Goal: Task Accomplishment & Management: Manage account settings

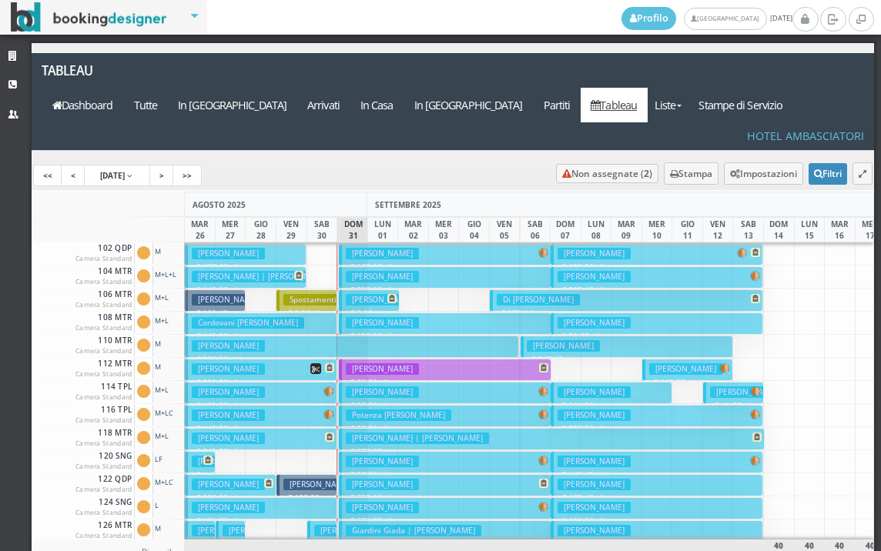
click at [275, 405] on button "Spadoni Cristian € 149.00 7 notti 2 Adulti" at bounding box center [261, 416] width 152 height 22
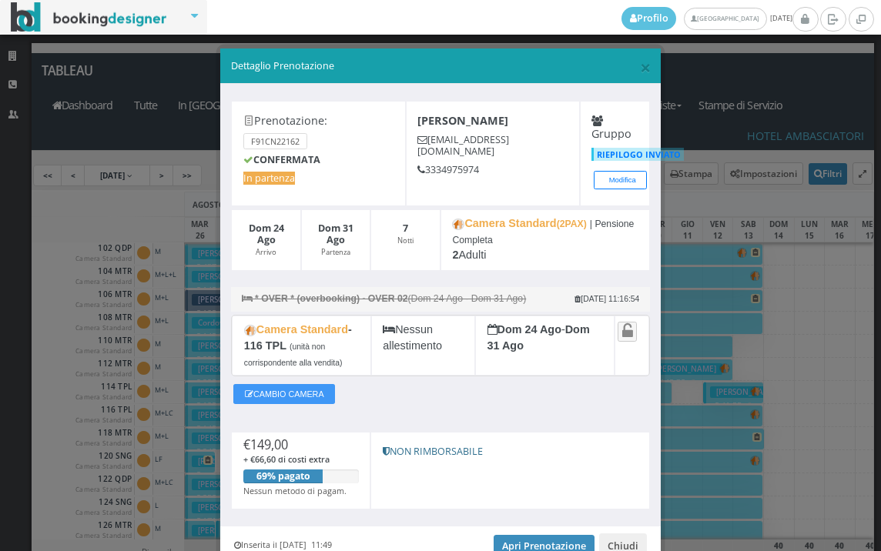
scroll to position [79, 0]
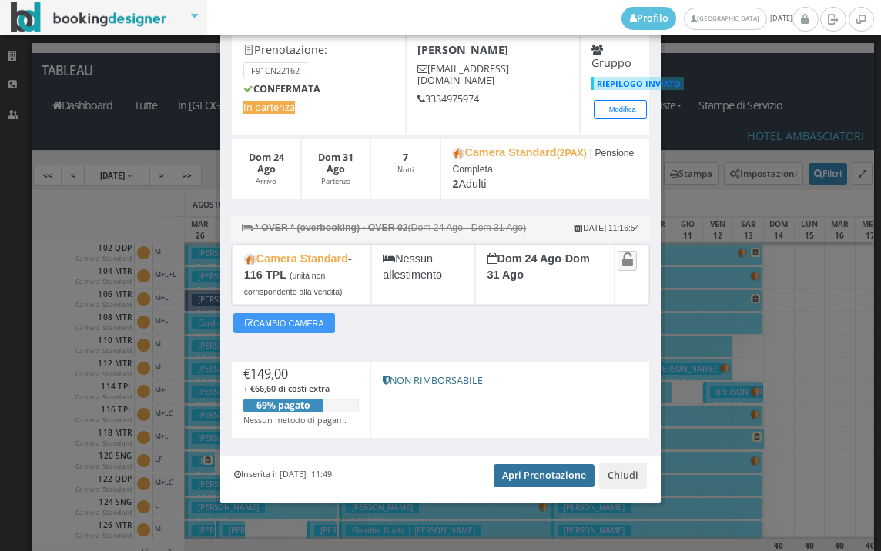
click at [541, 470] on link "Apri Prenotazione" at bounding box center [543, 475] width 101 height 23
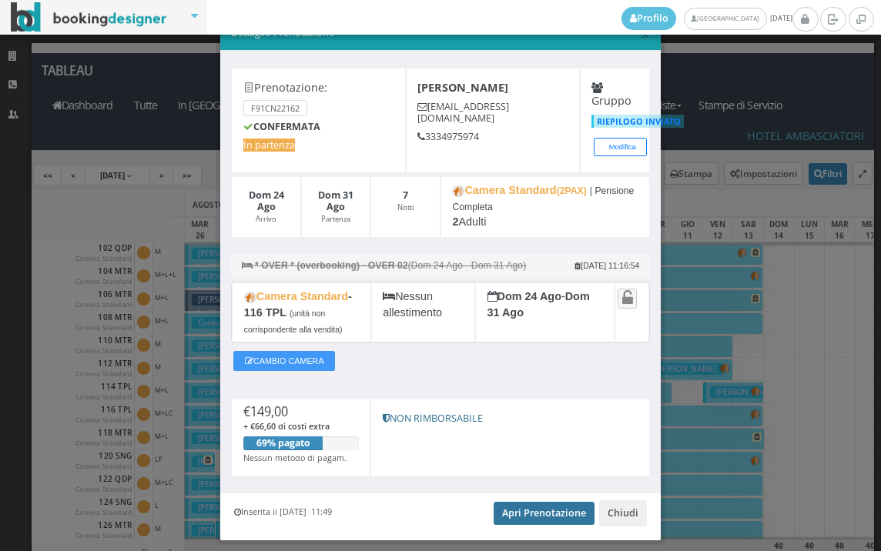
scroll to position [0, 0]
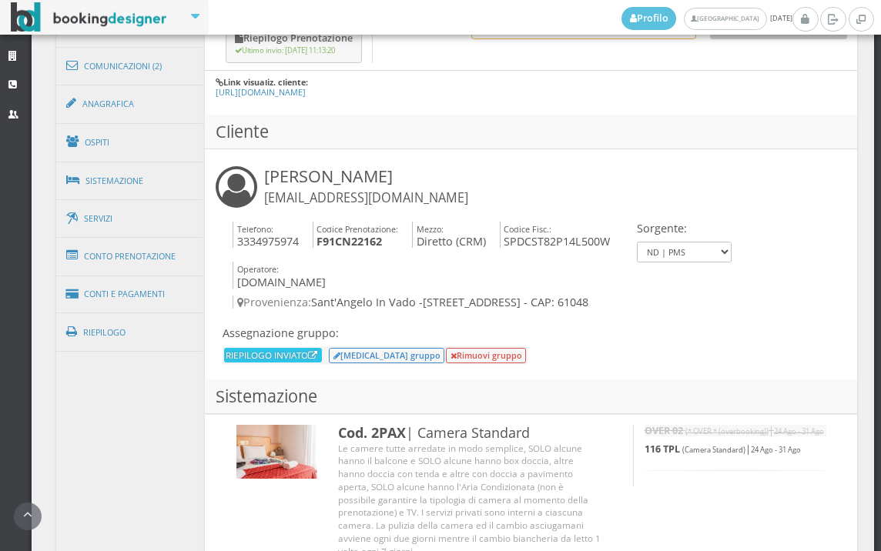
scroll to position [941, 0]
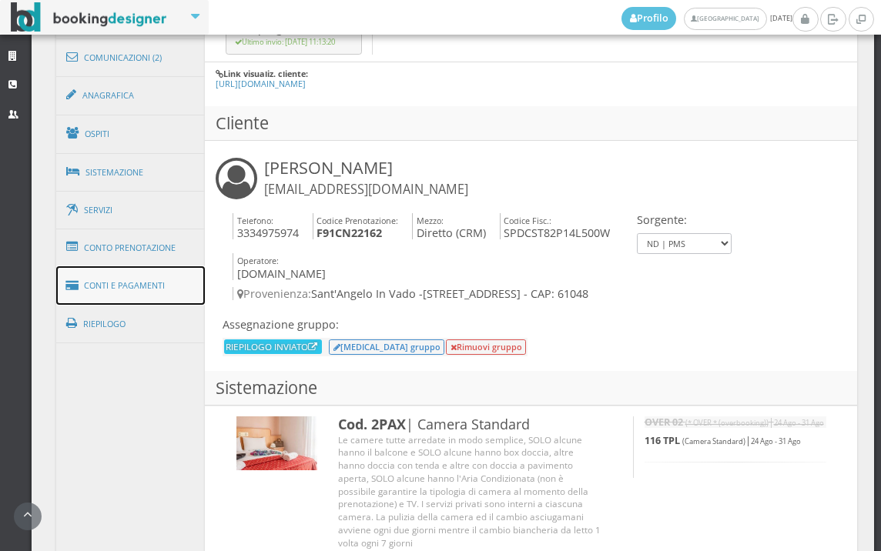
click at [142, 284] on link "Conti e Pagamenti" at bounding box center [130, 285] width 149 height 39
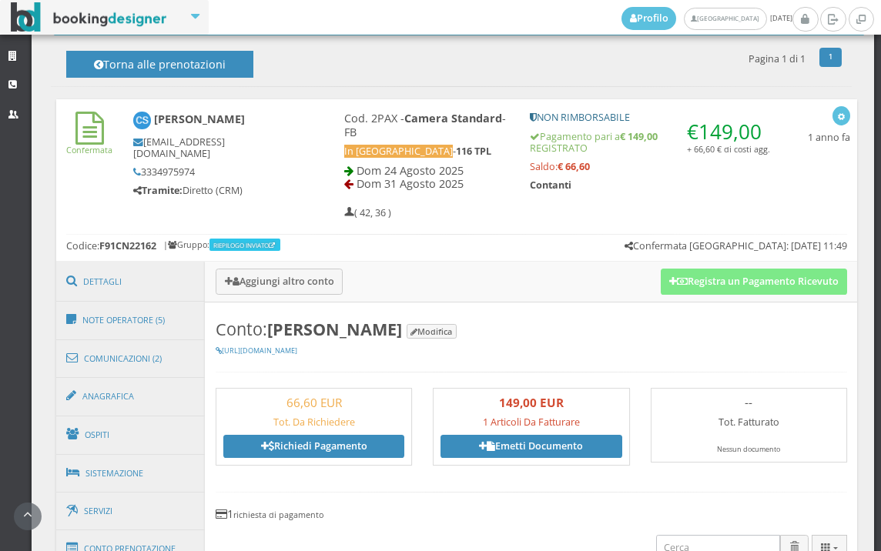
scroll to position [598, 0]
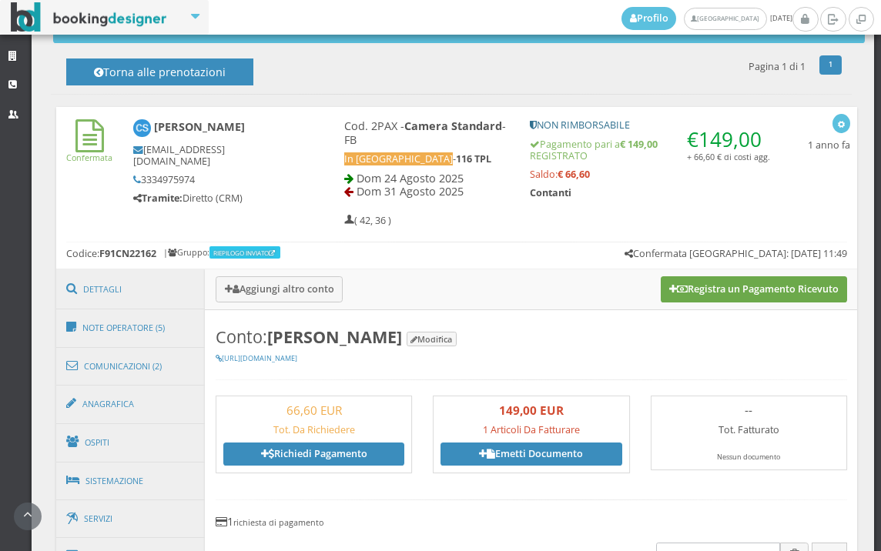
click at [729, 295] on button "Registra un Pagamento Ricevuto" at bounding box center [753, 289] width 186 height 26
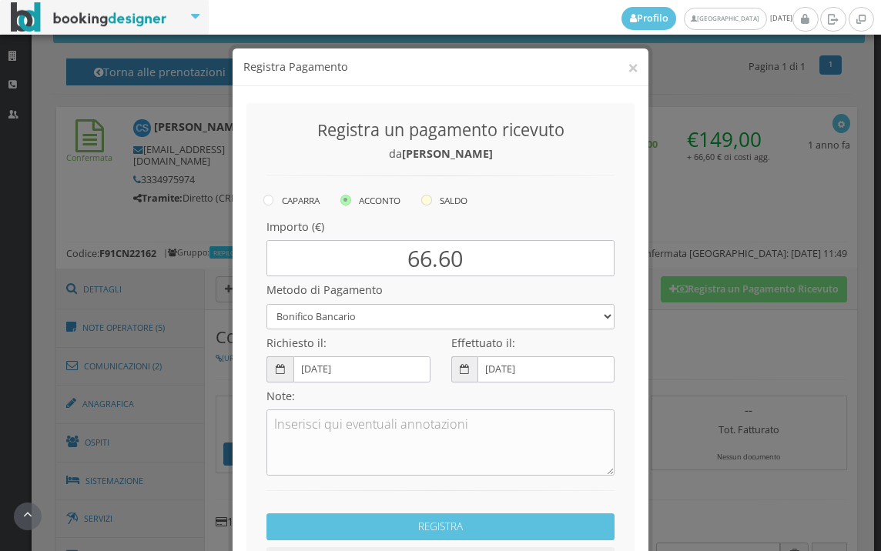
click at [422, 199] on icon at bounding box center [426, 200] width 11 height 11
radio input "true"
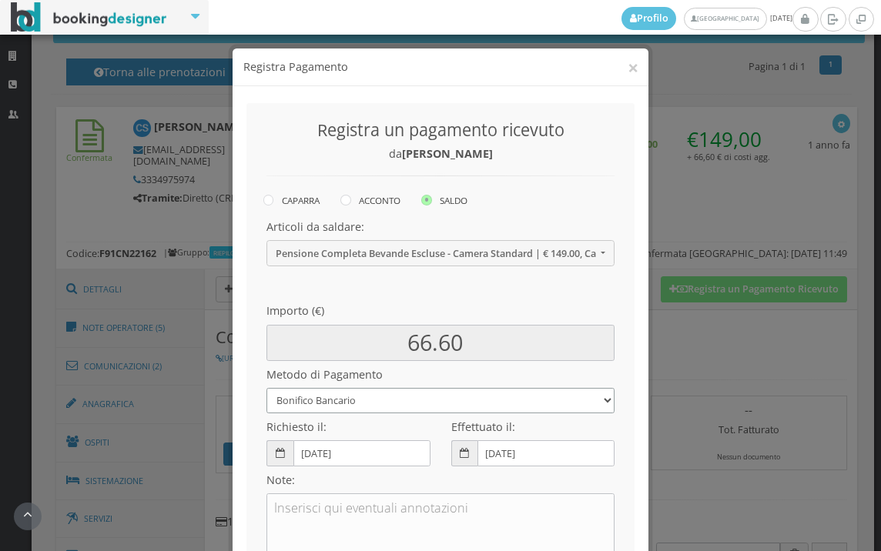
click at [397, 402] on select "Bonifico Bancario BONIFICO SUM UP Contanti Assegno Bancario Assegno Circolare V…" at bounding box center [440, 400] width 348 height 25
select select
click at [266, 388] on select "Bonifico Bancario BONIFICO SUM UP Contanti Assegno Bancario Assegno Circolare V…" at bounding box center [440, 400] width 348 height 25
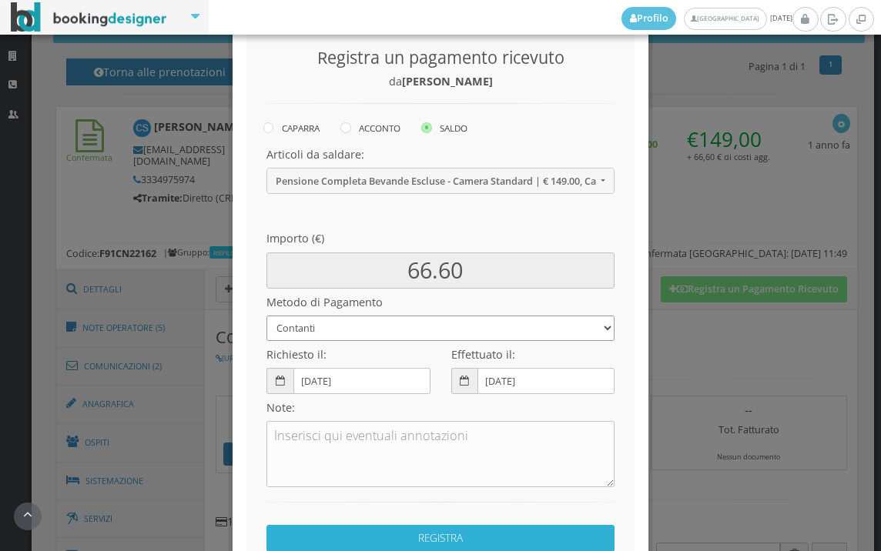
scroll to position [171, 0]
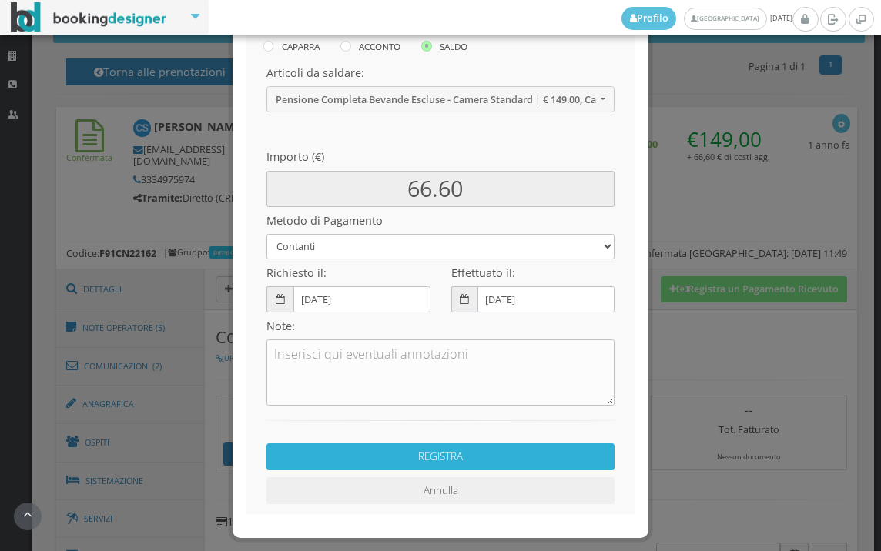
click at [389, 459] on button "REGISTRA" at bounding box center [440, 456] width 348 height 27
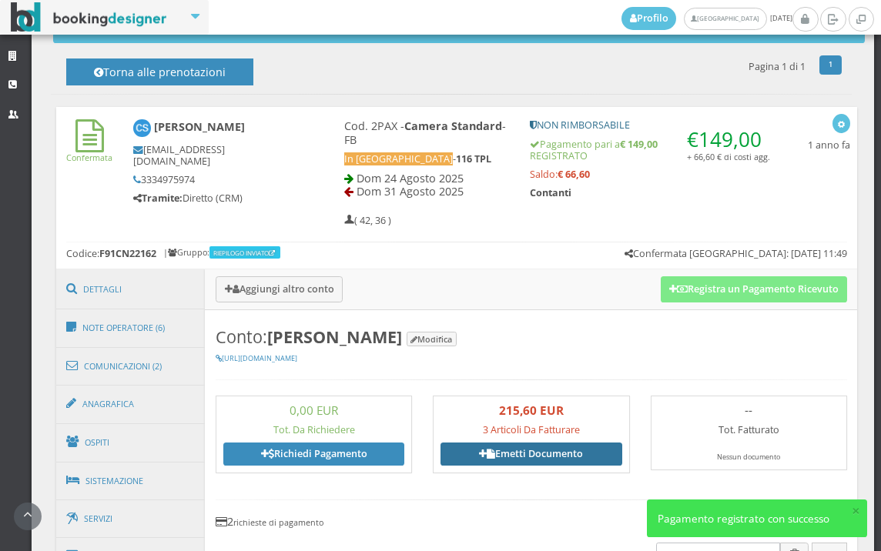
click at [517, 453] on link "Emetti Documento" at bounding box center [530, 454] width 181 height 23
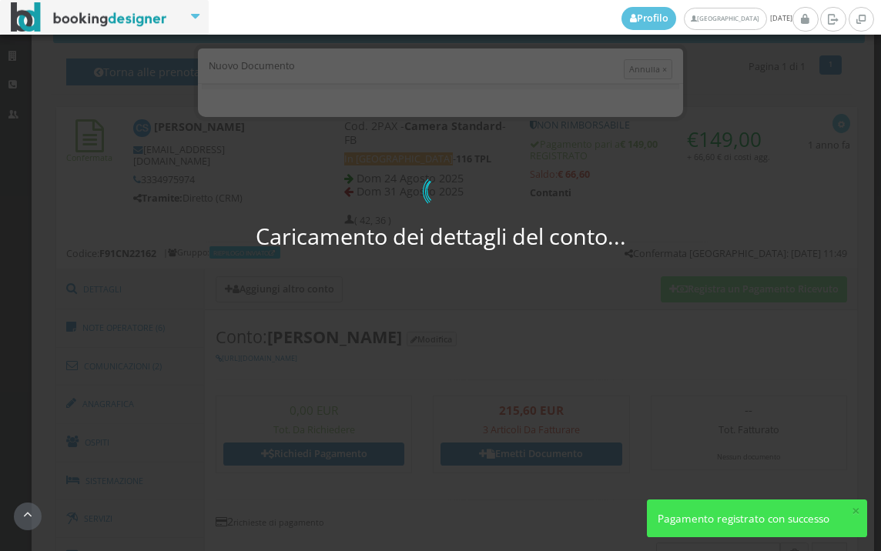
select select "PF"
select select "SANT'ANGELO IN VADO"
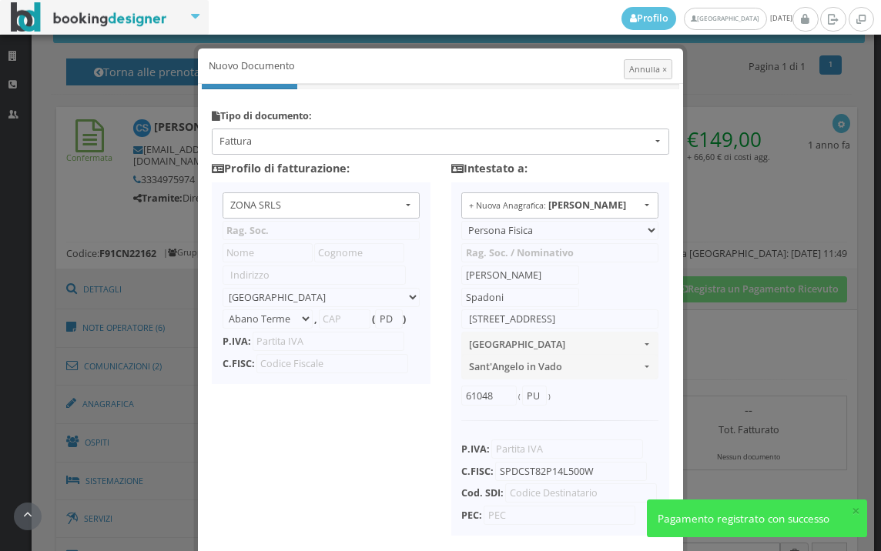
type input "ZONA SRLS"
type input "Vico V Durante, 8"
select select "Frattamaggiore"
type input "80027"
type input "NA"
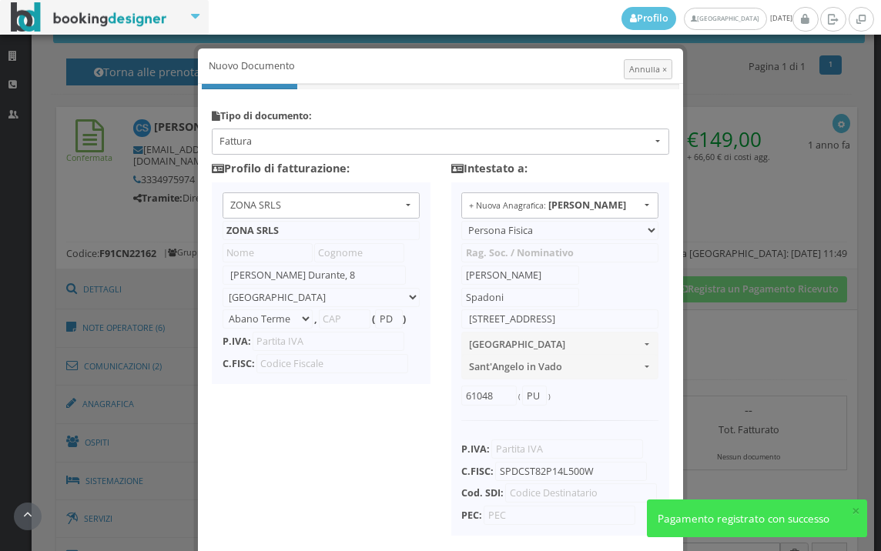
type input "10356321215"
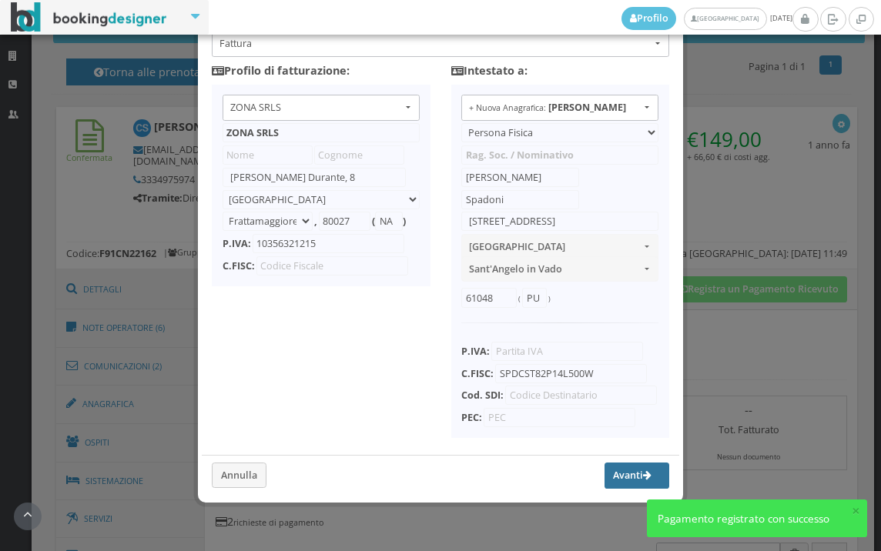
click at [610, 476] on button "Avanti" at bounding box center [636, 476] width 65 height 26
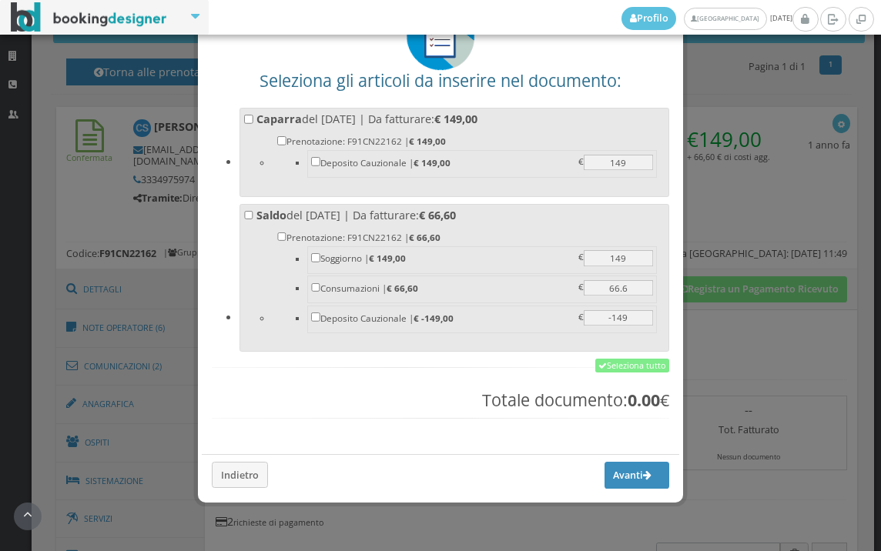
scroll to position [120, 0]
click at [620, 362] on link "Seleziona tutto" at bounding box center [632, 366] width 74 height 14
checkbox input "true"
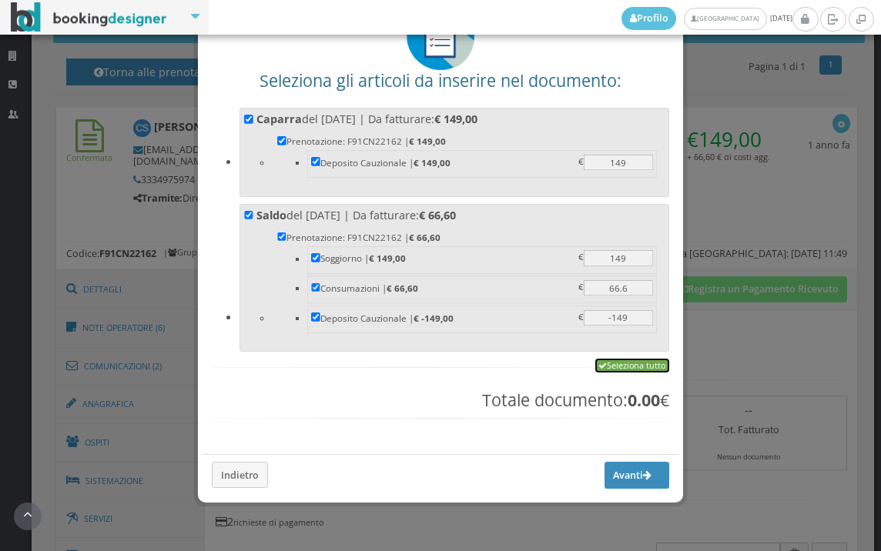
checkbox input "true"
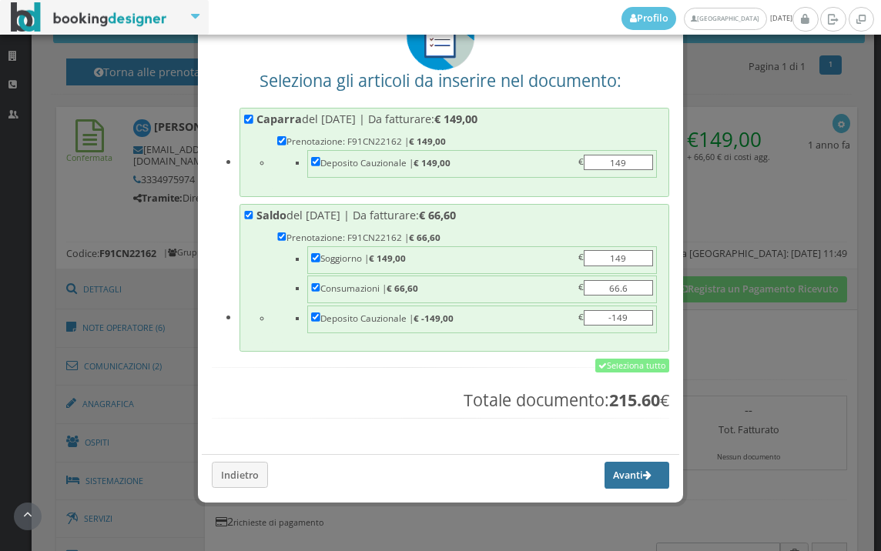
click at [606, 481] on button "Avanti" at bounding box center [636, 475] width 65 height 26
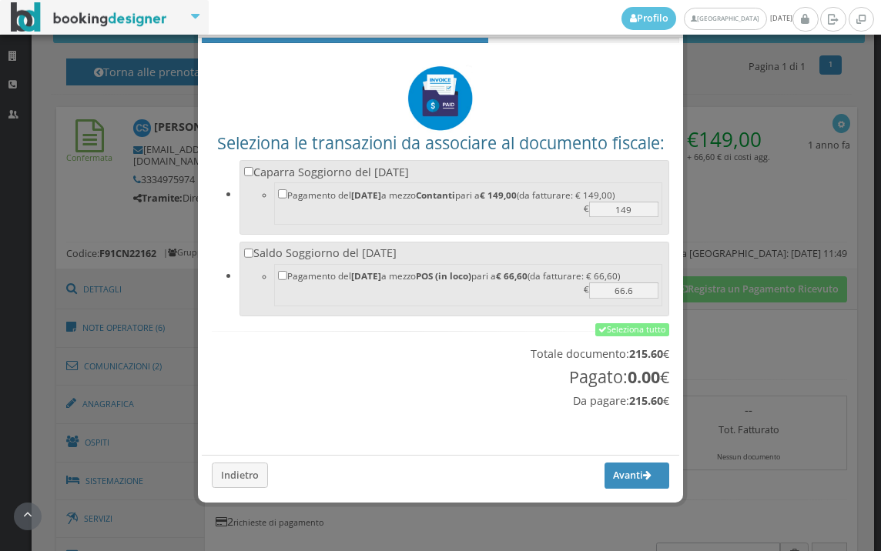
scroll to position [51, 0]
click at [622, 331] on link "Seleziona tutto" at bounding box center [632, 330] width 74 height 14
checkbox input "true"
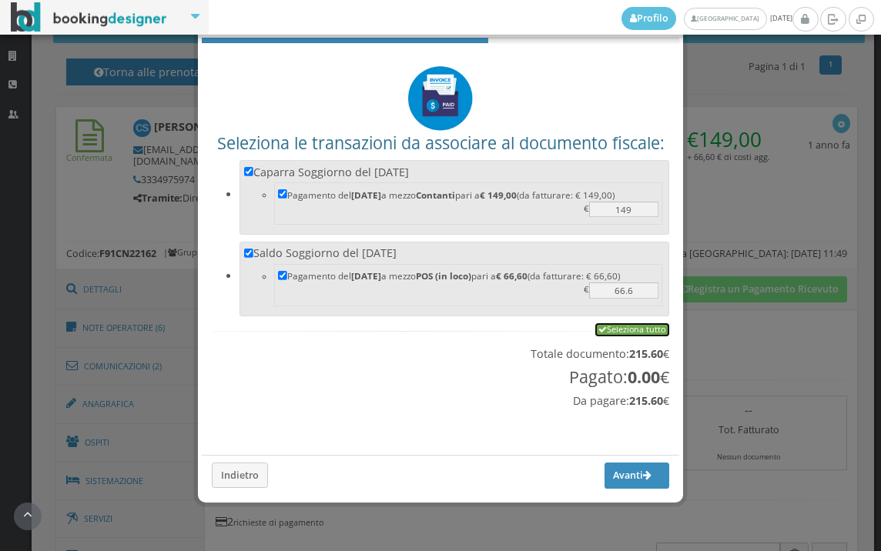
checkbox input "true"
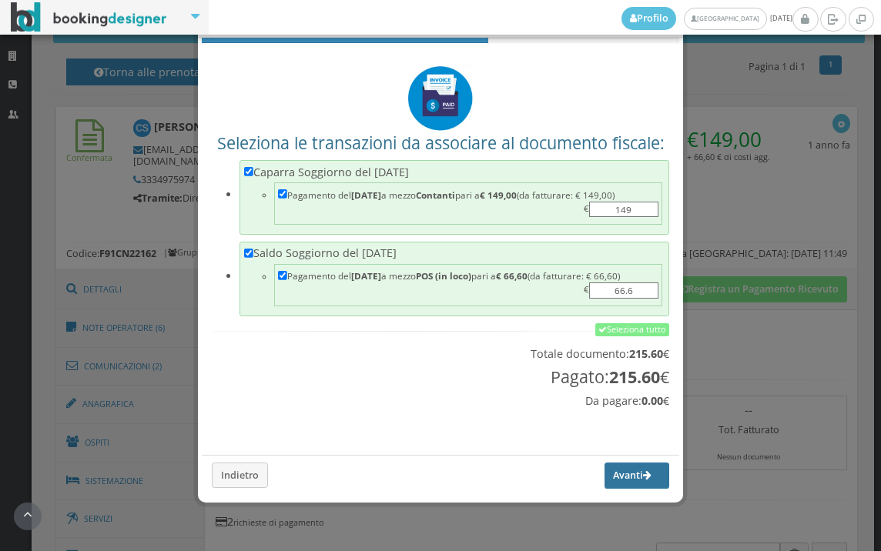
click at [613, 480] on button "Avanti" at bounding box center [636, 476] width 65 height 26
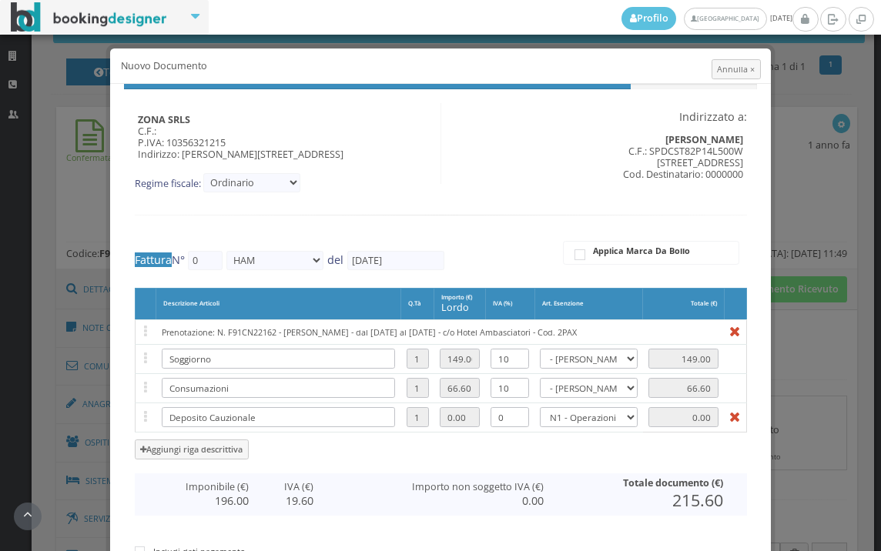
type input "568"
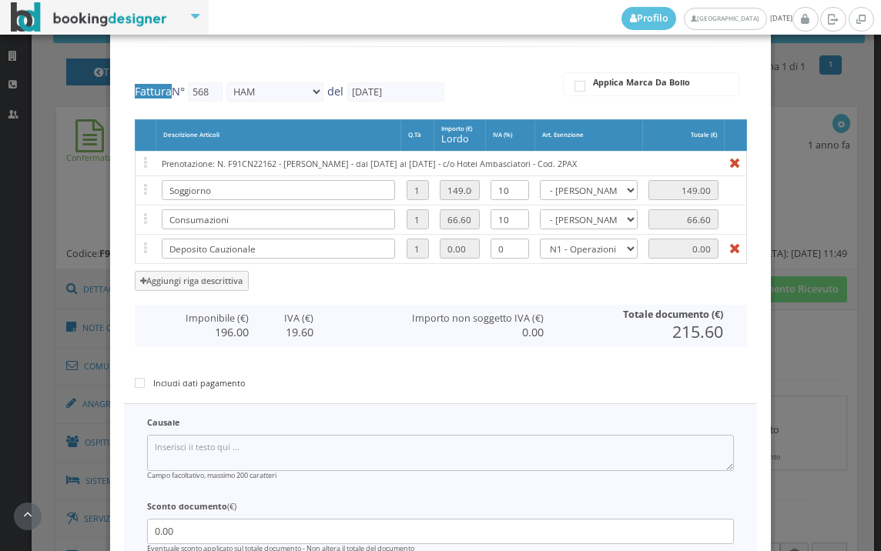
scroll to position [317, 0]
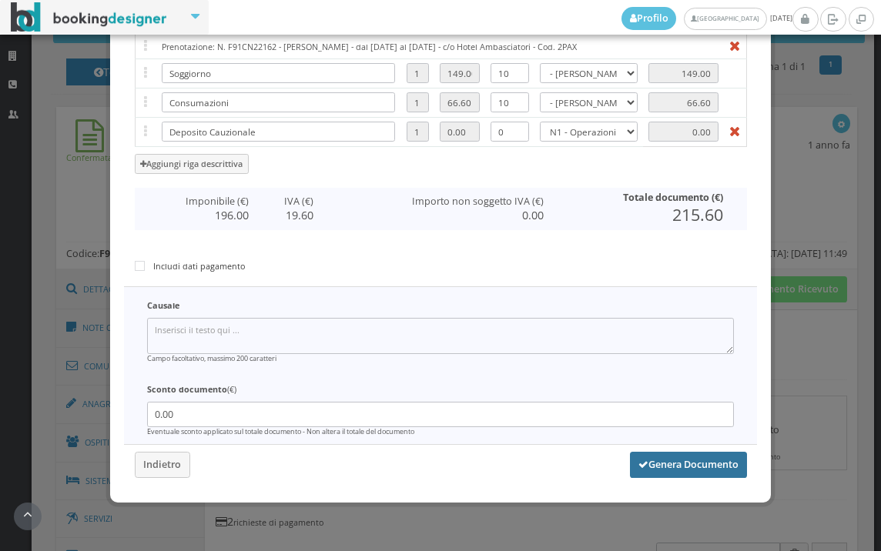
click at [646, 465] on button "Genera Documento" at bounding box center [688, 465] width 117 height 26
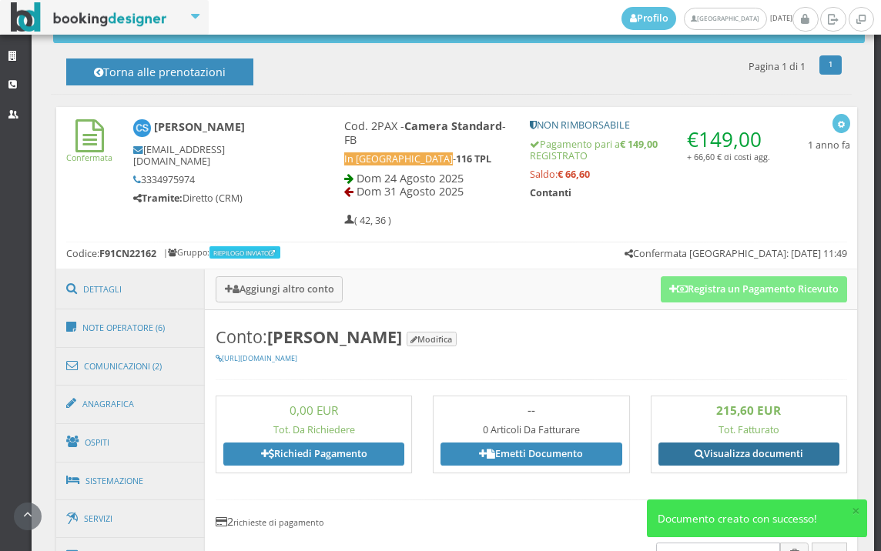
click at [762, 451] on link "Visualizza documenti" at bounding box center [748, 454] width 181 height 23
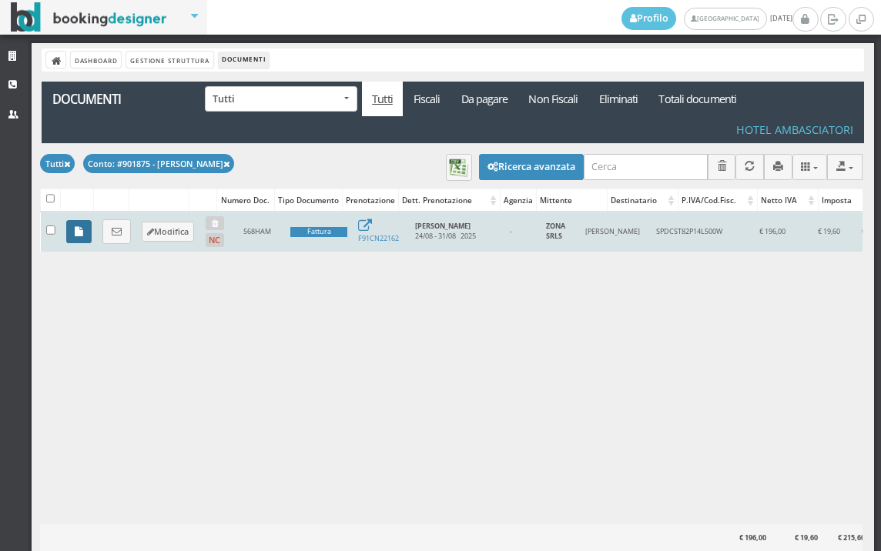
click at [75, 233] on icon at bounding box center [79, 232] width 8 height 10
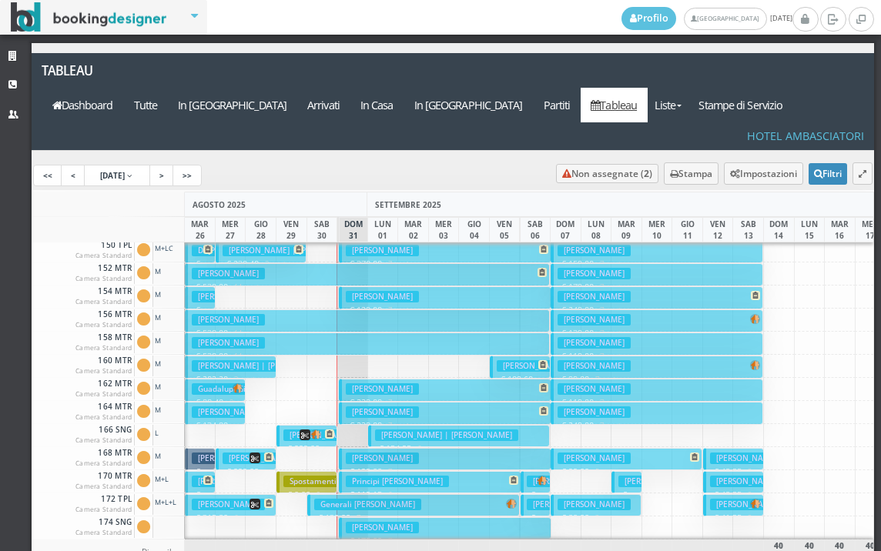
scroll to position [616, 0]
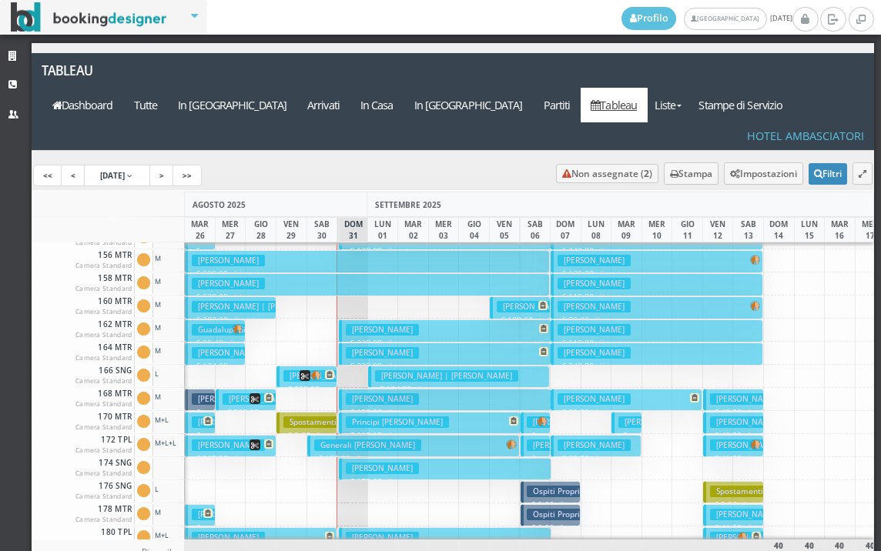
click at [287, 370] on h3 "[PERSON_NAME]" at bounding box center [319, 376] width 73 height 12
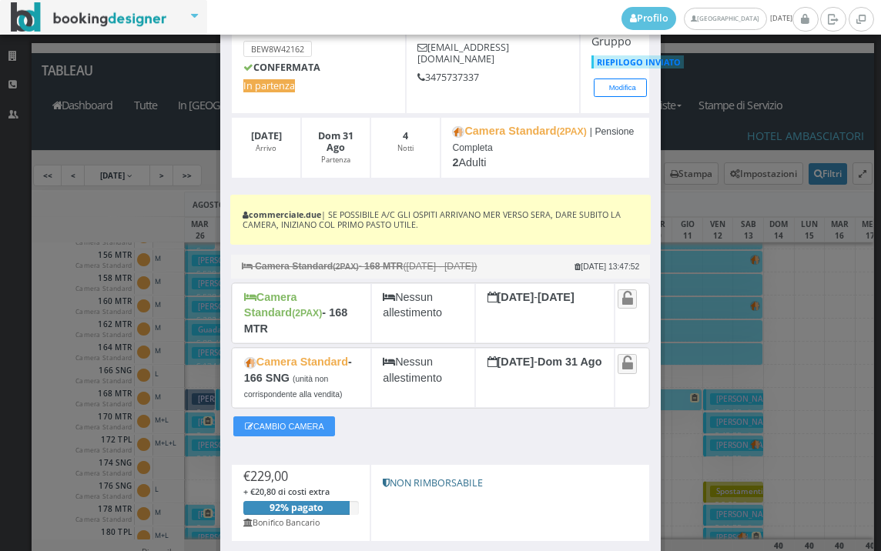
scroll to position [199, 0]
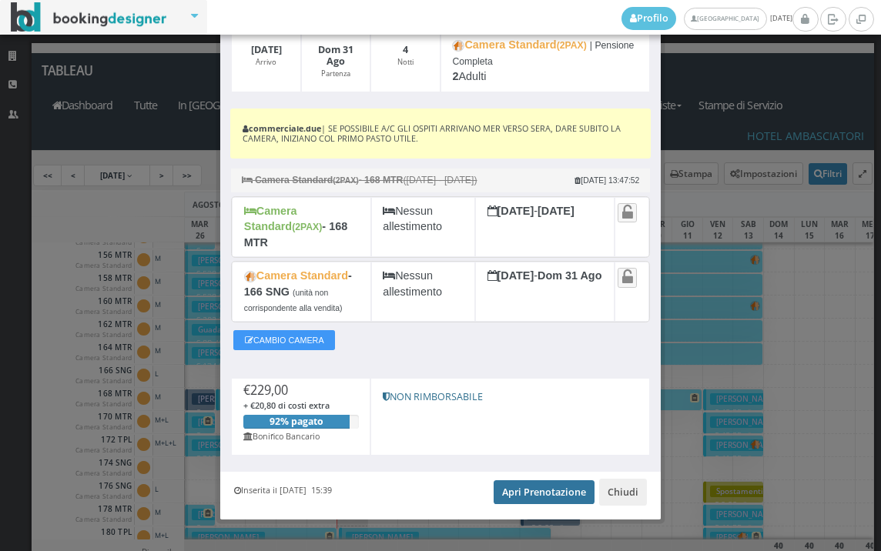
click at [545, 480] on link "Apri Prenotazione" at bounding box center [543, 491] width 101 height 23
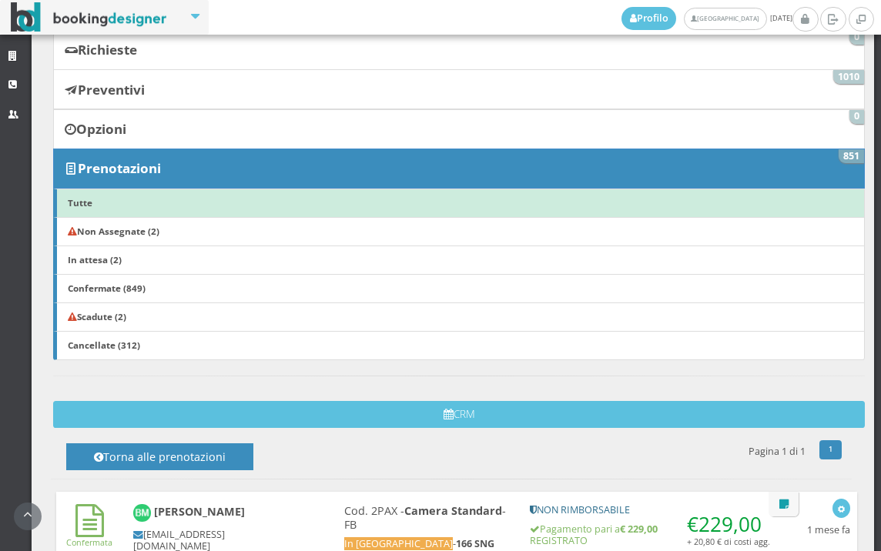
scroll to position [427, 0]
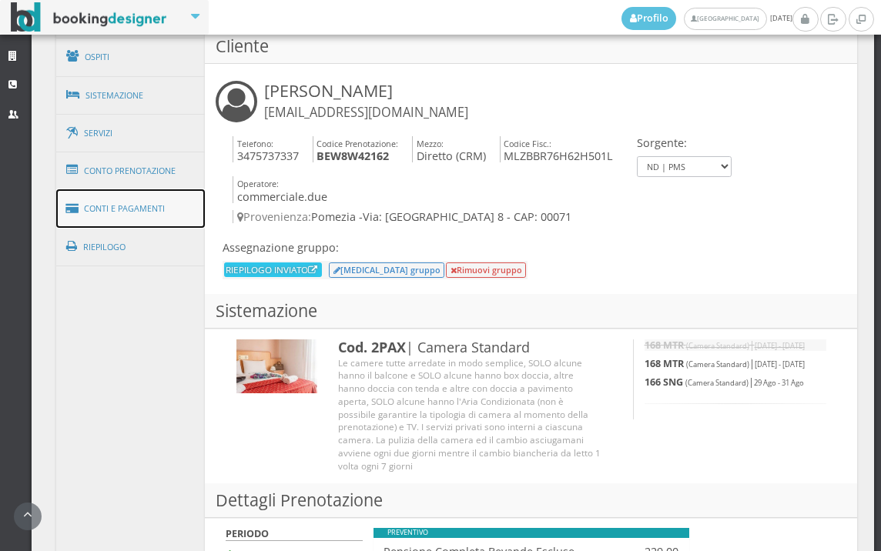
click at [134, 209] on link "Conti e Pagamenti" at bounding box center [130, 208] width 149 height 39
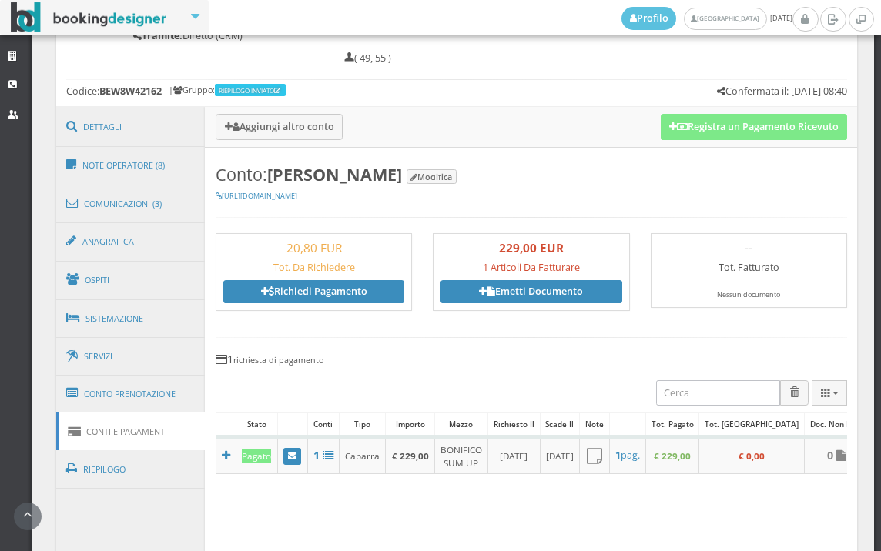
scroll to position [762, 0]
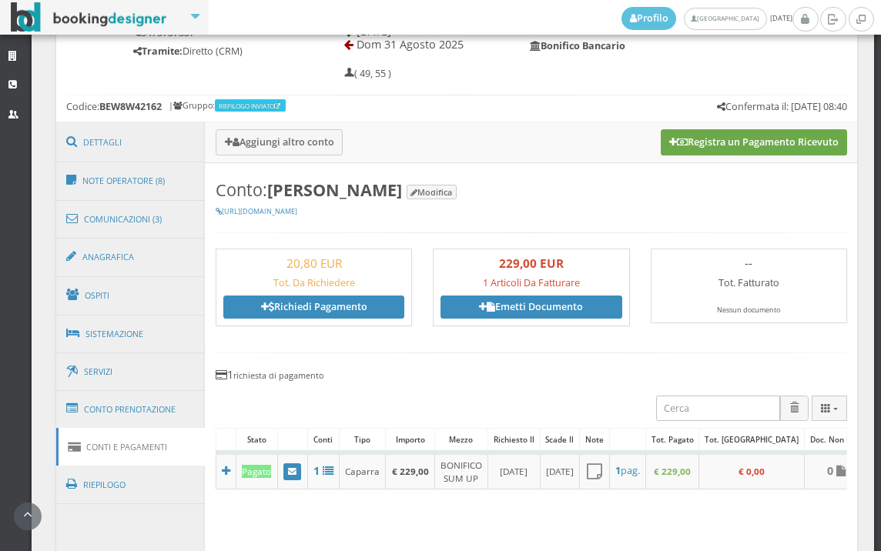
click at [787, 150] on button "Registra un Pagamento Ricevuto" at bounding box center [753, 142] width 186 height 26
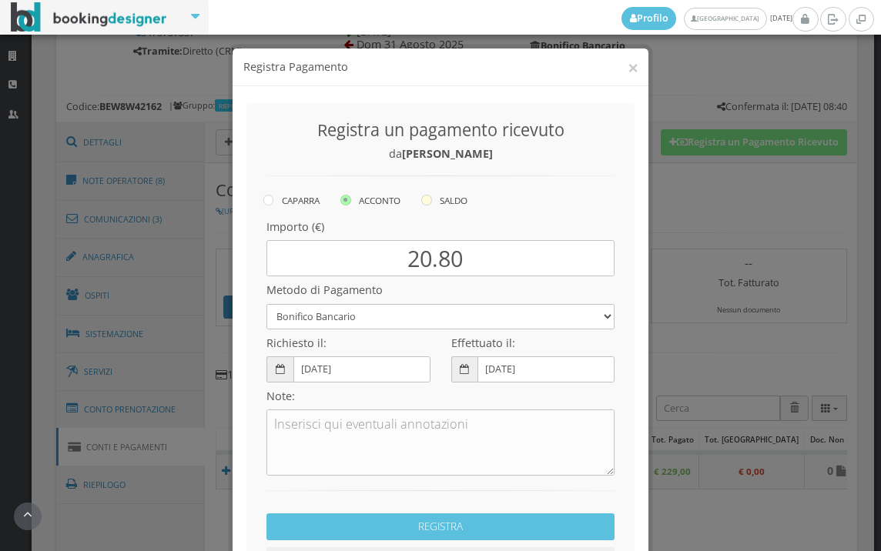
click at [428, 202] on icon at bounding box center [426, 200] width 11 height 11
radio input "true"
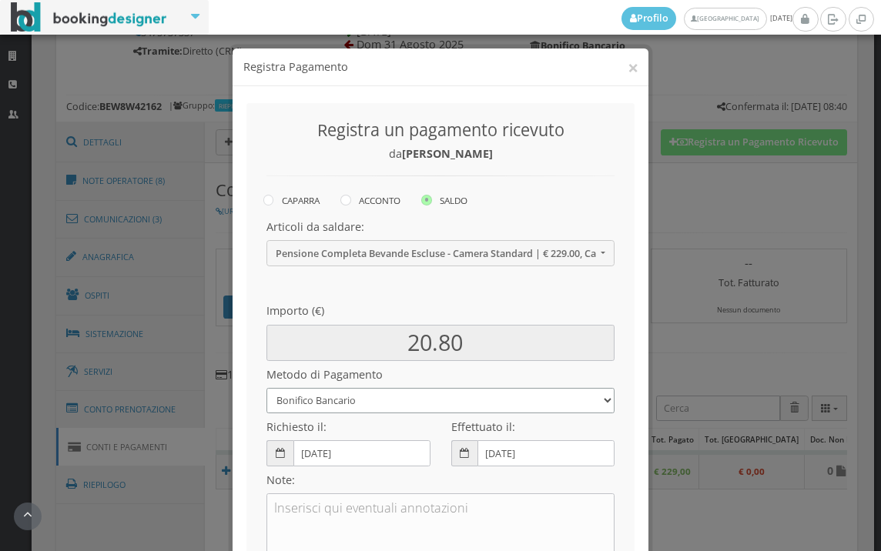
click at [356, 400] on select "Bonifico Bancario BONIFICO SUM UP Contanti Assegno Bancario Assegno Circolare V…" at bounding box center [440, 400] width 348 height 25
select select
click at [266, 388] on select "Bonifico Bancario BONIFICO SUM UP Contanti Assegno Bancario Assegno Circolare V…" at bounding box center [440, 400] width 348 height 25
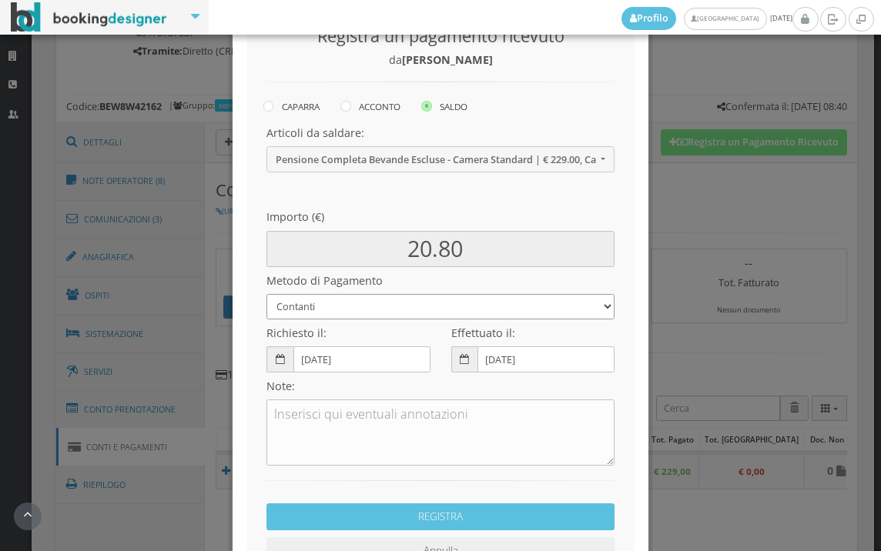
scroll to position [210, 0]
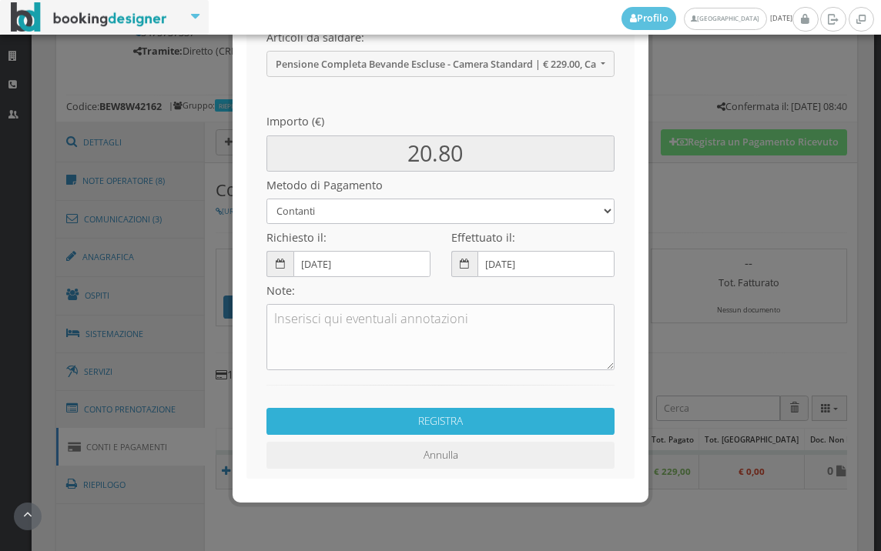
click at [406, 429] on button "REGISTRA" at bounding box center [440, 421] width 348 height 27
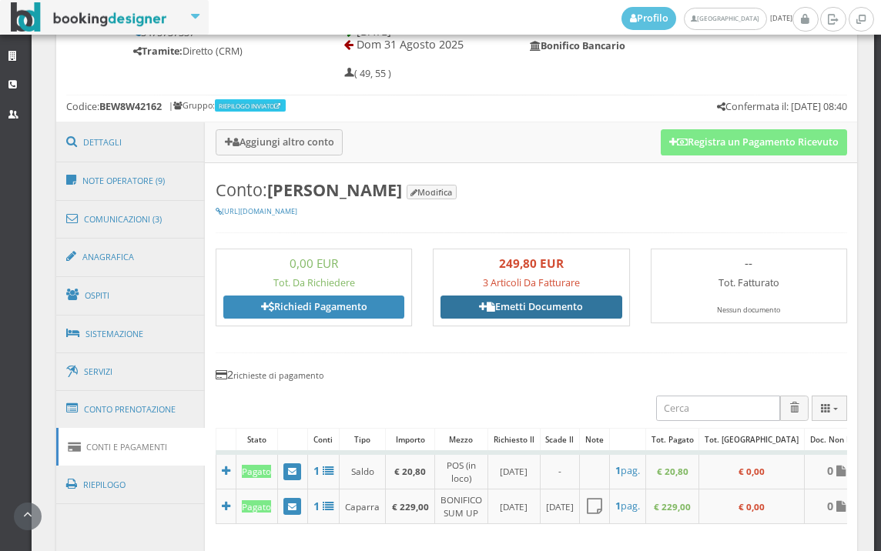
click at [526, 311] on link "Emetti Documento" at bounding box center [530, 307] width 181 height 23
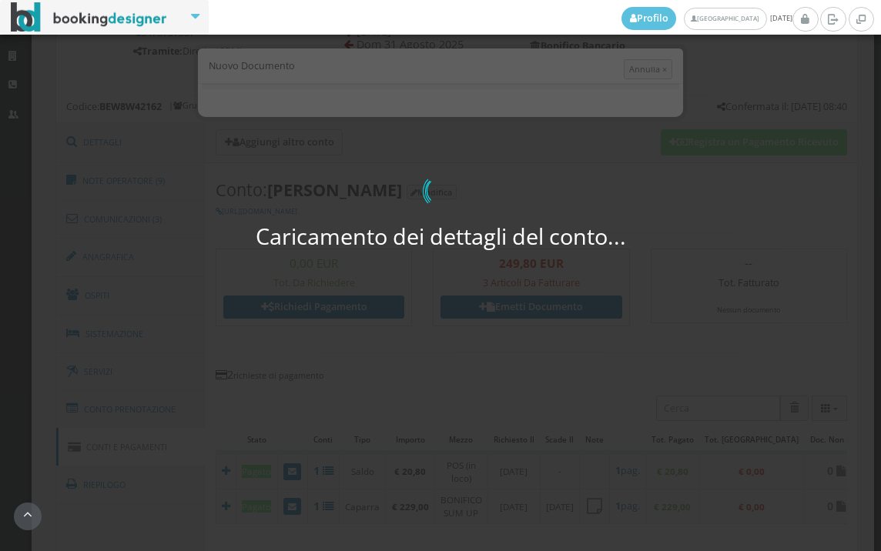
select select "PF"
select select "POMEZIA"
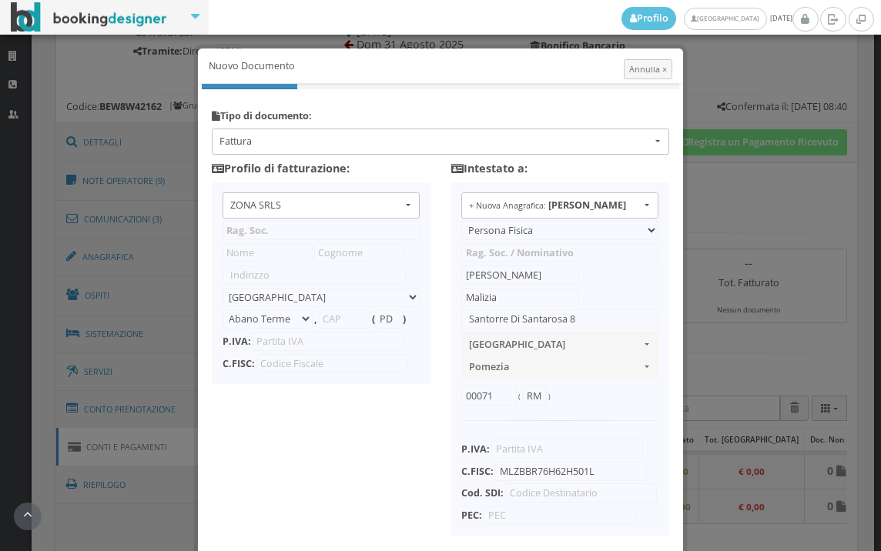
type input "ZONA SRLS"
type input "Vico V Durante, 8"
select select "Frattamaggiore"
type input "80027"
type input "NA"
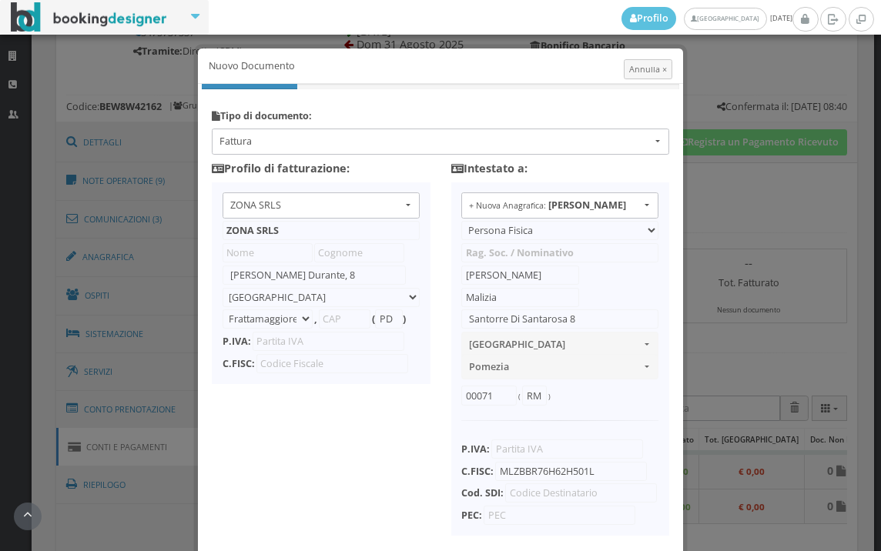
type input "10356321215"
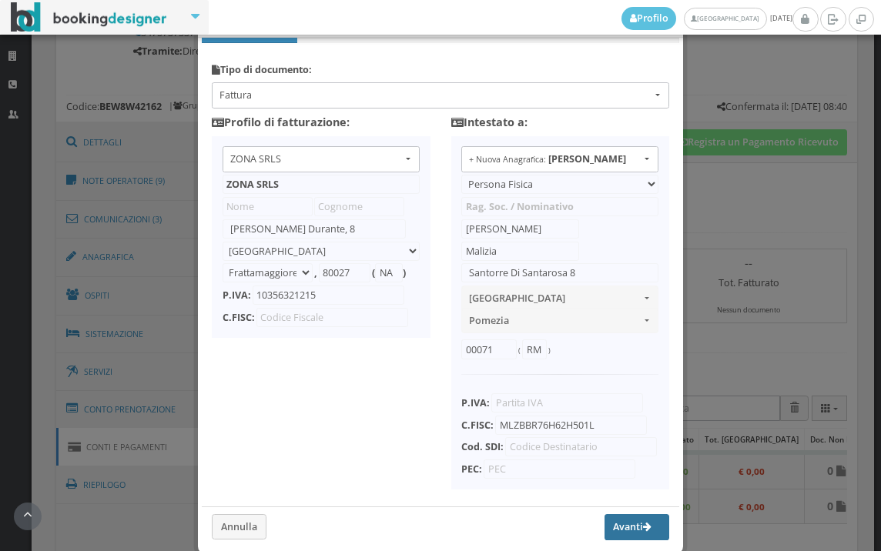
scroll to position [122, 0]
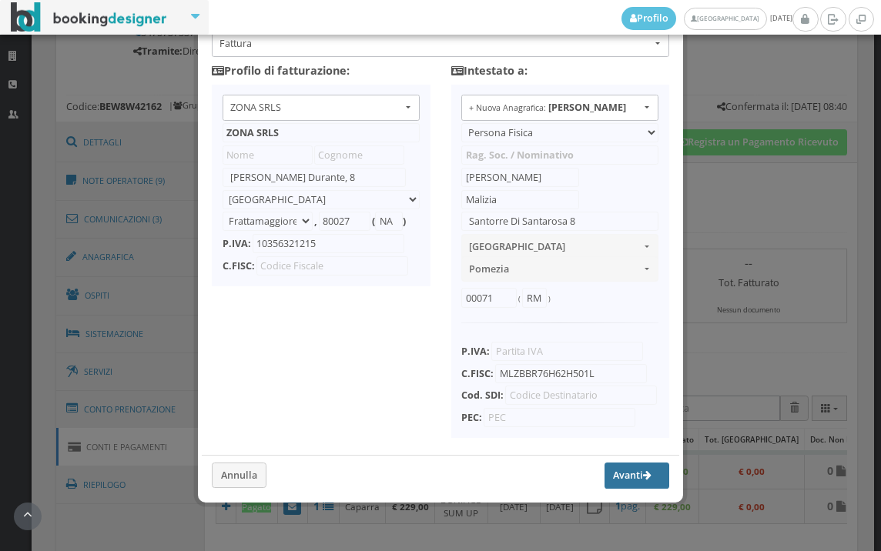
click at [604, 470] on button "Avanti" at bounding box center [636, 476] width 65 height 26
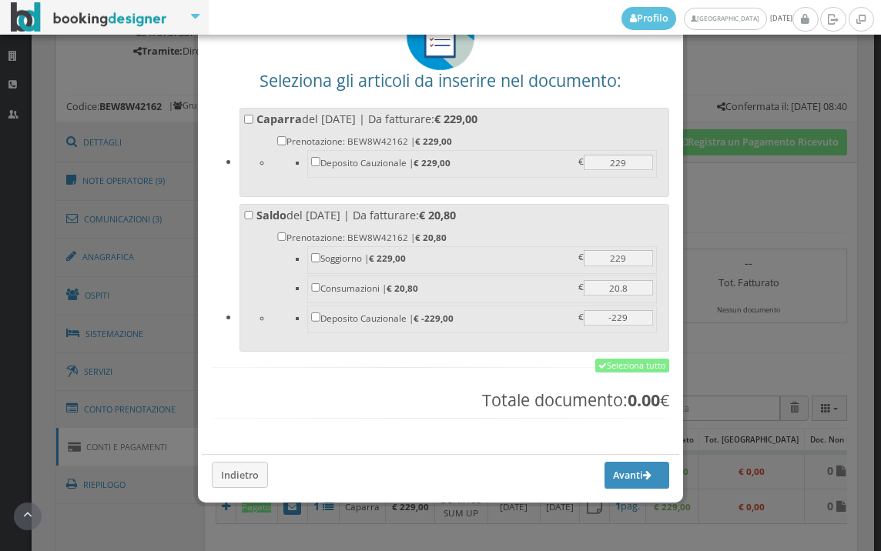
scroll to position [120, 0]
click at [629, 363] on link "Seleziona tutto" at bounding box center [632, 366] width 74 height 14
checkbox input "true"
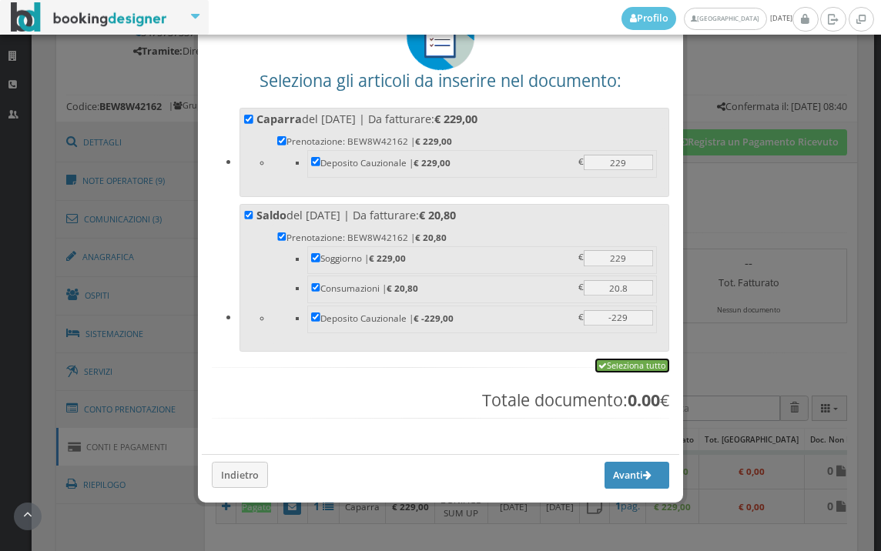
checkbox input "true"
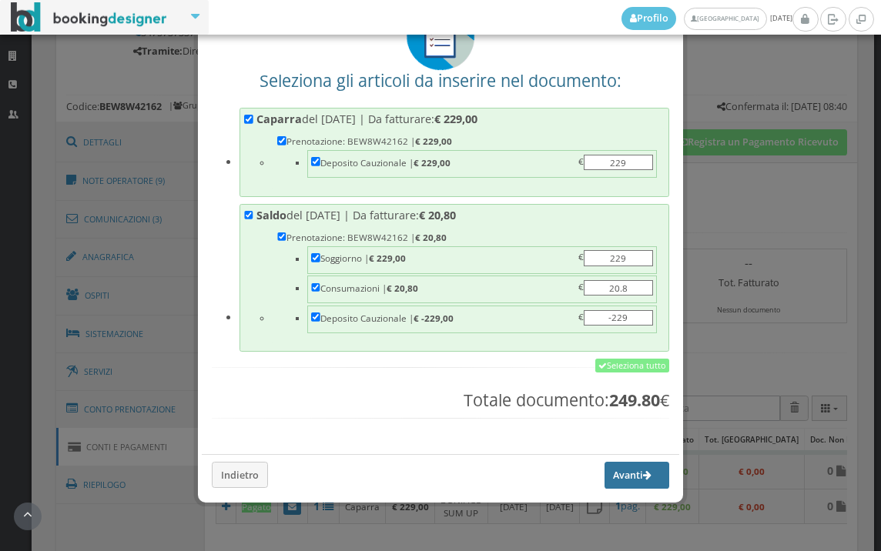
click at [610, 476] on button "Avanti" at bounding box center [636, 475] width 65 height 26
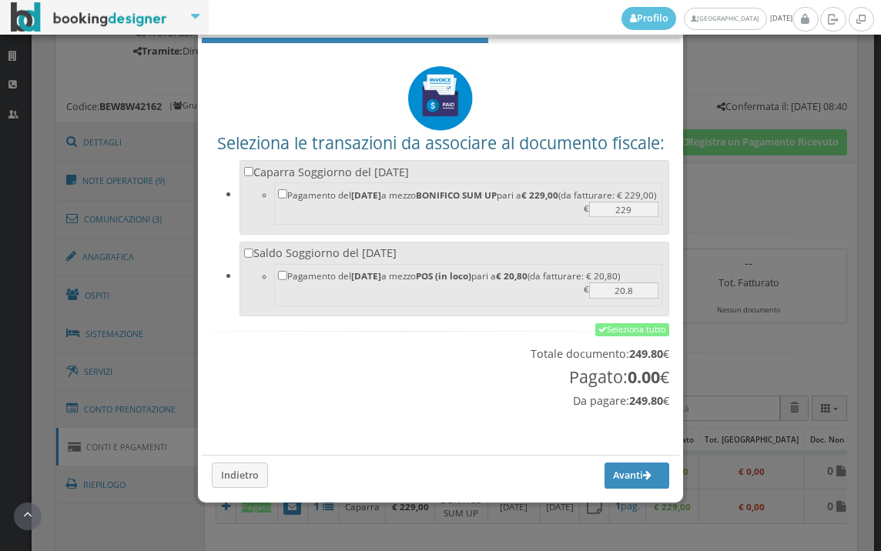
scroll to position [51, 0]
click at [630, 325] on link "Seleziona tutto" at bounding box center [632, 330] width 74 height 14
checkbox input "true"
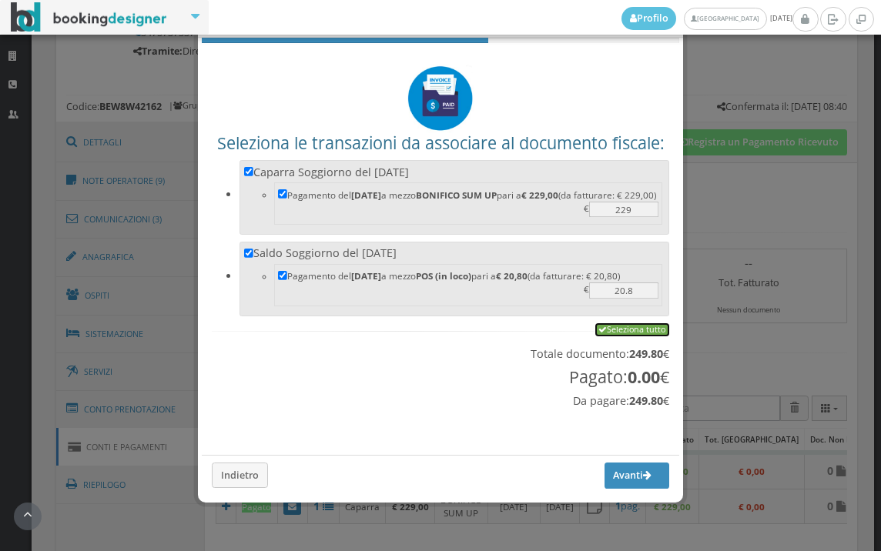
checkbox input "true"
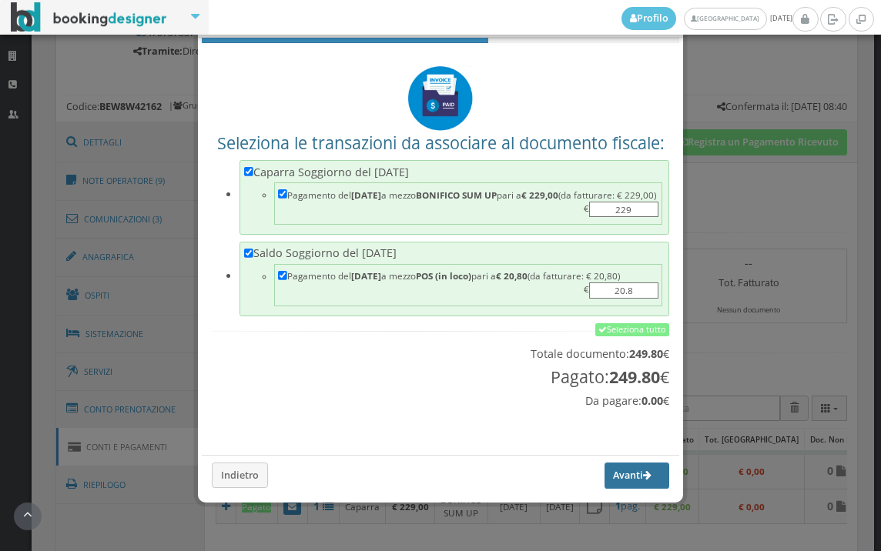
click at [614, 473] on button "Avanti" at bounding box center [636, 476] width 65 height 26
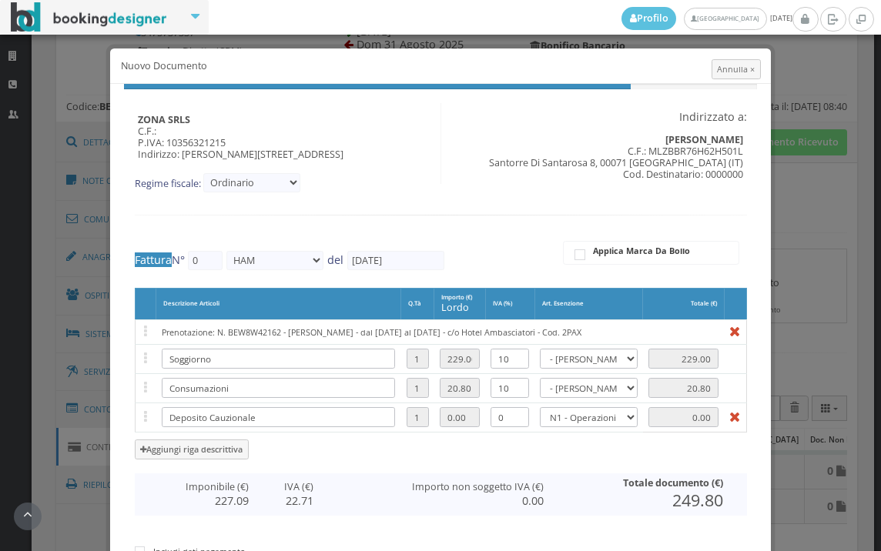
type input "569"
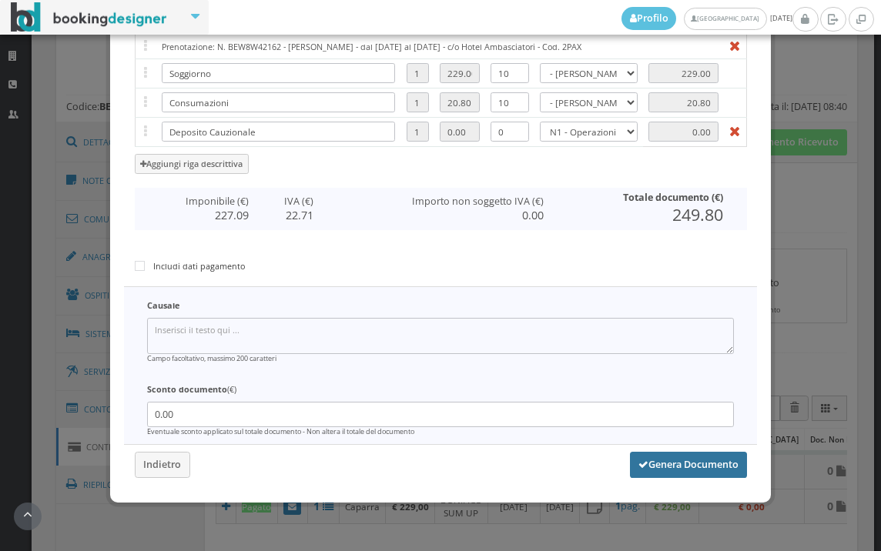
click at [684, 462] on button "Genera Documento" at bounding box center [688, 465] width 117 height 26
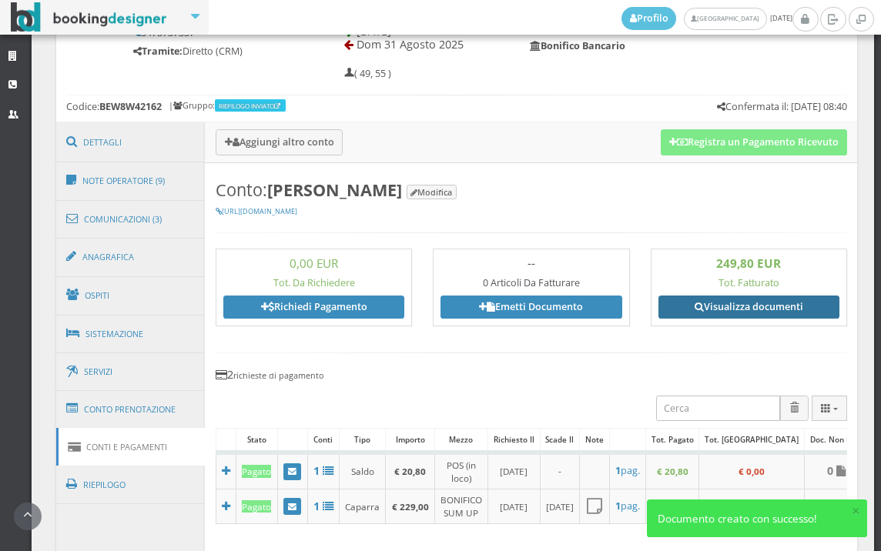
click at [730, 309] on link "Visualizza documenti" at bounding box center [748, 307] width 181 height 23
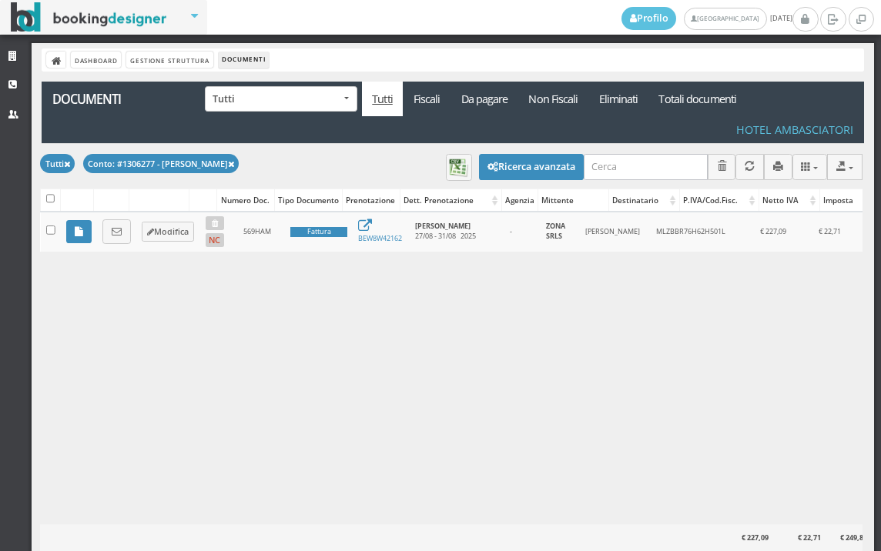
click at [110, 239] on link at bounding box center [116, 231] width 28 height 25
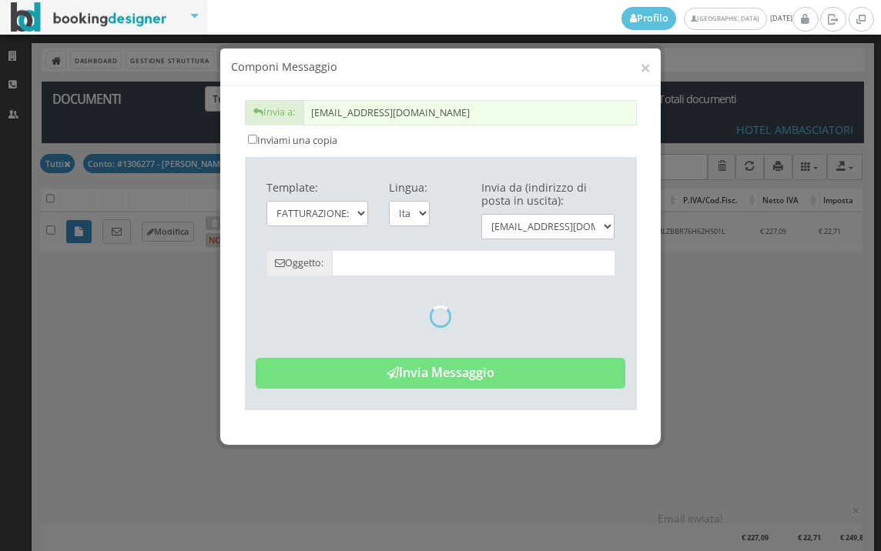
type input "Copia di cortesia: Fattura da ZONA SRLS - n. 569HAM del 31/08/2025"
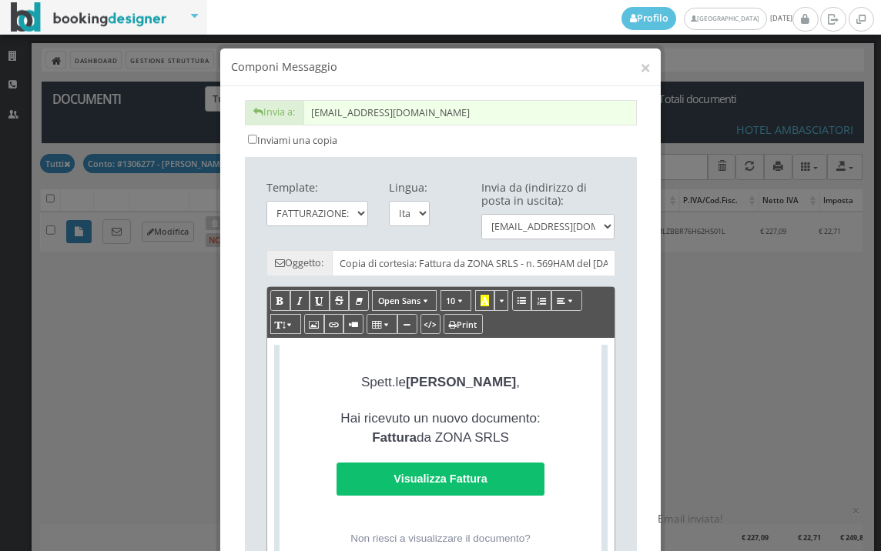
scroll to position [256, 0]
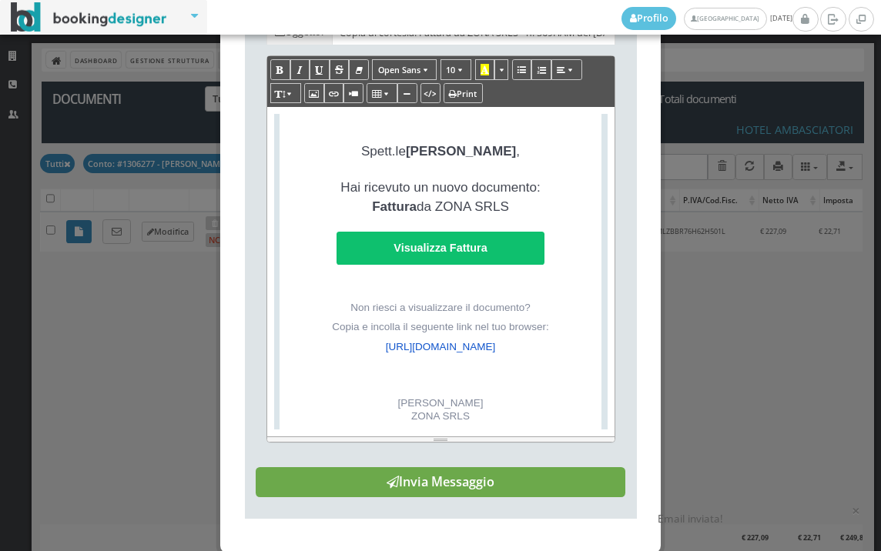
click at [504, 498] on button "Invia Messaggio" at bounding box center [440, 482] width 369 height 31
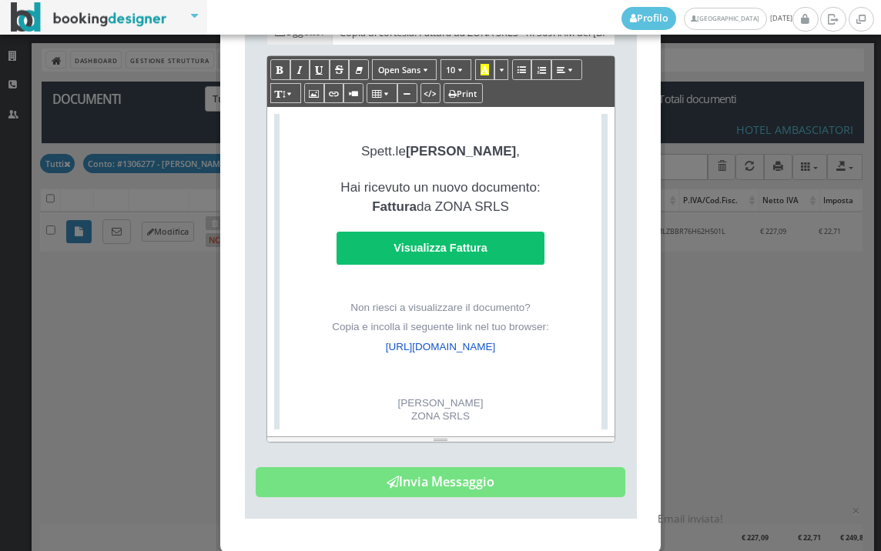
scroll to position [0, 0]
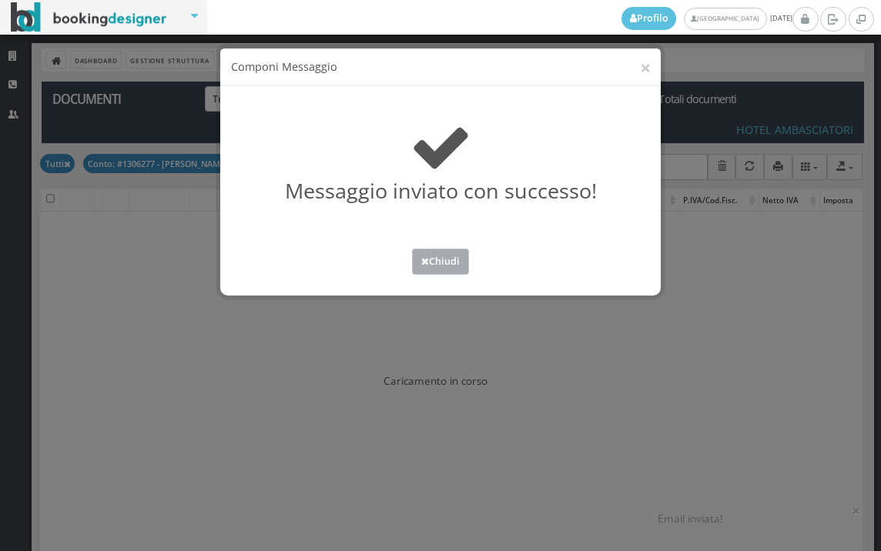
click at [443, 266] on button "Chiudi" at bounding box center [440, 261] width 57 height 25
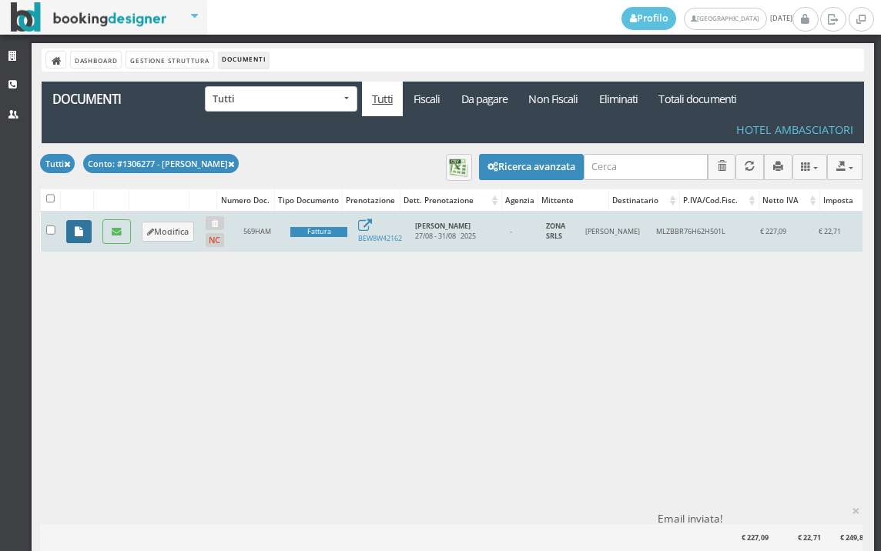
click at [77, 232] on icon at bounding box center [79, 232] width 8 height 10
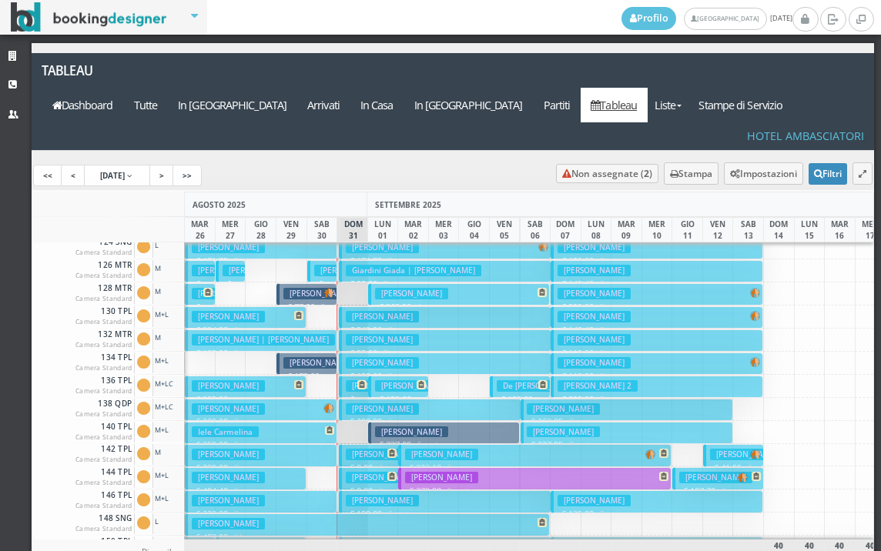
scroll to position [308, 0]
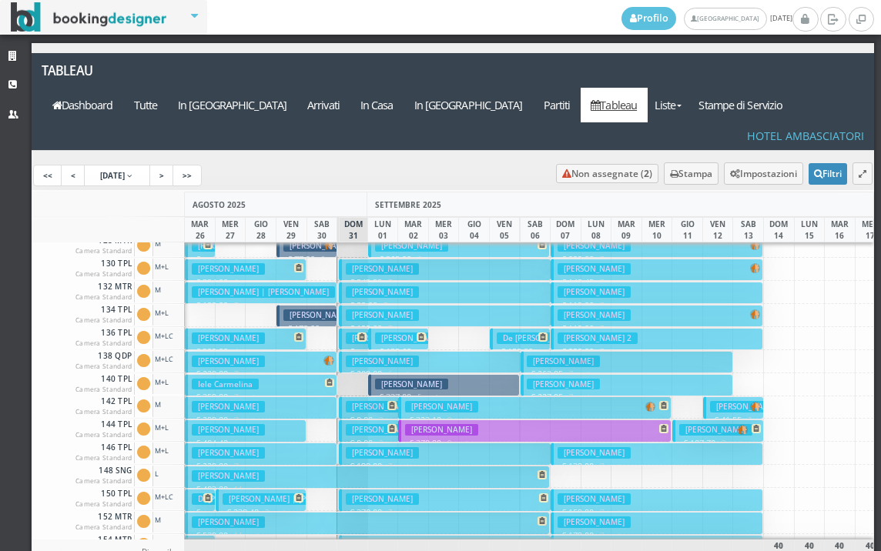
click at [325, 309] on h3 "[PERSON_NAME]" at bounding box center [319, 315] width 73 height 12
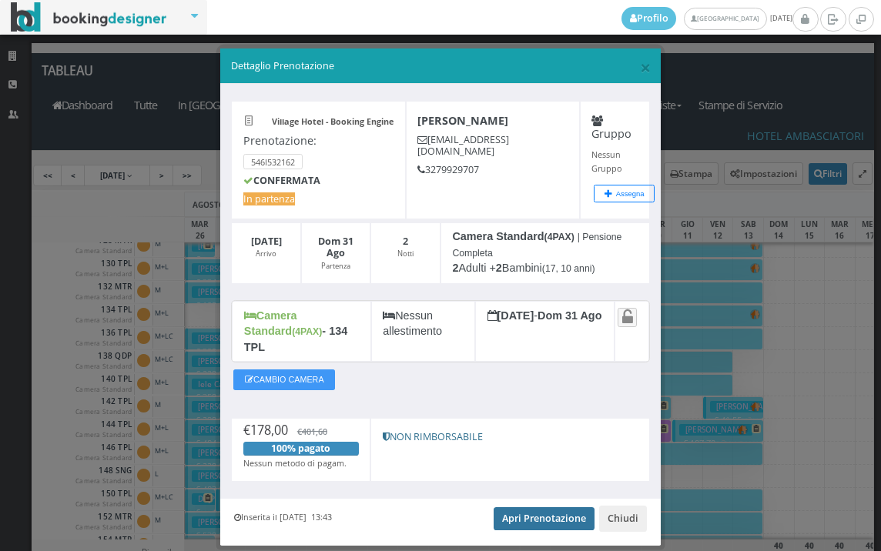
scroll to position [29, 0]
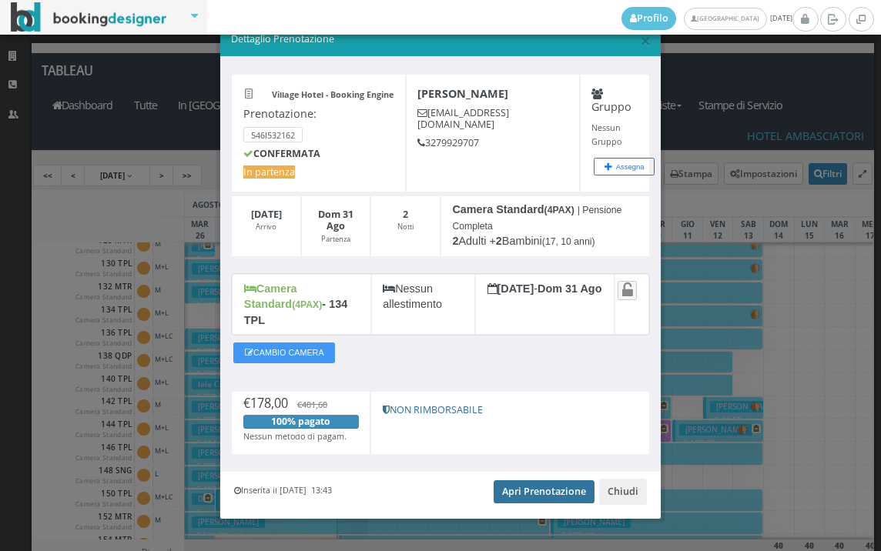
click at [523, 480] on link "Apri Prenotazione" at bounding box center [543, 491] width 101 height 23
click at [640, 46] on span "×" at bounding box center [645, 40] width 11 height 26
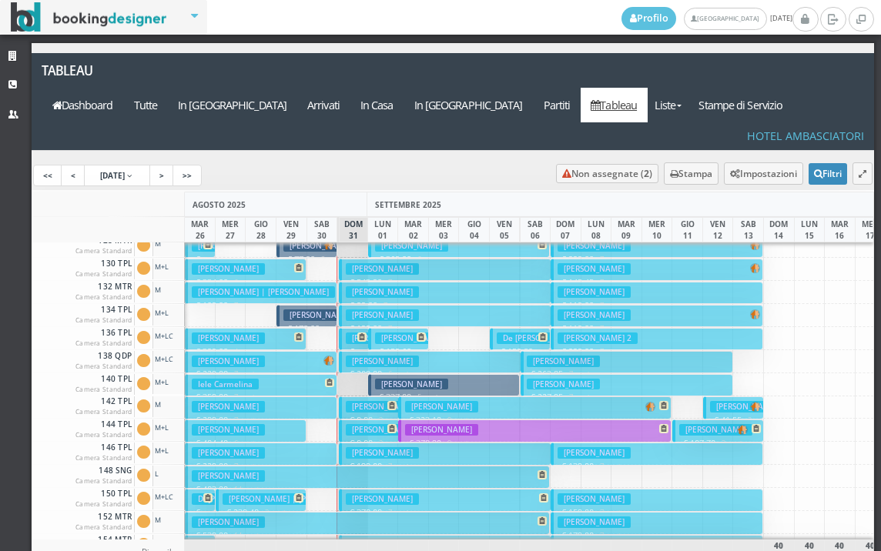
scroll to position [231, 0]
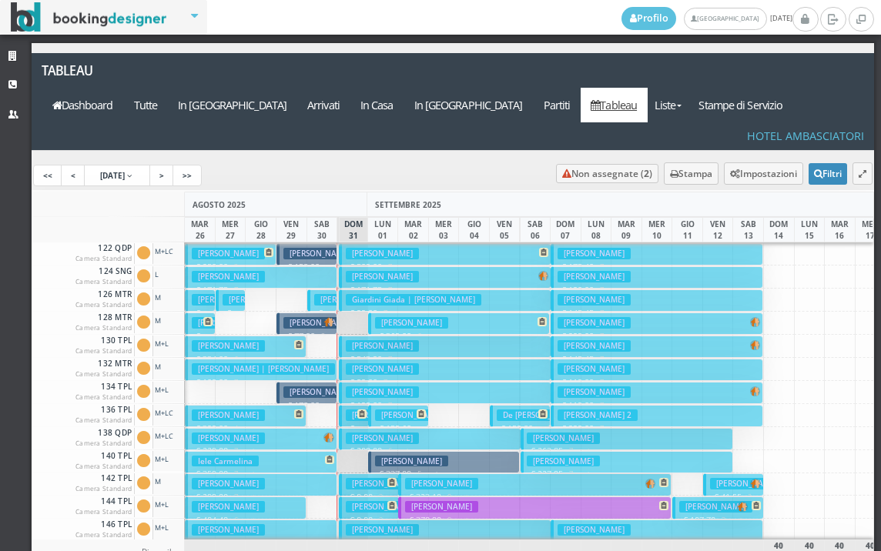
click at [308, 317] on h3 "DORIA alessandra | Catalano Fabrizio" at bounding box center [354, 323] width 143 height 12
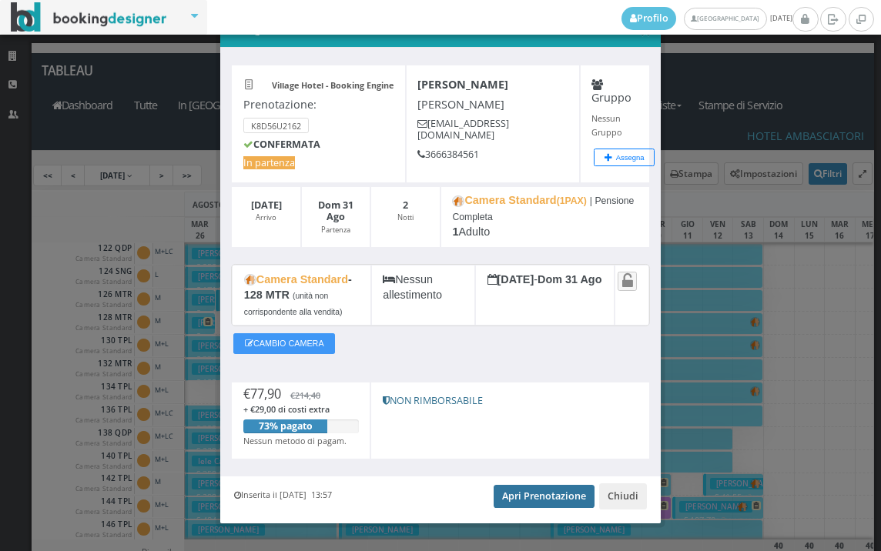
scroll to position [63, 0]
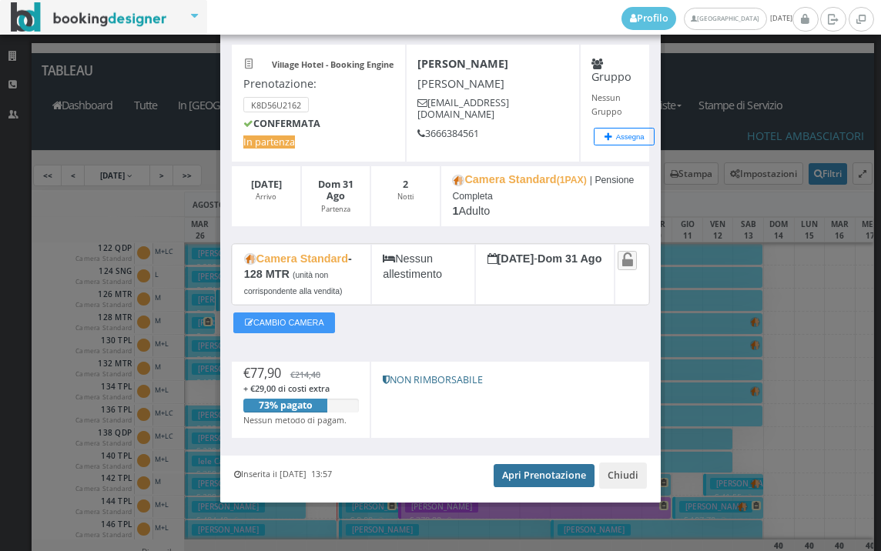
click at [514, 484] on link "Apri Prenotazione" at bounding box center [543, 475] width 101 height 23
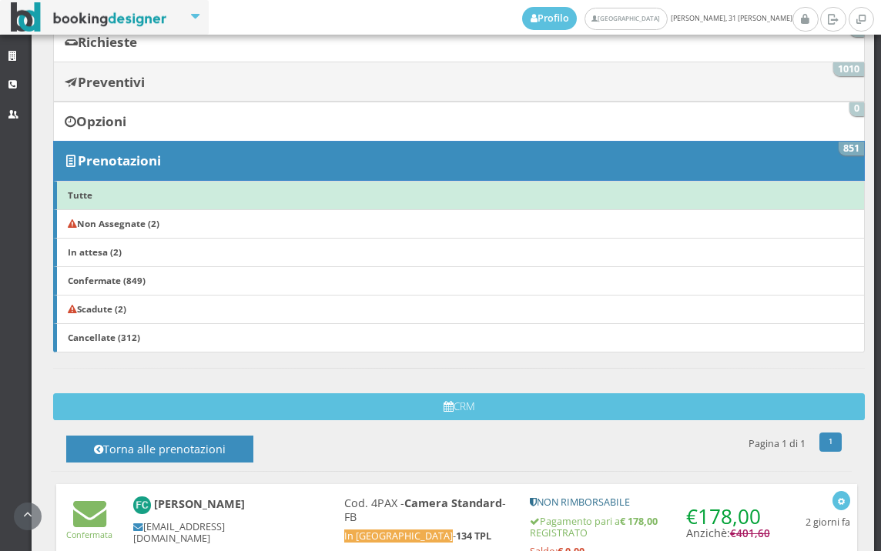
scroll to position [171, 0]
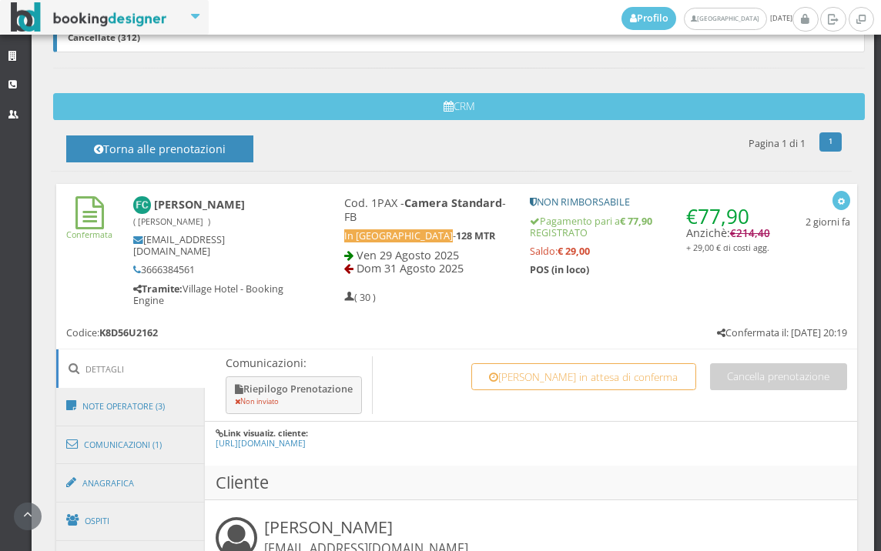
scroll to position [855, 0]
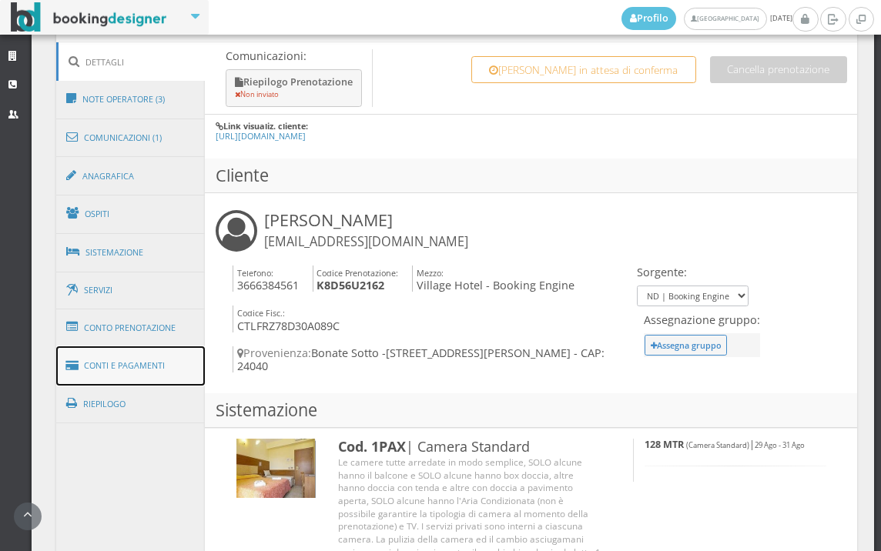
click at [177, 358] on link "Conti e Pagamenti" at bounding box center [130, 365] width 149 height 39
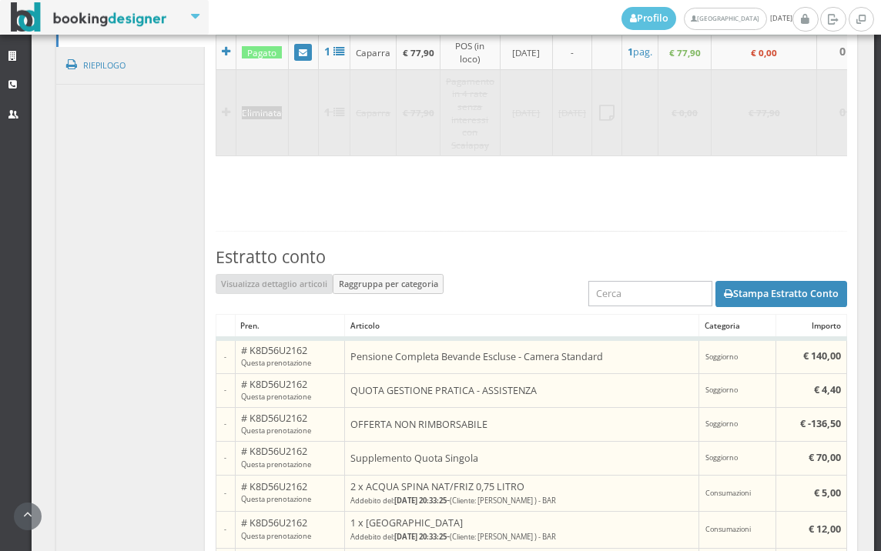
scroll to position [974, 0]
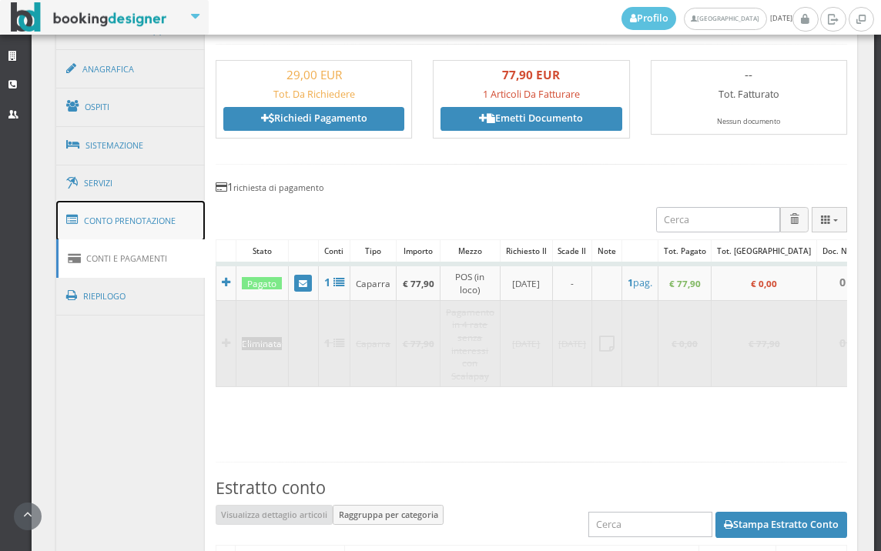
click at [157, 214] on link "Conto Prenotazione" at bounding box center [130, 221] width 149 height 40
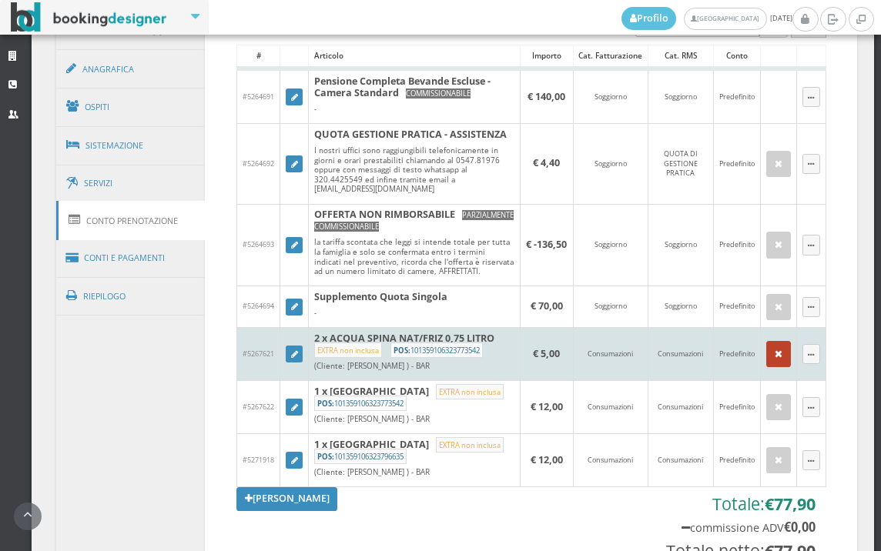
click at [774, 359] on icon "button" at bounding box center [778, 354] width 8 height 10
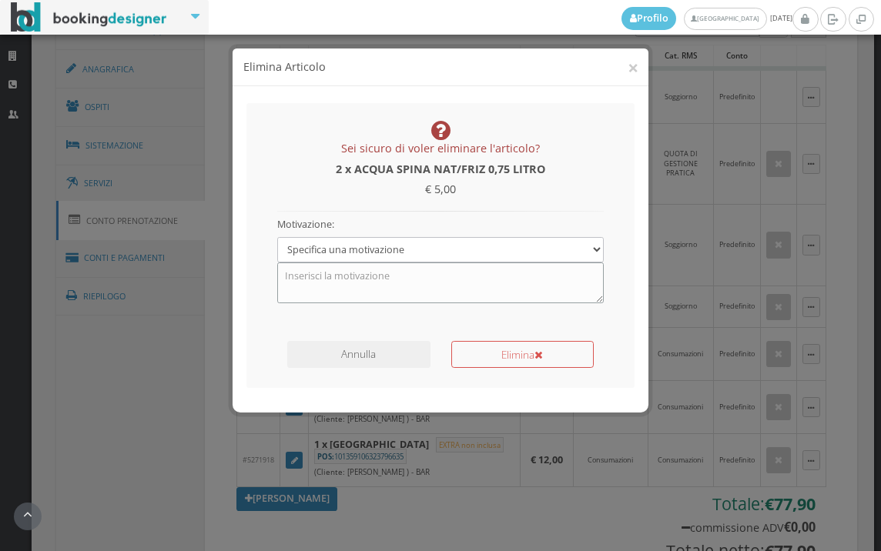
click at [386, 272] on textarea at bounding box center [440, 282] width 327 height 40
type textarea "PACCHETTO BEVANDE"
click at [483, 356] on button "Elimina" at bounding box center [522, 354] width 142 height 27
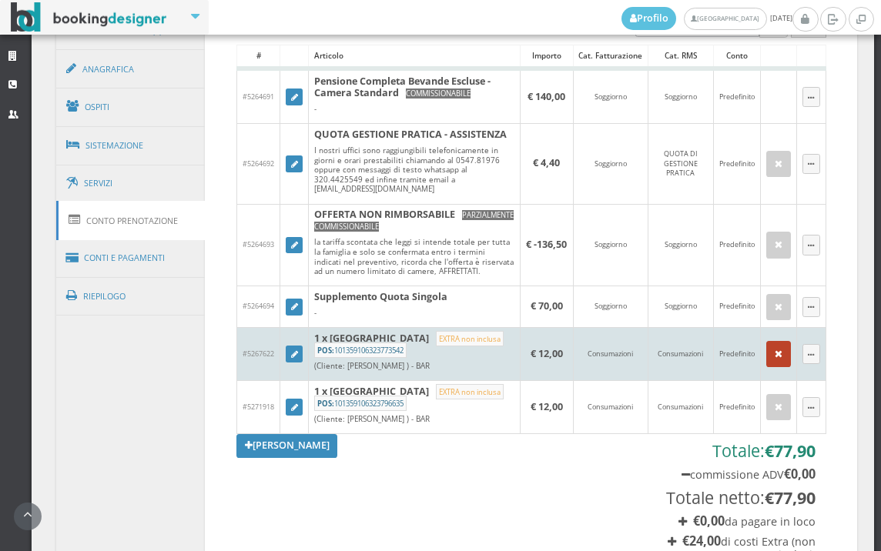
click at [766, 367] on button "button" at bounding box center [778, 354] width 25 height 26
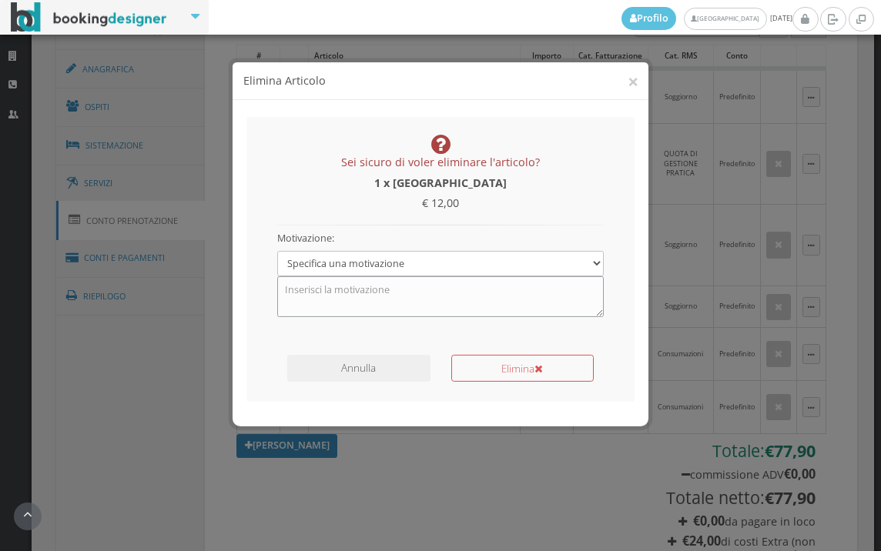
click at [437, 287] on textarea at bounding box center [440, 282] width 327 height 40
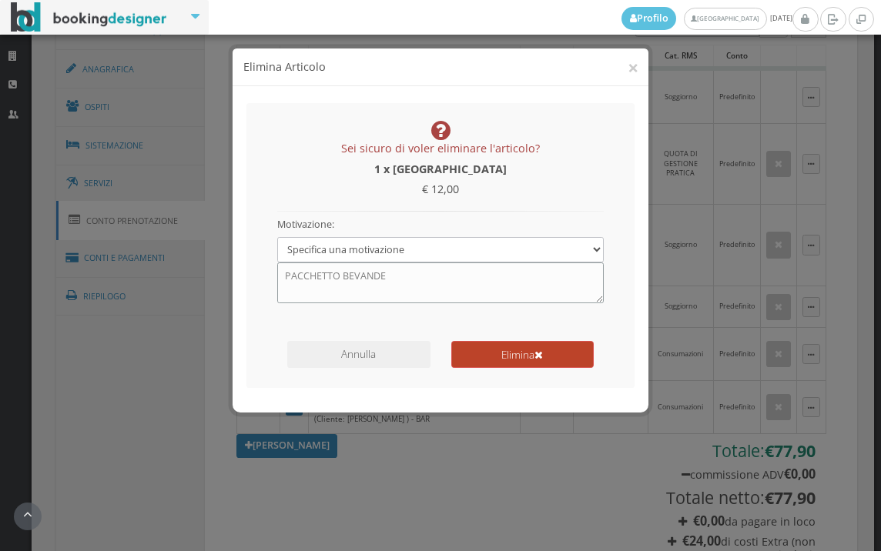
type textarea "PACCHETTO BEVANDE"
click at [503, 359] on button "Elimina" at bounding box center [522, 354] width 142 height 27
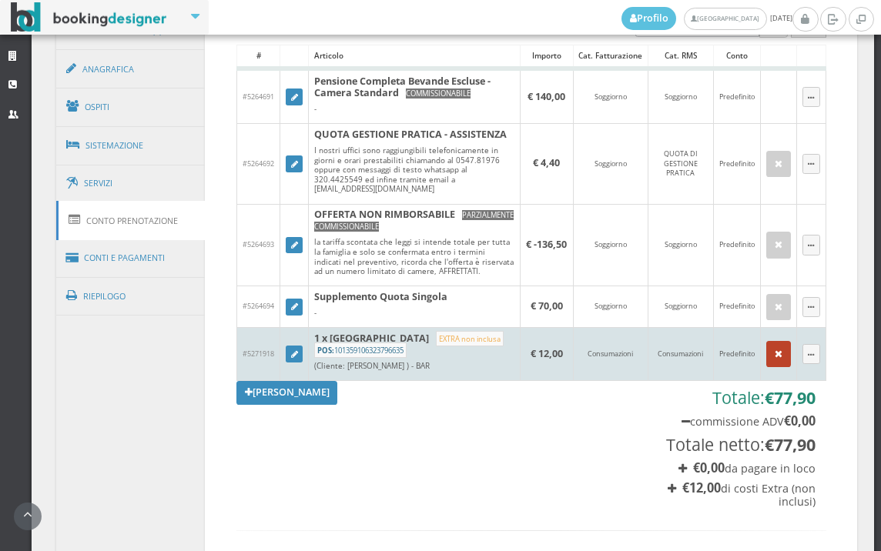
click at [774, 359] on icon "button" at bounding box center [778, 354] width 8 height 10
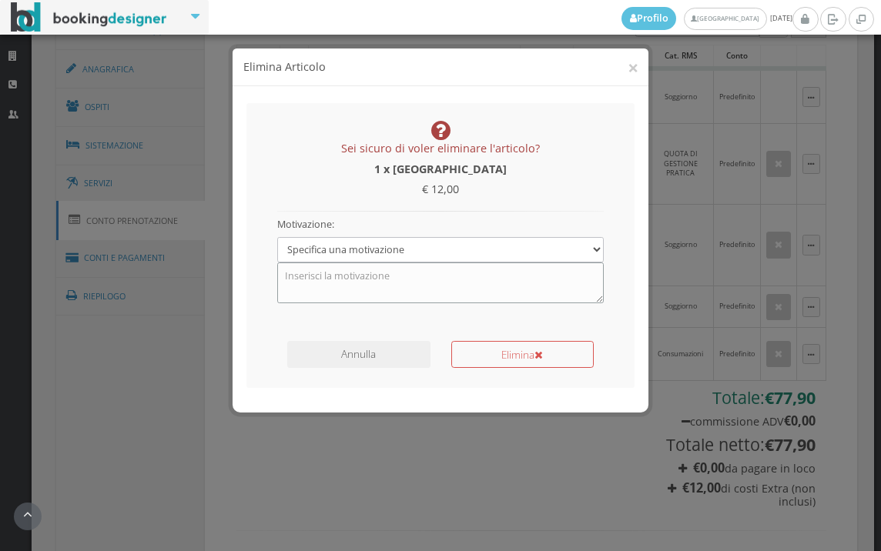
click at [436, 271] on textarea at bounding box center [440, 282] width 327 height 40
type textarea "PACCHETTO BEVANDE"
click at [479, 352] on button "Elimina" at bounding box center [522, 354] width 142 height 27
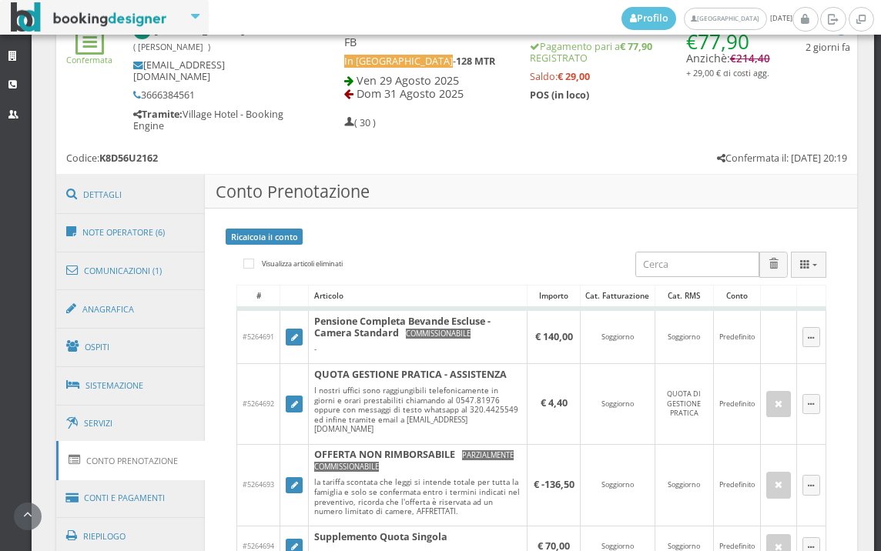
scroll to position [632, 0]
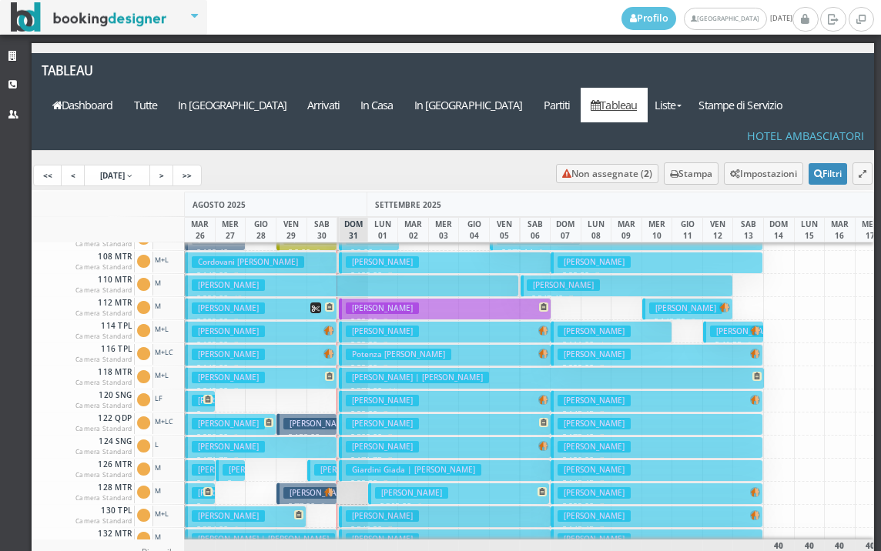
scroll to position [77, 0]
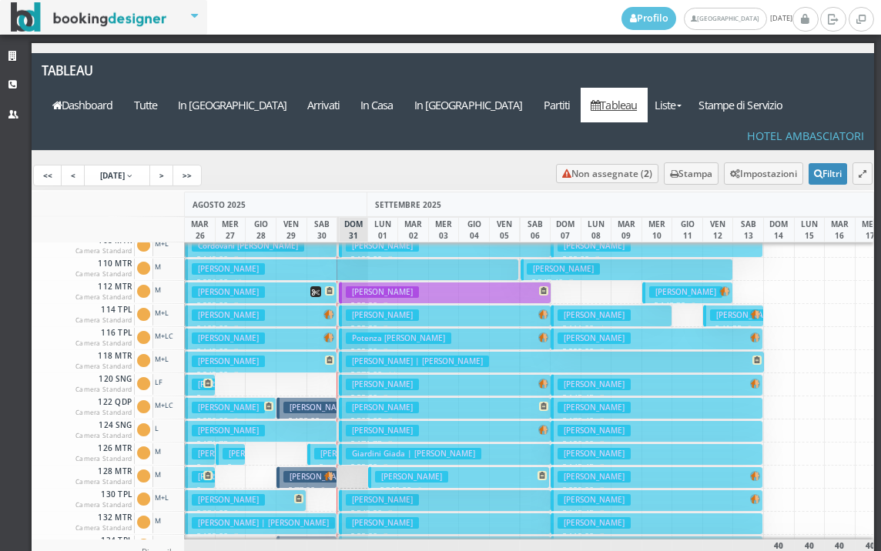
click at [322, 448] on h3 "[PERSON_NAME]" at bounding box center [350, 454] width 73 height 12
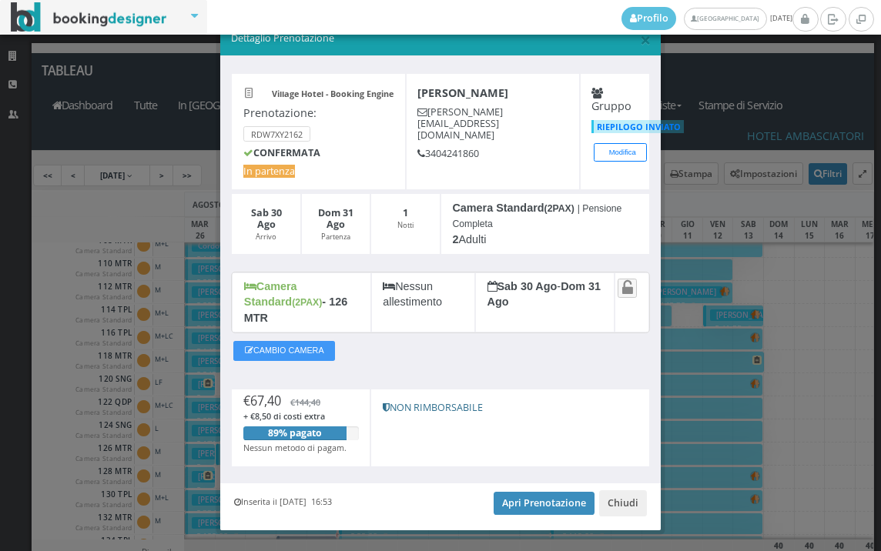
scroll to position [44, 0]
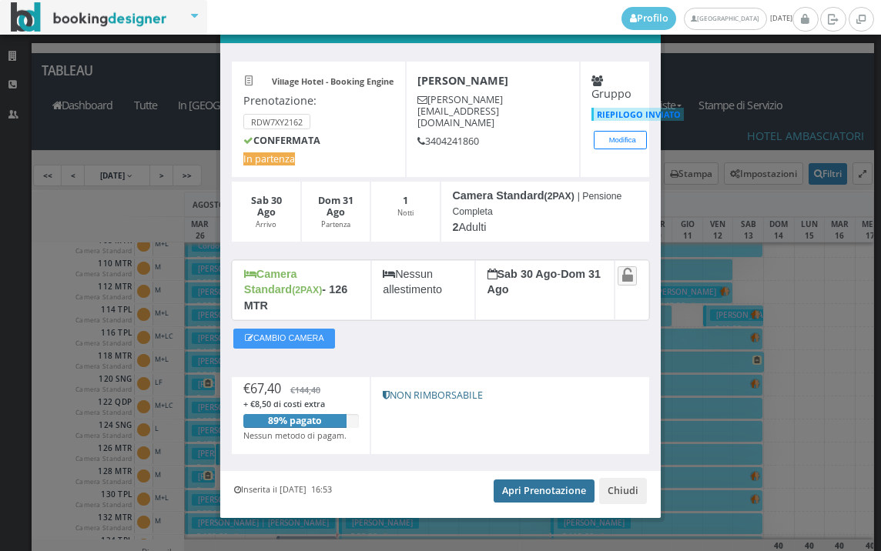
click at [533, 480] on link "Apri Prenotazione" at bounding box center [543, 491] width 101 height 23
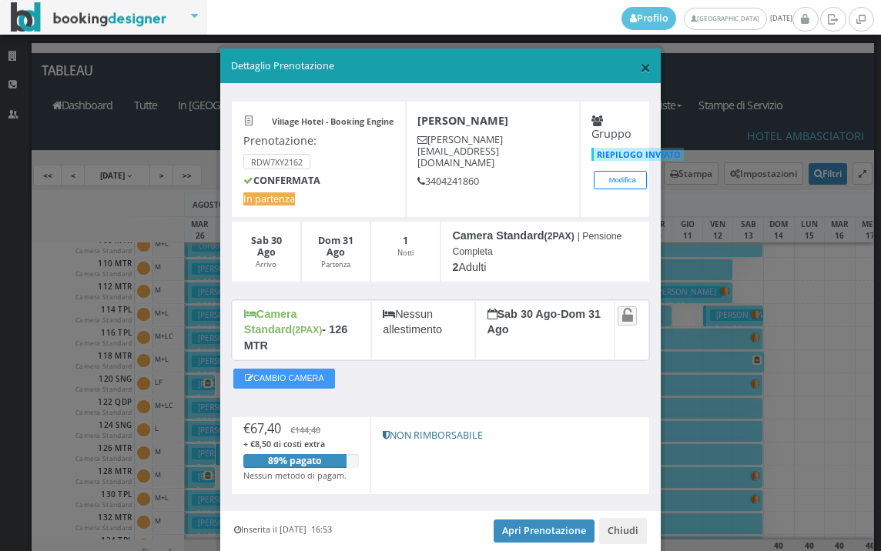
click at [640, 67] on span "×" at bounding box center [645, 67] width 11 height 26
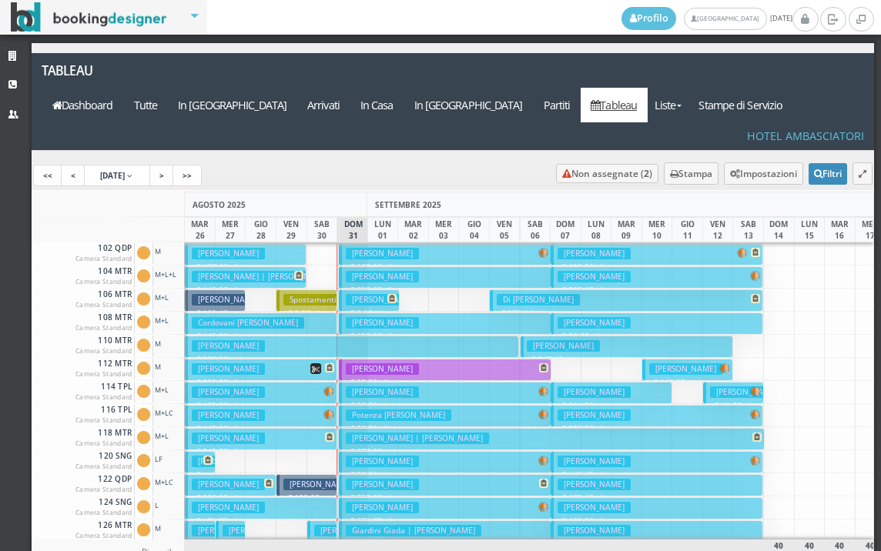
click at [400, 248] on h3 "Giandini Gianni" at bounding box center [382, 254] width 73 height 12
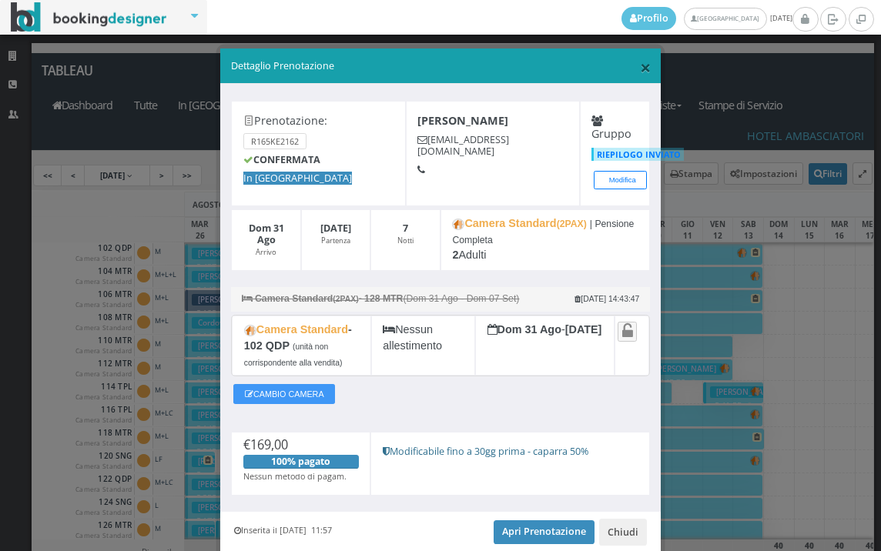
click at [640, 67] on span "×" at bounding box center [645, 67] width 11 height 26
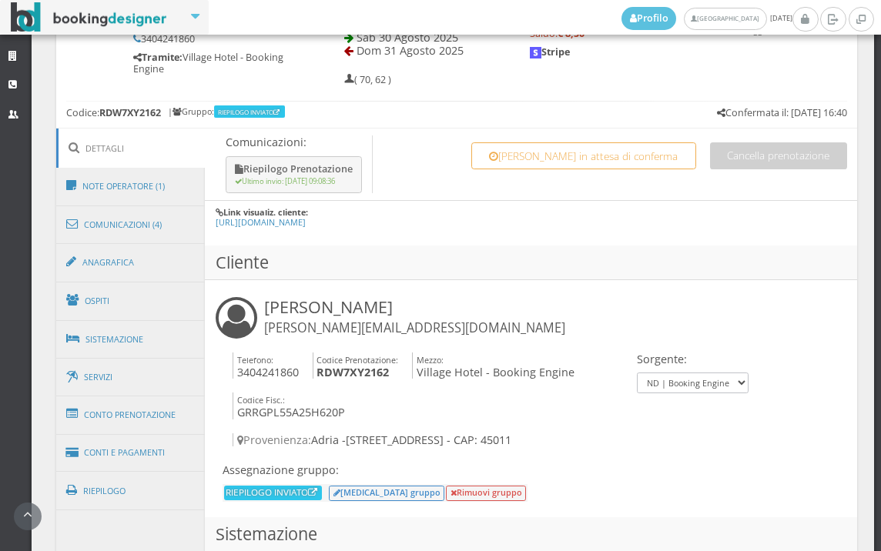
scroll to position [770, 0]
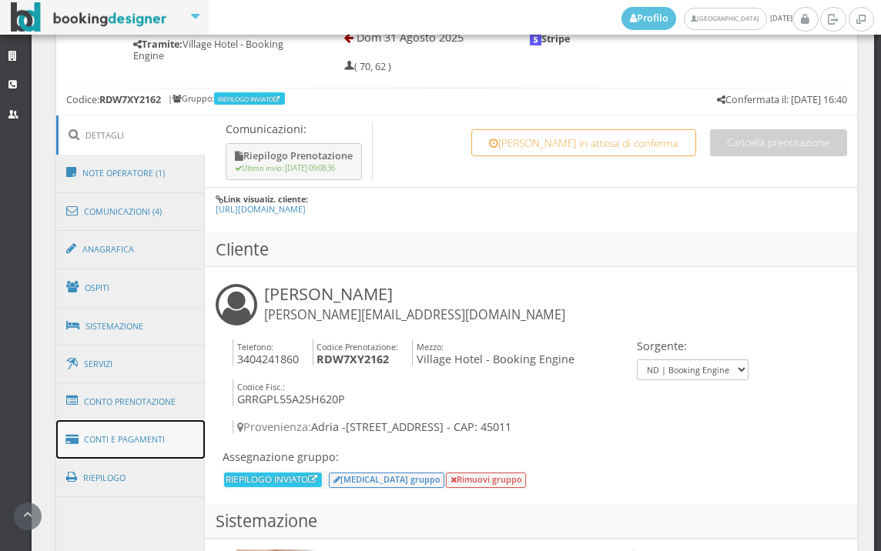
click at [135, 445] on link "Conti e Pagamenti" at bounding box center [130, 439] width 149 height 39
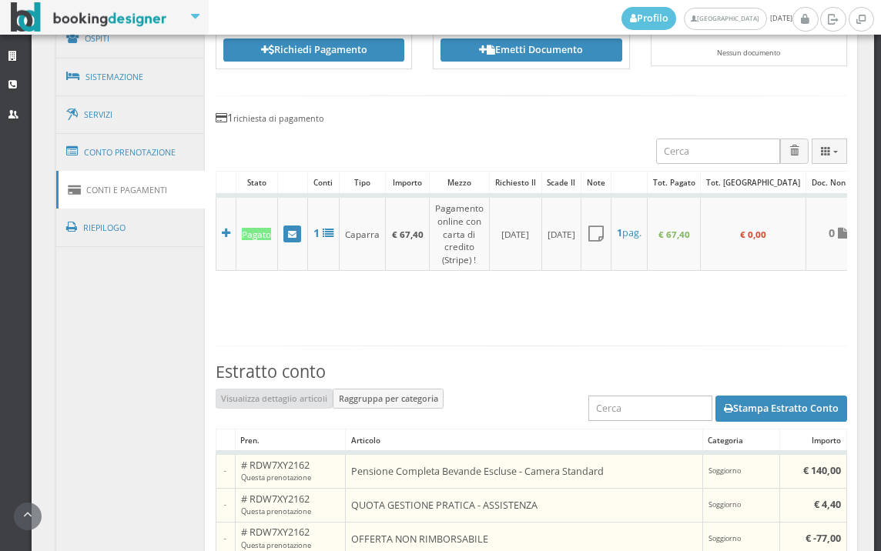
scroll to position [855, 0]
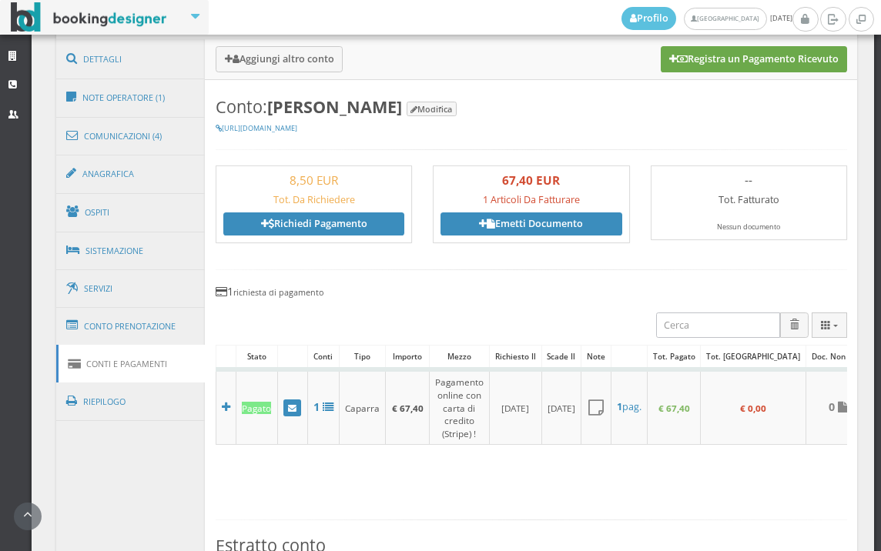
click at [741, 64] on button "Registra un Pagamento Ricevuto" at bounding box center [753, 59] width 186 height 26
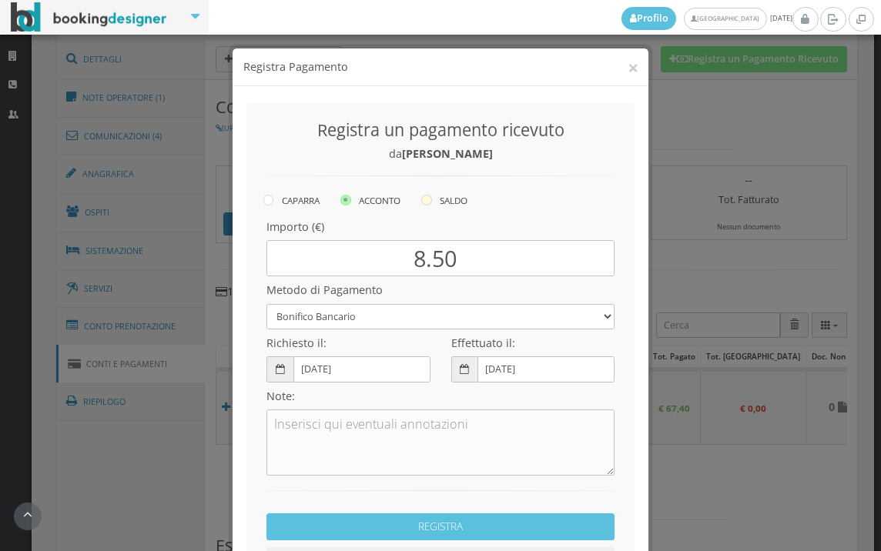
click at [426, 201] on icon at bounding box center [426, 200] width 11 height 11
radio input "true"
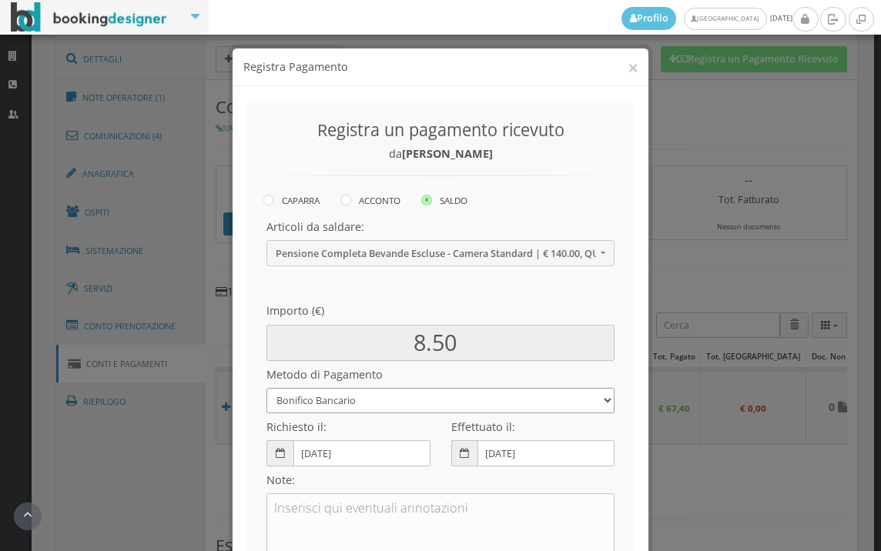
click at [375, 403] on select "Bonifico Bancario BONIFICO SUM UP Contanti Assegno Bancario Assegno Circolare V…" at bounding box center [440, 400] width 348 height 25
select select
click at [266, 388] on select "Bonifico Bancario BONIFICO SUM UP Contanti Assegno Bancario Assegno Circolare V…" at bounding box center [440, 400] width 348 height 25
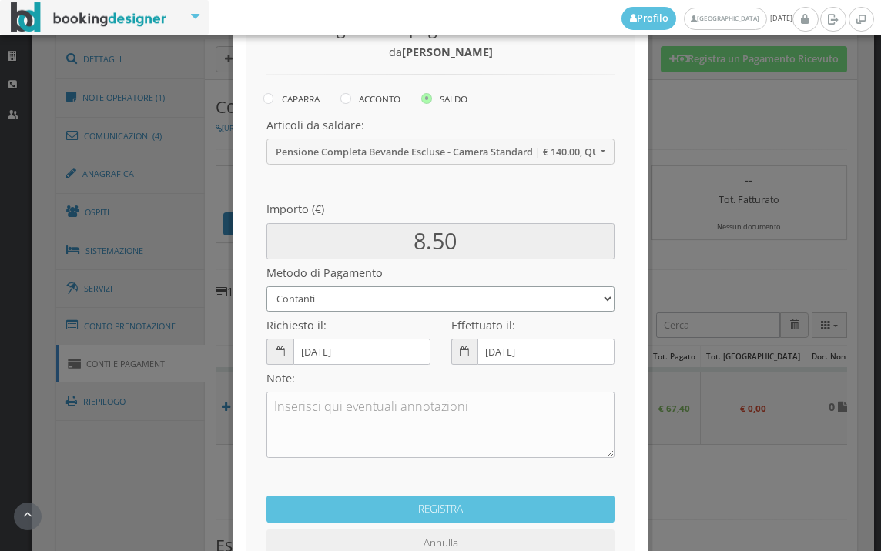
scroll to position [210, 0]
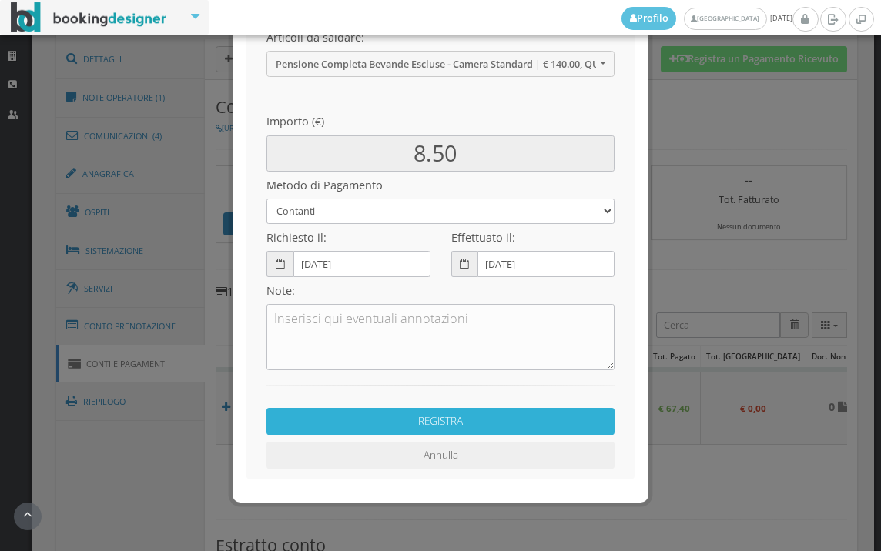
click at [406, 423] on button "REGISTRA" at bounding box center [440, 421] width 348 height 27
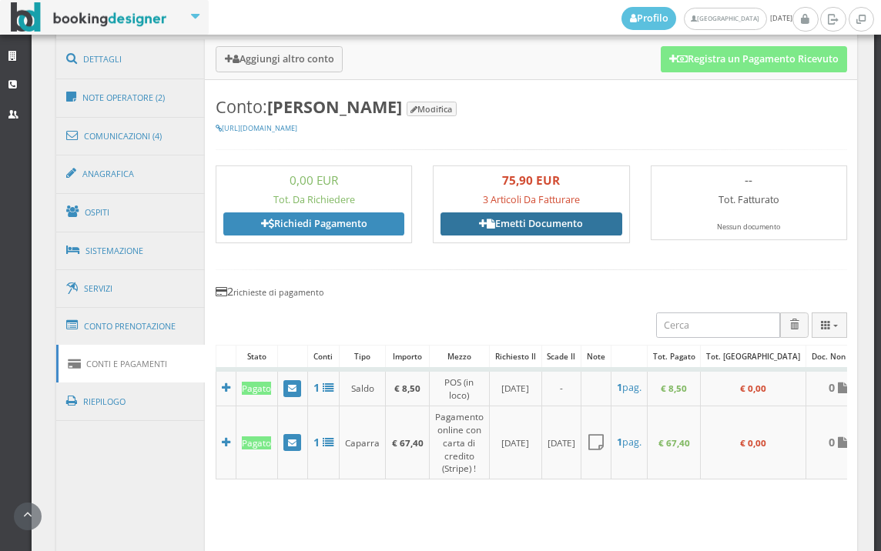
click at [535, 225] on link "Emetti Documento" at bounding box center [530, 223] width 181 height 23
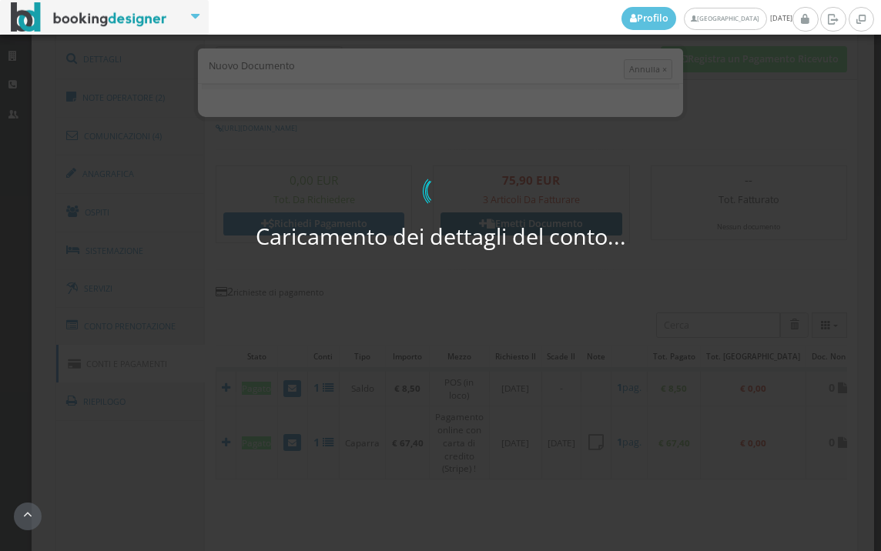
select select "PF"
select select "ADRIA"
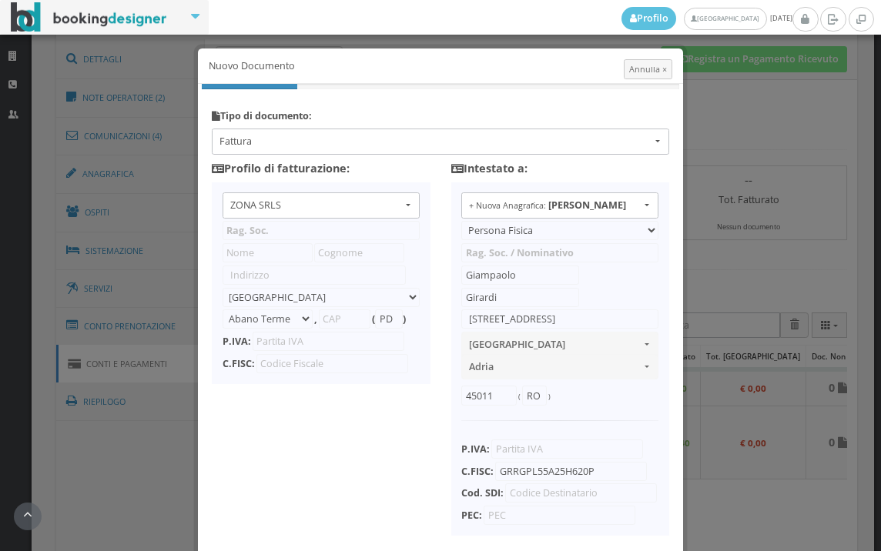
type input "ZONA SRLS"
type input "Vico V Durante, 8"
select select "Frattamaggiore"
type input "80027"
type input "NA"
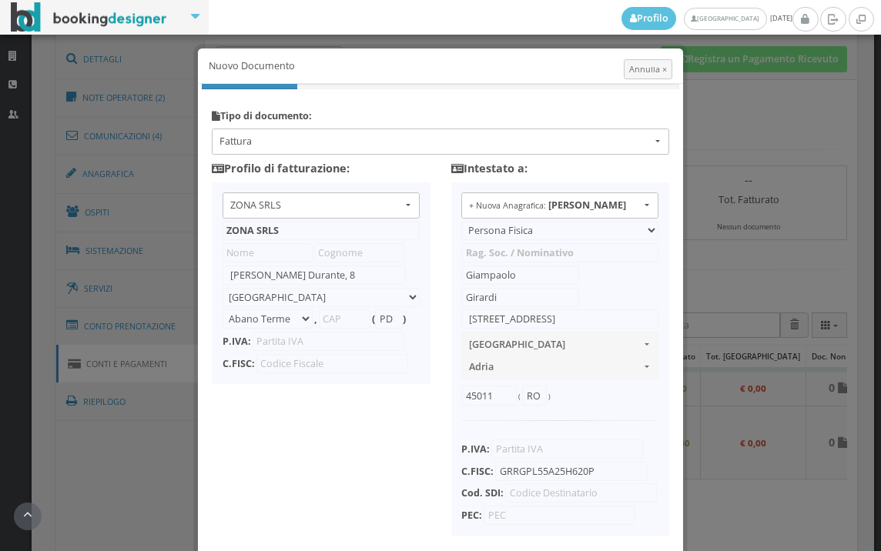
type input "10356321215"
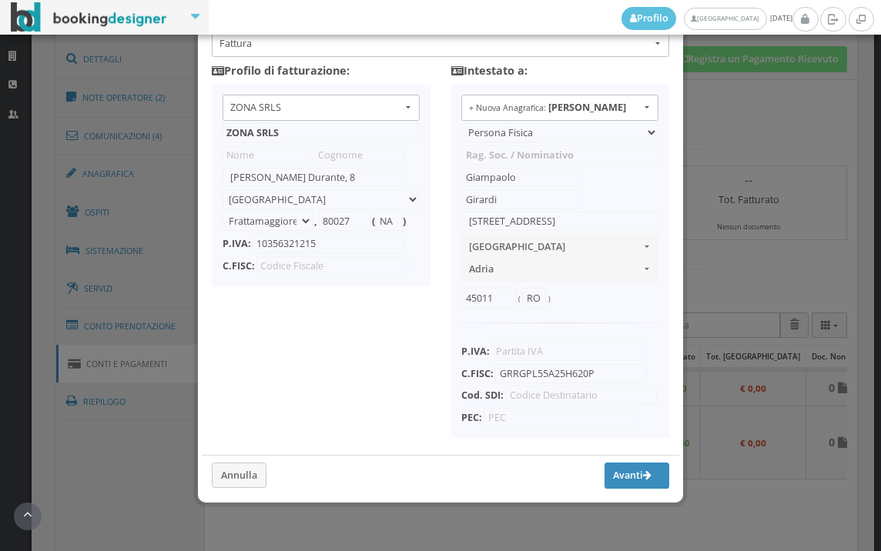
scroll to position [122, 0]
drag, startPoint x: 599, startPoint y: 480, endPoint x: 607, endPoint y: 456, distance: 25.3
click at [604, 480] on button "Avanti" at bounding box center [636, 476] width 65 height 26
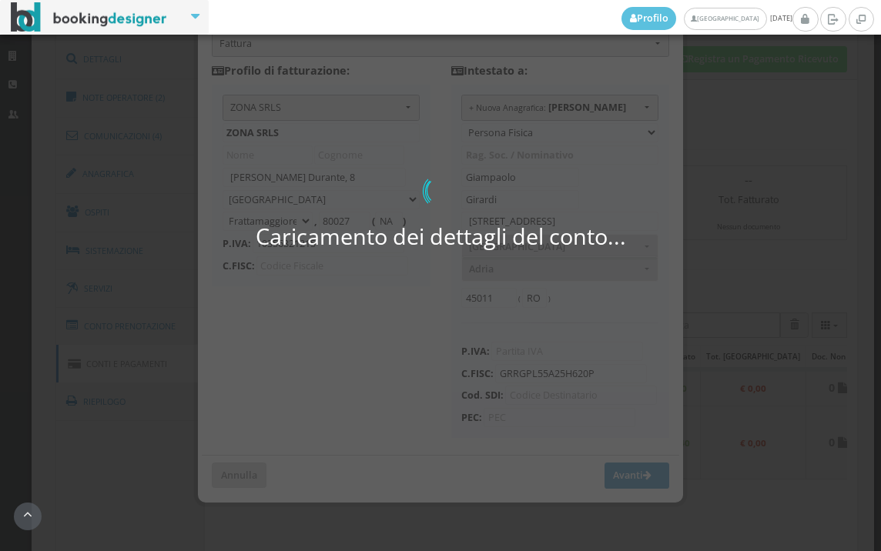
scroll to position [120, 0]
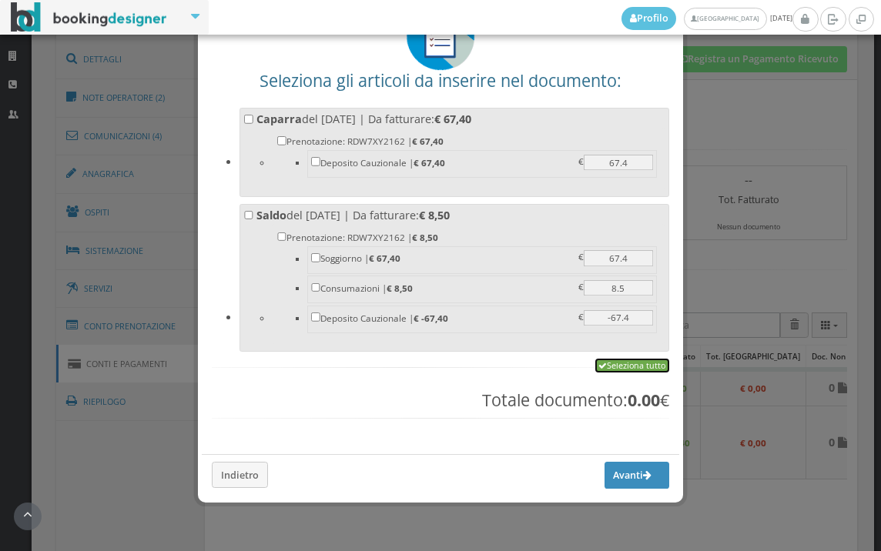
click at [607, 361] on link "Seleziona tutto" at bounding box center [632, 366] width 74 height 14
checkbox input "true"
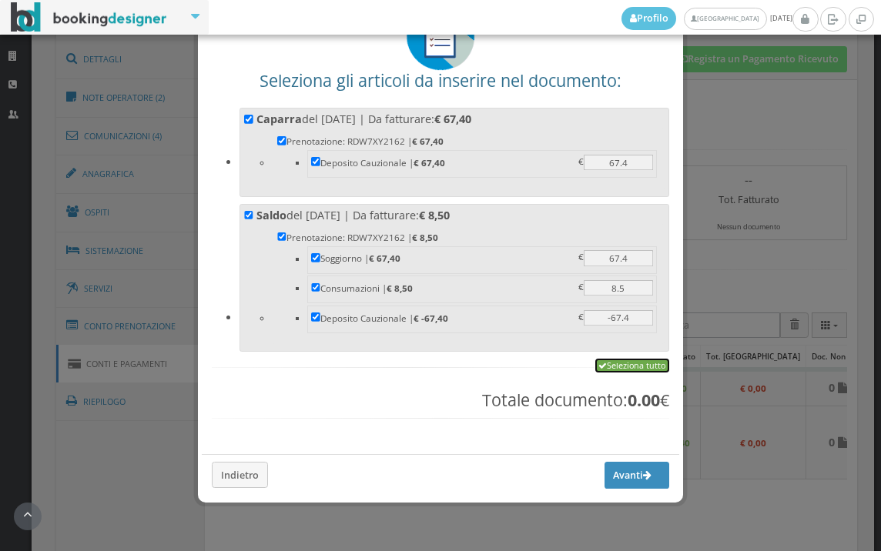
checkbox input "true"
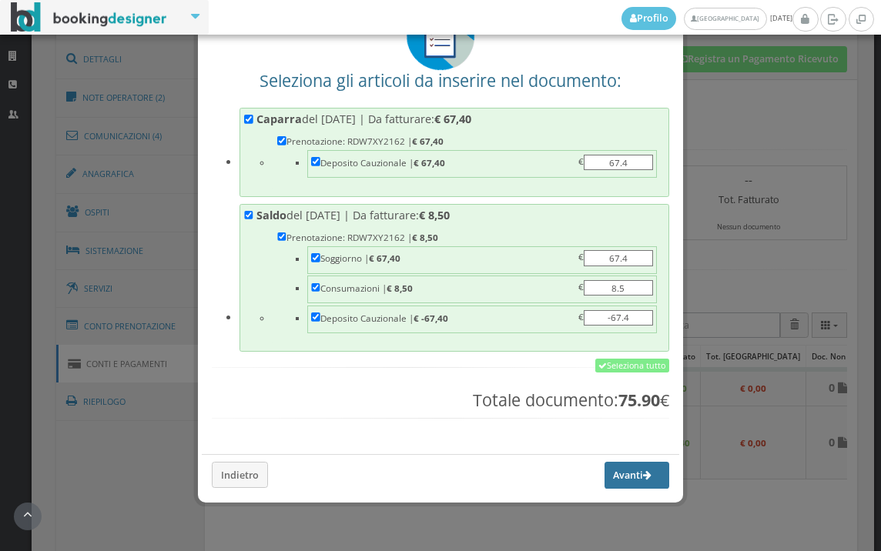
click at [604, 480] on button "Avanti" at bounding box center [636, 475] width 65 height 26
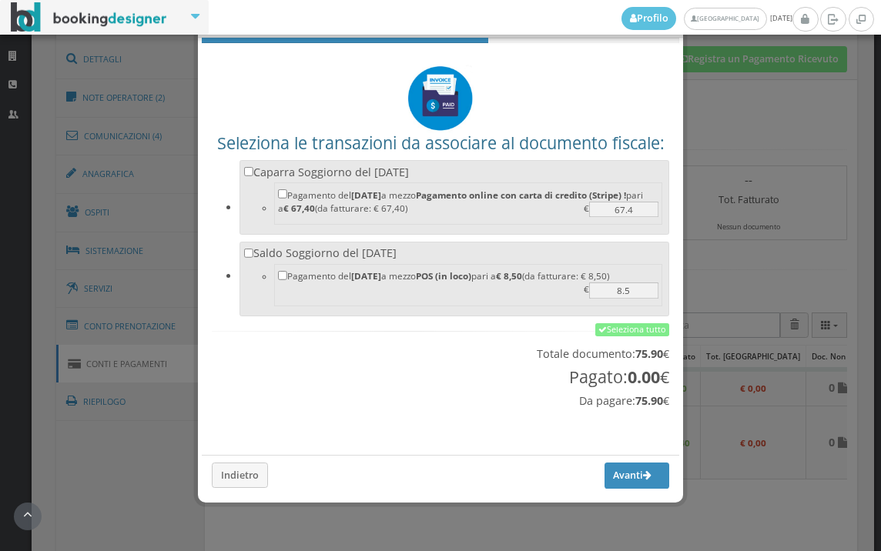
scroll to position [51, 0]
click at [633, 325] on link "Seleziona tutto" at bounding box center [632, 330] width 74 height 14
checkbox input "true"
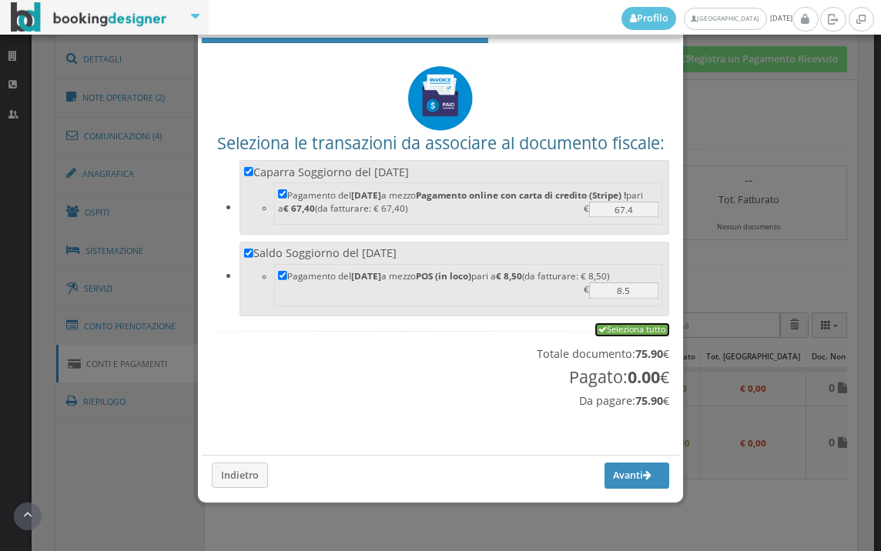
checkbox input "true"
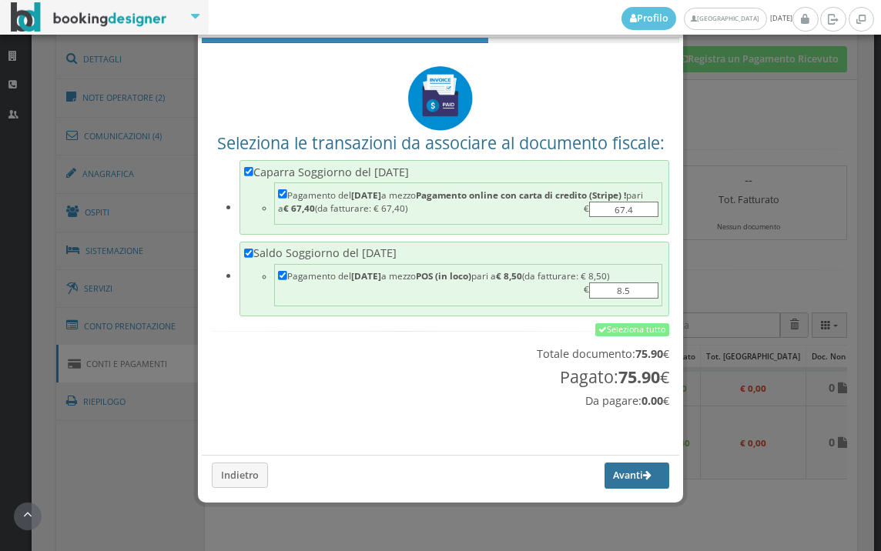
click at [613, 482] on button "Avanti" at bounding box center [636, 476] width 65 height 26
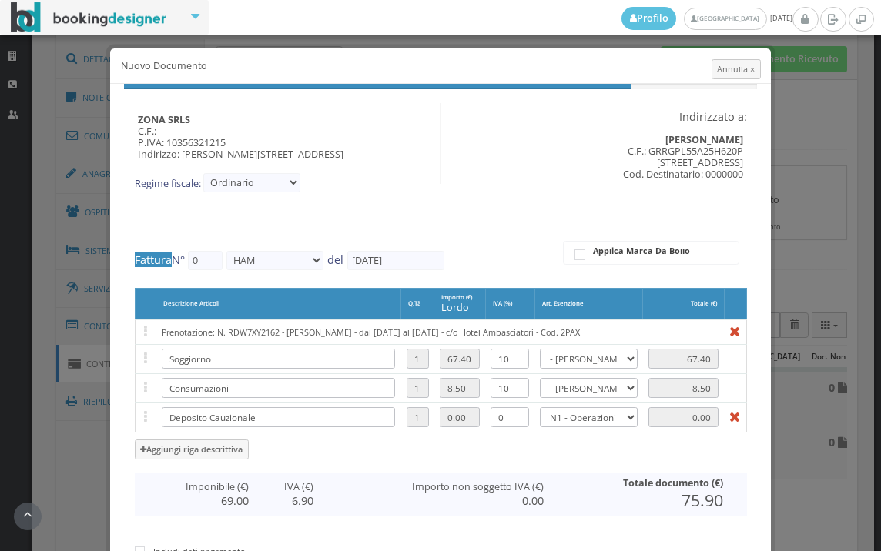
type input "570"
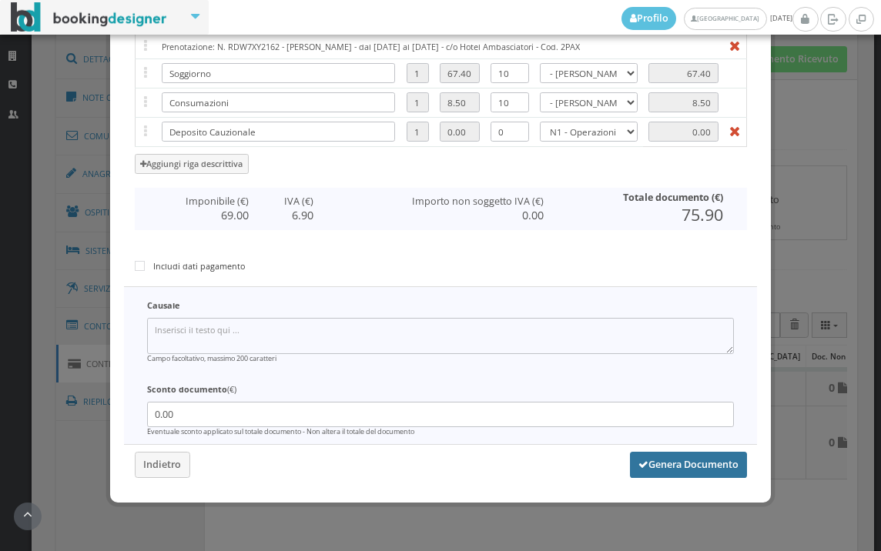
click at [658, 460] on button "Genera Documento" at bounding box center [688, 465] width 117 height 26
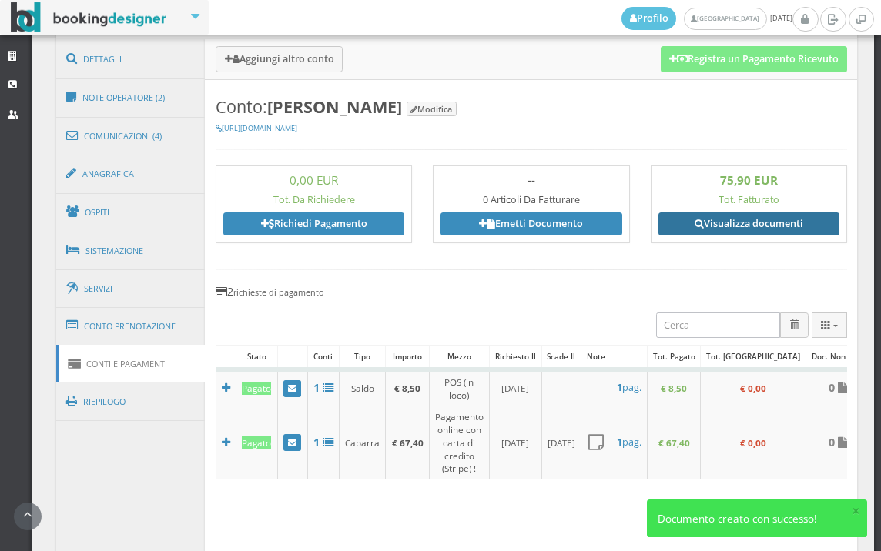
click at [739, 225] on link "Visualizza documenti" at bounding box center [748, 223] width 181 height 23
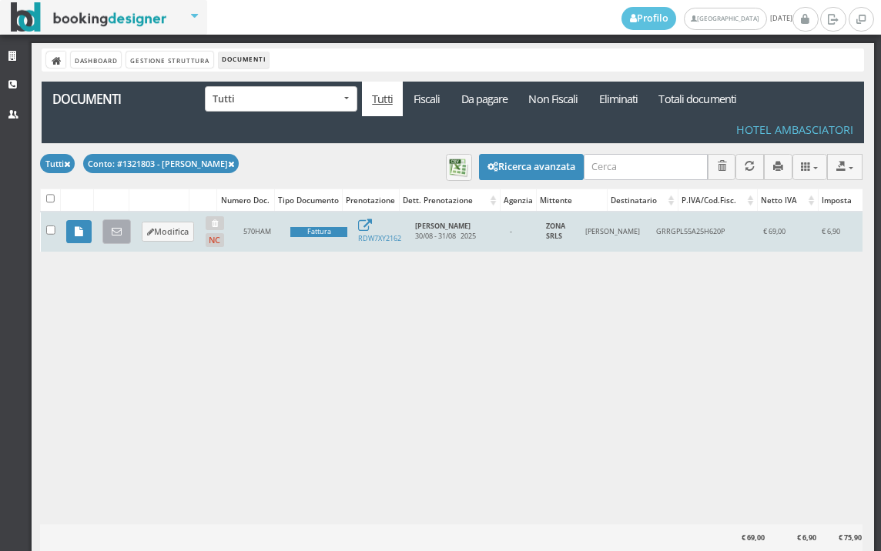
click at [118, 235] on icon at bounding box center [117, 232] width 10 height 10
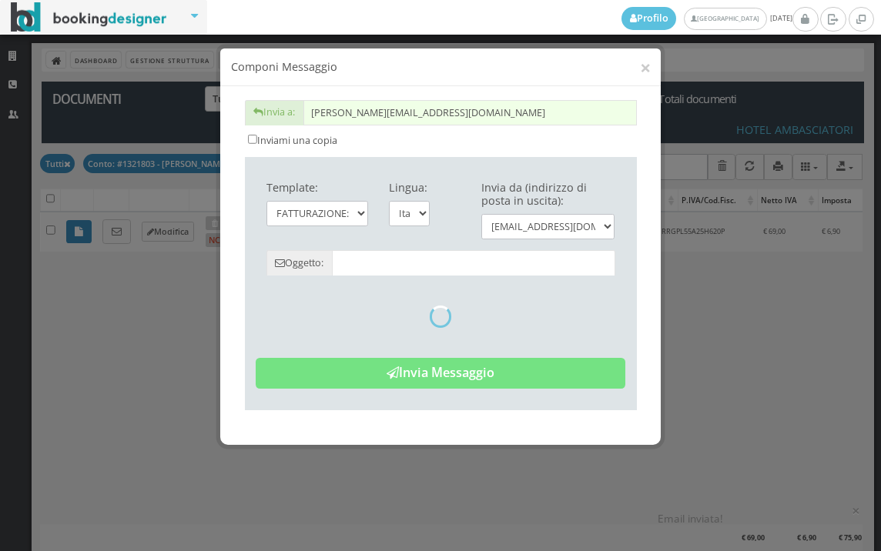
type input "Copia di cortesia: Fattura da ZONA SRLS - n. 570HAM del [DATE]"
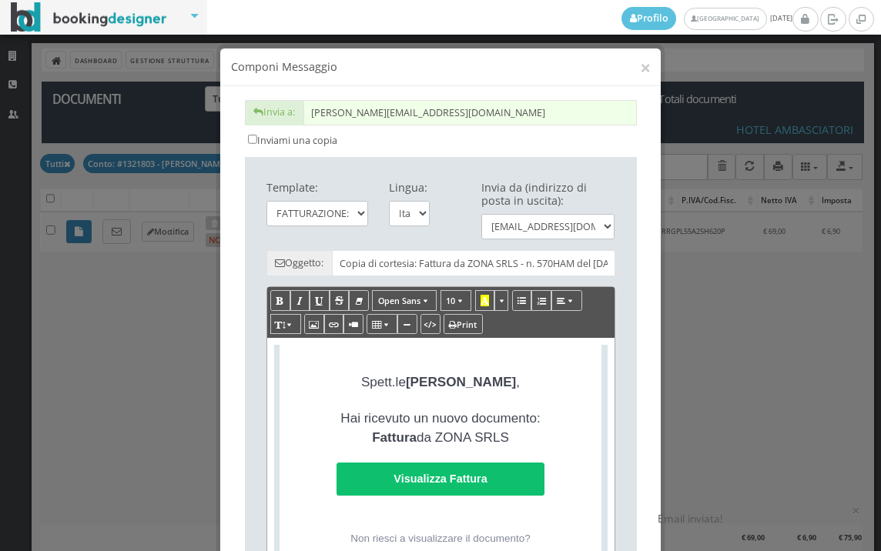
scroll to position [342, 0]
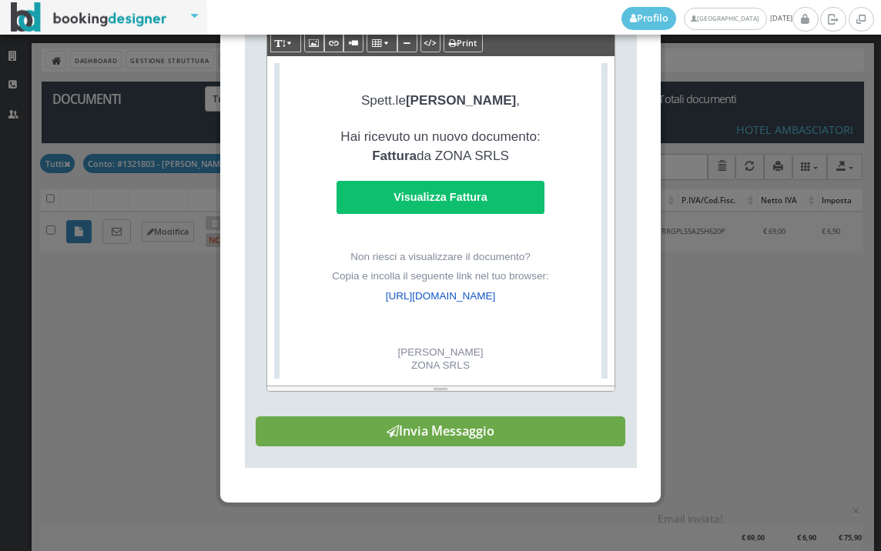
click at [443, 447] on button "Invia Messaggio" at bounding box center [440, 431] width 369 height 31
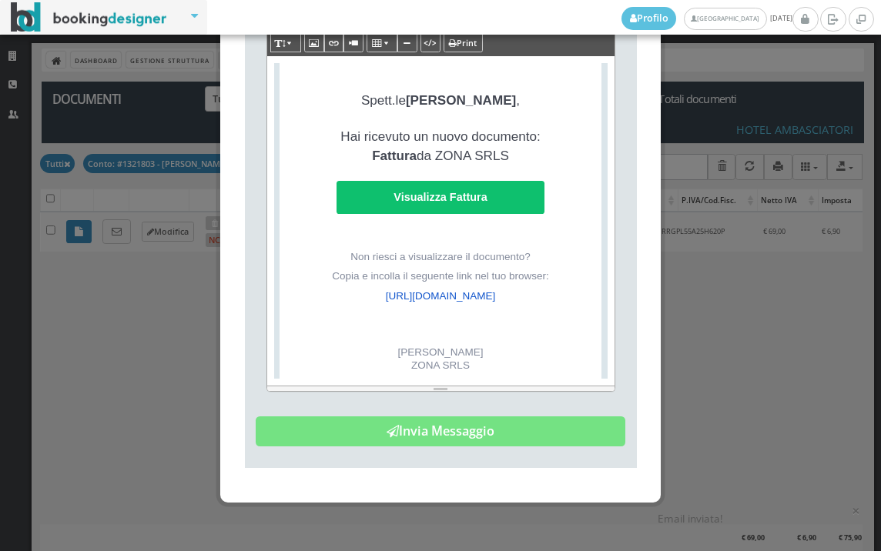
scroll to position [0, 0]
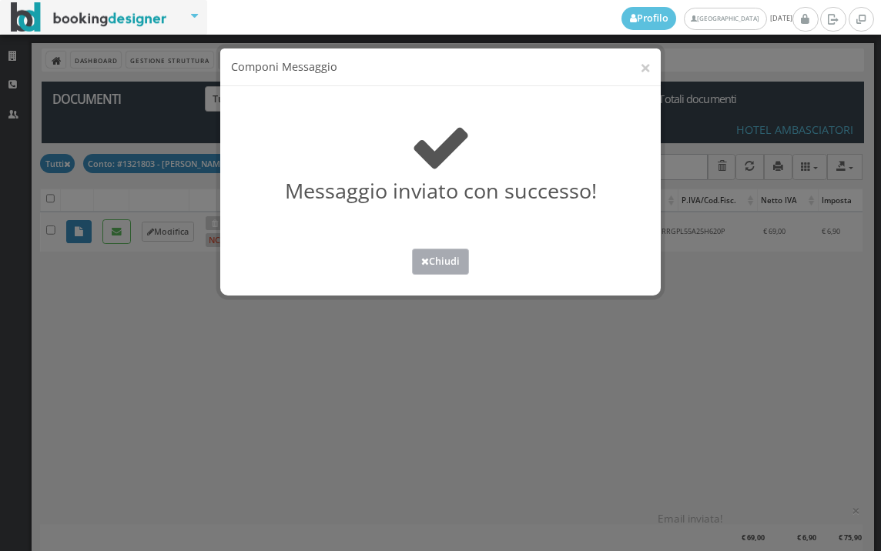
click at [448, 265] on button "Chiudi" at bounding box center [440, 261] width 57 height 25
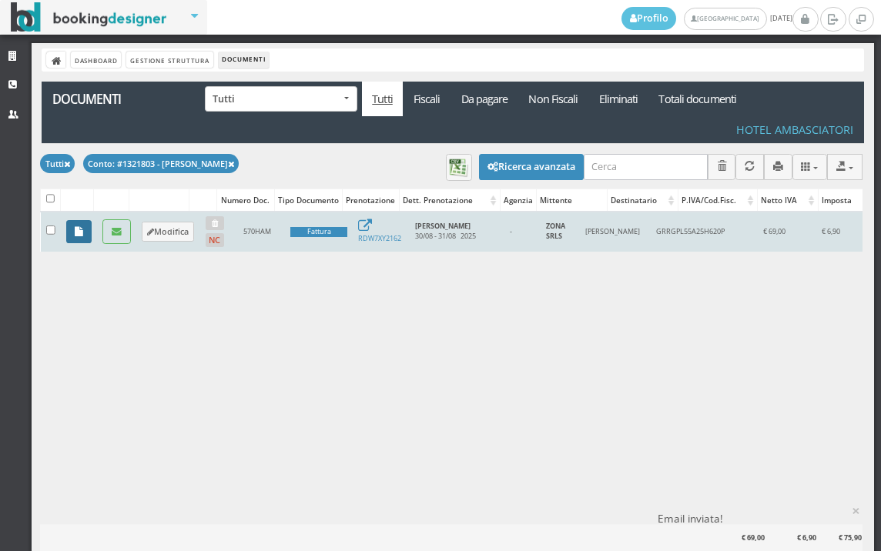
click at [75, 234] on icon at bounding box center [79, 232] width 8 height 10
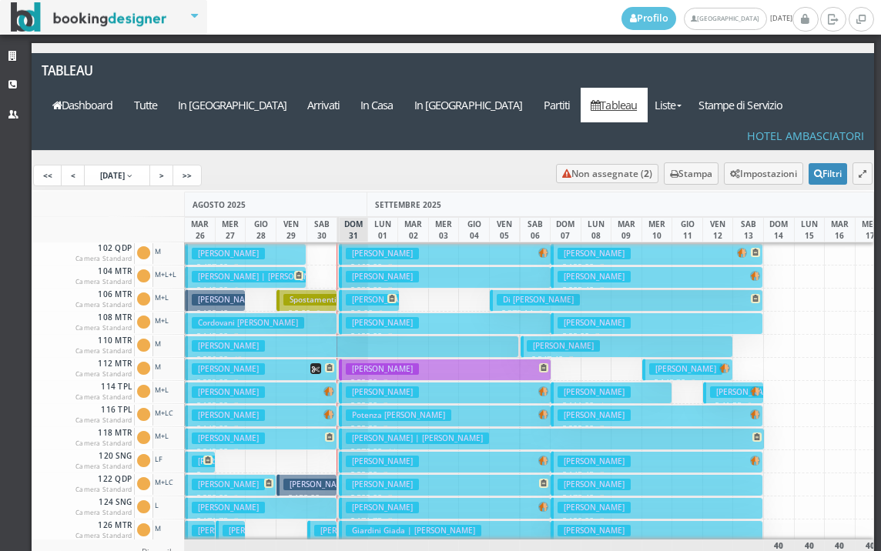
click at [315, 479] on h3 "[PERSON_NAME]" at bounding box center [319, 485] width 73 height 12
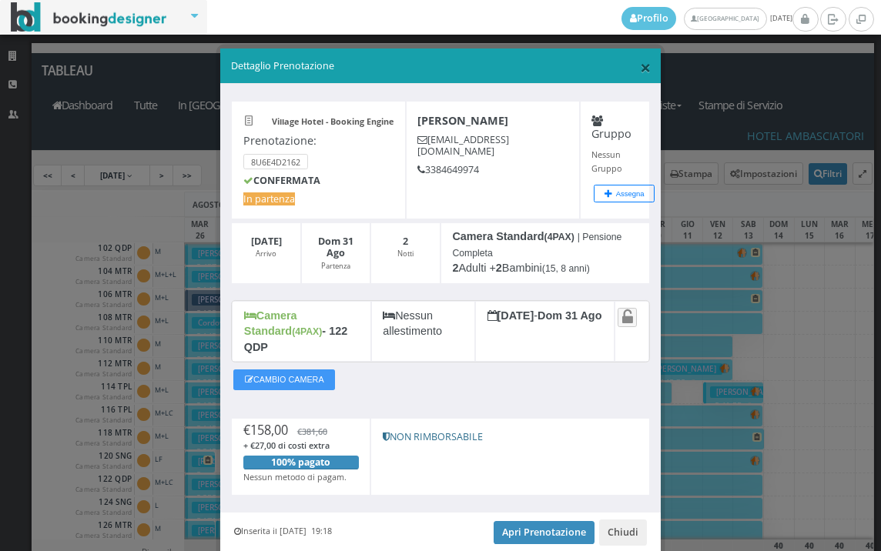
click at [640, 65] on span "×" at bounding box center [645, 67] width 11 height 26
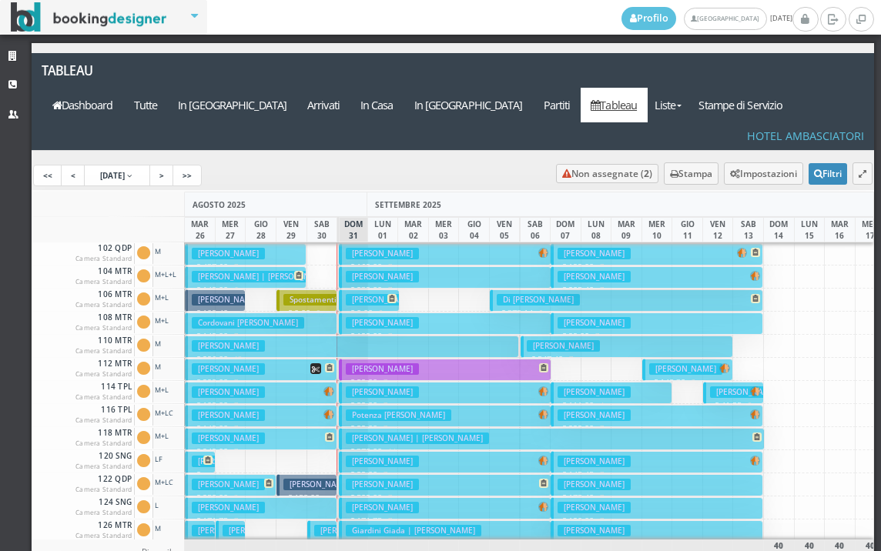
click at [355, 479] on h3 "[PERSON_NAME]" at bounding box center [382, 485] width 73 height 12
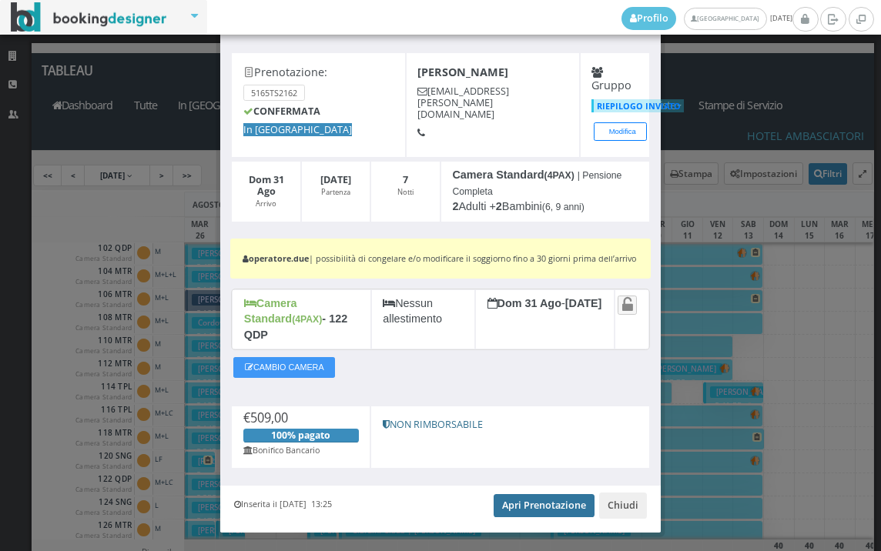
scroll to position [80, 0]
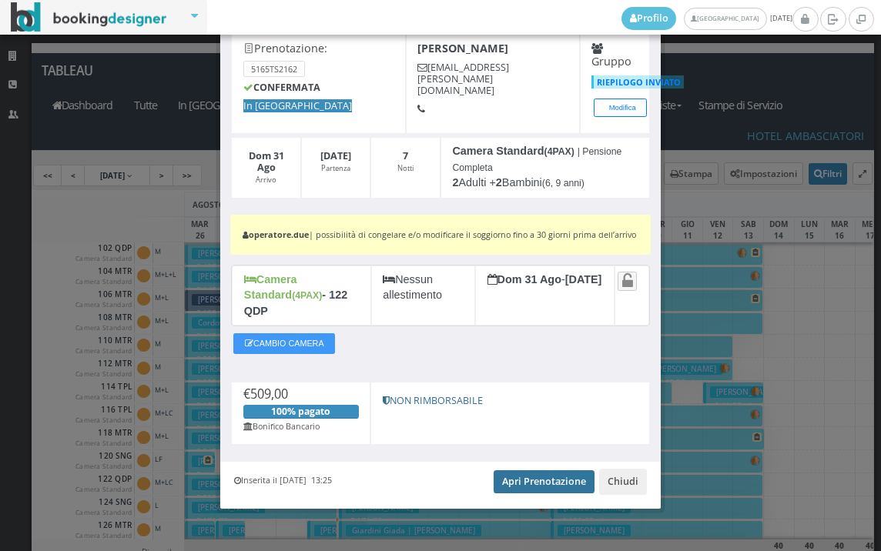
click at [520, 476] on link "Apri Prenotazione" at bounding box center [543, 481] width 101 height 23
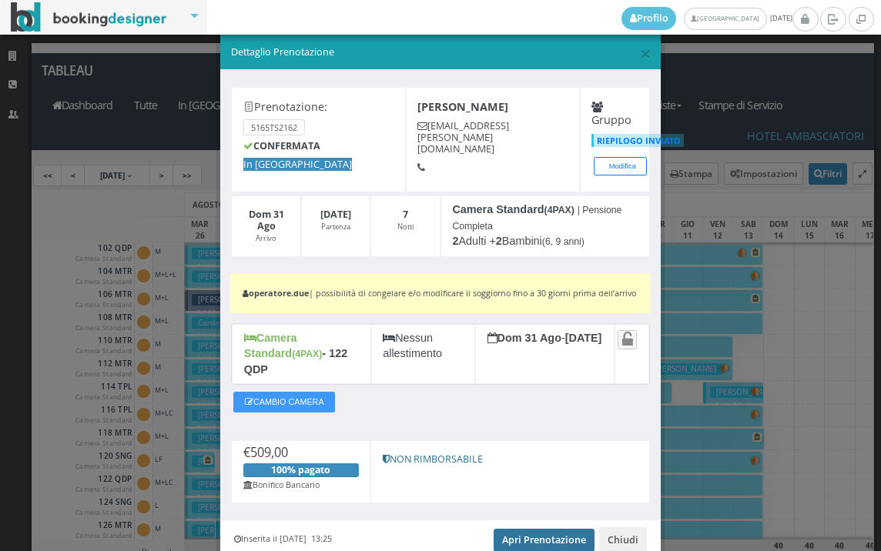
scroll to position [0, 0]
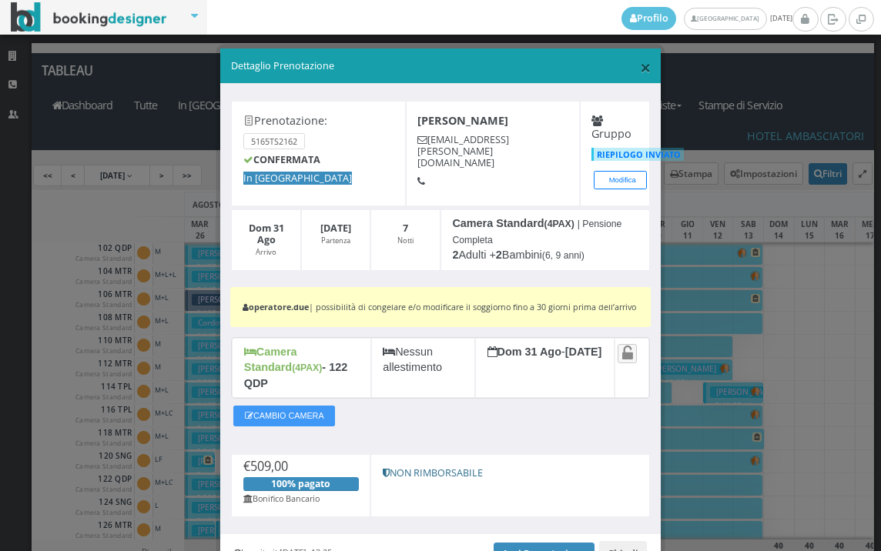
click at [640, 67] on span "×" at bounding box center [645, 67] width 11 height 26
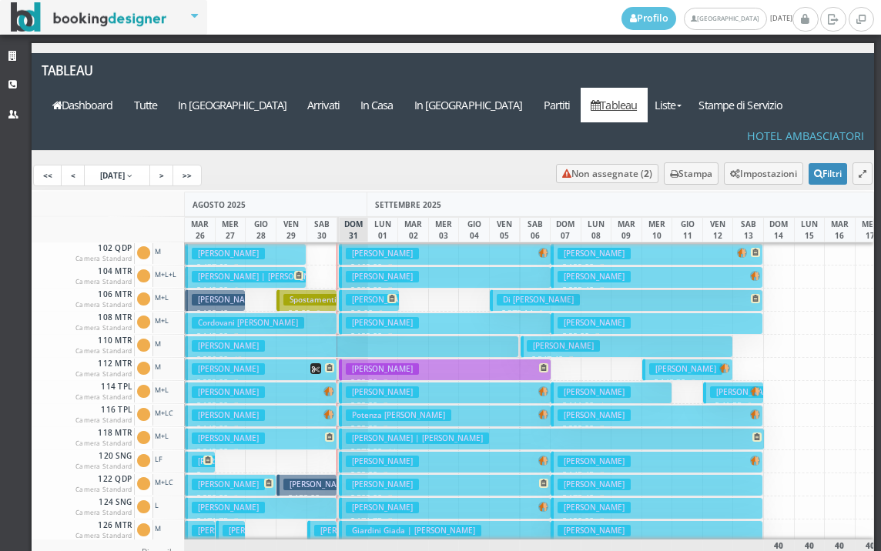
click at [358, 363] on h3 "[PERSON_NAME]" at bounding box center [382, 369] width 73 height 12
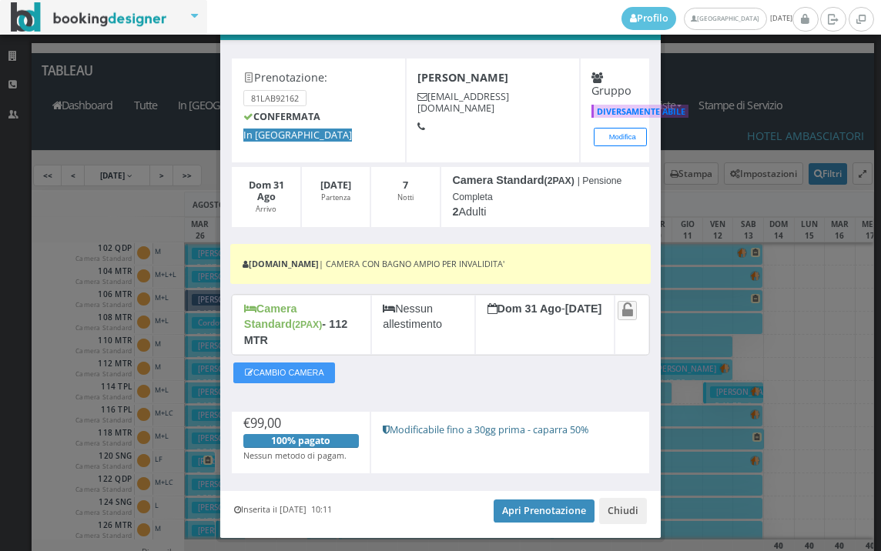
scroll to position [69, 0]
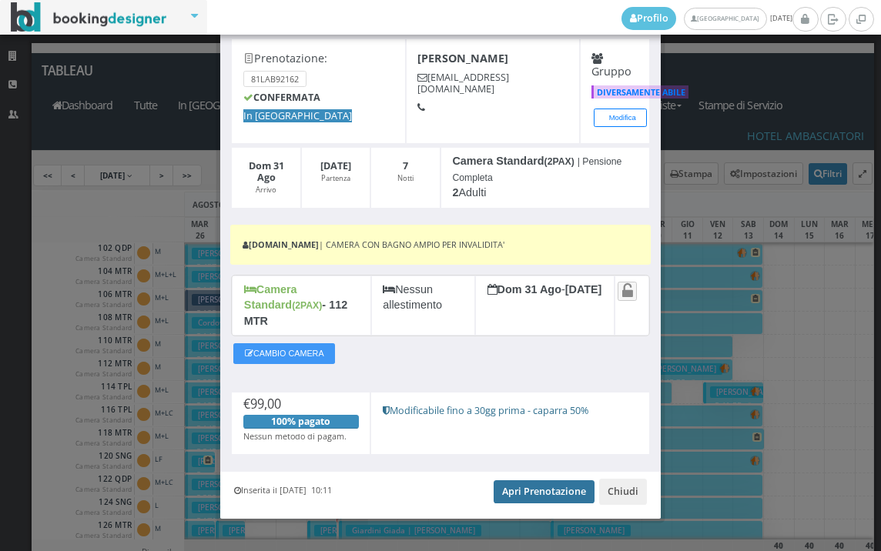
click at [520, 482] on link "Apri Prenotazione" at bounding box center [543, 491] width 101 height 23
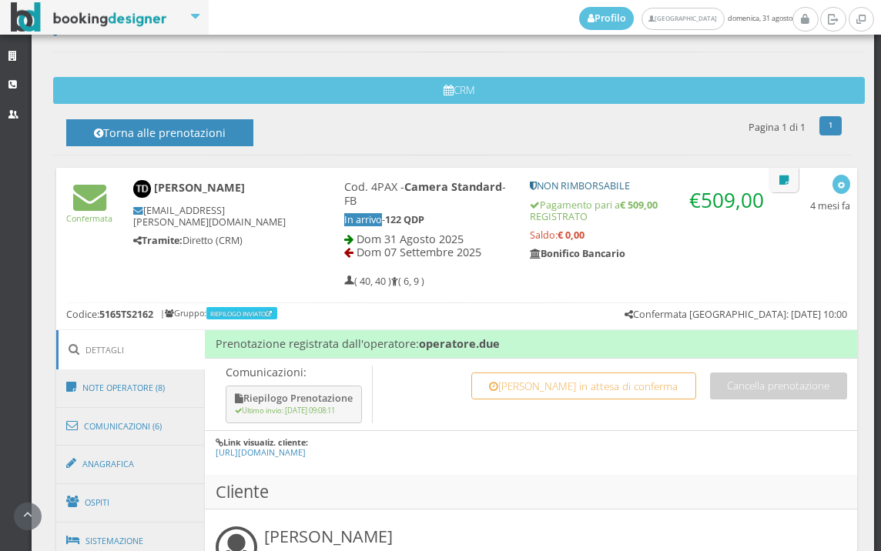
scroll to position [684, 0]
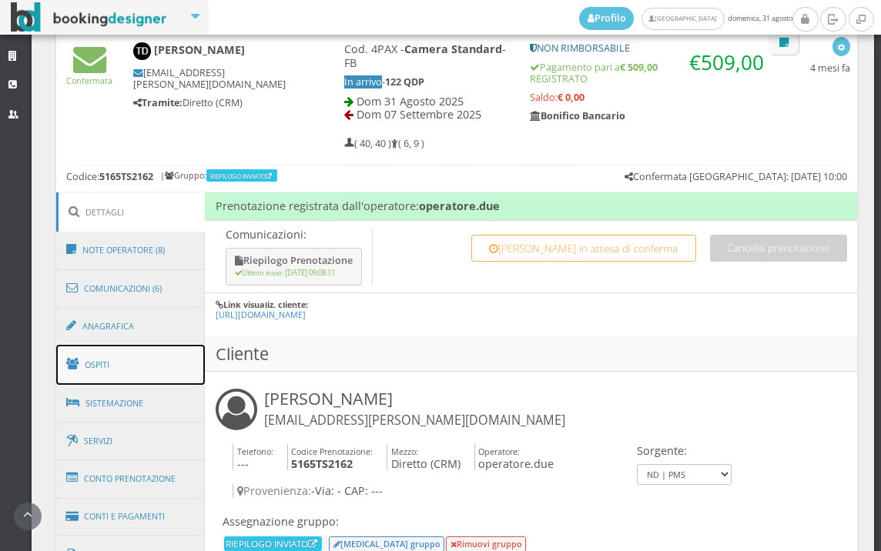
click at [144, 367] on link "Ospiti" at bounding box center [130, 365] width 149 height 40
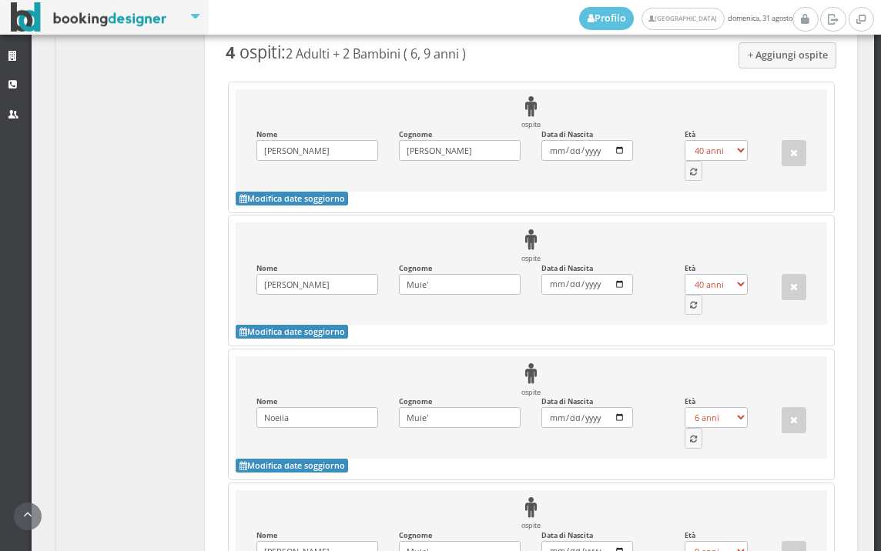
scroll to position [1540, 0]
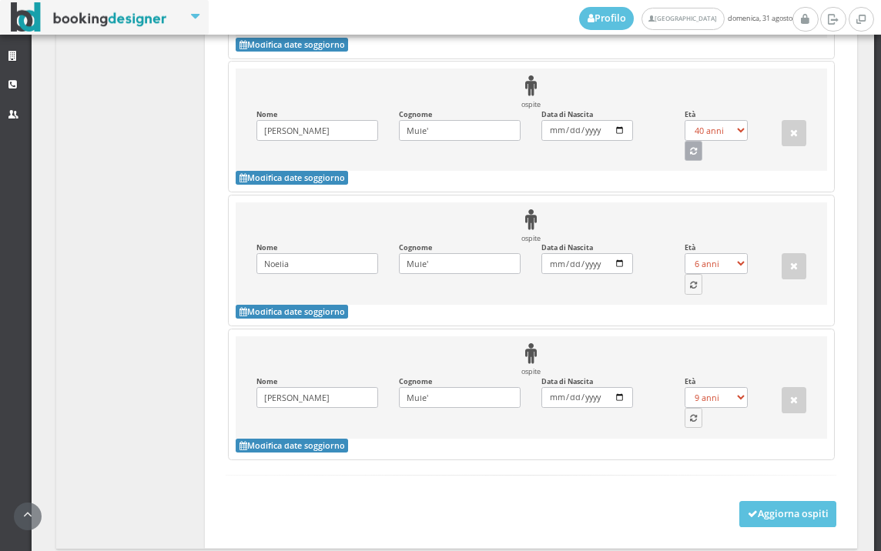
click at [684, 161] on button "button" at bounding box center [693, 151] width 18 height 20
select select "6"
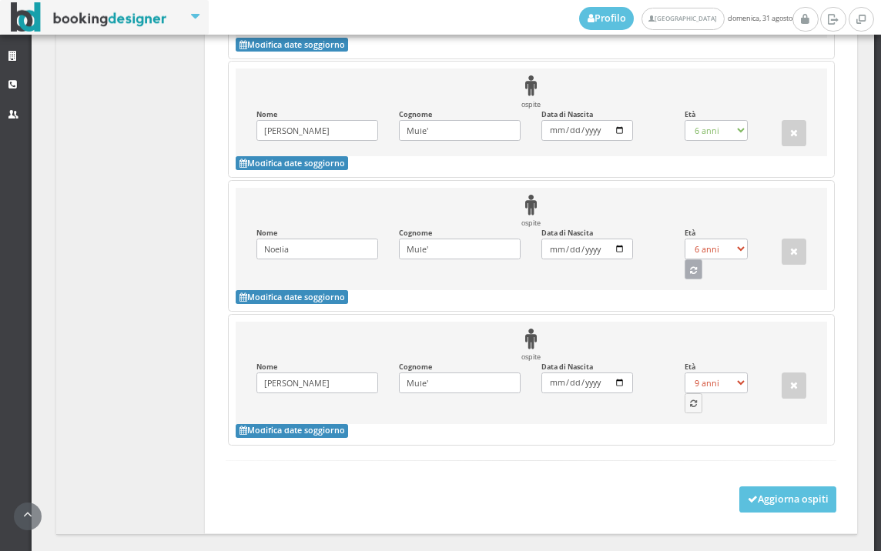
click at [690, 276] on icon "button" at bounding box center [693, 271] width 7 height 8
select select "9"
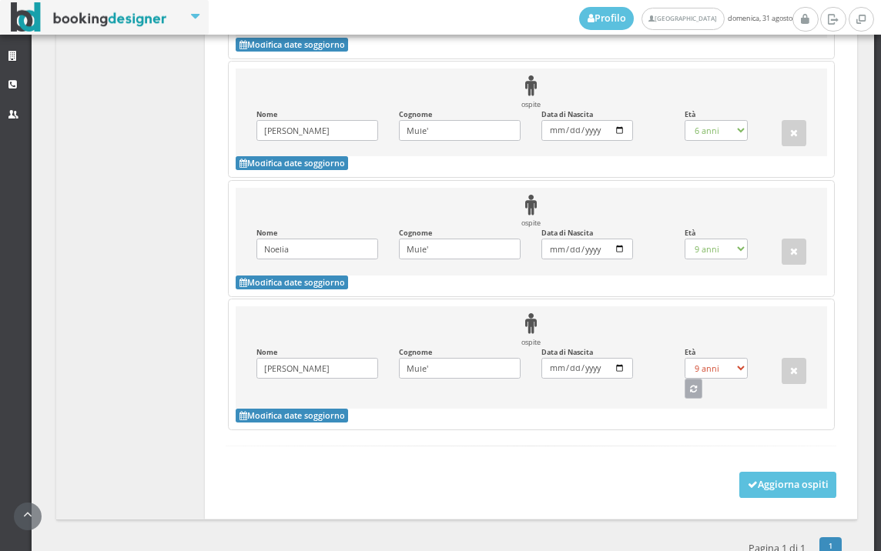
click at [690, 394] on icon "button" at bounding box center [693, 390] width 7 height 8
select select "46"
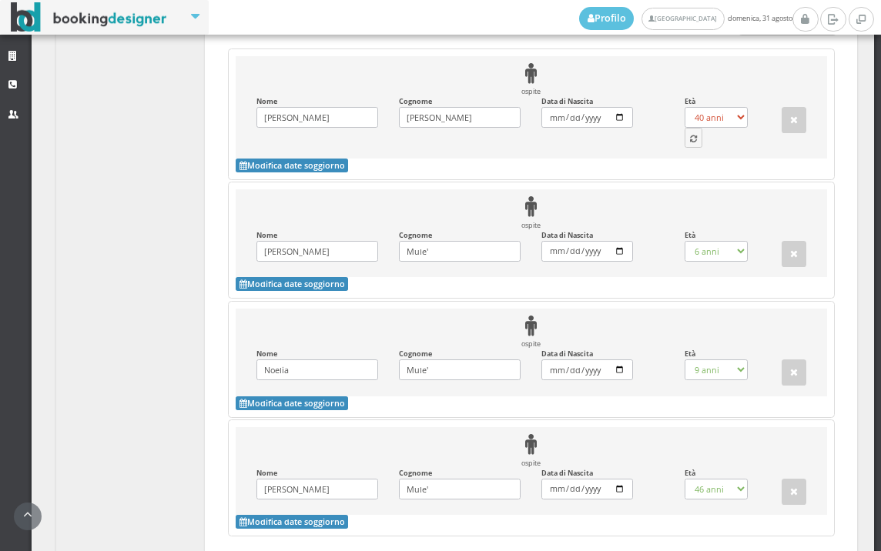
scroll to position [1282, 0]
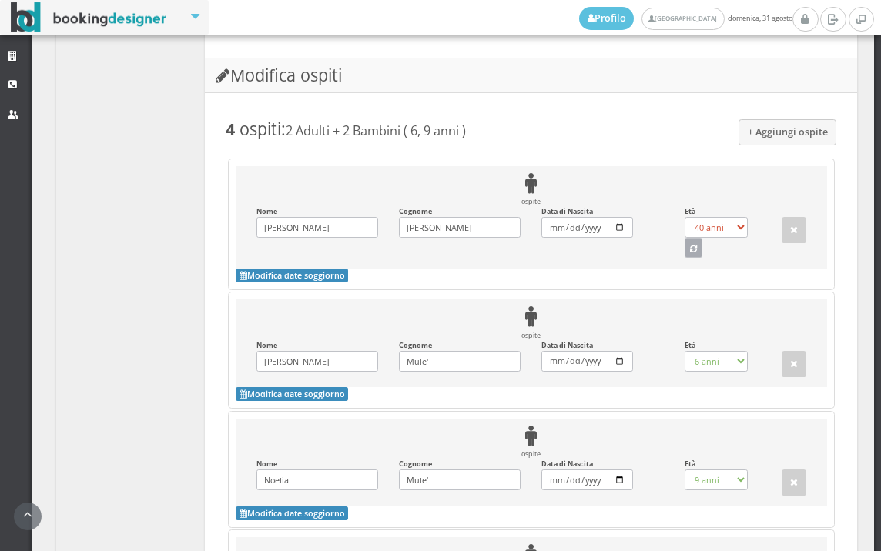
click at [690, 254] on icon "button" at bounding box center [693, 250] width 7 height 8
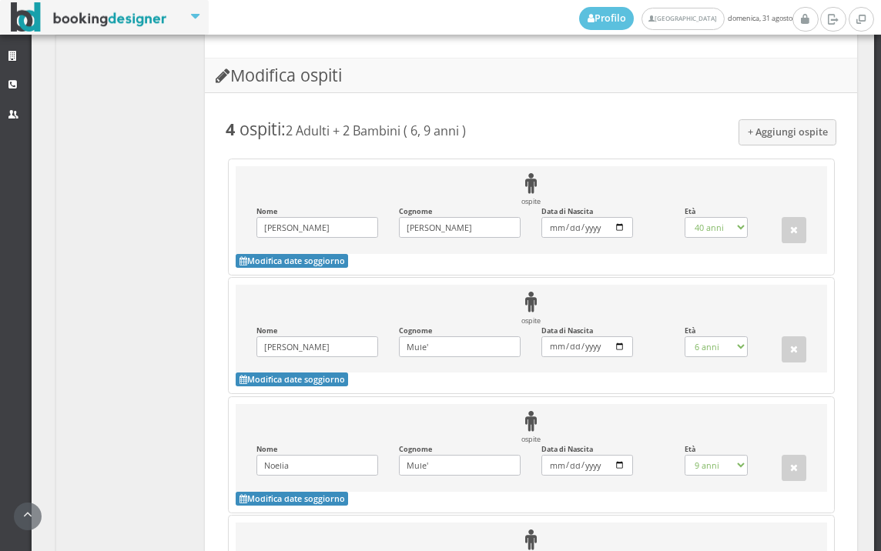
select select "43"
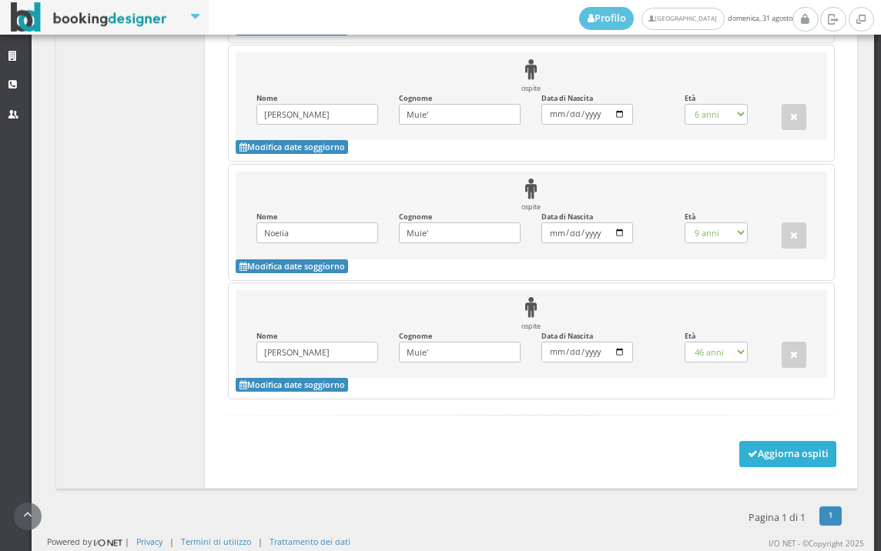
click at [750, 454] on button "Aggiorna ospiti" at bounding box center [788, 454] width 98 height 26
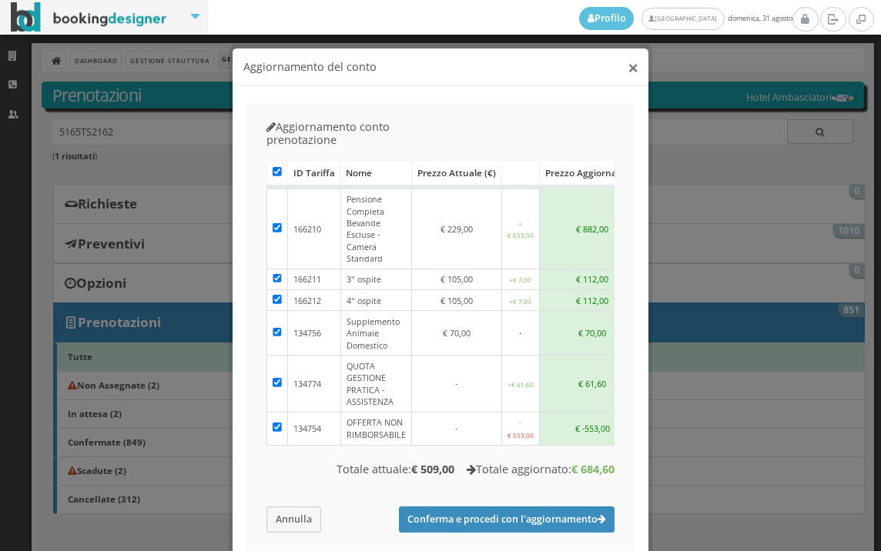
click at [627, 67] on button "×" at bounding box center [632, 67] width 11 height 19
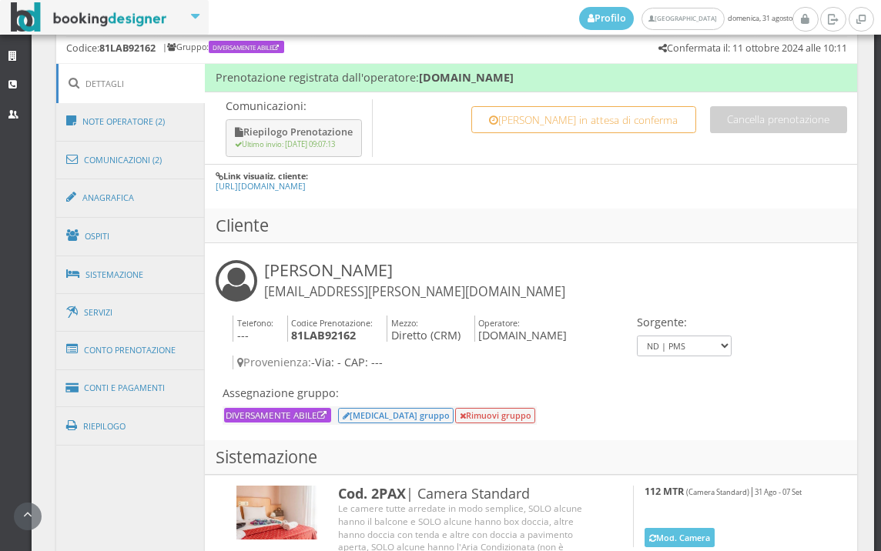
scroll to position [855, 0]
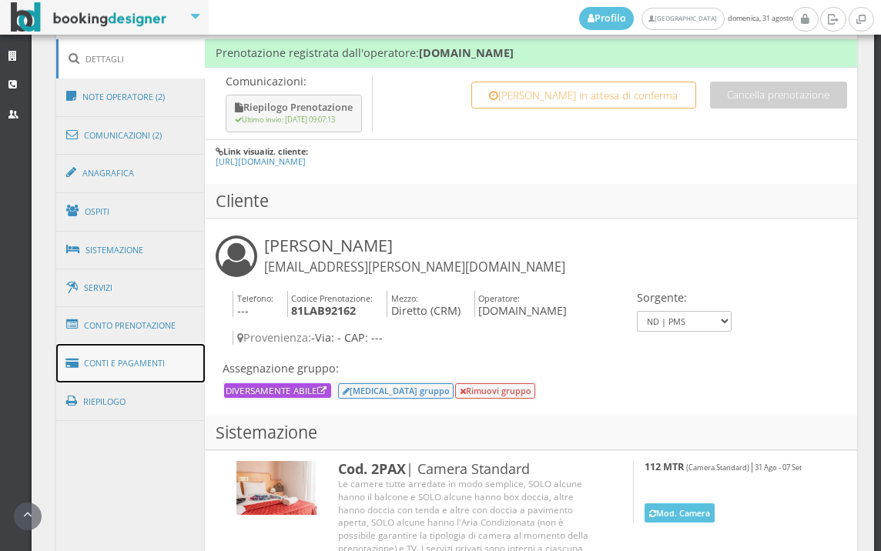
click at [169, 370] on link "Conti e Pagamenti" at bounding box center [130, 363] width 149 height 39
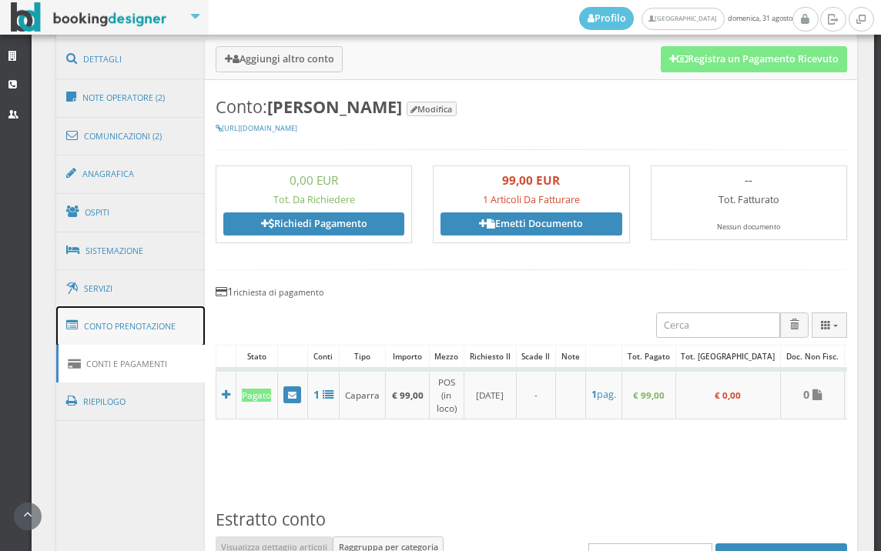
click at [170, 324] on link "Conto Prenotazione" at bounding box center [130, 326] width 149 height 40
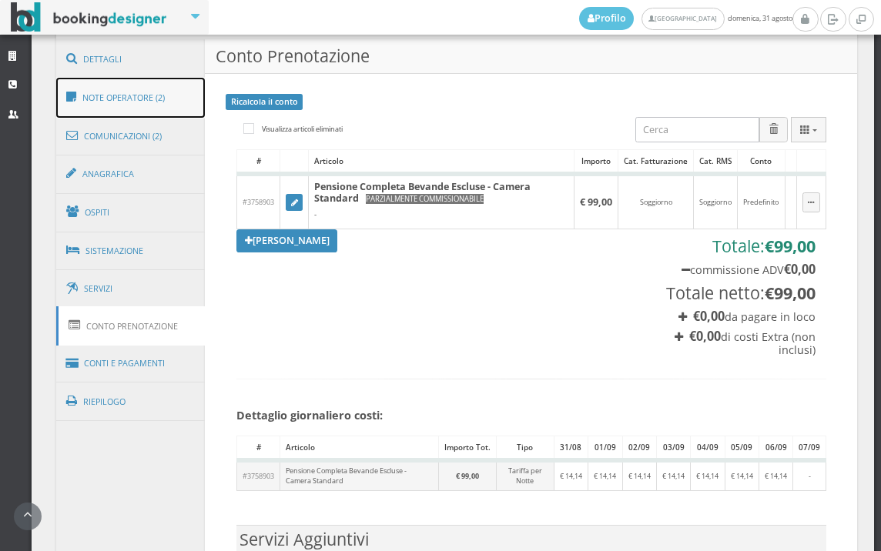
click at [136, 91] on link "Note Operatore (2)" at bounding box center [130, 98] width 149 height 40
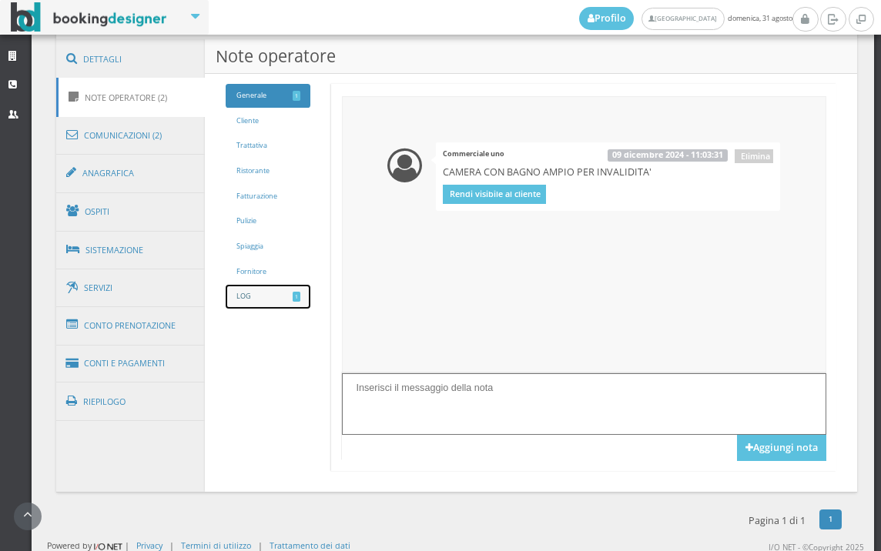
click at [247, 293] on link "LOG 1" at bounding box center [268, 297] width 85 height 24
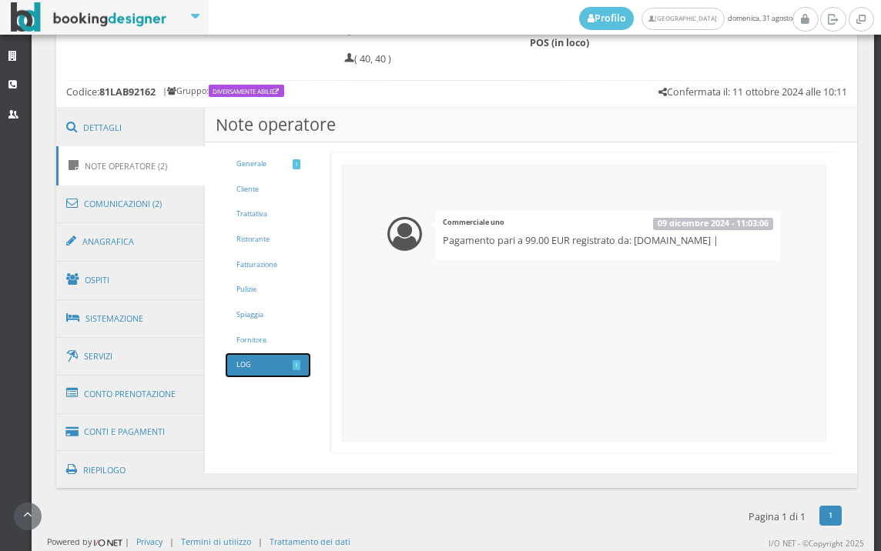
scroll to position [778, 0]
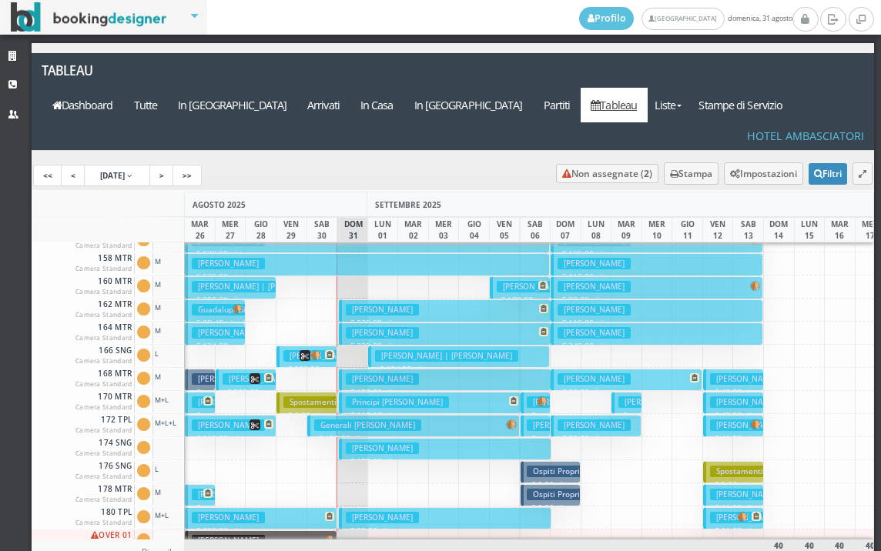
scroll to position [616, 0]
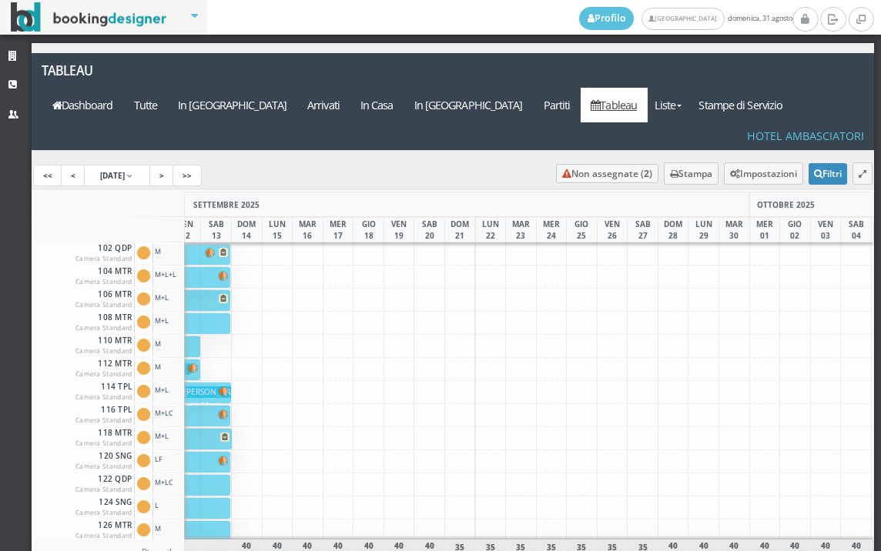
scroll to position [0, 661]
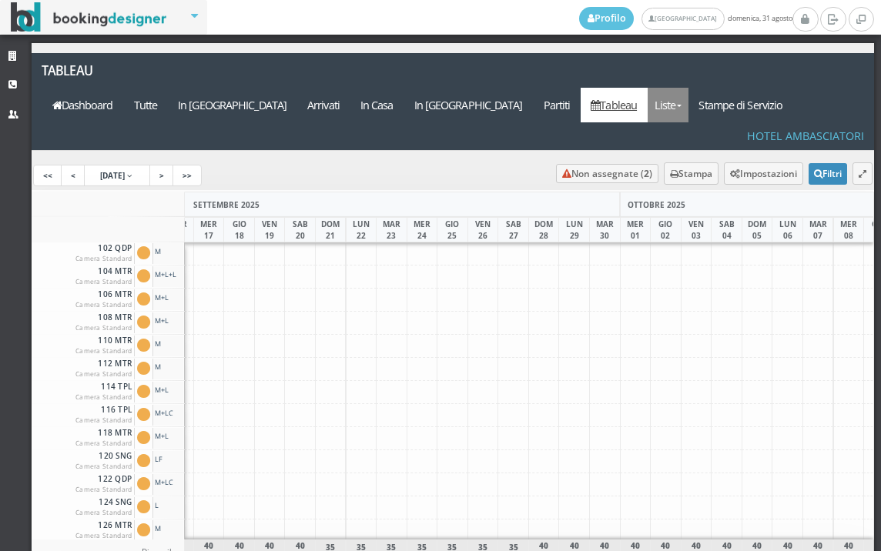
click at [688, 88] on link "Liste" at bounding box center [667, 105] width 41 height 35
click at [715, 176] on link "Foglio Pulizie" at bounding box center [702, 189] width 111 height 27
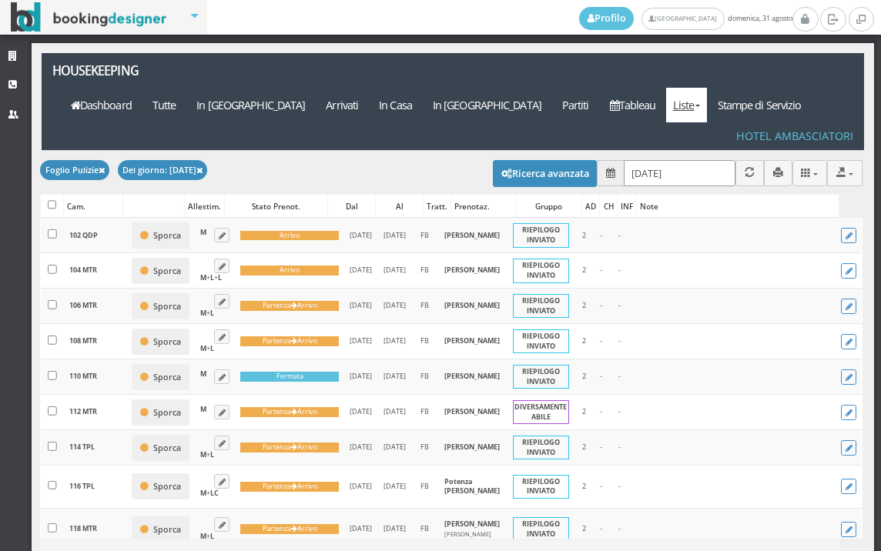
click at [670, 160] on input "31/08/2025" at bounding box center [680, 172] width 112 height 25
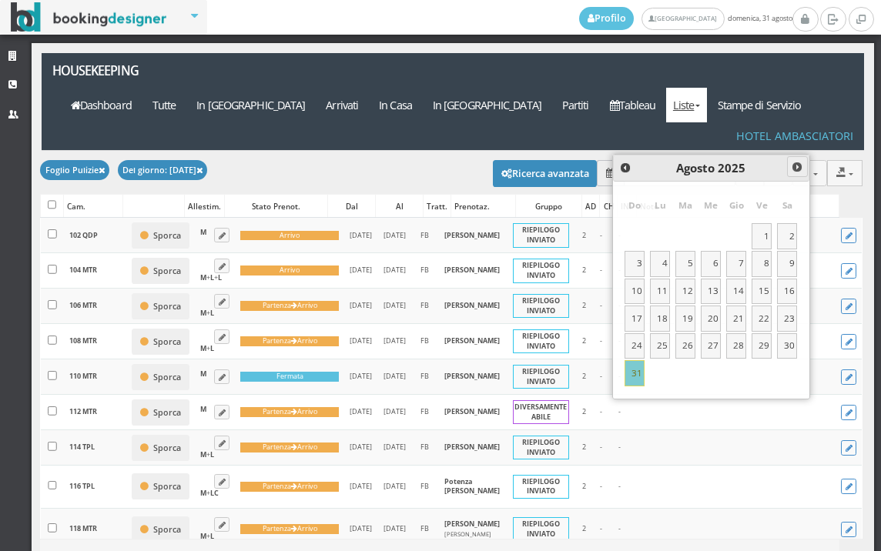
click at [793, 172] on span "Next" at bounding box center [797, 167] width 12 height 12
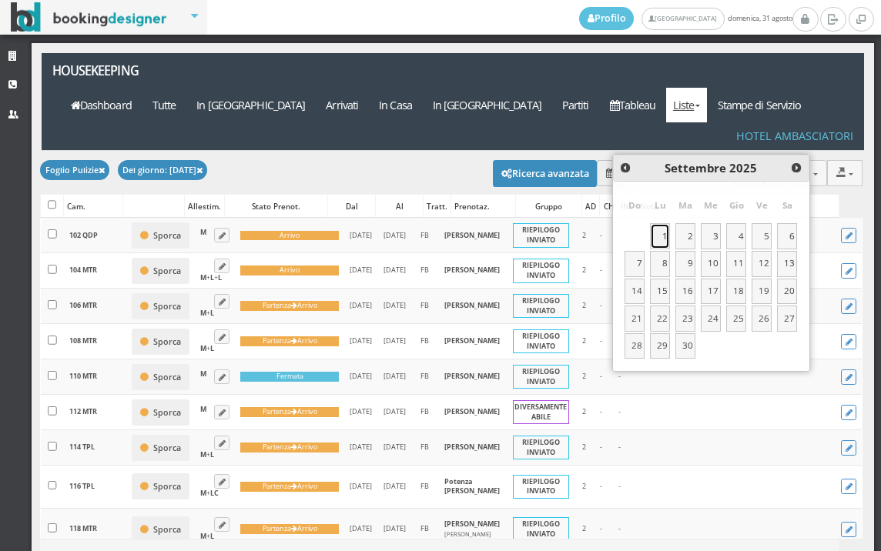
click at [665, 235] on link "1" at bounding box center [660, 236] width 20 height 26
type input "[DATE]"
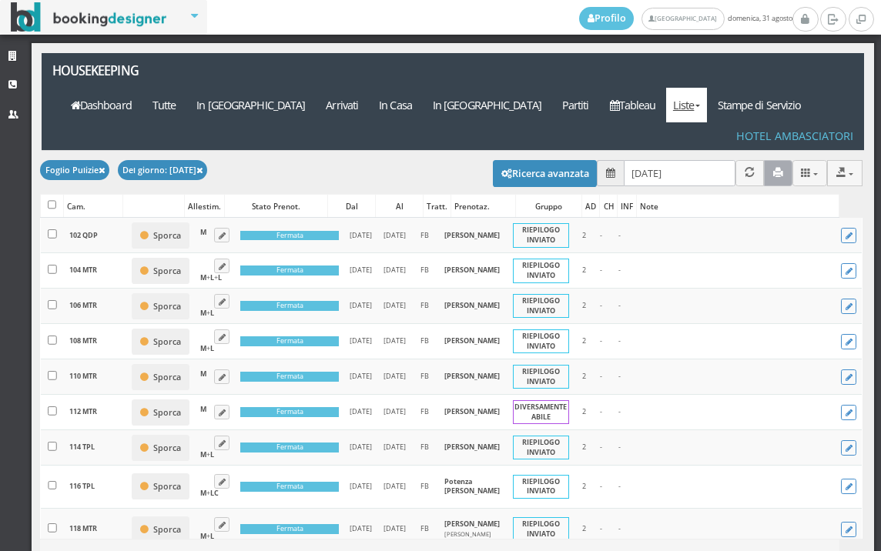
click at [764, 160] on button "button" at bounding box center [778, 172] width 28 height 25
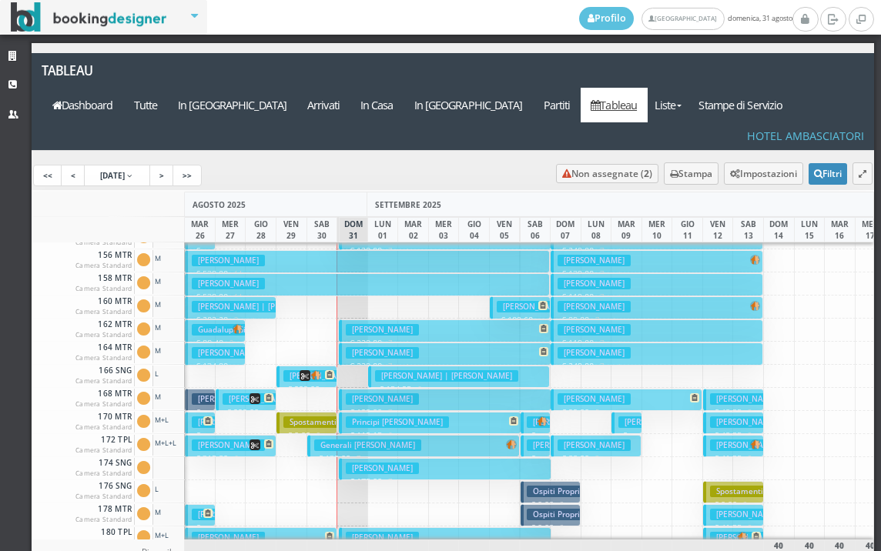
scroll to position [693, 0]
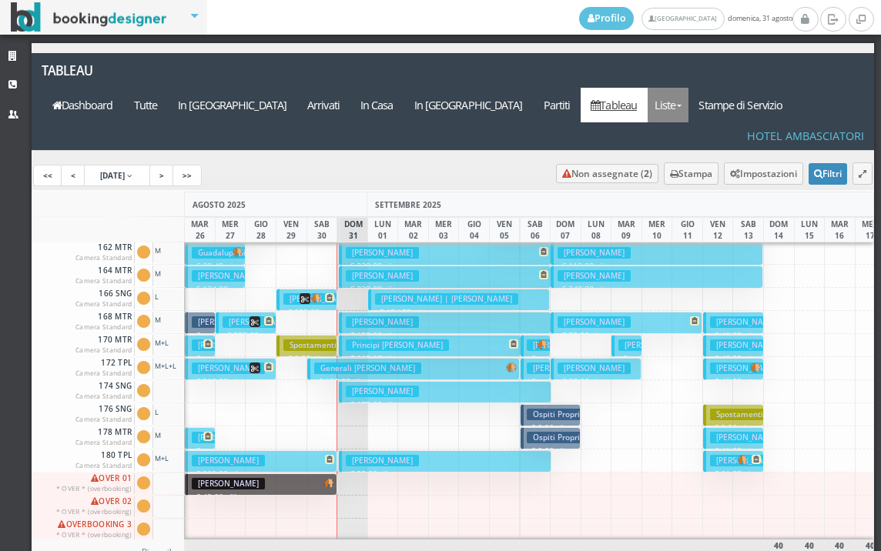
click at [688, 88] on link "Liste" at bounding box center [667, 105] width 41 height 35
click at [735, 176] on link "Foglio Pulizie" at bounding box center [702, 189] width 111 height 27
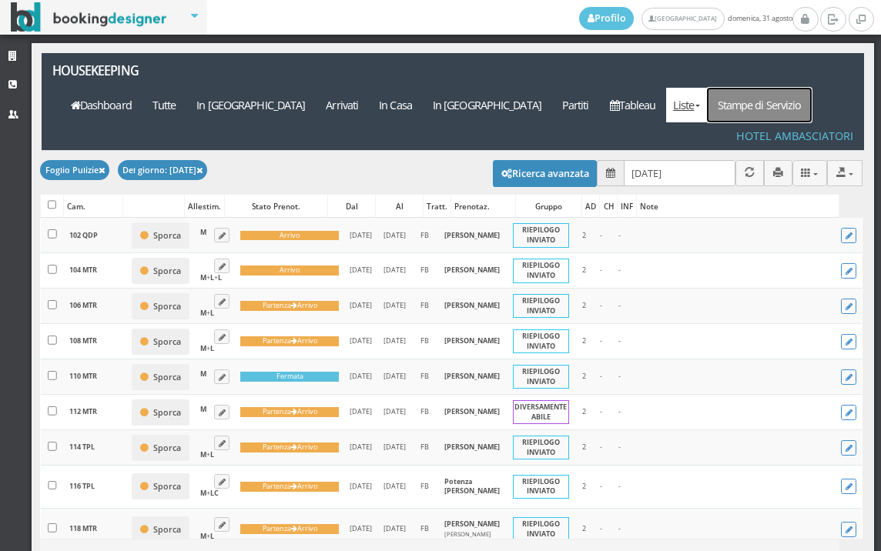
click at [795, 88] on link "Stampe di Servizio" at bounding box center [759, 105] width 105 height 35
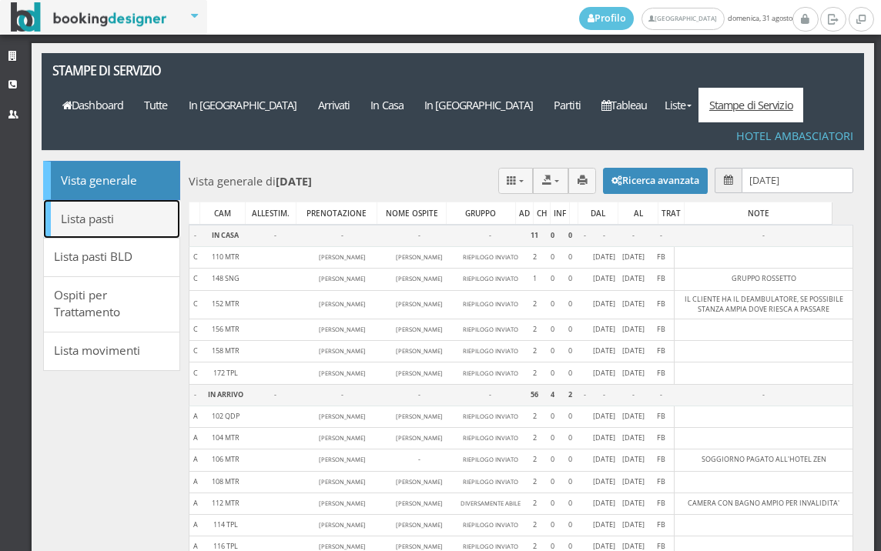
click at [122, 199] on link "Lista pasti" at bounding box center [111, 218] width 137 height 39
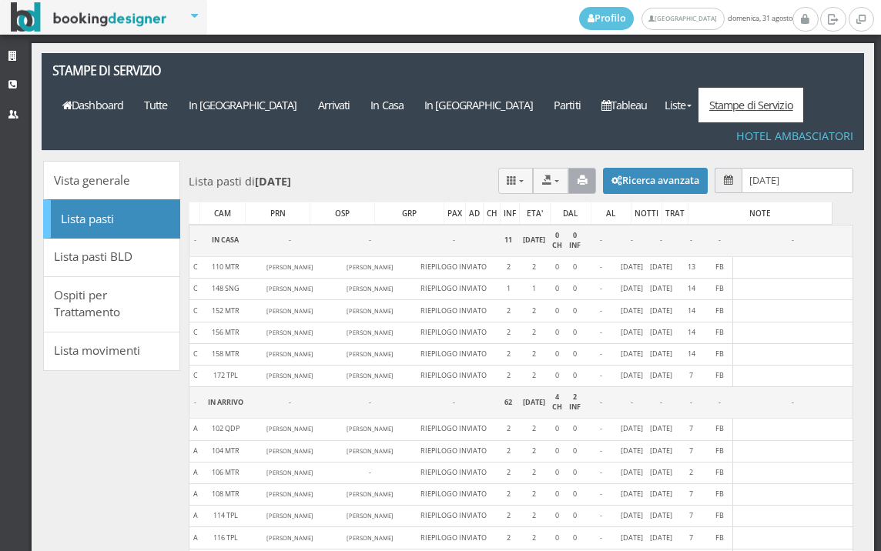
click at [577, 176] on icon "button" at bounding box center [582, 181] width 10 height 10
click at [654, 88] on link "Tableau" at bounding box center [623, 105] width 67 height 35
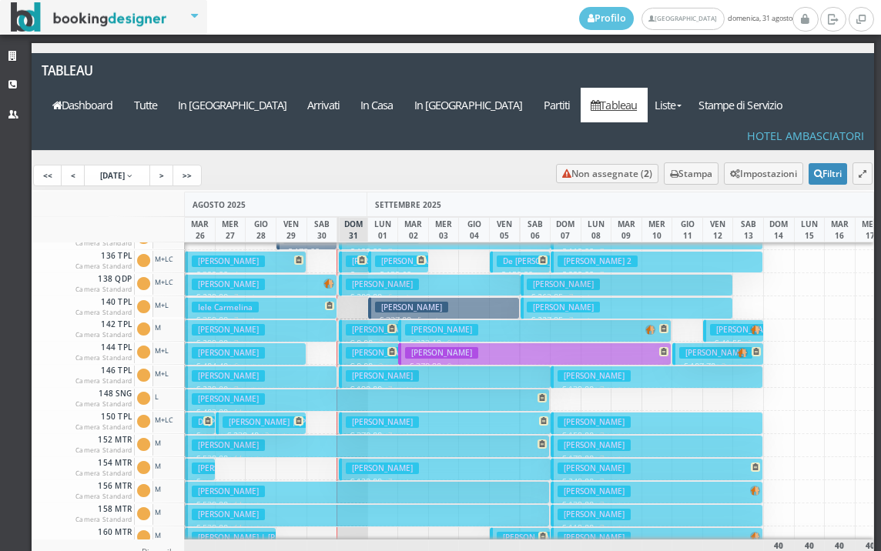
scroll to position [771, 0]
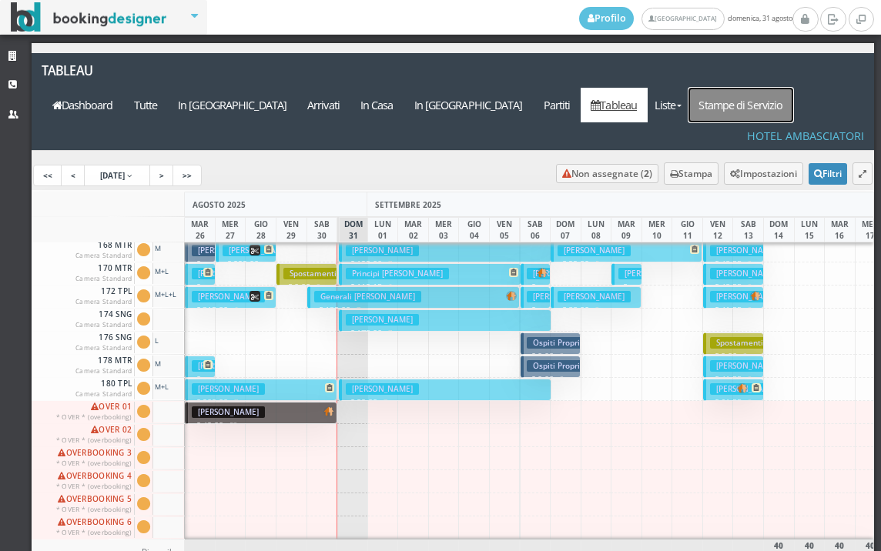
click at [768, 88] on link "Stampe di Servizio" at bounding box center [740, 105] width 105 height 35
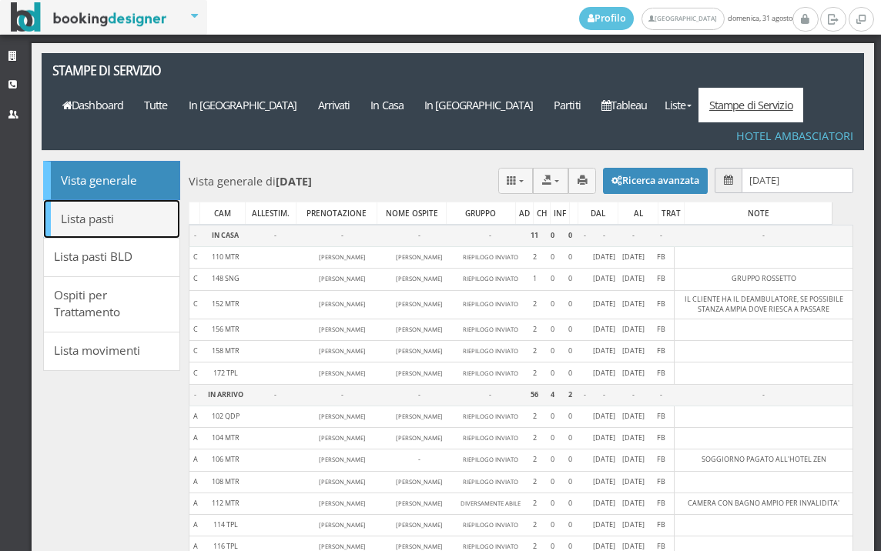
click at [115, 199] on link "Lista pasti" at bounding box center [111, 218] width 137 height 39
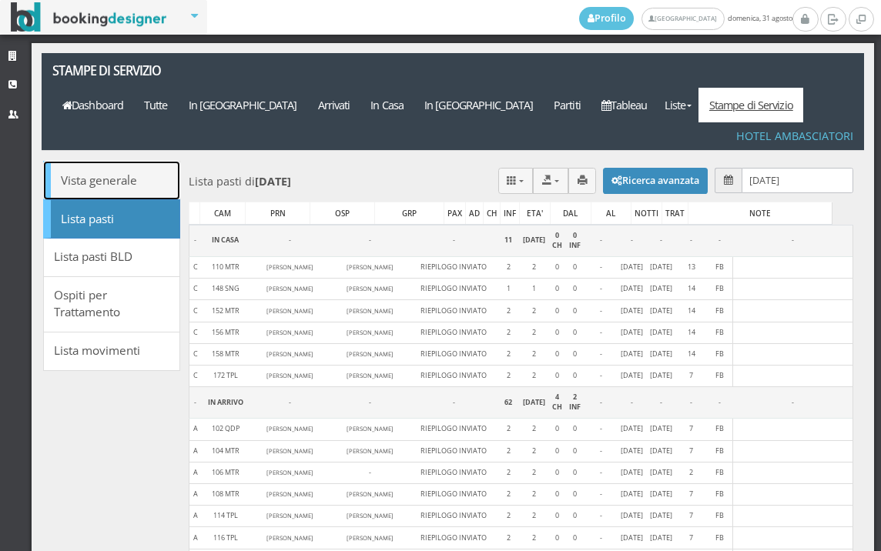
click at [117, 161] on link "Vista generale" at bounding box center [111, 180] width 137 height 39
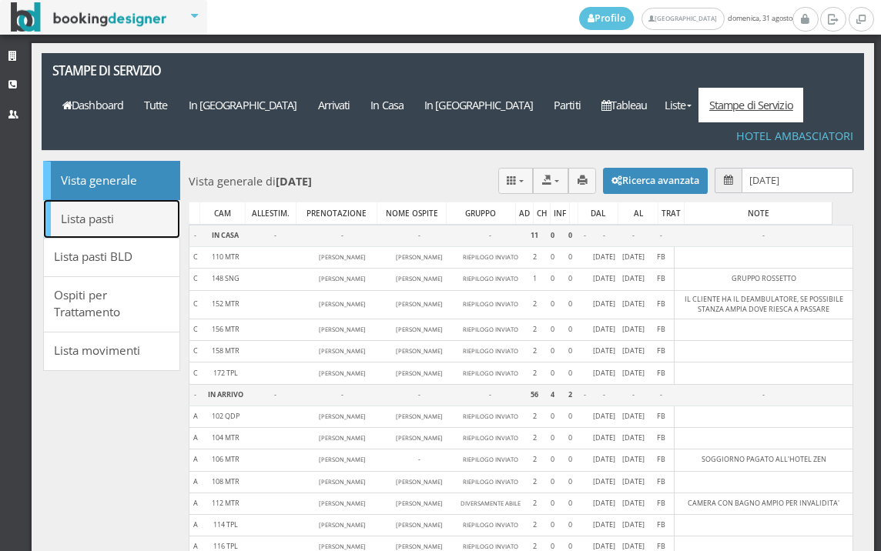
click at [102, 199] on link "Lista pasti" at bounding box center [111, 218] width 137 height 39
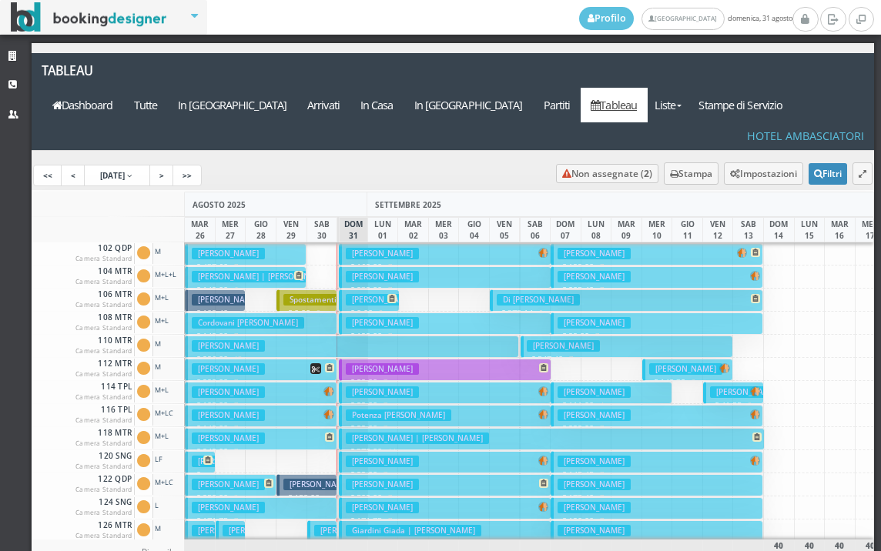
click at [370, 410] on h3 "Potenza [PERSON_NAME]" at bounding box center [398, 416] width 105 height 12
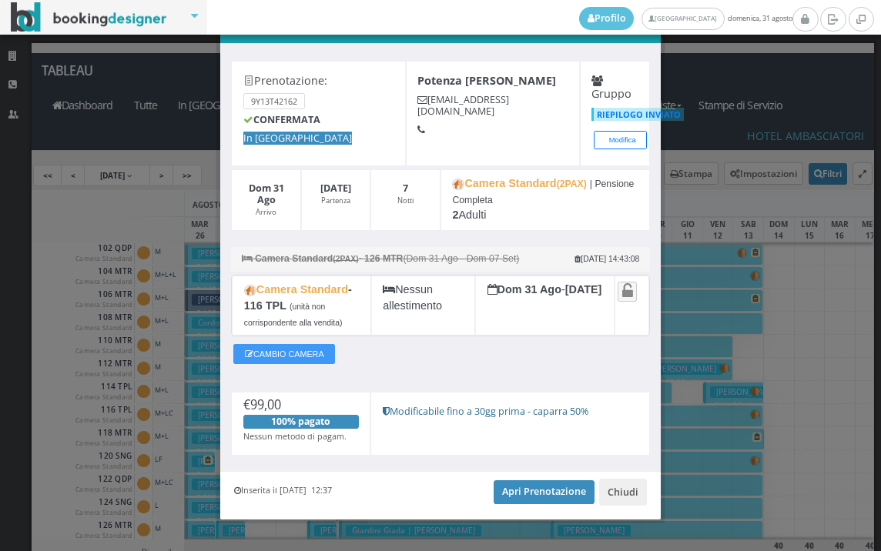
scroll to position [63, 0]
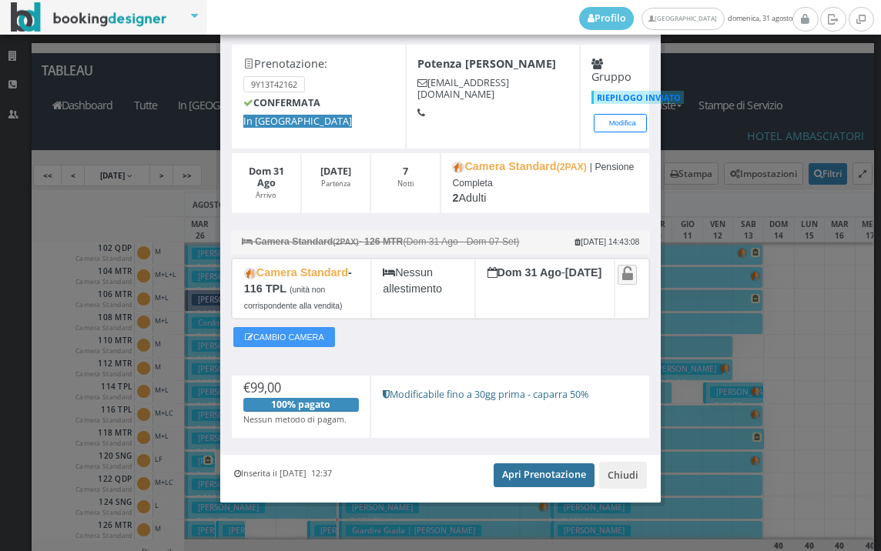
click at [513, 475] on link "Apri Prenotazione" at bounding box center [543, 474] width 101 height 23
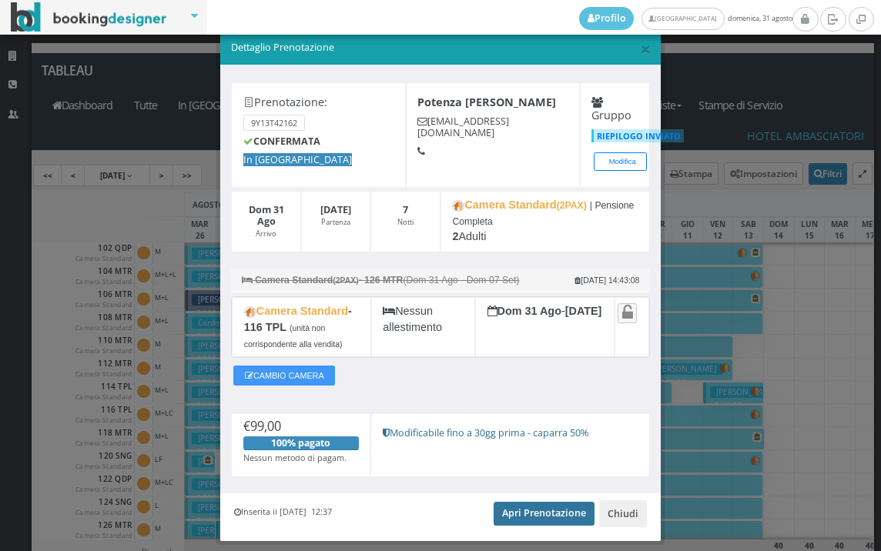
scroll to position [0, 0]
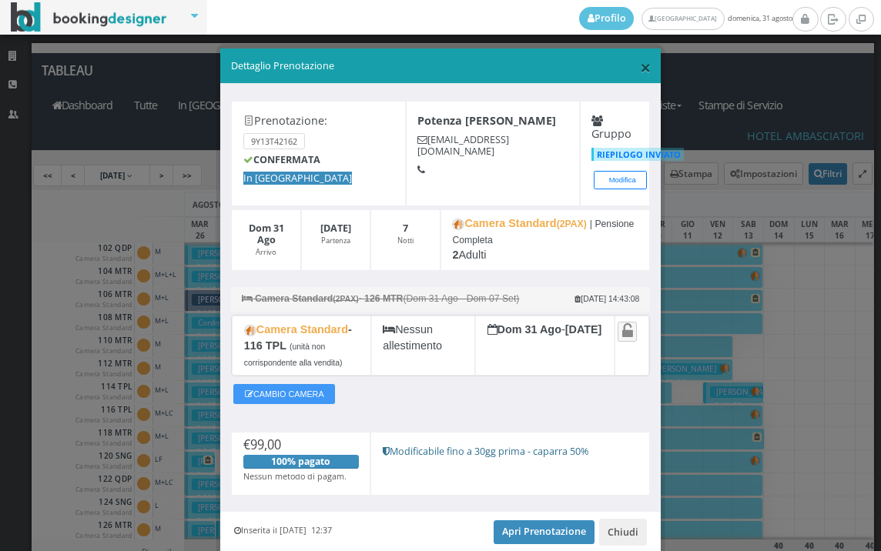
click at [640, 66] on span "×" at bounding box center [645, 67] width 11 height 26
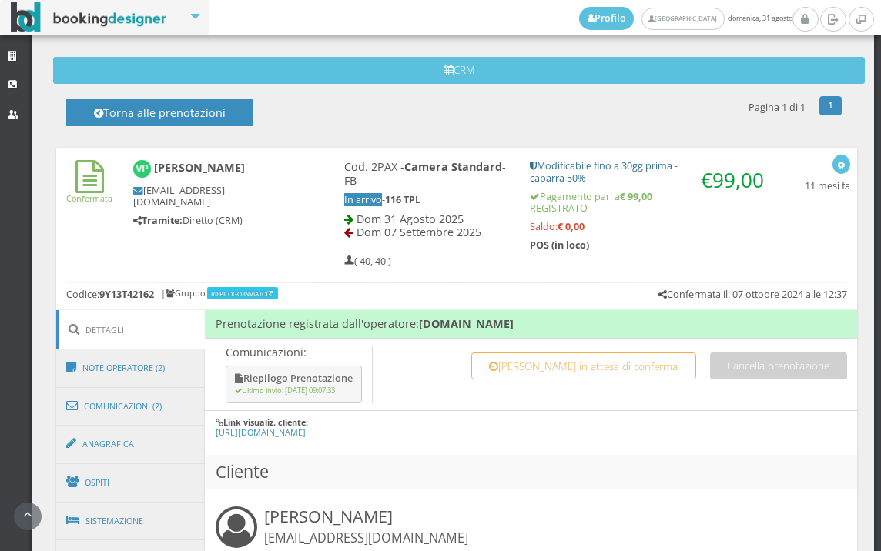
scroll to position [941, 0]
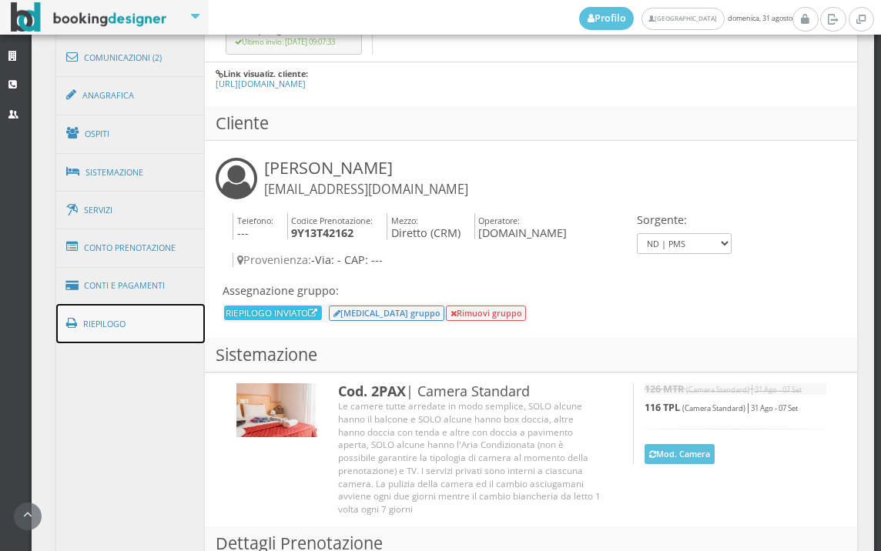
click at [172, 332] on link "Riepilogo" at bounding box center [130, 324] width 149 height 40
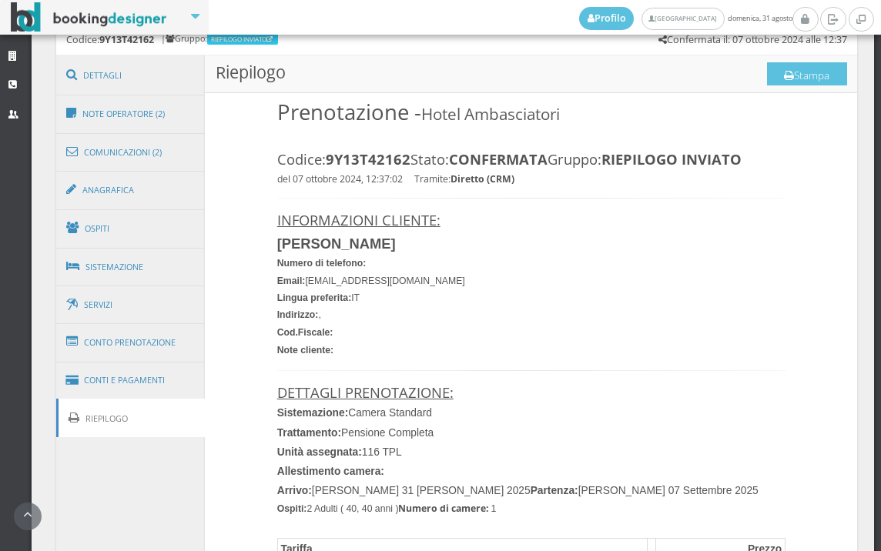
scroll to position [684, 0]
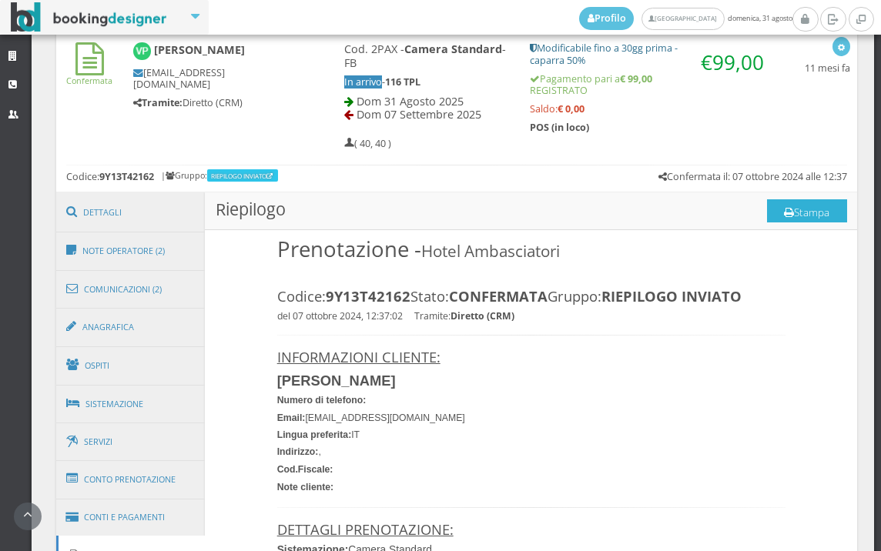
click at [767, 216] on button "Stampa" at bounding box center [807, 210] width 80 height 23
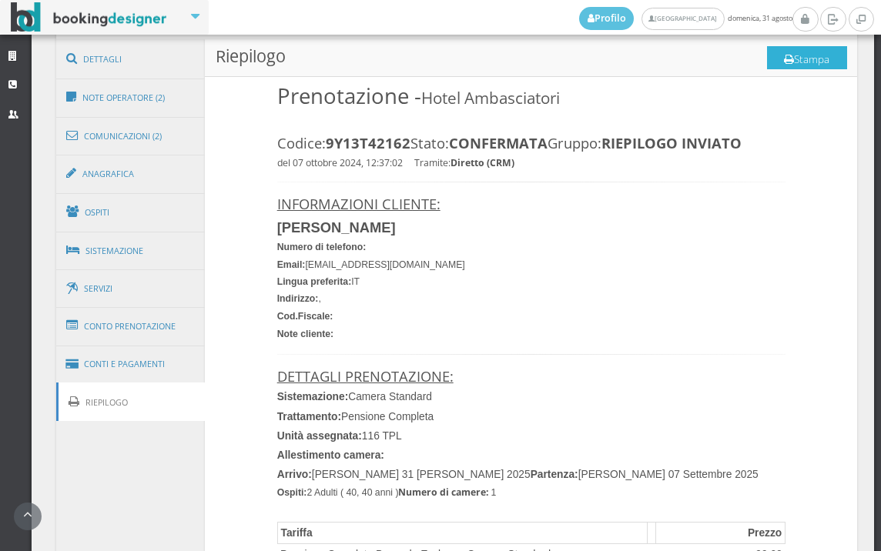
scroll to position [1026, 0]
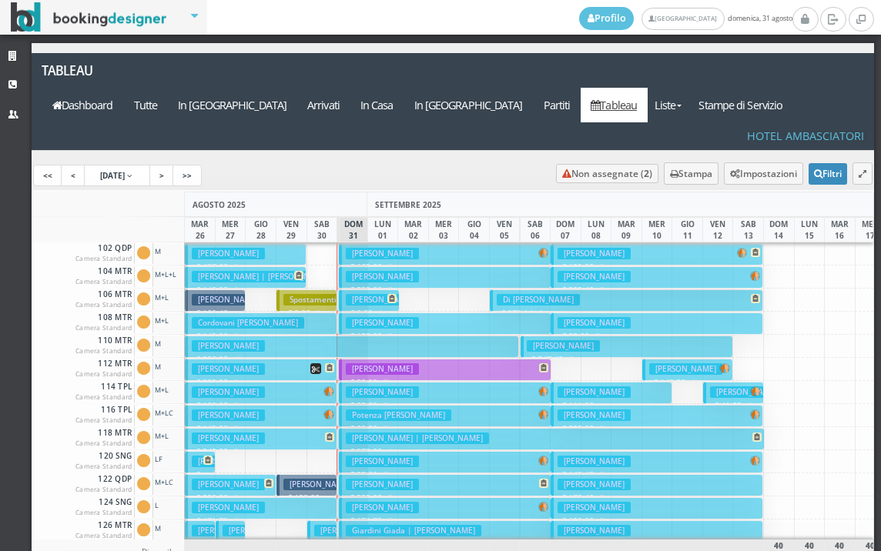
click at [388, 410] on h3 "Potenza [PERSON_NAME]" at bounding box center [398, 416] width 105 height 12
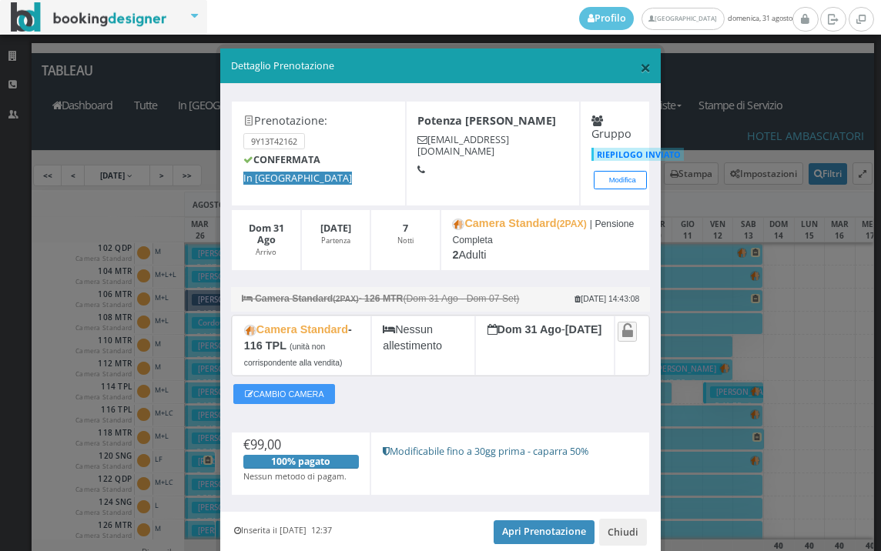
click at [640, 69] on span "×" at bounding box center [645, 67] width 11 height 26
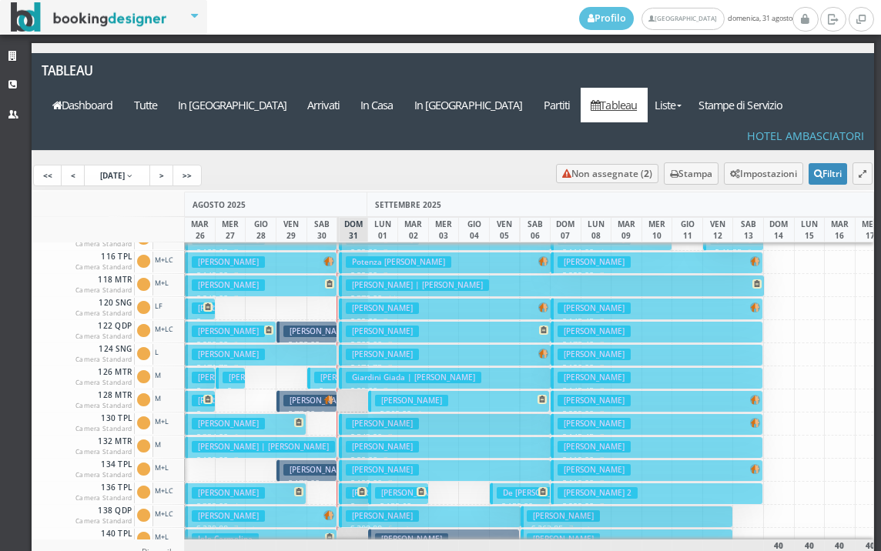
scroll to position [154, 0]
click at [376, 510] on h3 "[PERSON_NAME]" at bounding box center [382, 516] width 73 height 12
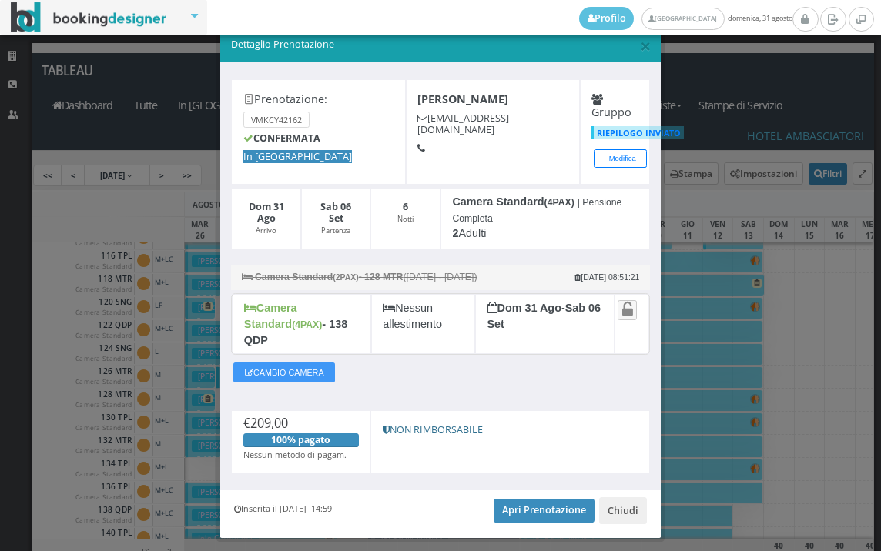
scroll to position [45, 0]
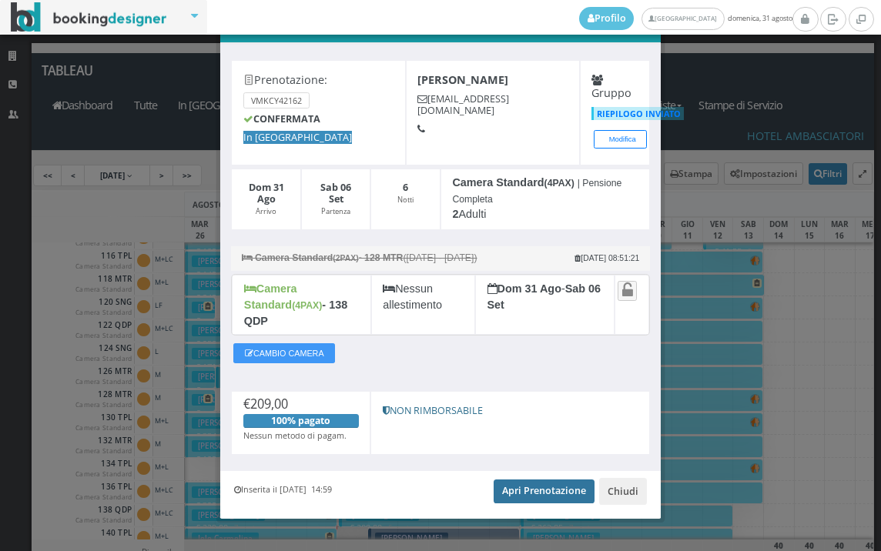
click at [501, 480] on link "Apri Prenotazione" at bounding box center [543, 491] width 101 height 23
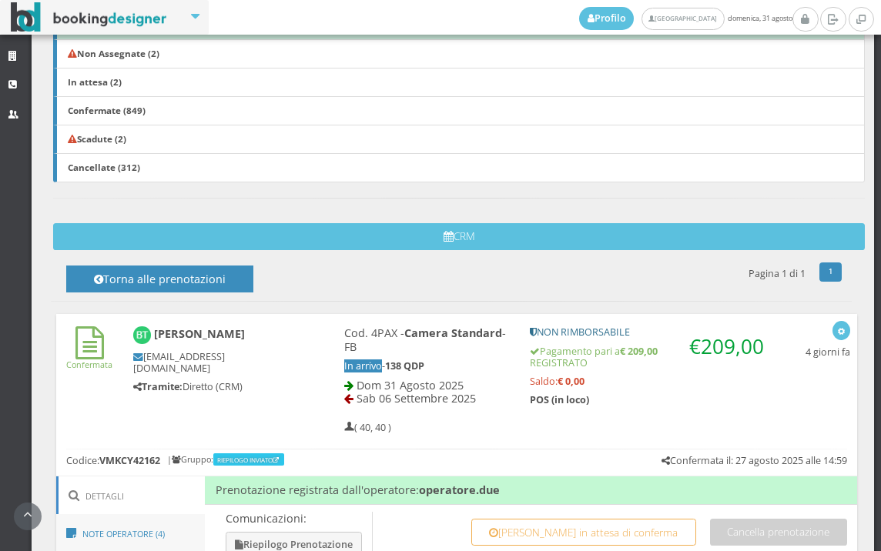
scroll to position [513, 0]
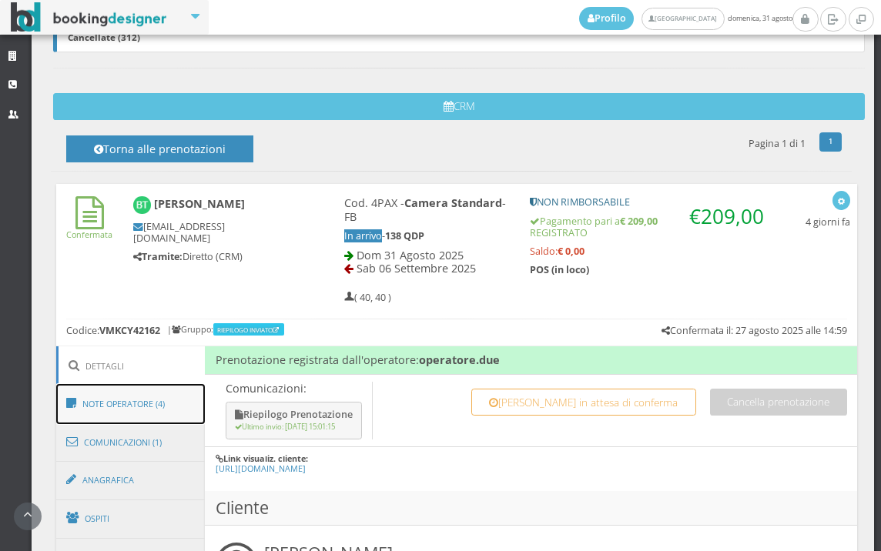
click at [152, 406] on link "Note Operatore (4)" at bounding box center [130, 404] width 149 height 40
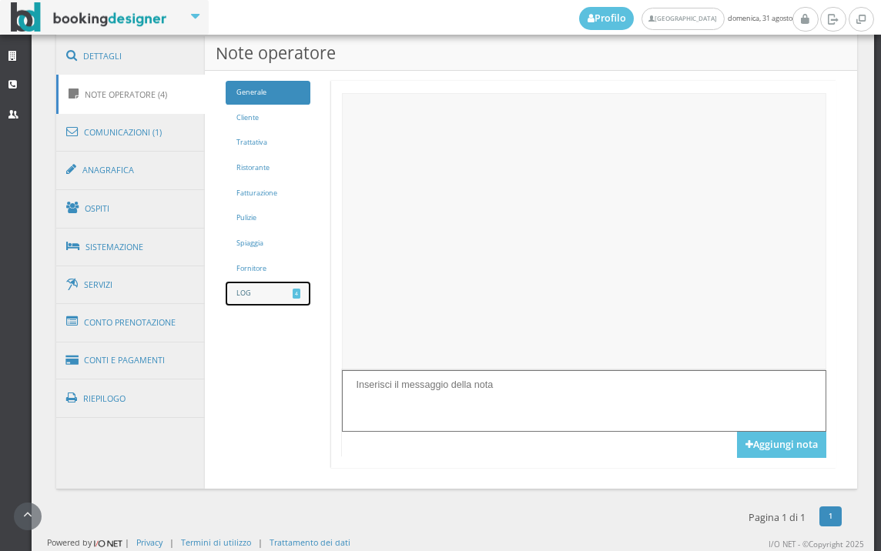
click at [259, 292] on link "LOG 4" at bounding box center [268, 294] width 85 height 24
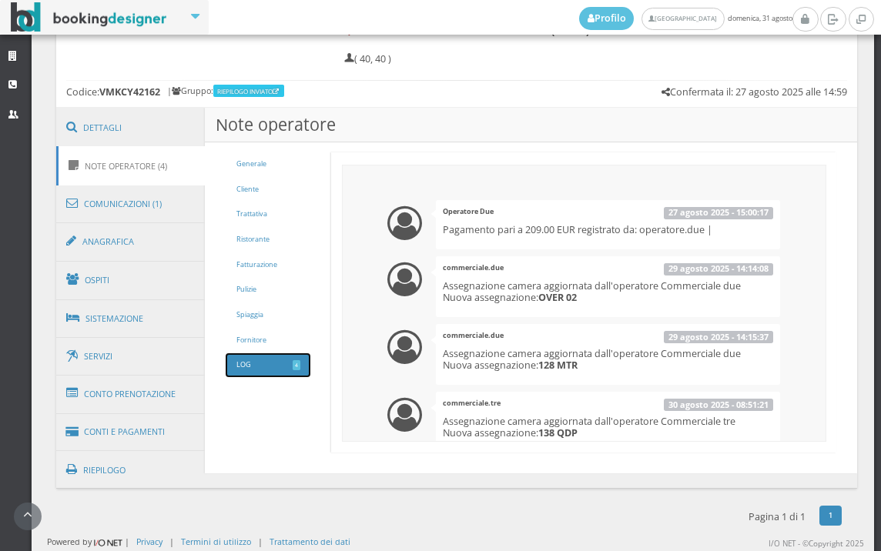
scroll to position [0, 0]
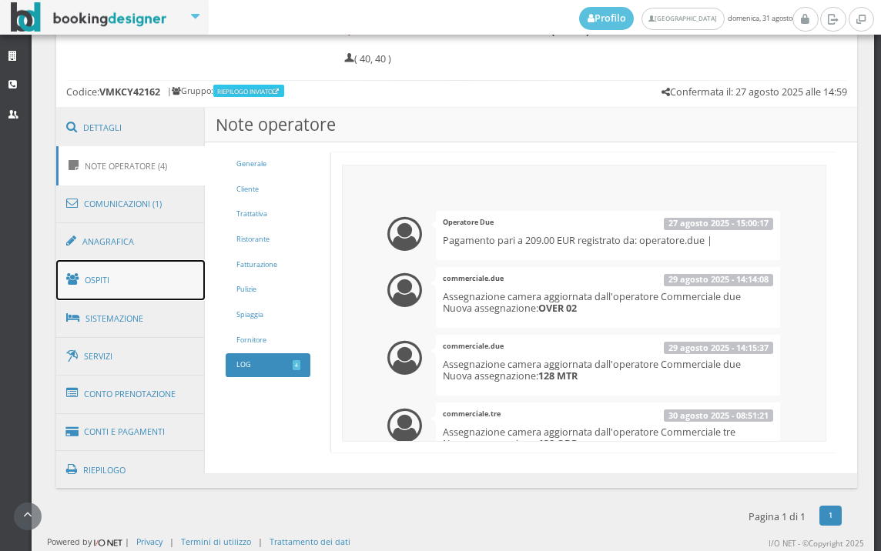
click at [137, 278] on link "Ospiti" at bounding box center [130, 280] width 149 height 40
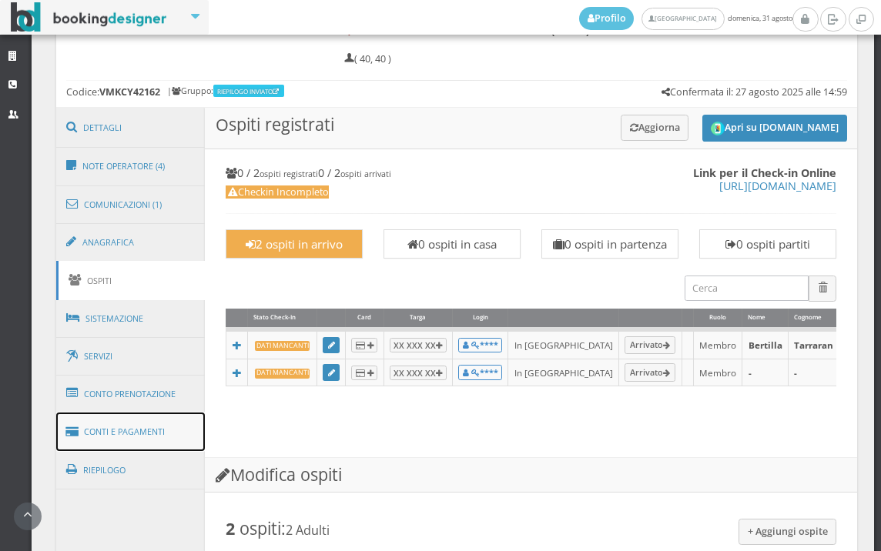
click at [131, 432] on link "Conti e Pagamenti" at bounding box center [130, 432] width 149 height 39
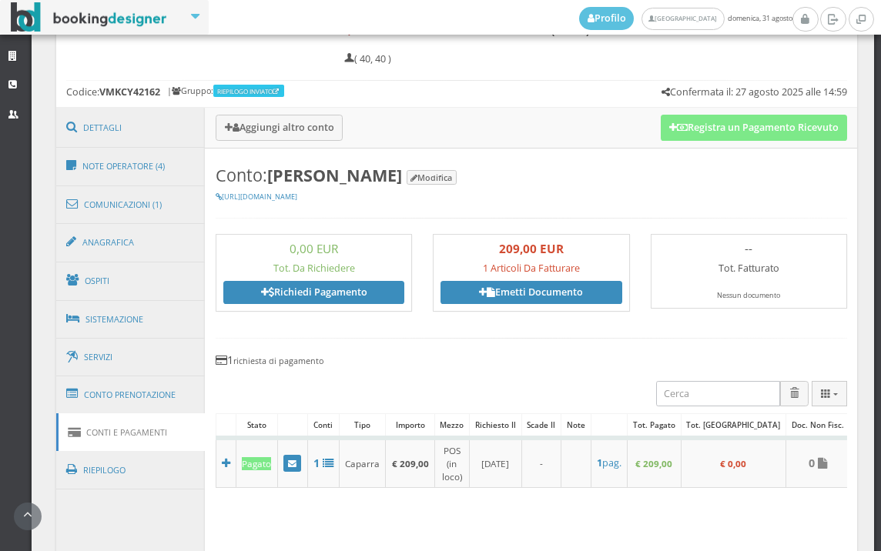
scroll to position [1120, 0]
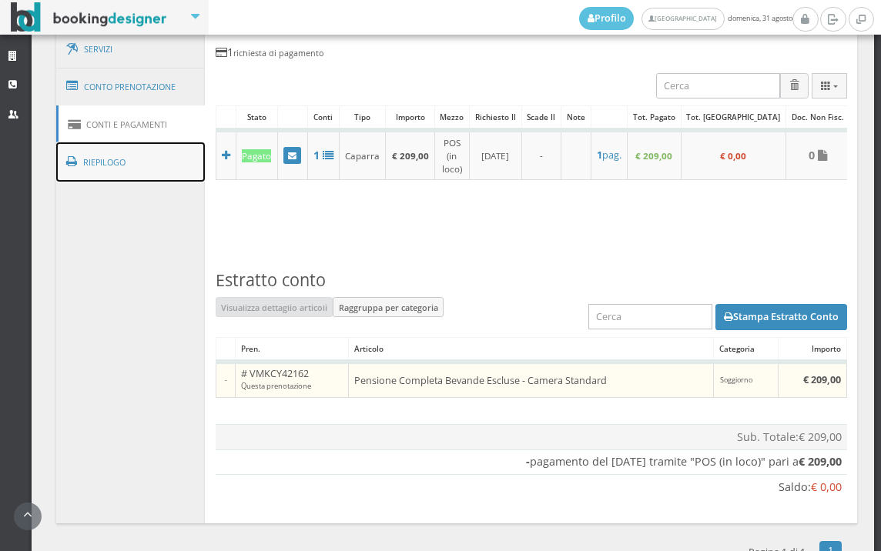
click at [144, 171] on link "Riepilogo" at bounding box center [130, 162] width 149 height 40
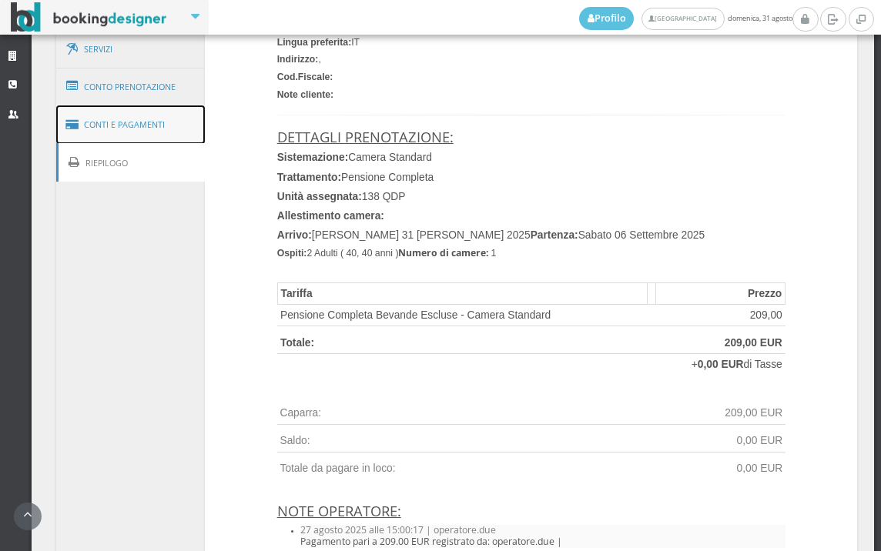
click at [149, 126] on link "Conti e Pagamenti" at bounding box center [130, 124] width 149 height 39
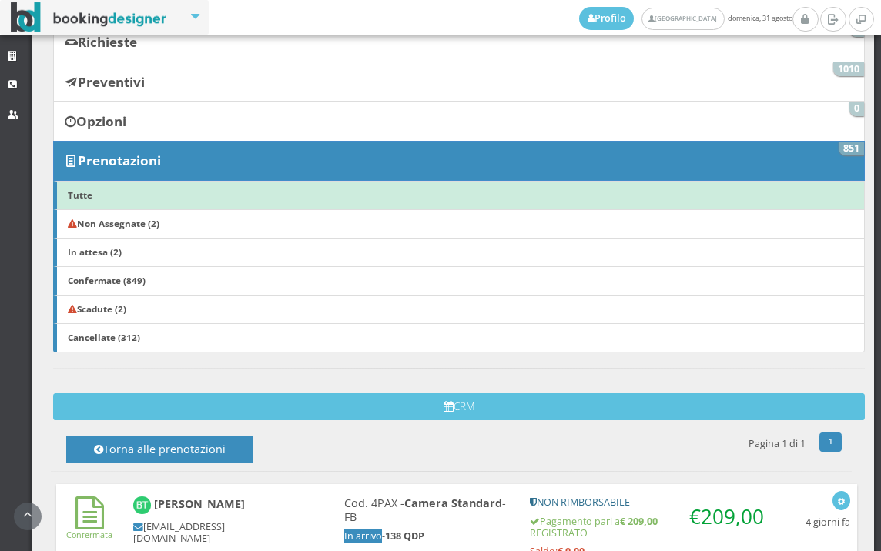
scroll to position [521, 0]
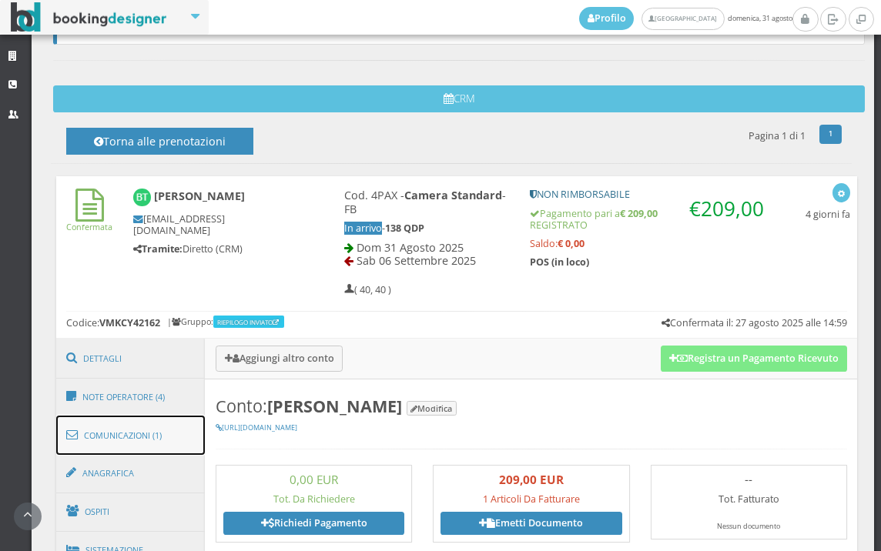
click at [150, 439] on link "Comunicazioni (1)" at bounding box center [130, 436] width 149 height 40
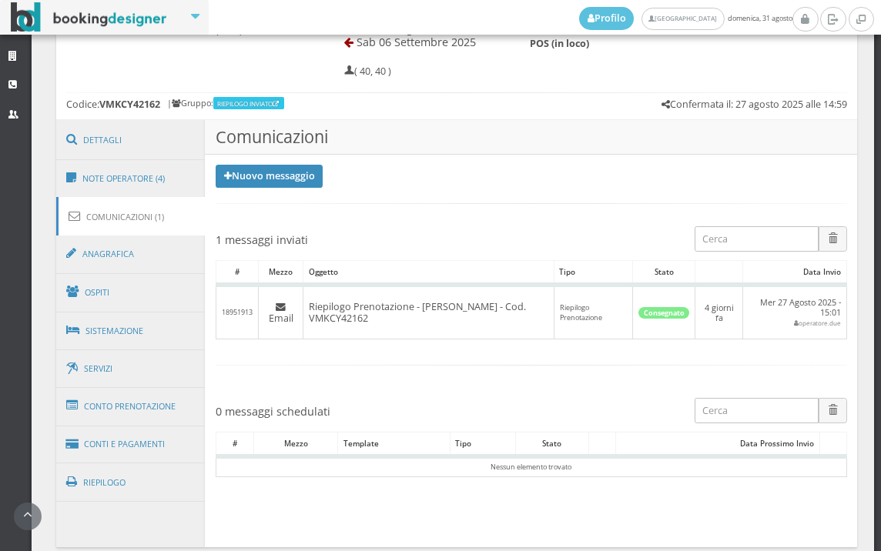
scroll to position [658, 0]
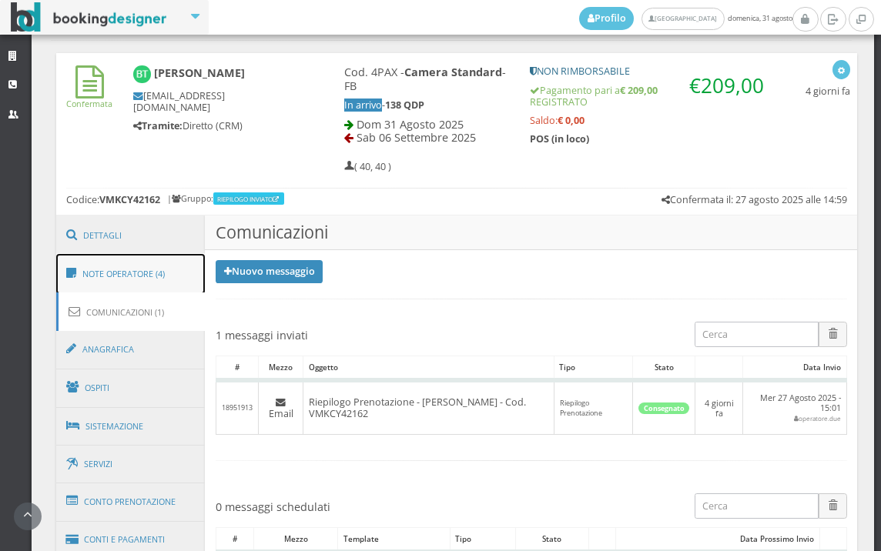
click at [156, 271] on link "Note Operatore (4)" at bounding box center [130, 274] width 149 height 40
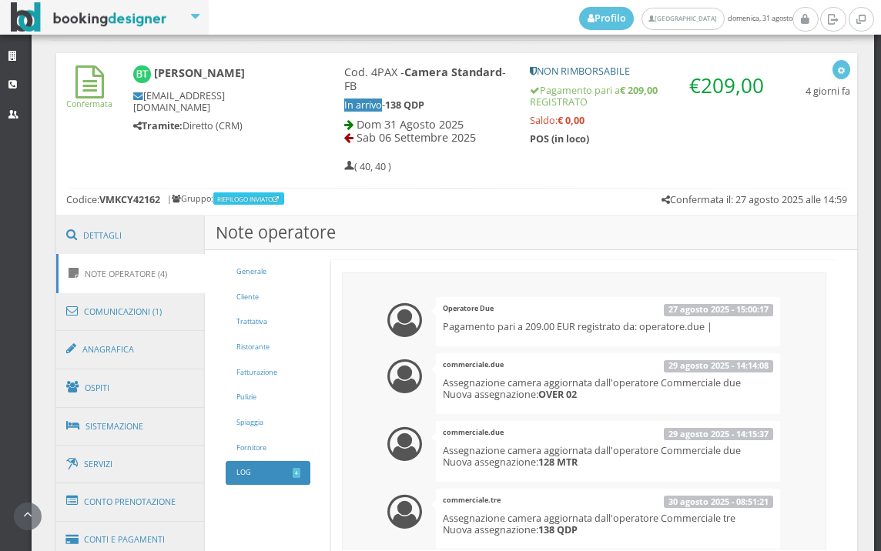
scroll to position [0, 0]
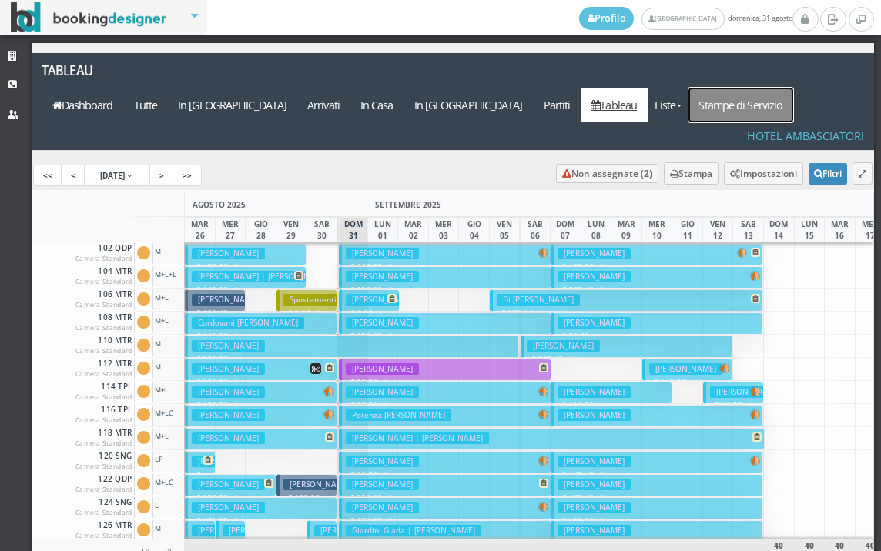
click at [754, 88] on link "Stampe di Servizio" at bounding box center [740, 105] width 105 height 35
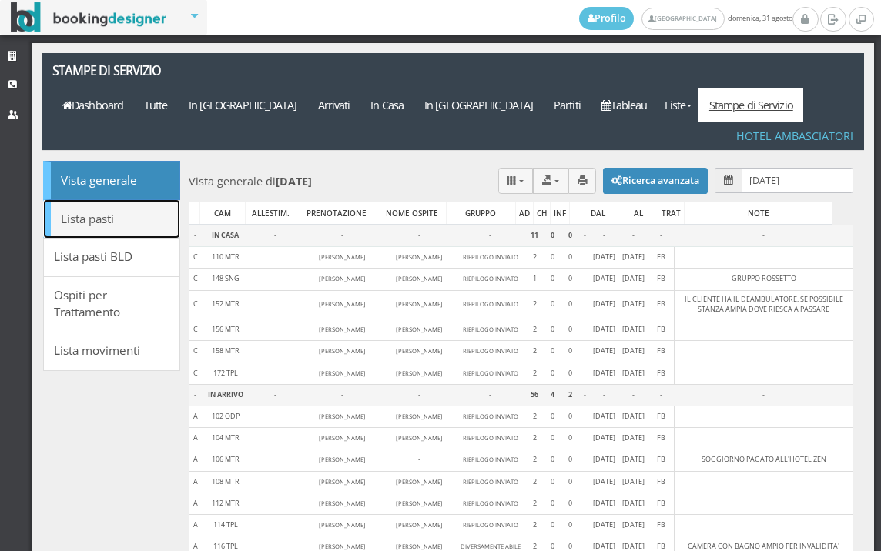
click at [107, 199] on link "Lista pasti" at bounding box center [111, 218] width 137 height 39
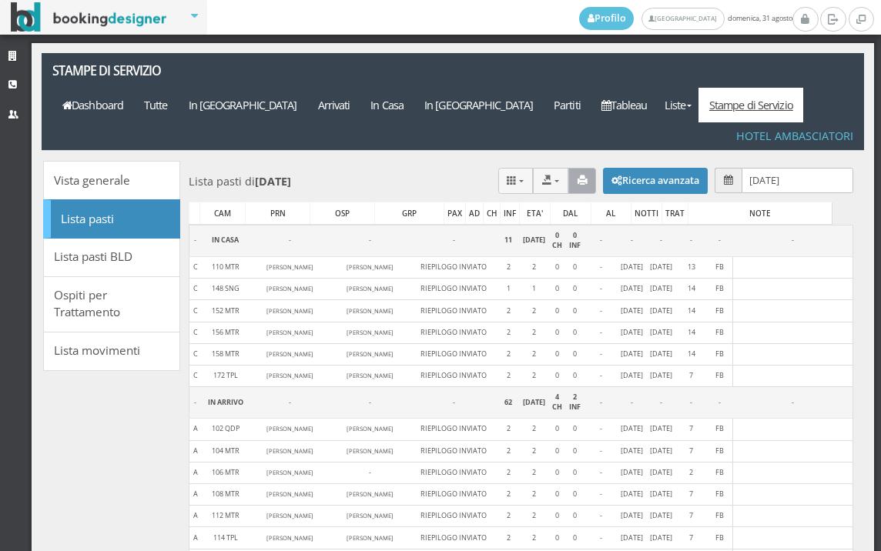
click at [577, 176] on icon "button" at bounding box center [582, 181] width 10 height 10
click at [698, 88] on link "Liste" at bounding box center [677, 105] width 41 height 35
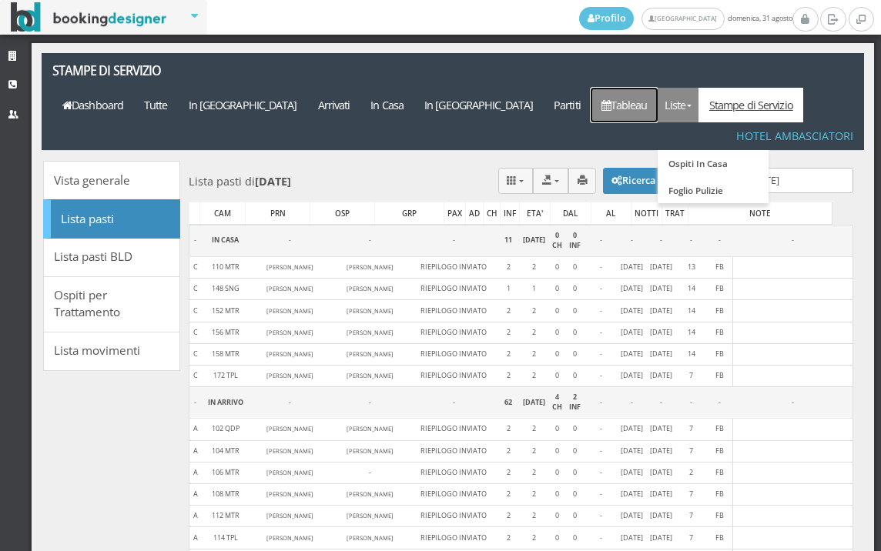
click at [657, 88] on link "Tableau" at bounding box center [623, 105] width 67 height 35
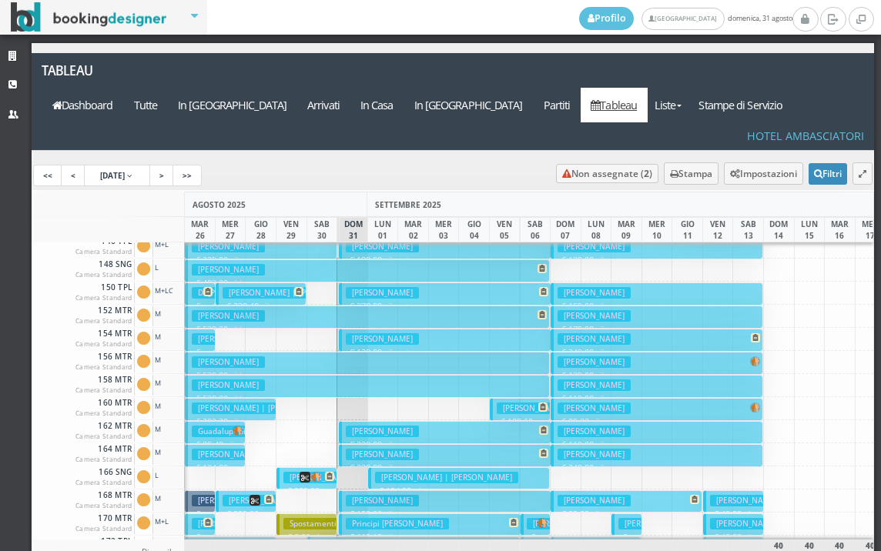
scroll to position [616, 0]
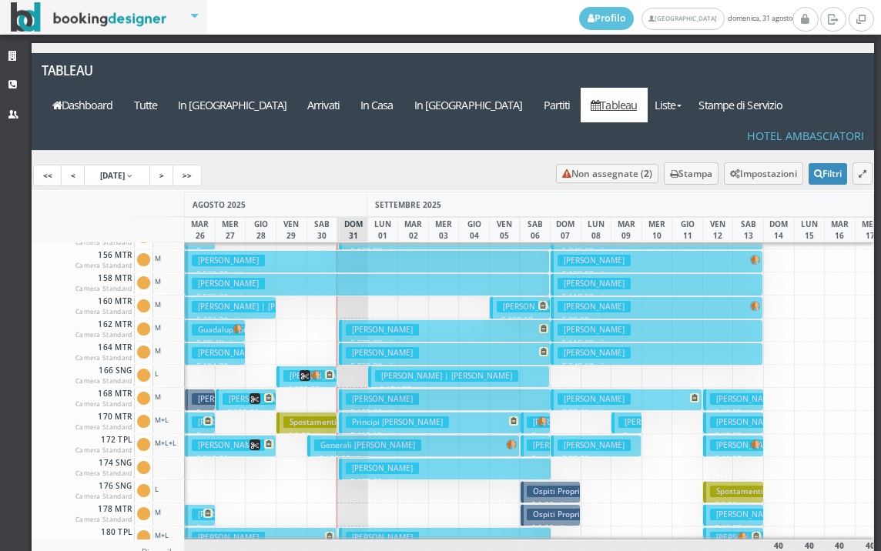
click at [393, 370] on h3 "[PERSON_NAME] | [PERSON_NAME]" at bounding box center [446, 376] width 143 height 12
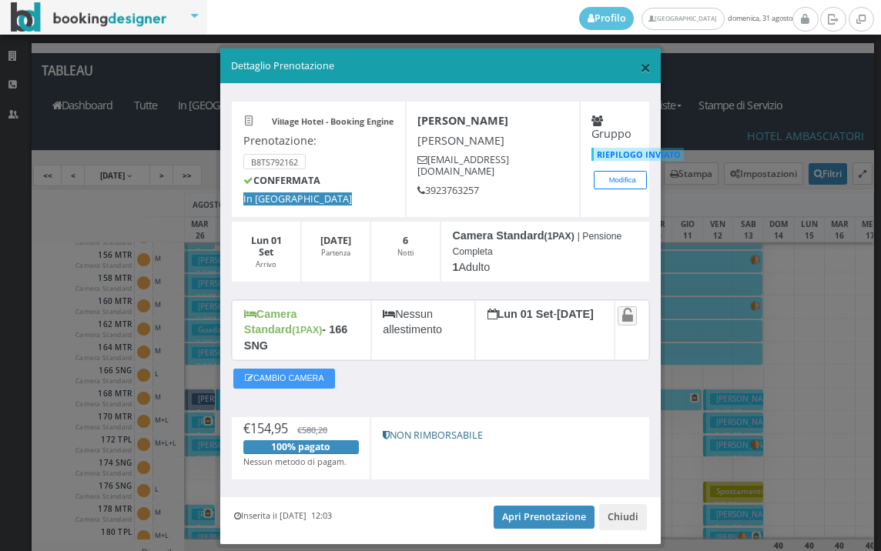
click at [640, 72] on span "×" at bounding box center [645, 67] width 11 height 26
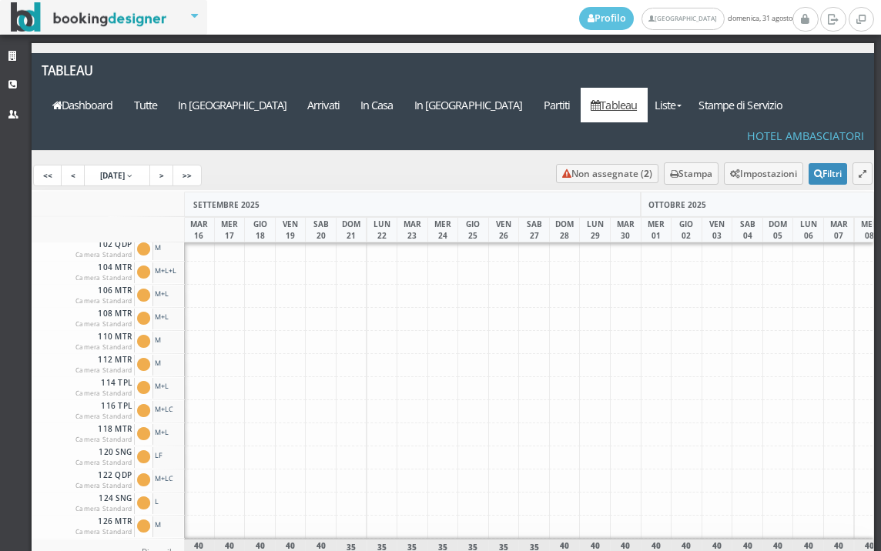
scroll to position [0, 640]
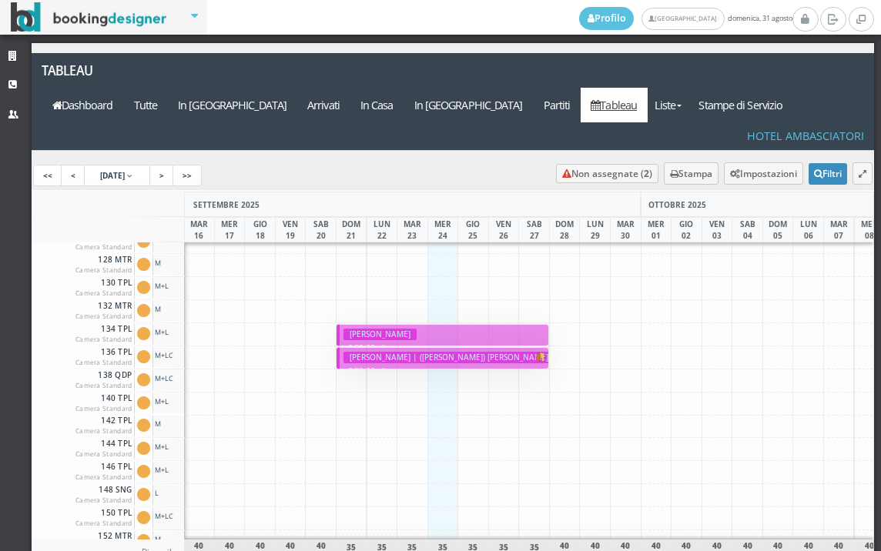
click at [450, 502] on div "102 QDP Camera Standard Cam. 102 QDP sporca Segna come pulita Segna come sporca…" at bounding box center [453, 390] width 842 height 297
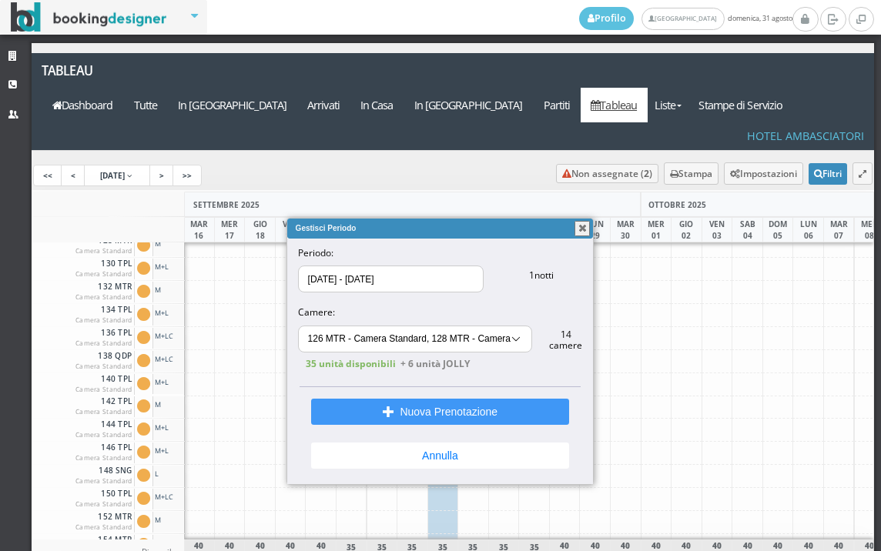
scroll to position [149, 0]
click at [580, 226] on button "button" at bounding box center [581, 228] width 15 height 15
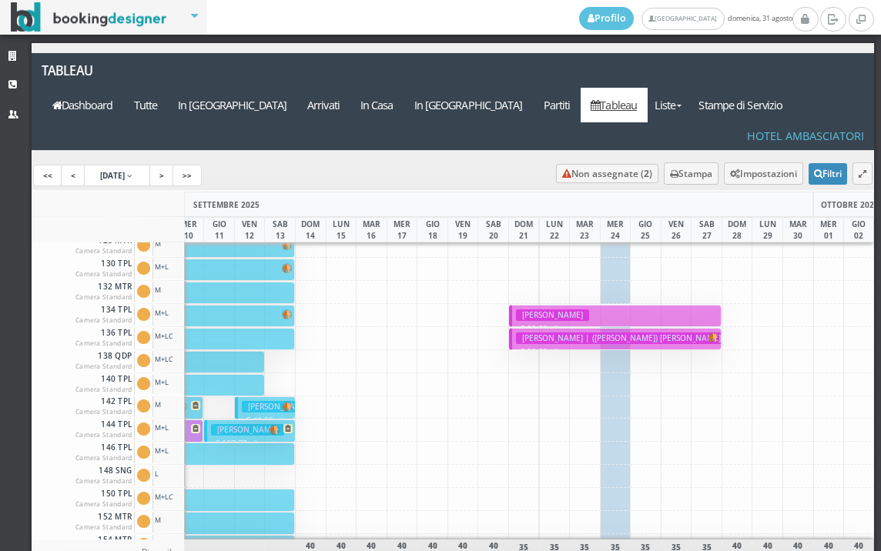
scroll to position [0, 102]
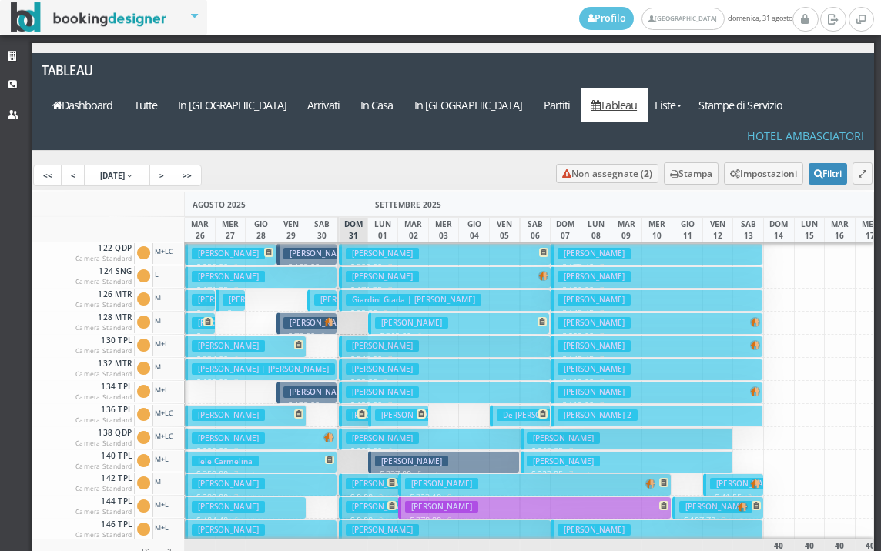
click at [358, 433] on h3 "Tarraran Bertilla" at bounding box center [382, 439] width 73 height 12
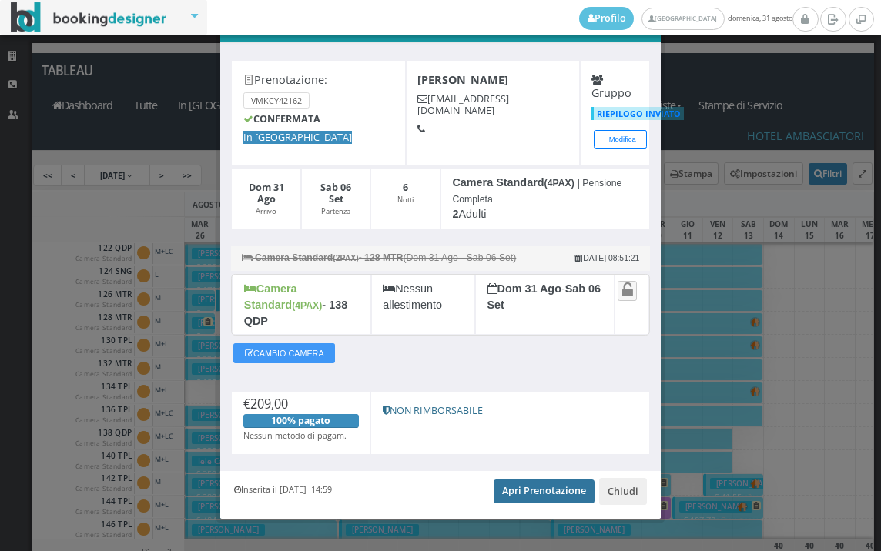
click at [506, 480] on link "Apri Prenotazione" at bounding box center [543, 491] width 101 height 23
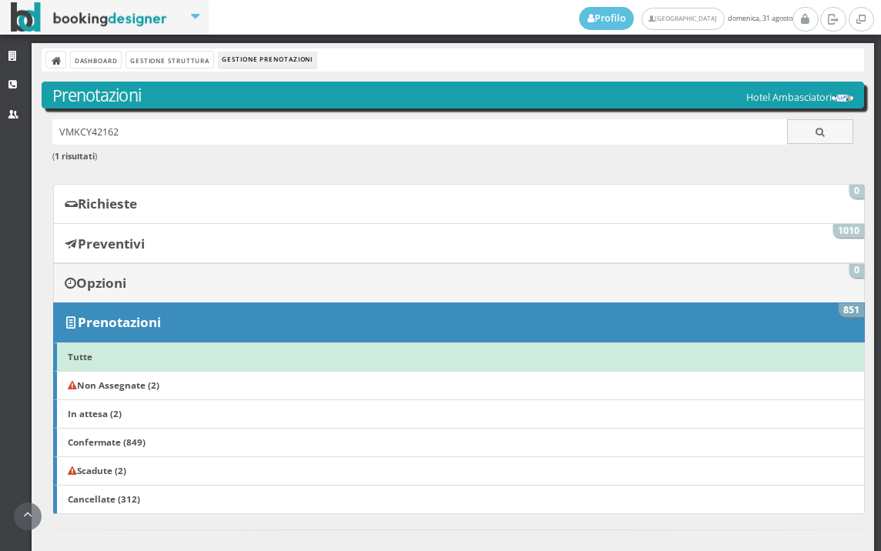
scroll to position [598, 0]
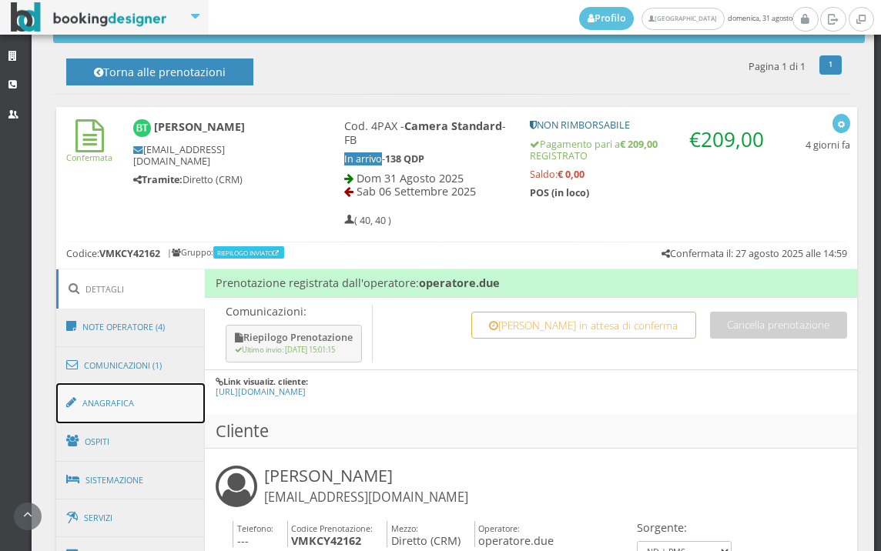
click at [192, 409] on link "Anagrafica" at bounding box center [130, 403] width 149 height 40
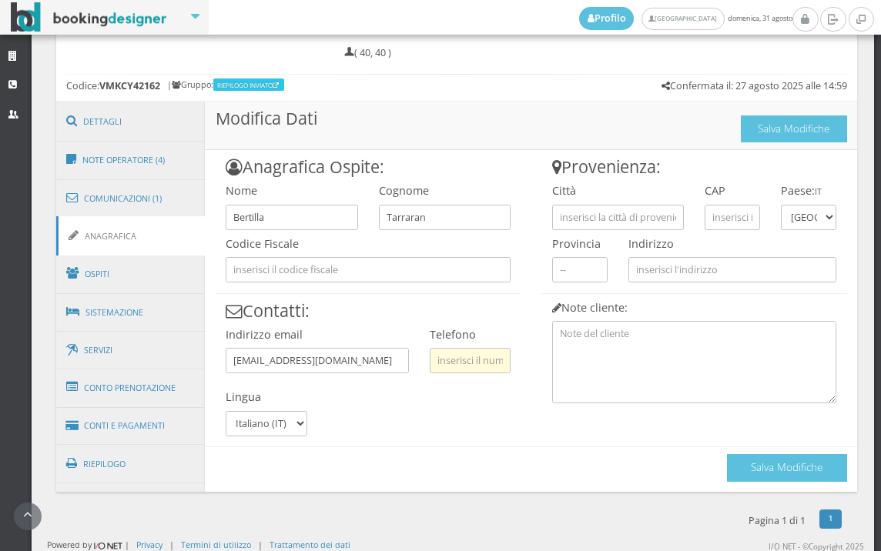
scroll to position [788, 0]
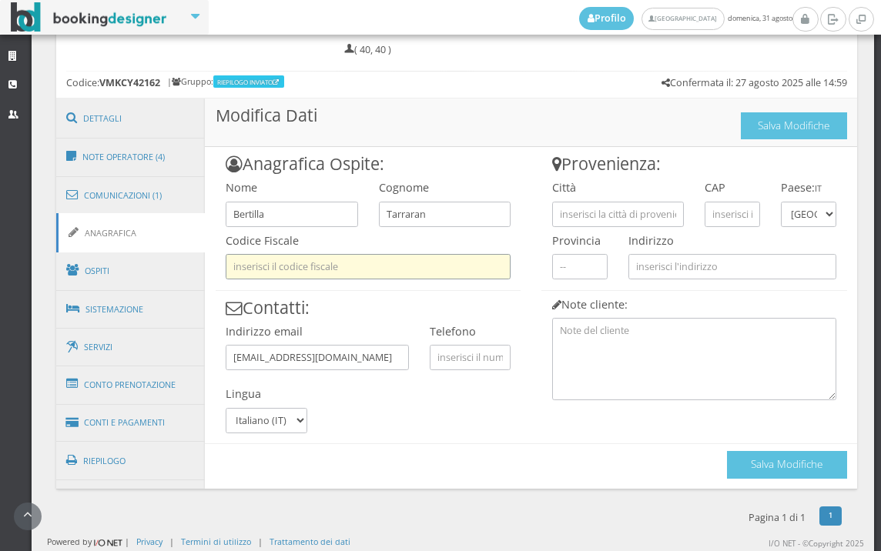
click at [461, 266] on input "text" at bounding box center [368, 266] width 285 height 25
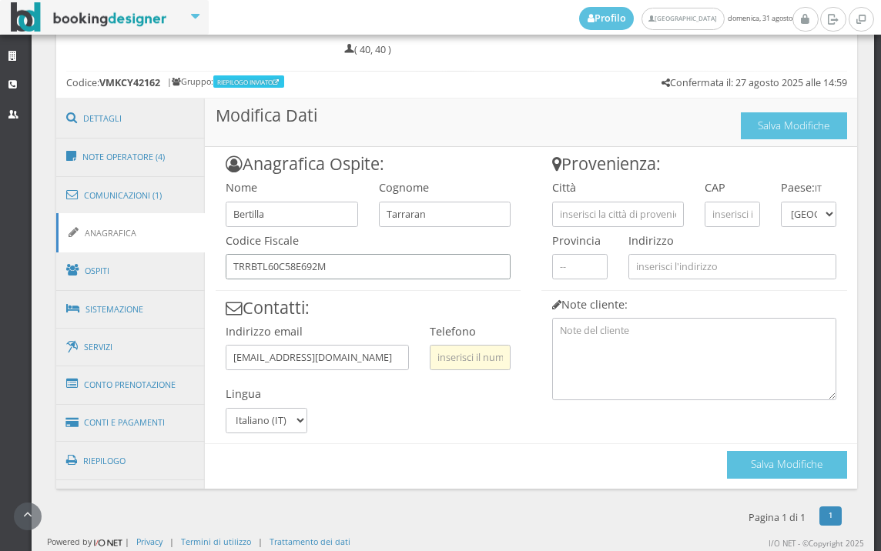
type input "TRRBTL60C58E692M"
click at [467, 349] on input "text" at bounding box center [470, 357] width 81 height 25
type input "3334201465"
click at [627, 204] on input "text" at bounding box center [618, 214] width 132 height 25
type input "[PERSON_NAME] VENETO"
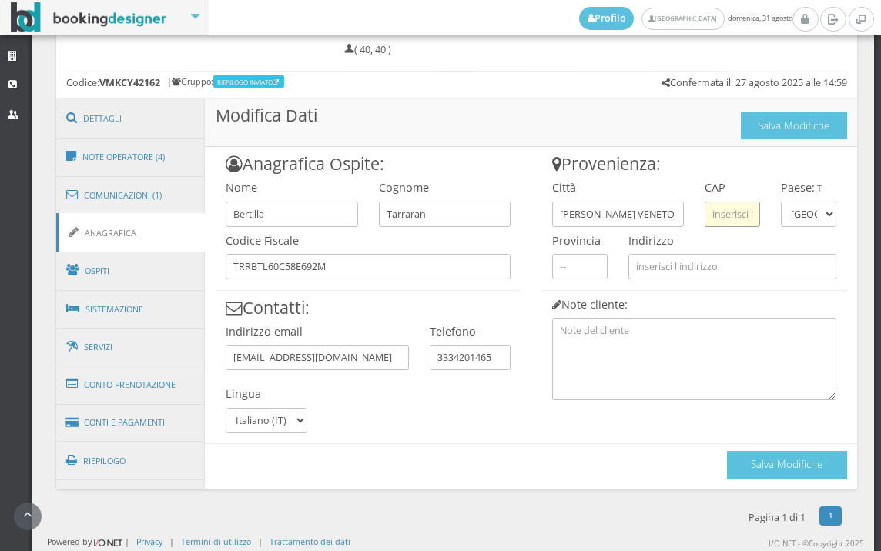
click at [704, 205] on input "text" at bounding box center [731, 214] width 55 height 25
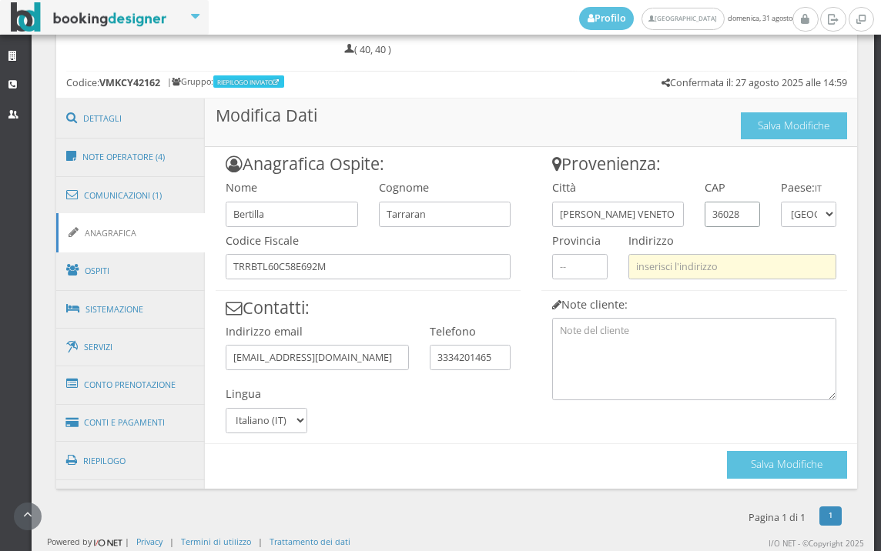
type input "36028"
click at [727, 264] on input "text" at bounding box center [732, 266] width 208 height 25
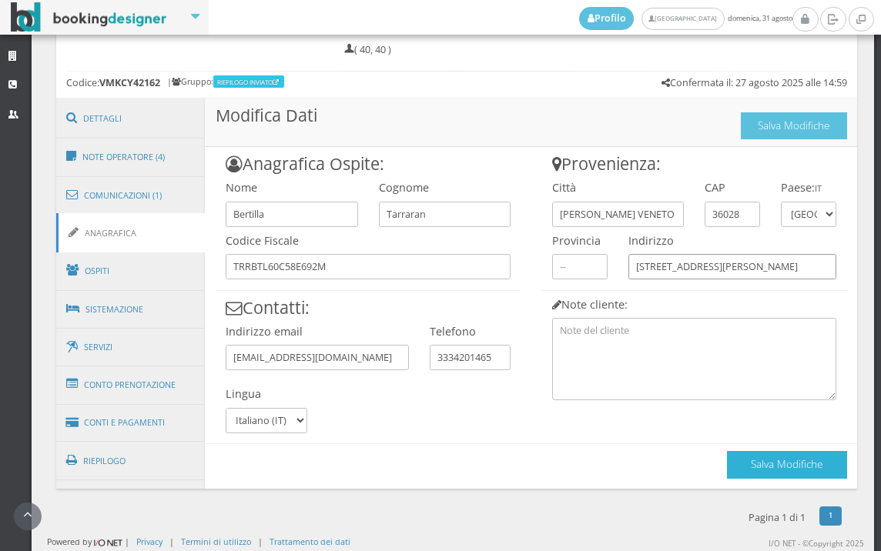
type input "VIA RAMON 31/B"
click at [771, 465] on button "Salva Modifiche" at bounding box center [787, 464] width 120 height 27
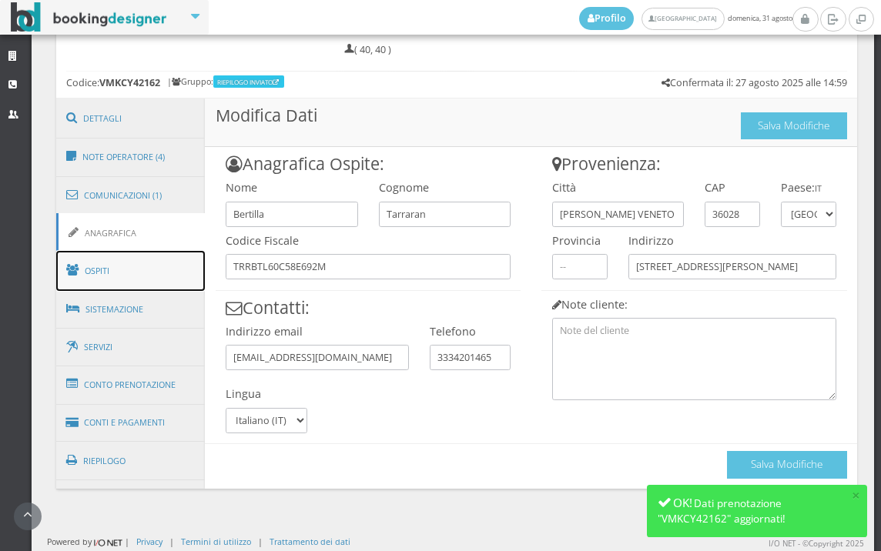
click at [182, 268] on link "Ospiti" at bounding box center [130, 271] width 149 height 40
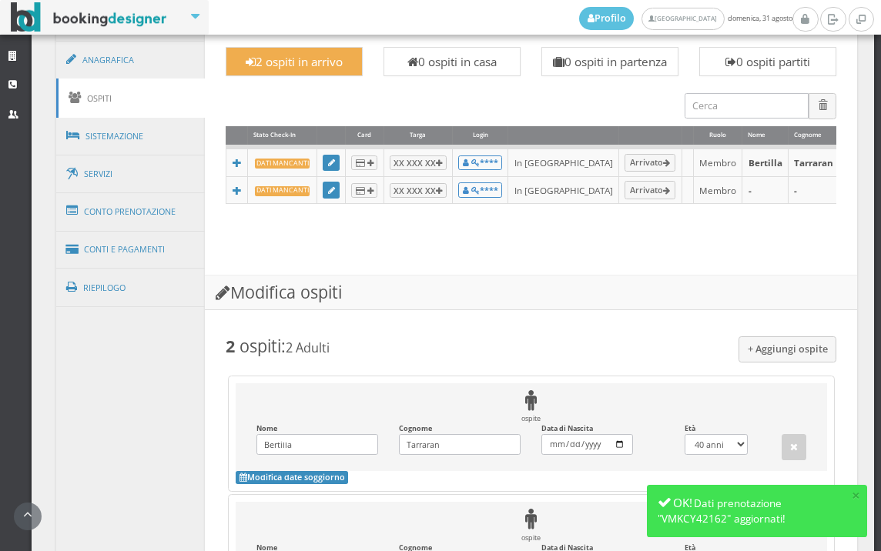
scroll to position [731, 0]
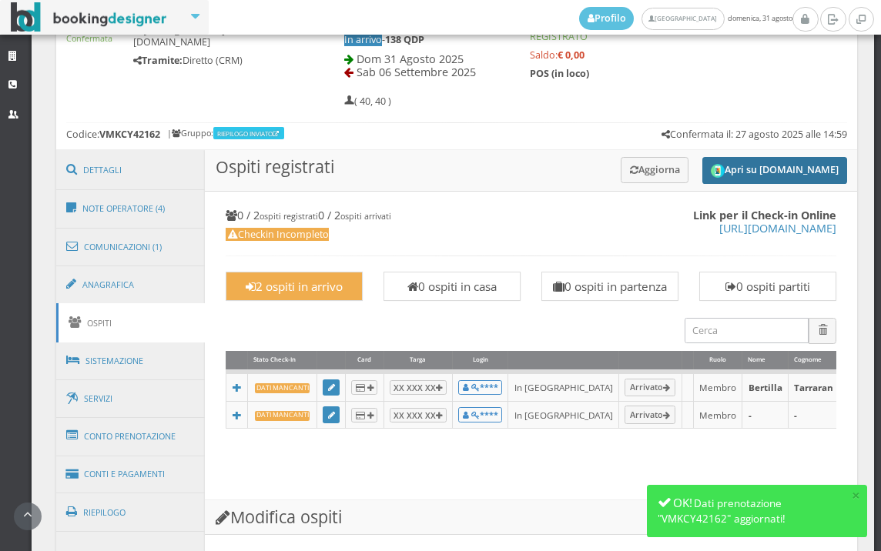
click at [781, 170] on button "Apri su Online-Check.in" at bounding box center [774, 170] width 145 height 27
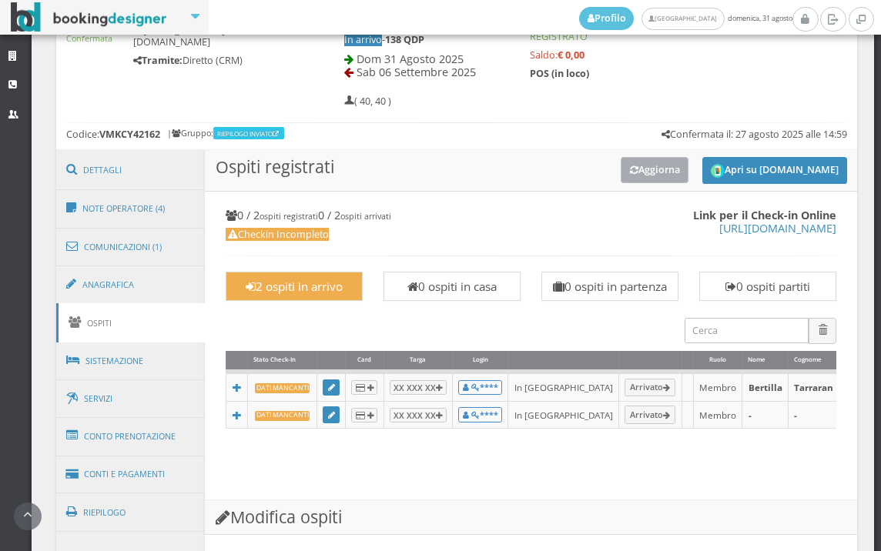
click at [621, 172] on button "Aggiorna" at bounding box center [654, 169] width 69 height 25
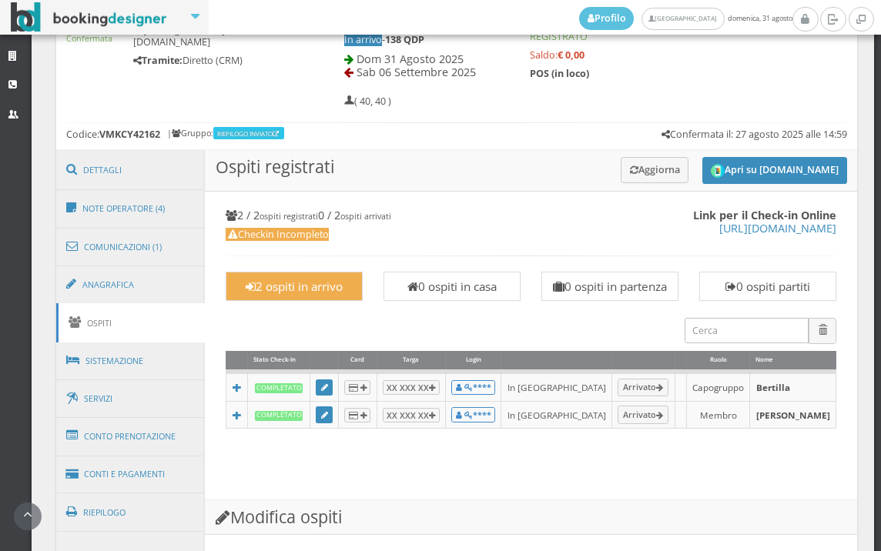
scroll to position [1276, 0]
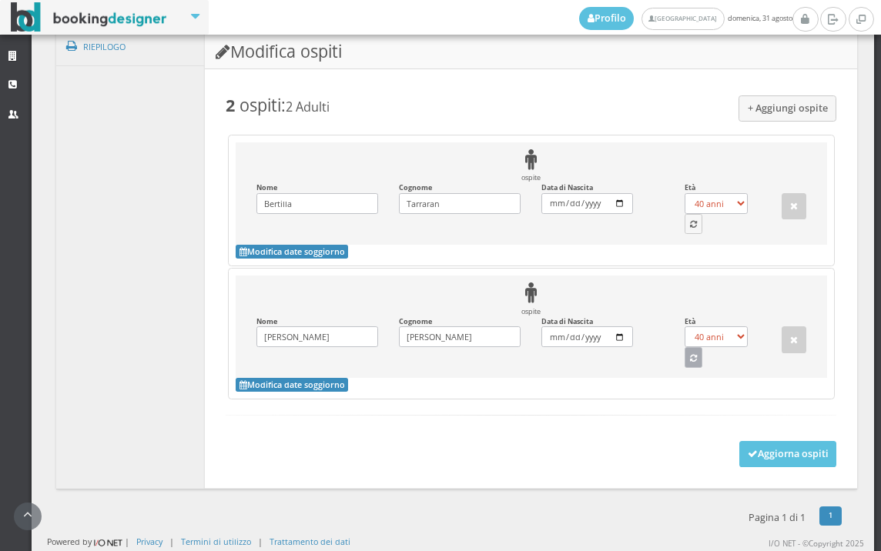
click at [690, 360] on icon "button" at bounding box center [693, 359] width 7 height 8
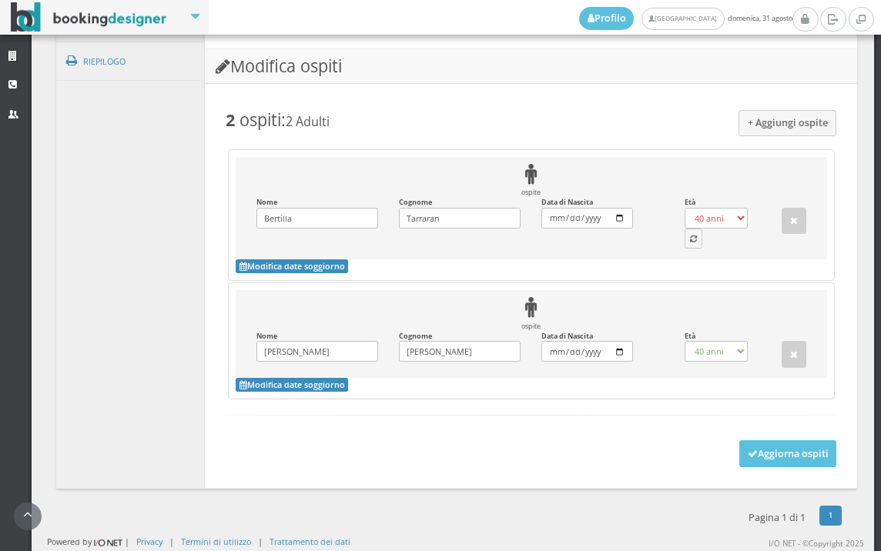
select select "72"
click at [684, 235] on button "button" at bounding box center [693, 239] width 18 height 20
select select "57"
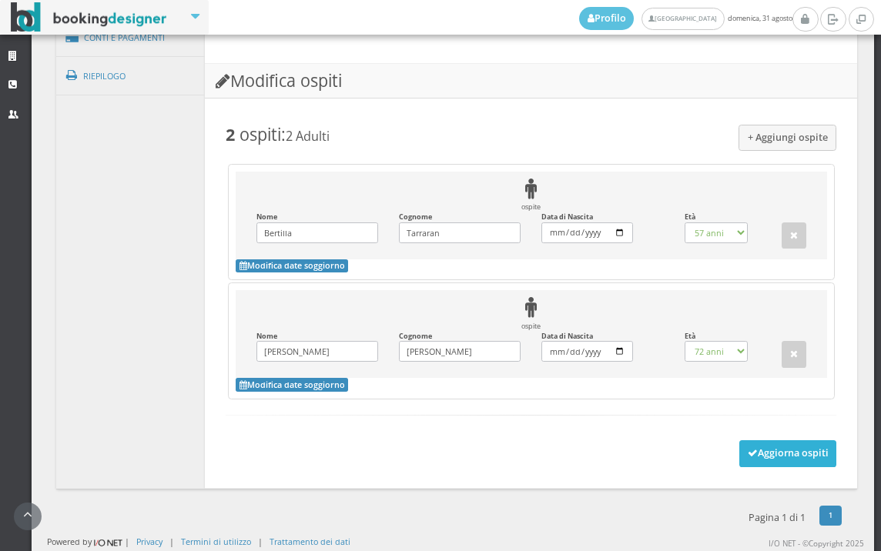
click at [754, 442] on button "Aggiorna ospiti" at bounding box center [788, 453] width 98 height 26
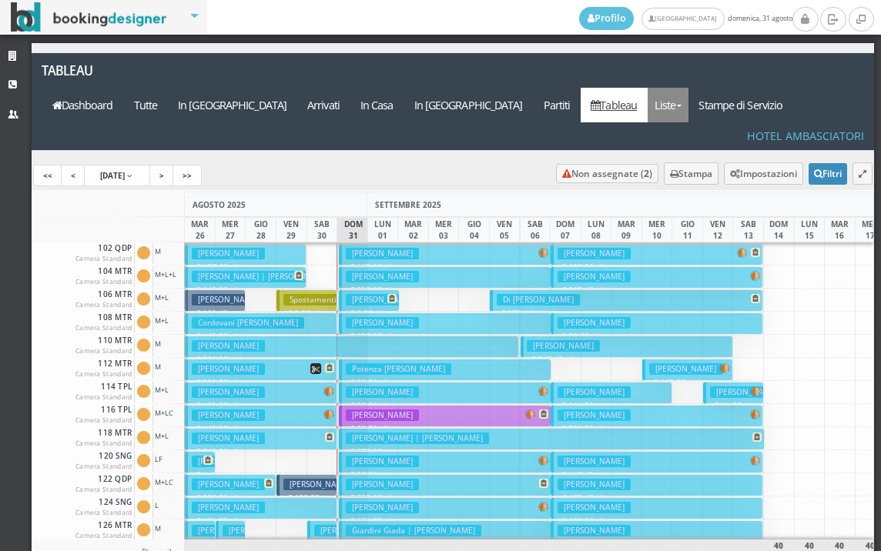
click at [688, 88] on link "Liste" at bounding box center [667, 105] width 41 height 35
click at [607, 99] on div "Dashboard Tutte In Arrivo Arrivati In Casa In Partenza Partiti Tableau Liste Os…" at bounding box center [453, 101] width 843 height 96
click at [785, 88] on link "Stampe di Servizio" at bounding box center [740, 105] width 105 height 35
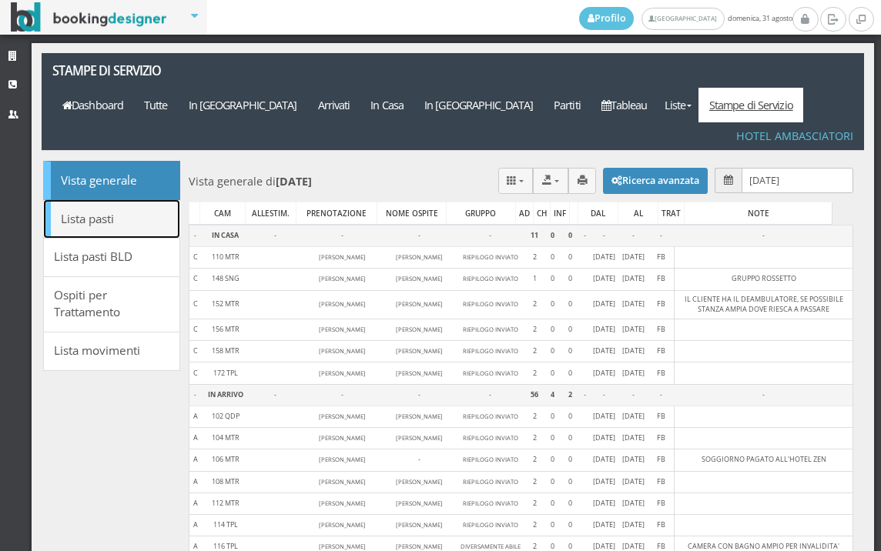
click at [129, 199] on link "Lista pasti" at bounding box center [111, 218] width 137 height 39
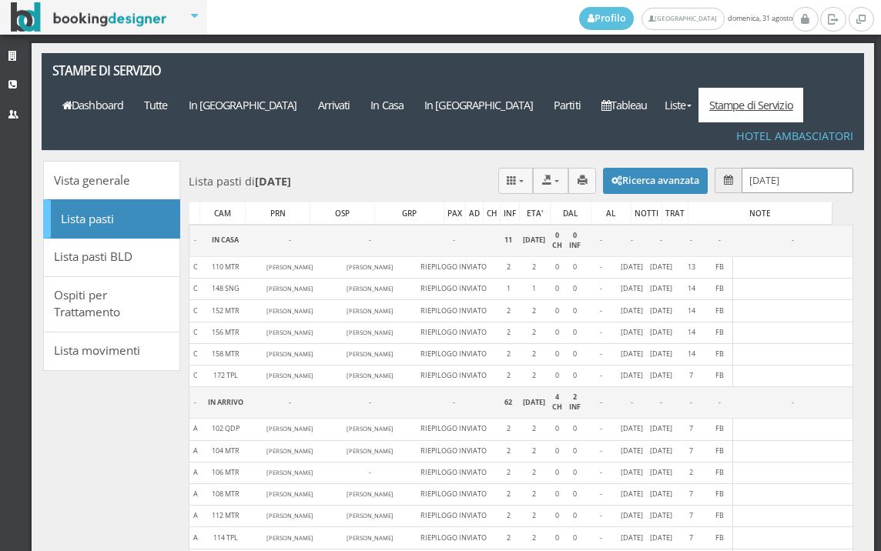
click at [794, 168] on input "[DATE]" at bounding box center [797, 180] width 112 height 25
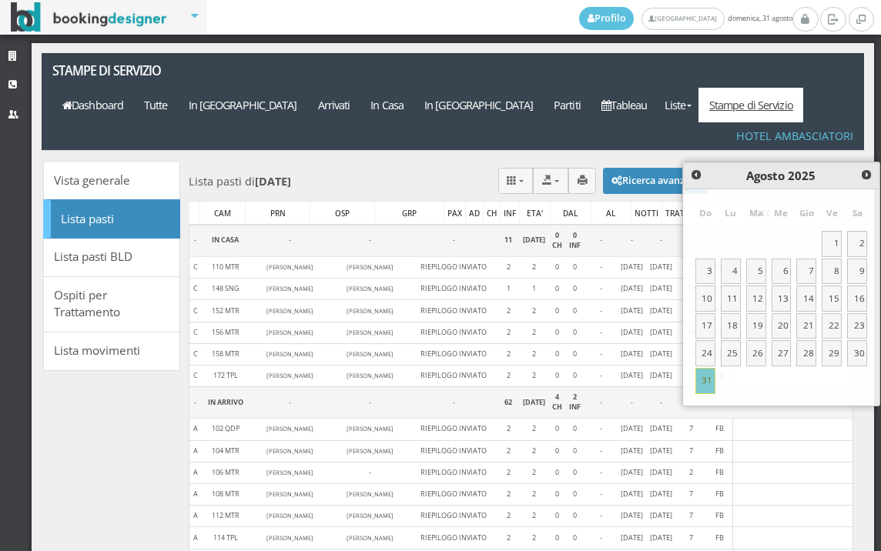
click at [436, 161] on div "Lista pasti di [DATE] CAM PRN OSP GRP PAX AD CH INF ETA' DAL AL NOTTI TRAT NOTE…" at bounding box center [521, 181] width 664 height 41
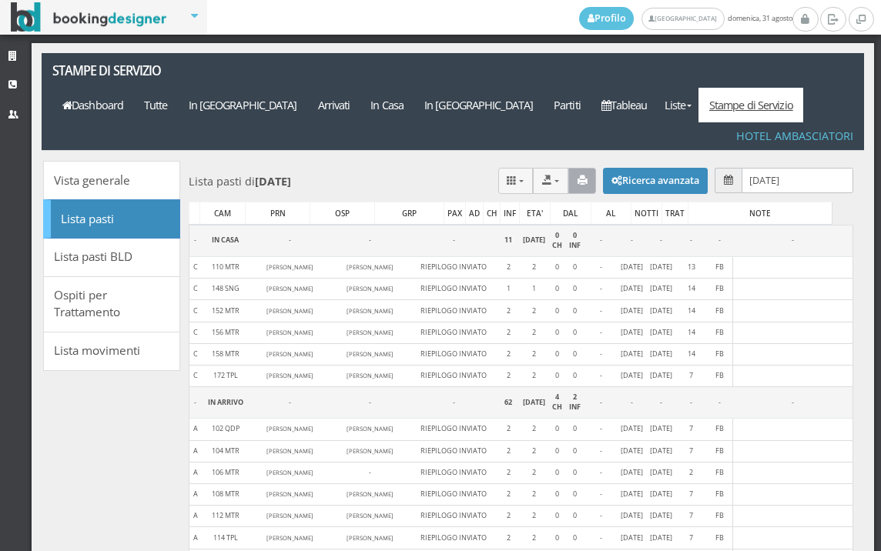
click at [568, 168] on button "button" at bounding box center [582, 180] width 28 height 25
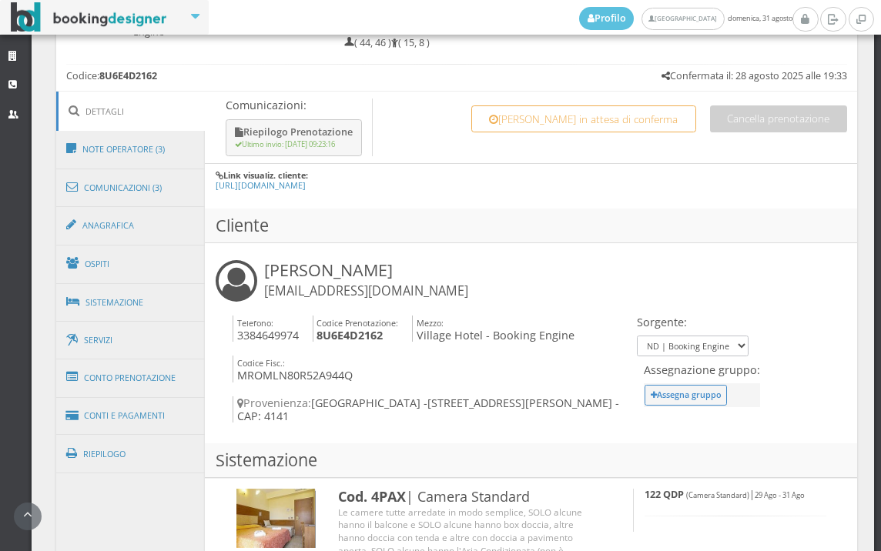
scroll to position [855, 0]
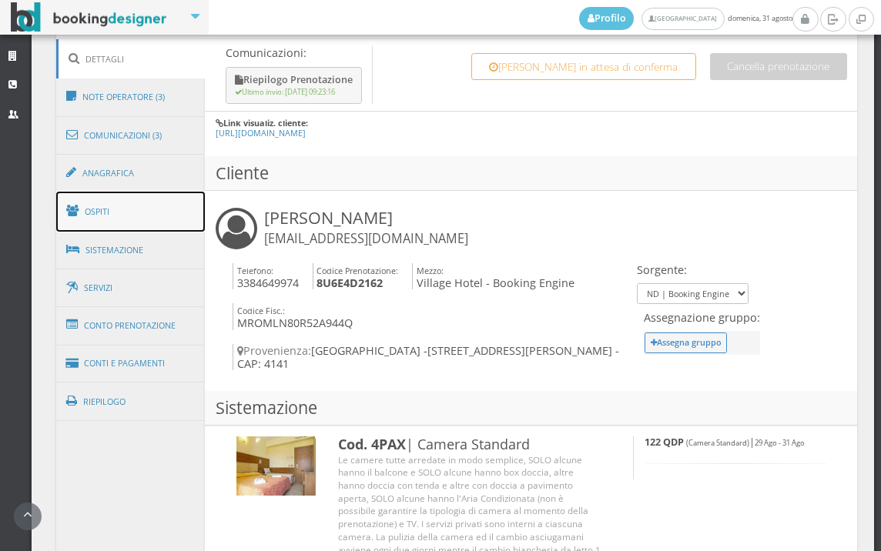
click at [151, 211] on link "Ospiti" at bounding box center [130, 212] width 149 height 40
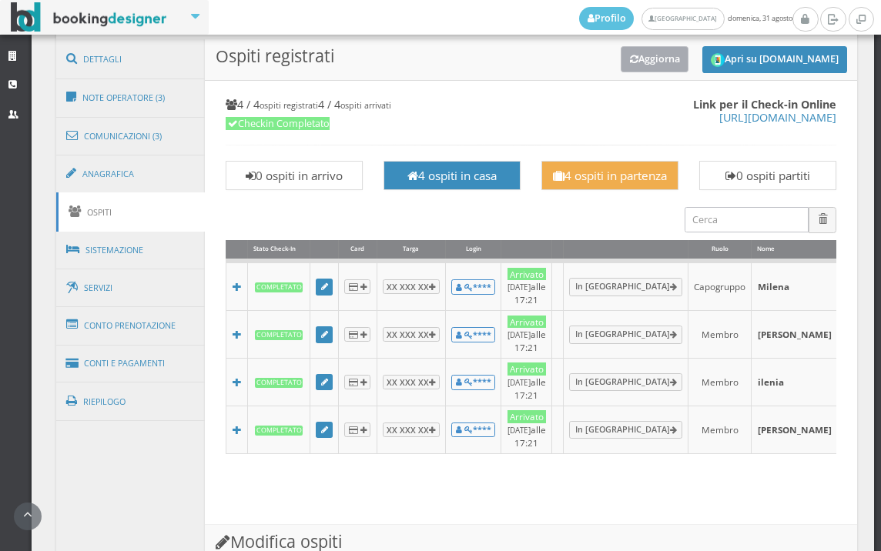
click at [643, 59] on button "Aggiorna" at bounding box center [654, 58] width 69 height 25
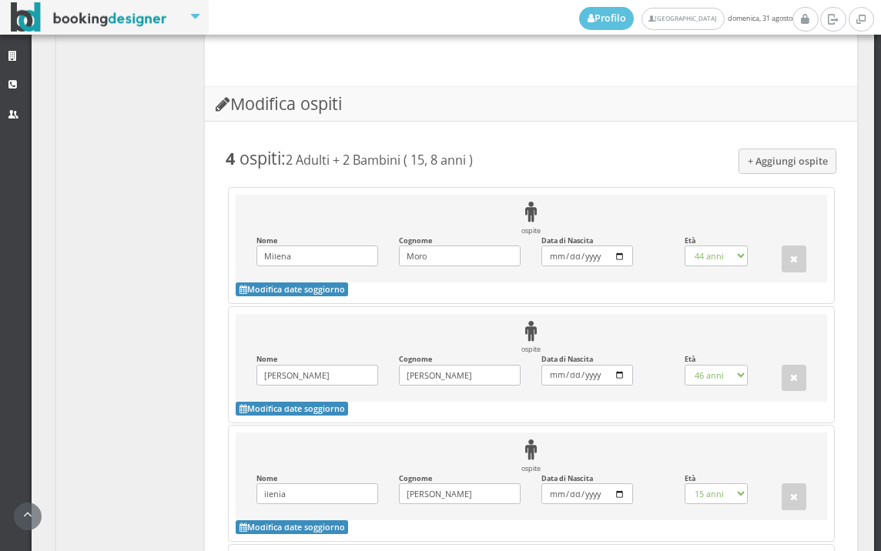
scroll to position [1489, 0]
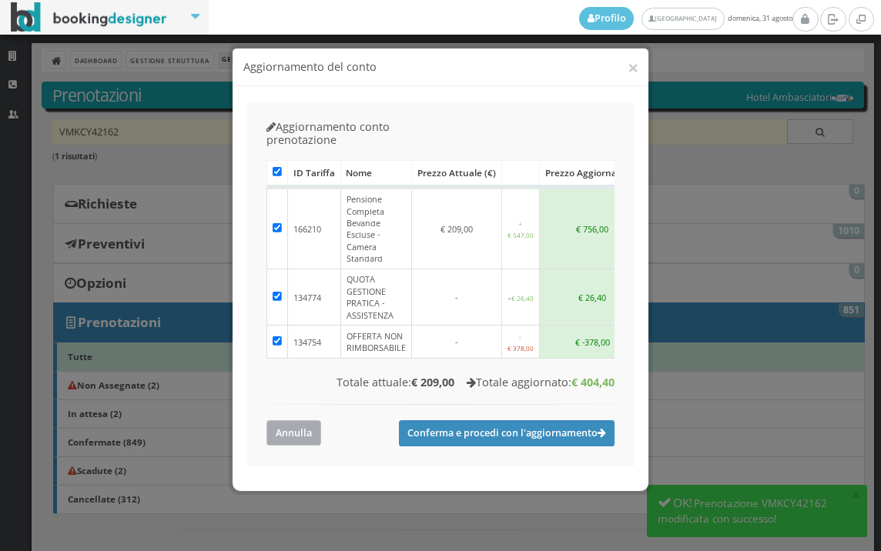
drag, startPoint x: 271, startPoint y: 396, endPoint x: 306, endPoint y: 122, distance: 276.3
click at [272, 420] on button "Annulla" at bounding box center [293, 432] width 55 height 25
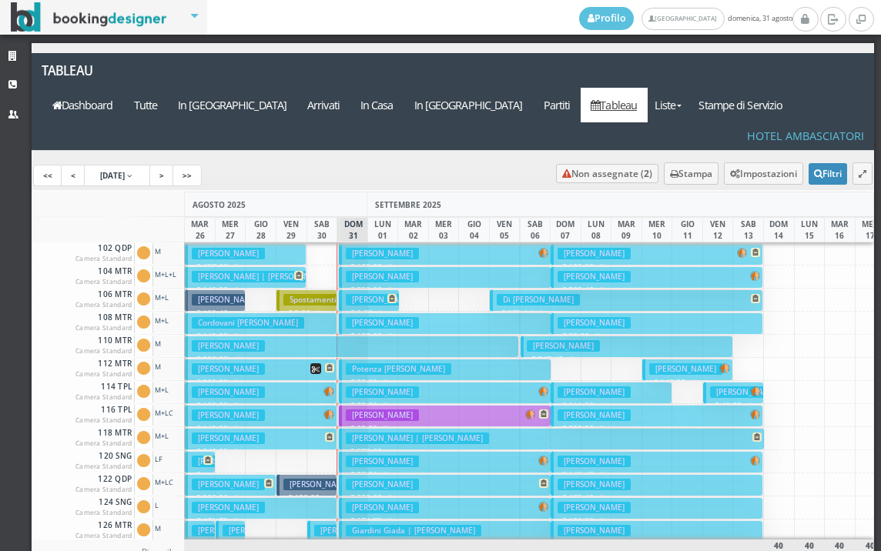
scroll to position [231, 0]
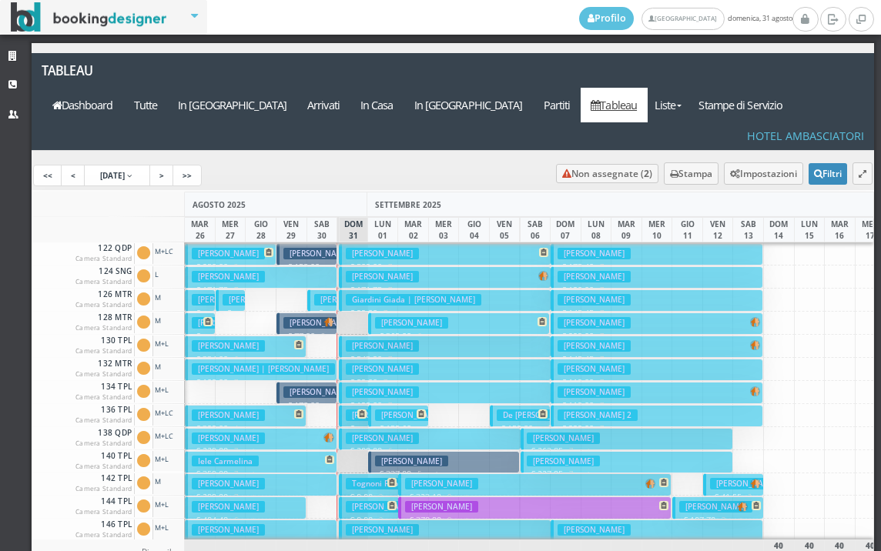
click at [372, 433] on h3 "Tarraran Bertilla" at bounding box center [382, 439] width 73 height 12
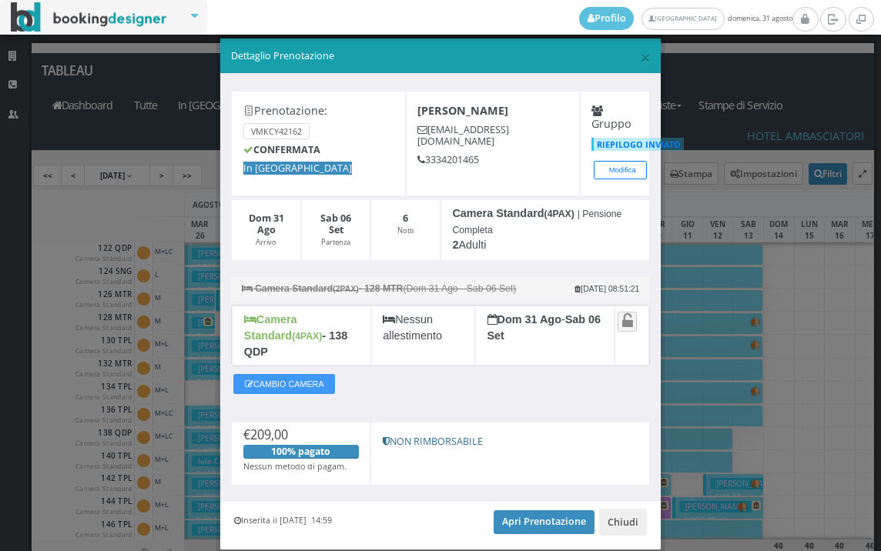
scroll to position [45, 0]
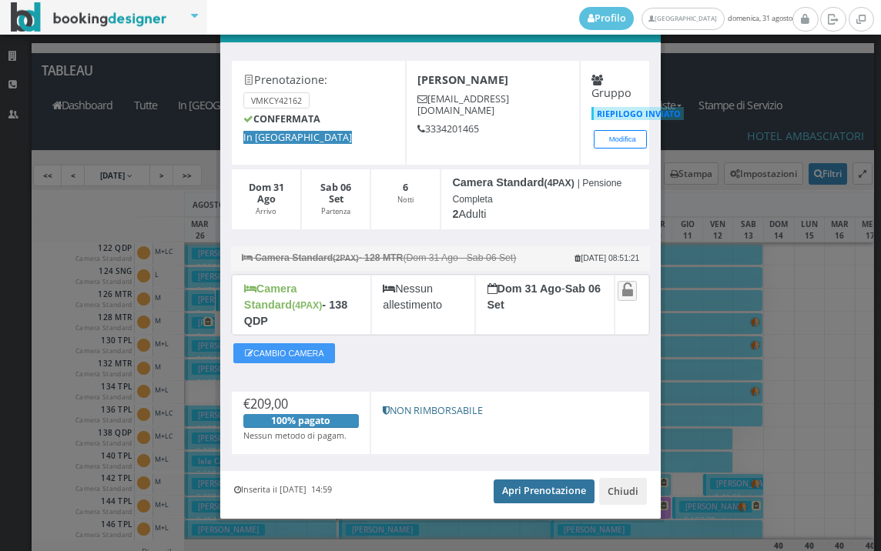
click at [518, 480] on link "Apri Prenotazione" at bounding box center [543, 491] width 101 height 23
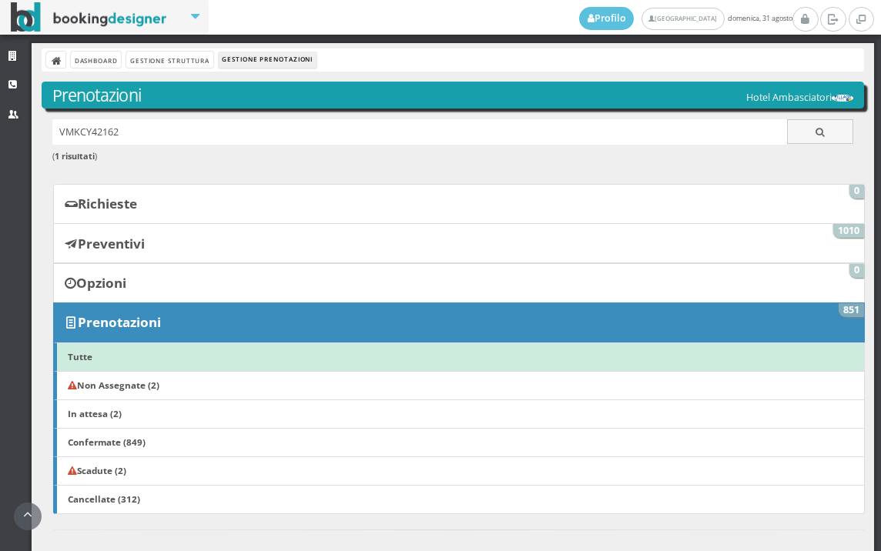
scroll to position [660, 0]
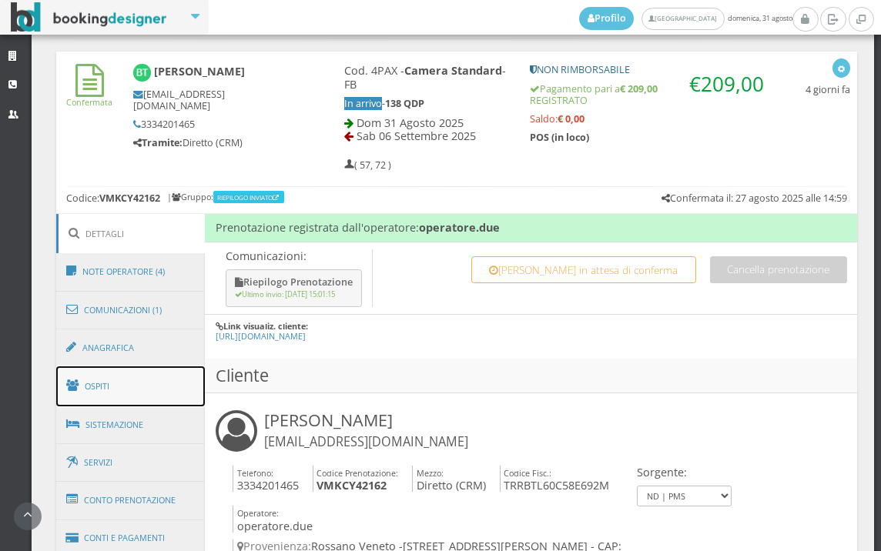
click at [112, 389] on link "Ospiti" at bounding box center [130, 386] width 149 height 40
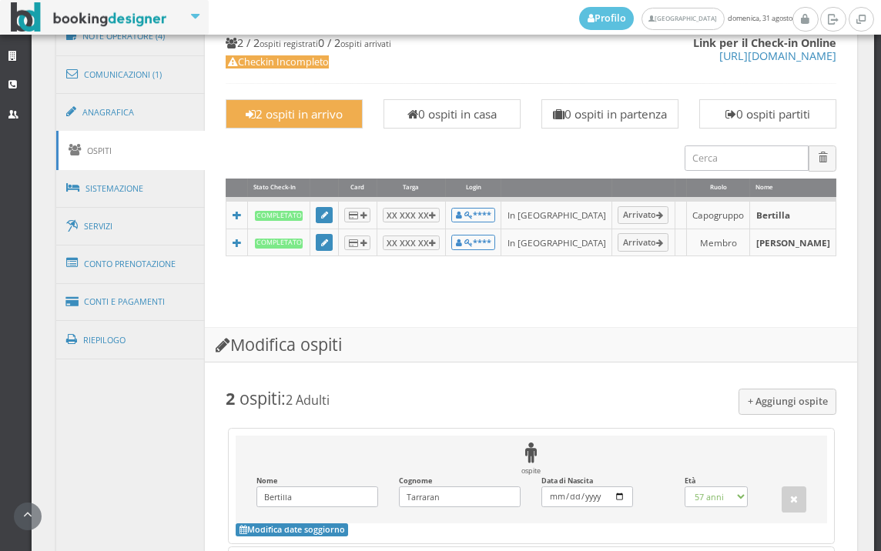
scroll to position [731, 0]
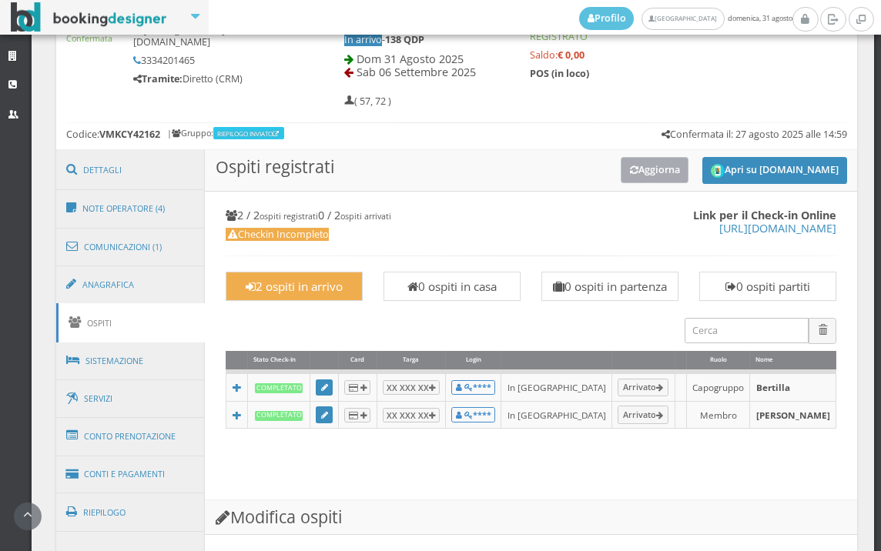
click at [654, 180] on button "Aggiorna" at bounding box center [654, 169] width 69 height 25
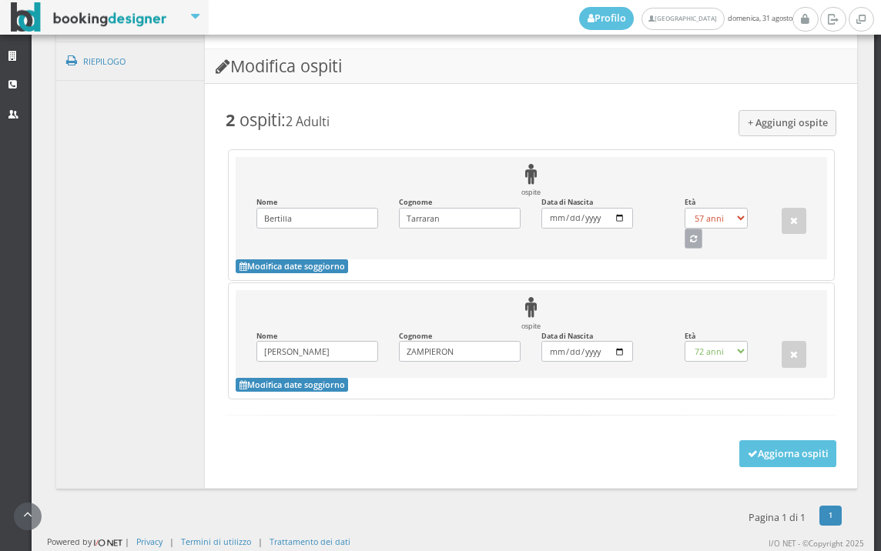
click at [689, 249] on button "button" at bounding box center [693, 239] width 18 height 20
select select "65"
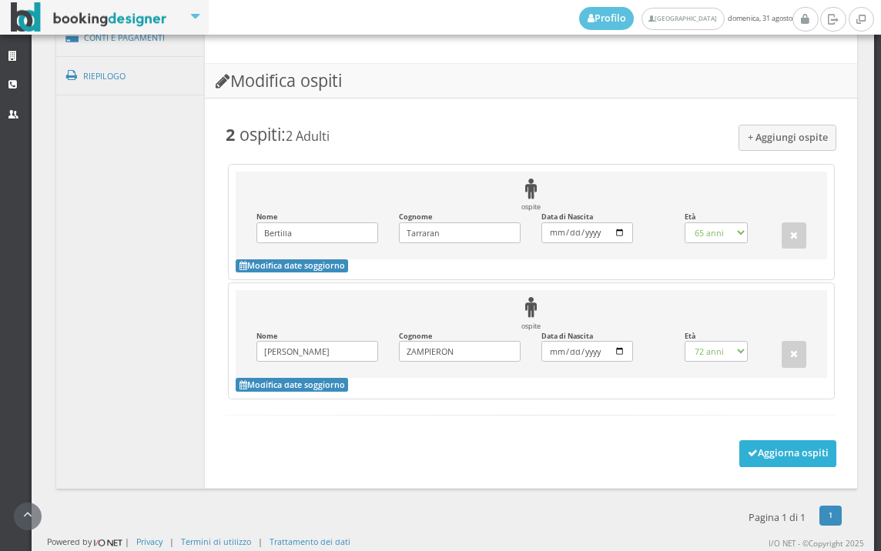
click at [762, 455] on button "Aggiorna ospiti" at bounding box center [788, 453] width 98 height 26
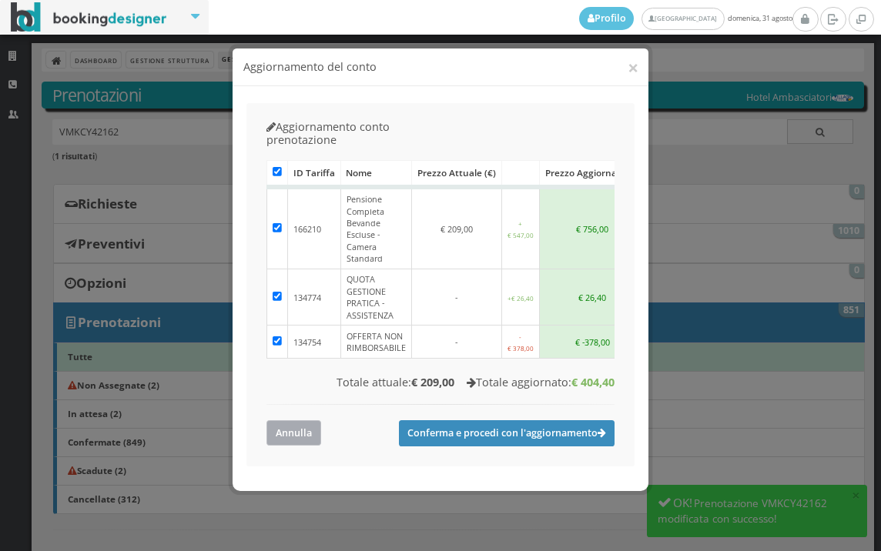
click at [296, 420] on button "Annulla" at bounding box center [293, 432] width 55 height 25
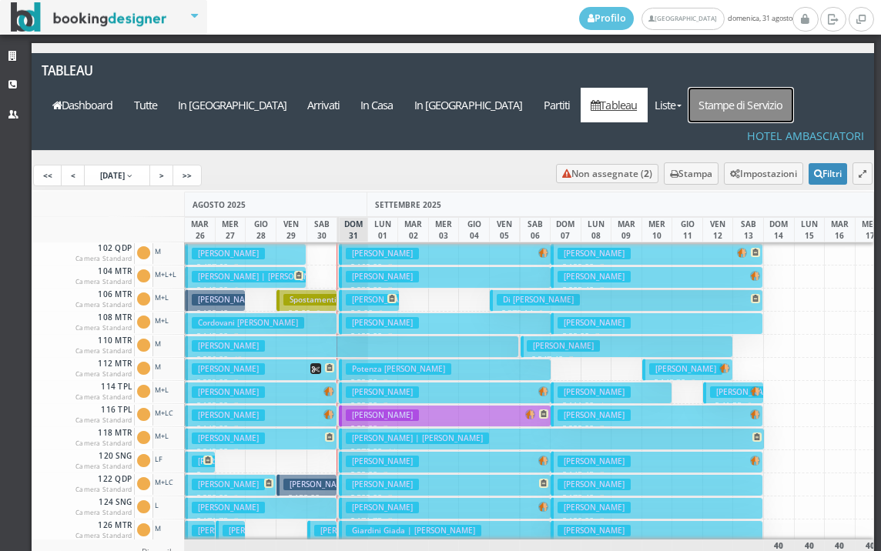
click at [731, 88] on link "Stampe di Servizio" at bounding box center [740, 105] width 105 height 35
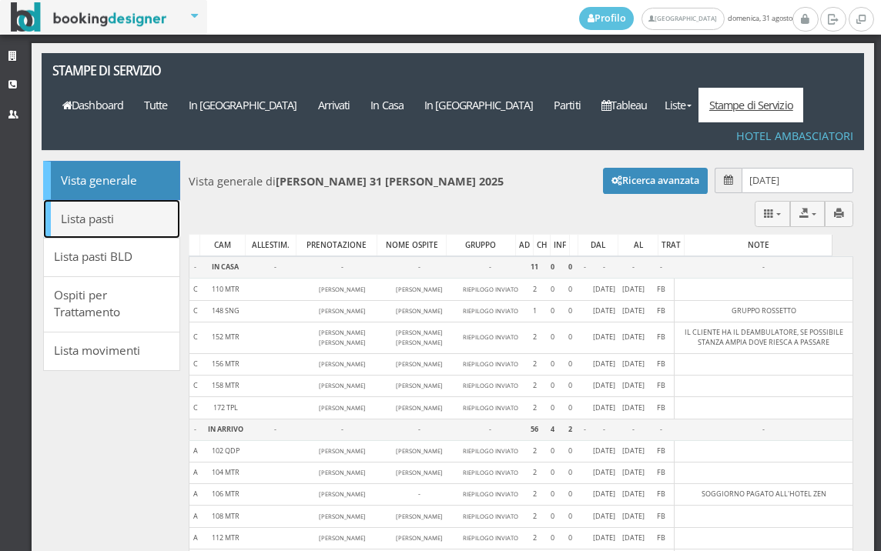
click at [131, 199] on link "Lista pasti" at bounding box center [111, 218] width 137 height 39
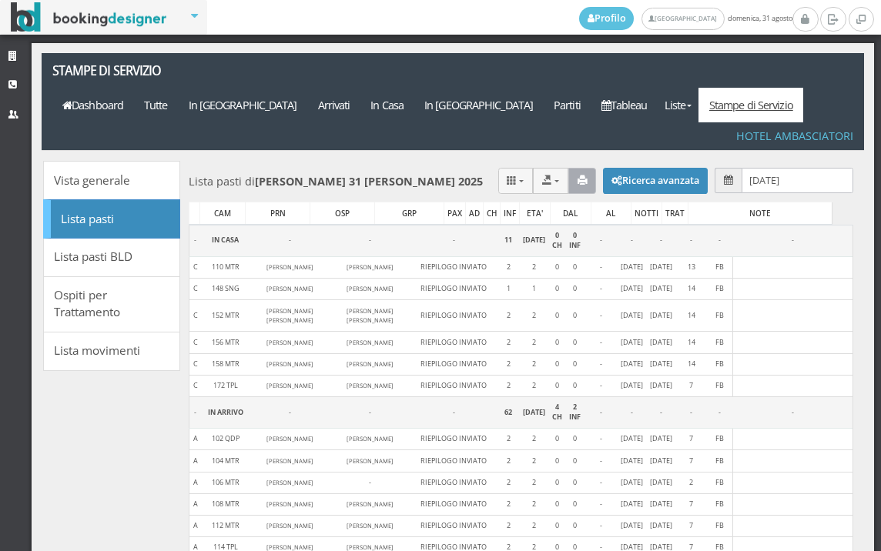
click at [568, 168] on button "button" at bounding box center [582, 180] width 28 height 25
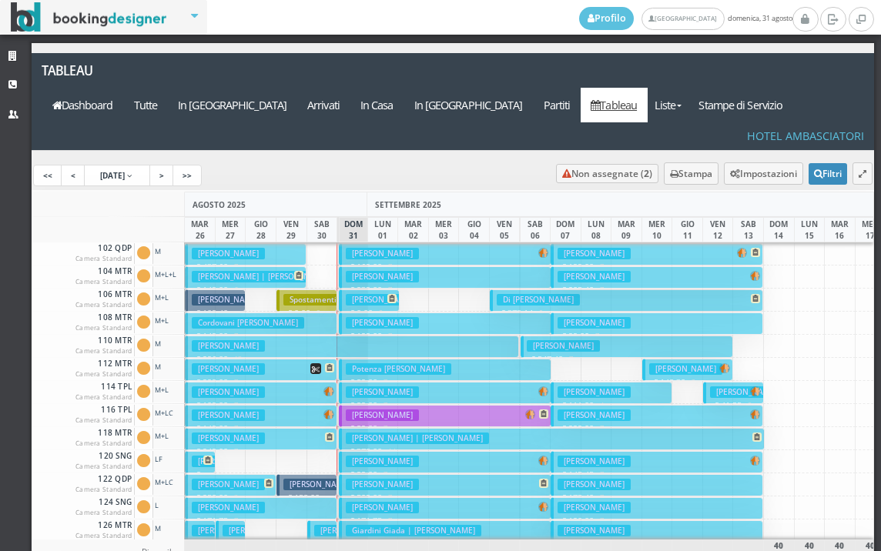
scroll to position [308, 0]
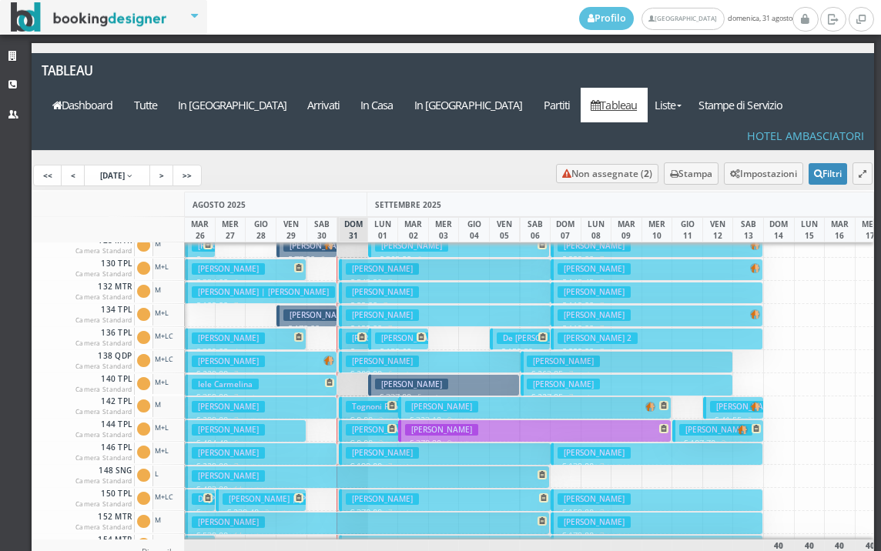
click at [393, 493] on h3 "Trani Marcello" at bounding box center [382, 499] width 73 height 12
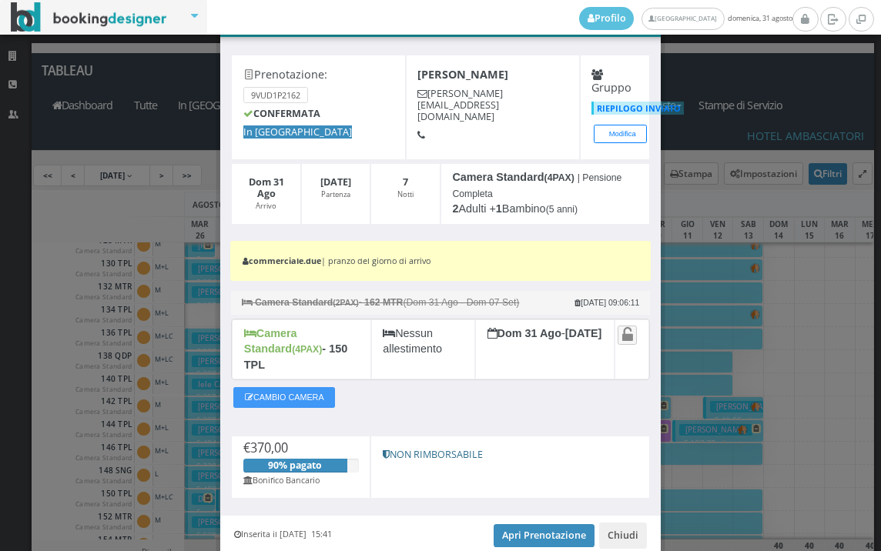
scroll to position [100, 0]
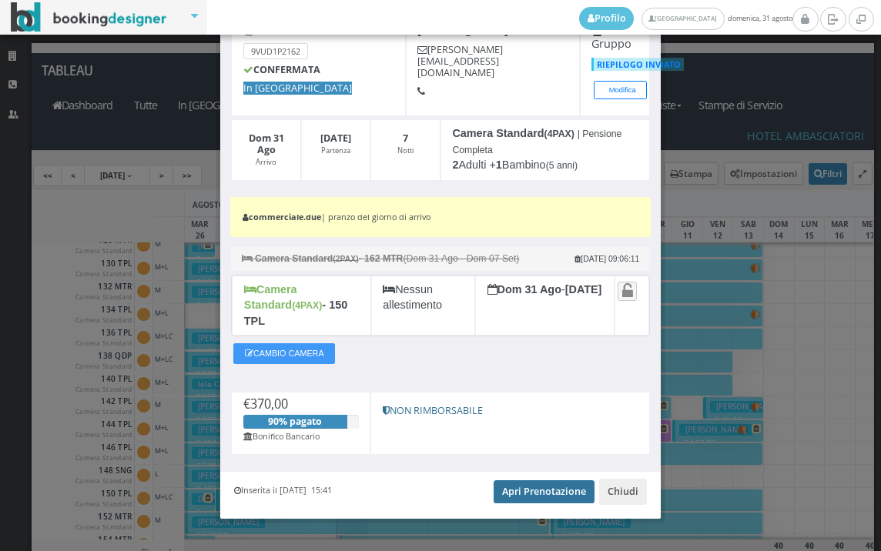
click at [514, 480] on link "Apri Prenotazione" at bounding box center [543, 491] width 101 height 23
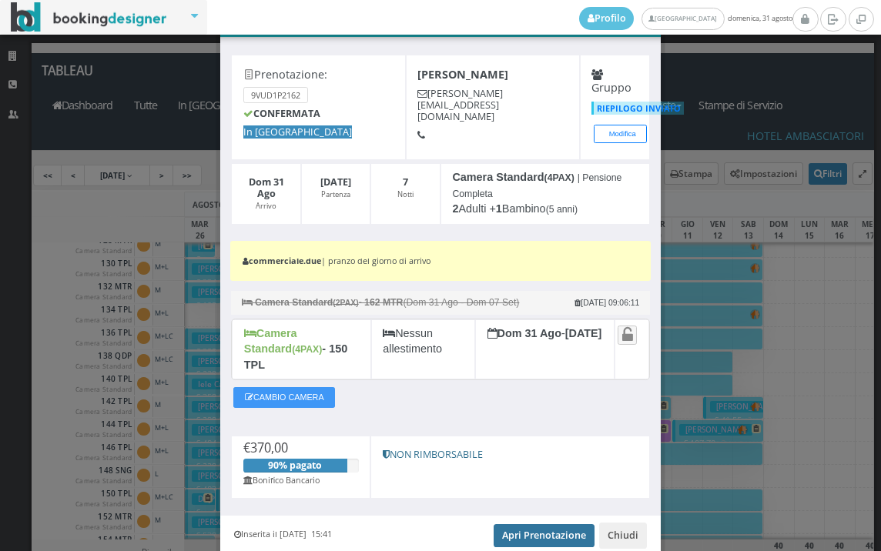
scroll to position [0, 0]
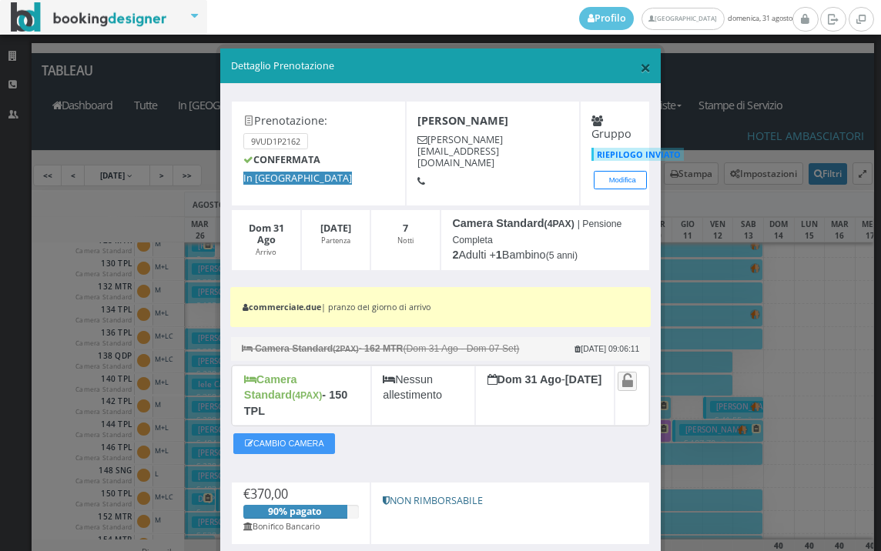
click at [640, 69] on span "×" at bounding box center [645, 67] width 11 height 26
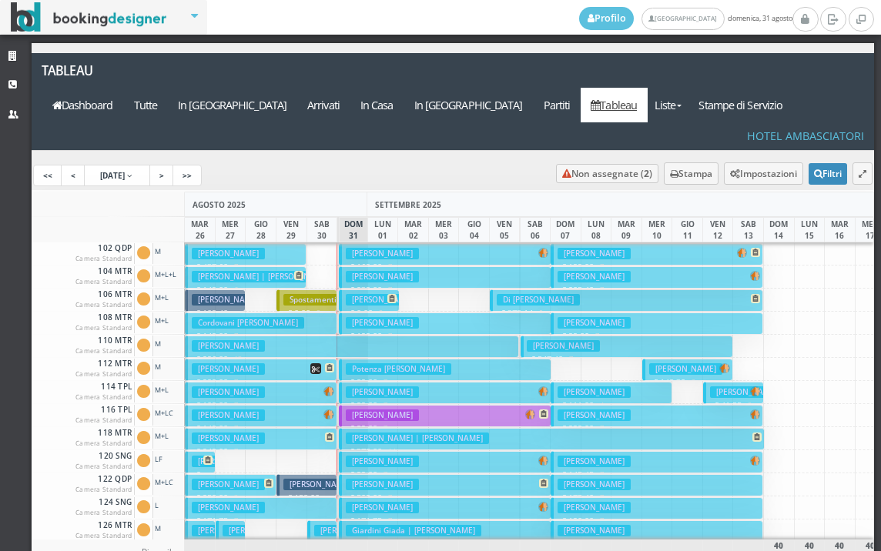
click at [364, 294] on h3 "Spampatti Silvano" at bounding box center [382, 300] width 73 height 12
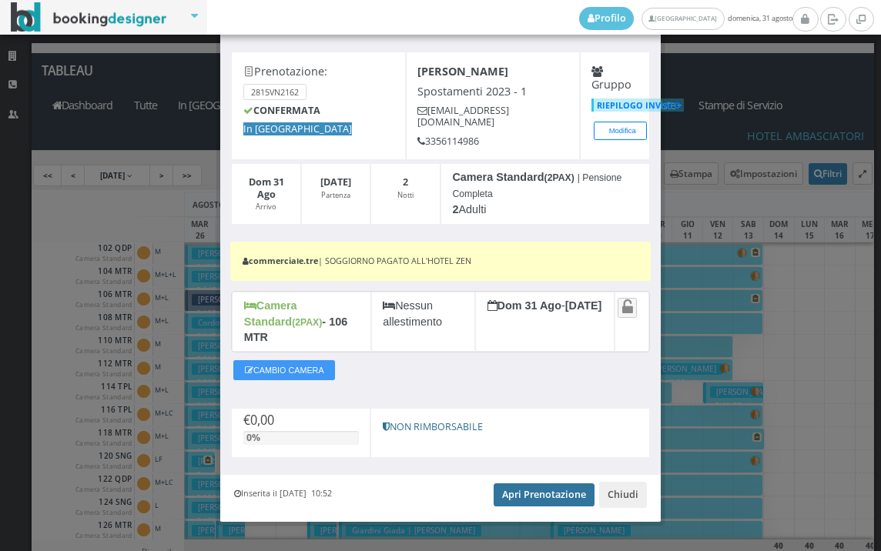
click at [535, 483] on link "Apri Prenotazione" at bounding box center [543, 494] width 101 height 23
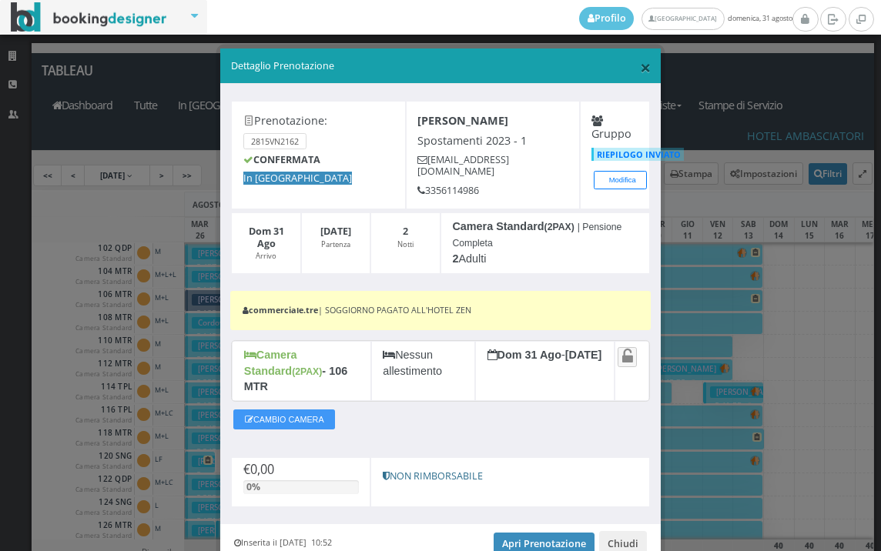
click at [640, 67] on span "×" at bounding box center [645, 67] width 11 height 26
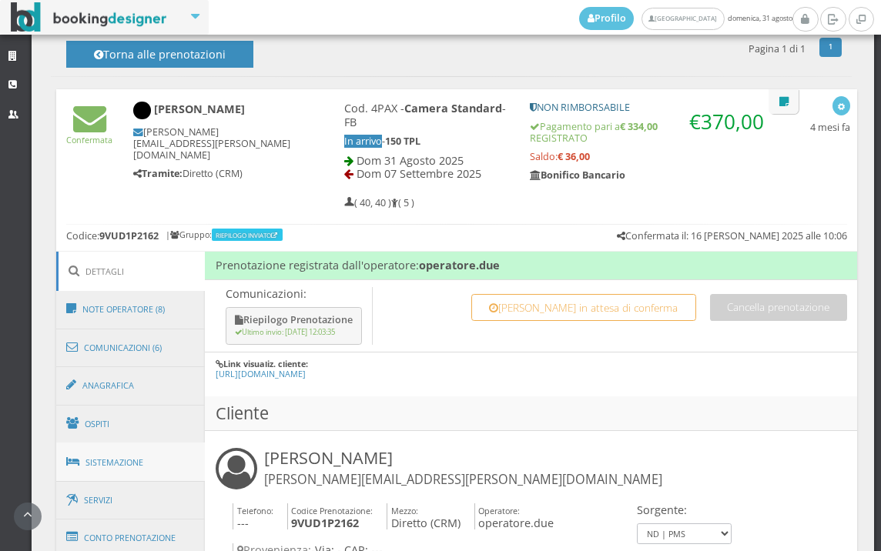
scroll to position [684, 0]
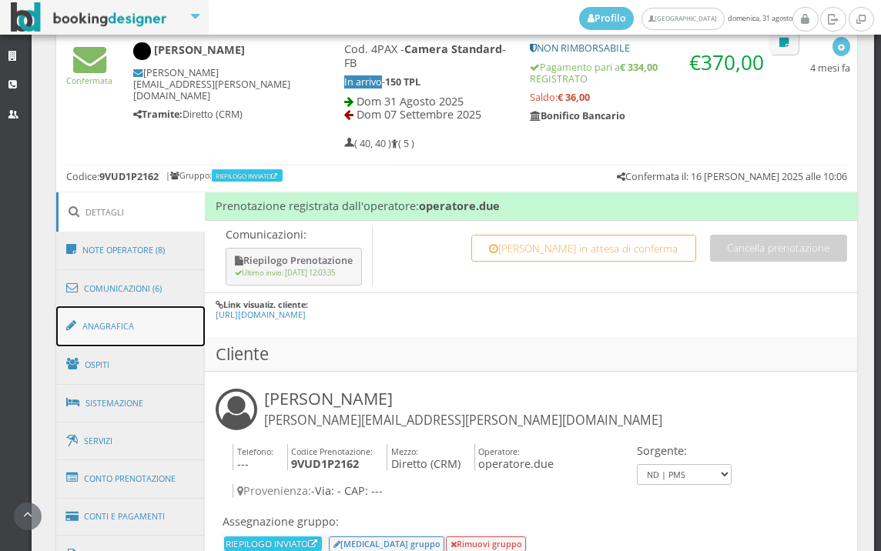
click at [139, 321] on link "Anagrafica" at bounding box center [130, 326] width 149 height 40
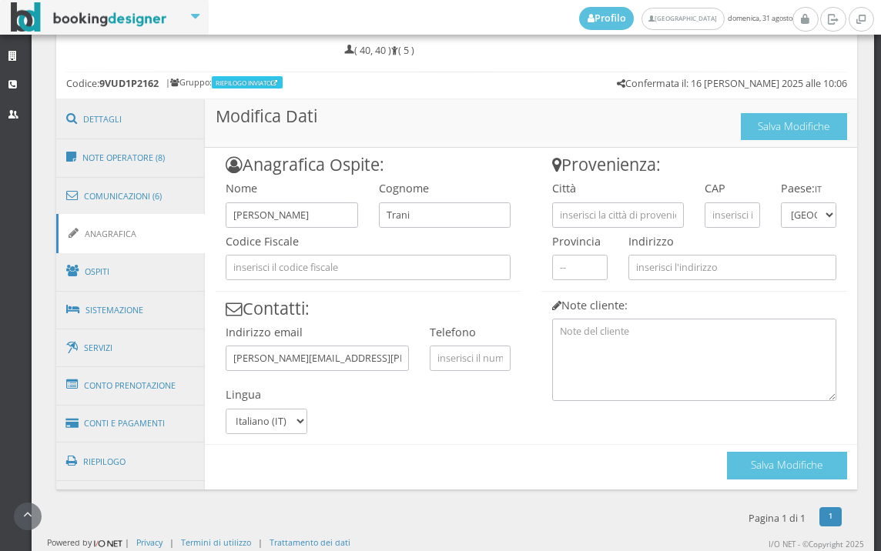
scroll to position [788, 0]
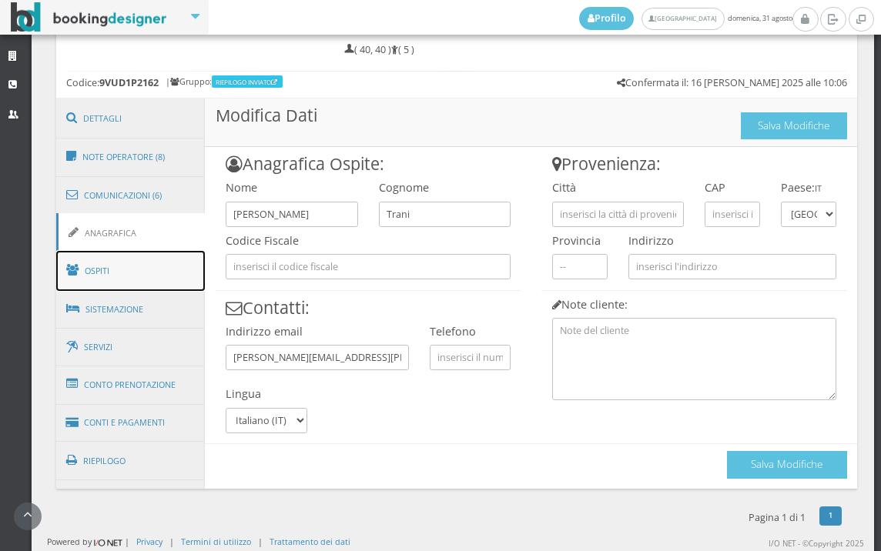
click at [131, 262] on link "Ospiti" at bounding box center [130, 271] width 149 height 40
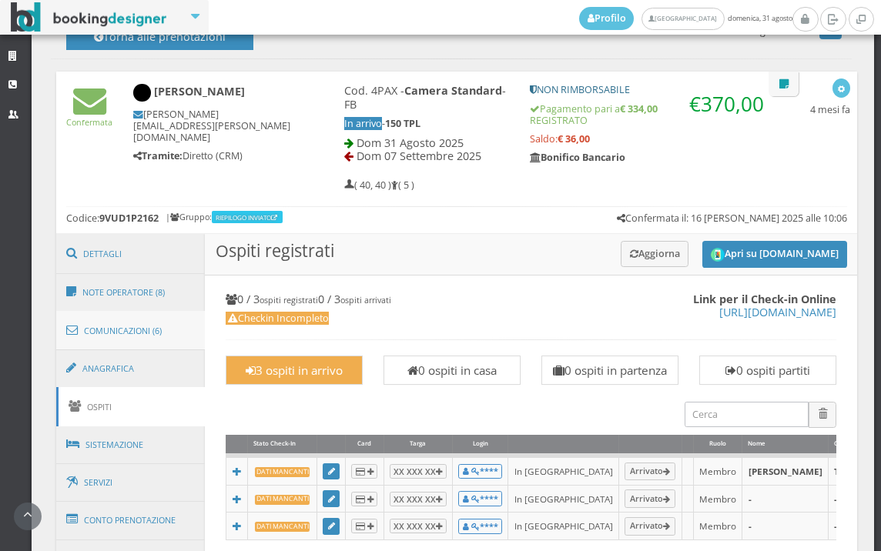
scroll to position [637, 0]
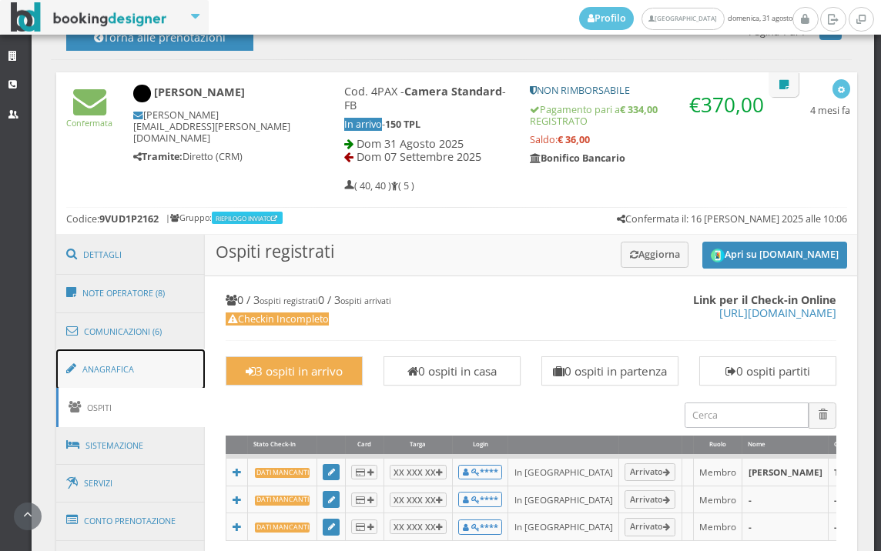
click at [148, 369] on link "Anagrafica" at bounding box center [130, 369] width 149 height 40
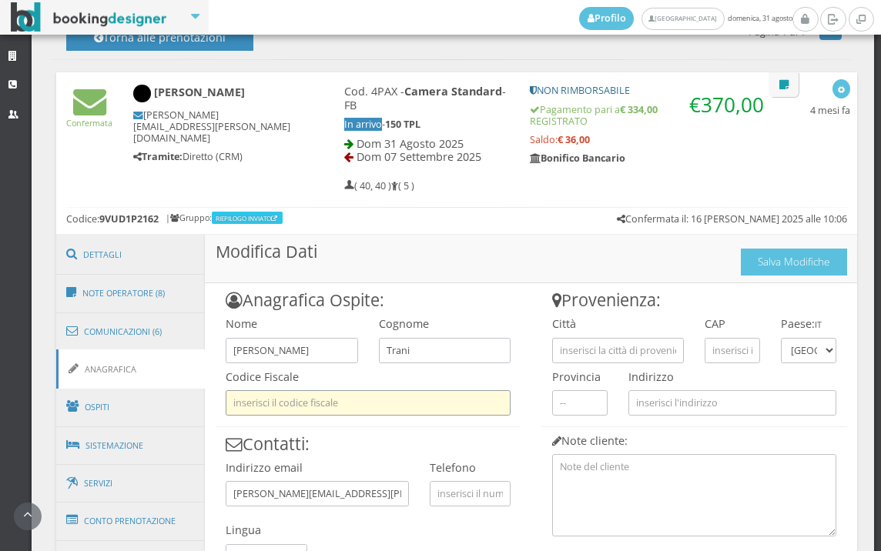
click at [356, 396] on input "text" at bounding box center [368, 402] width 285 height 25
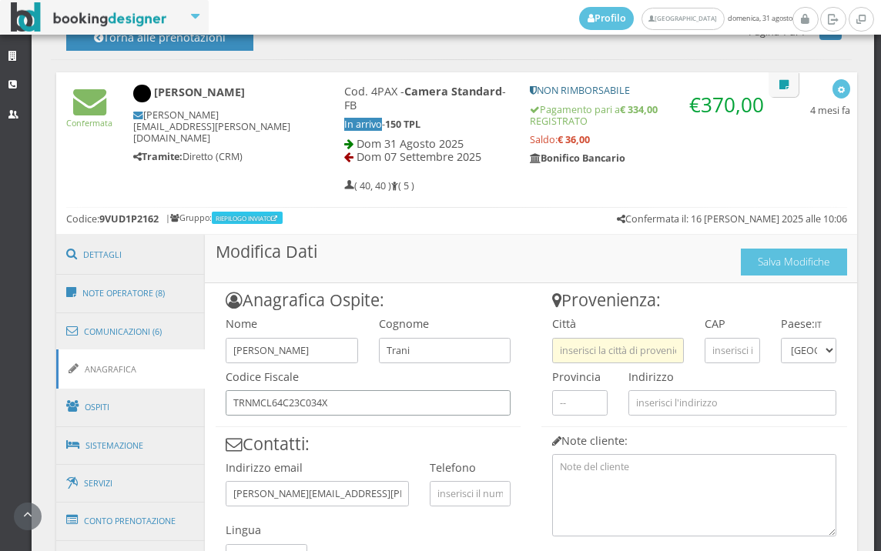
type input "TRNMCL64C23C034X"
click at [580, 356] on input "text" at bounding box center [618, 350] width 132 height 25
type input "CASSINO"
click at [720, 354] on input "text" at bounding box center [731, 350] width 55 height 25
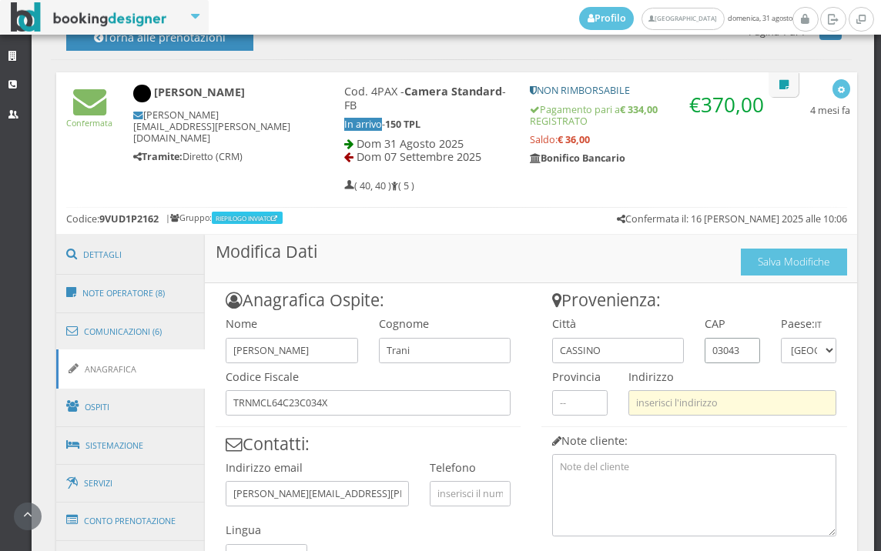
type input "03043"
click at [720, 398] on input "text" at bounding box center [732, 402] width 208 height 25
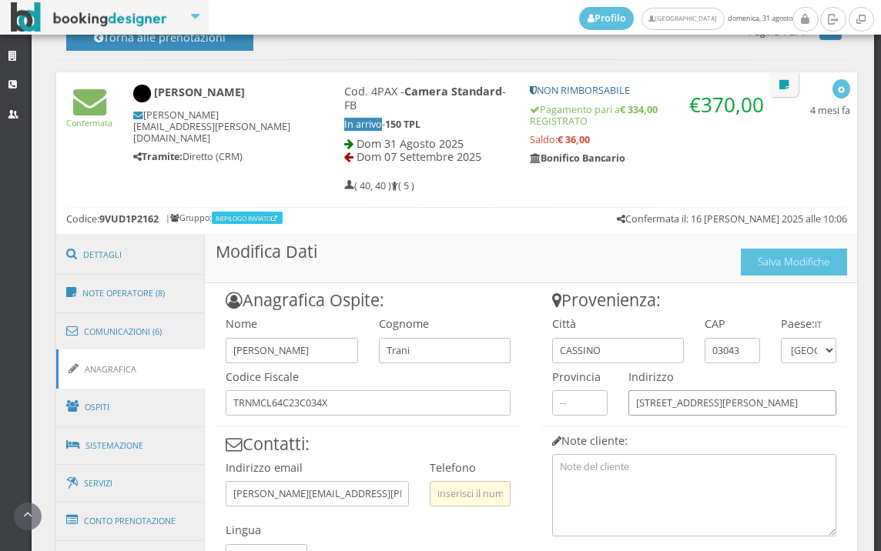
type input "[STREET_ADDRESS][PERSON_NAME]"
click at [468, 503] on input "text" at bounding box center [470, 493] width 81 height 25
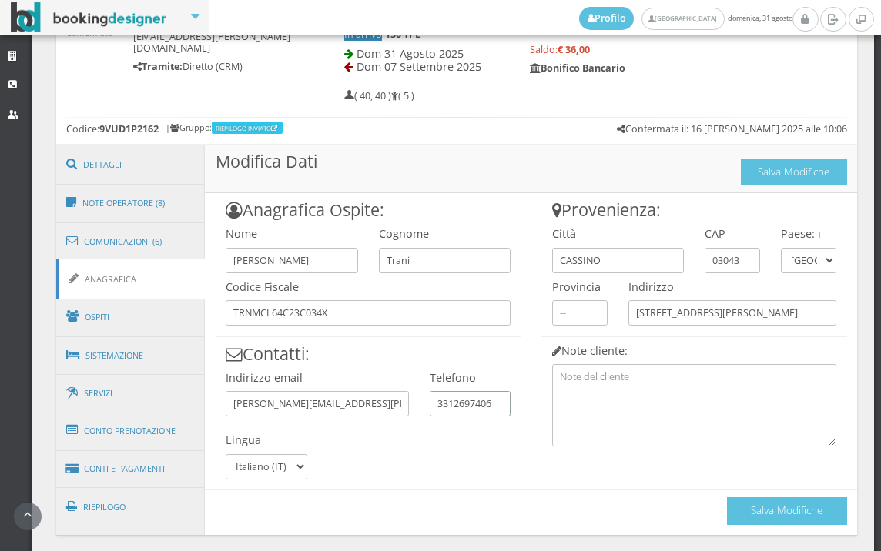
scroll to position [788, 0]
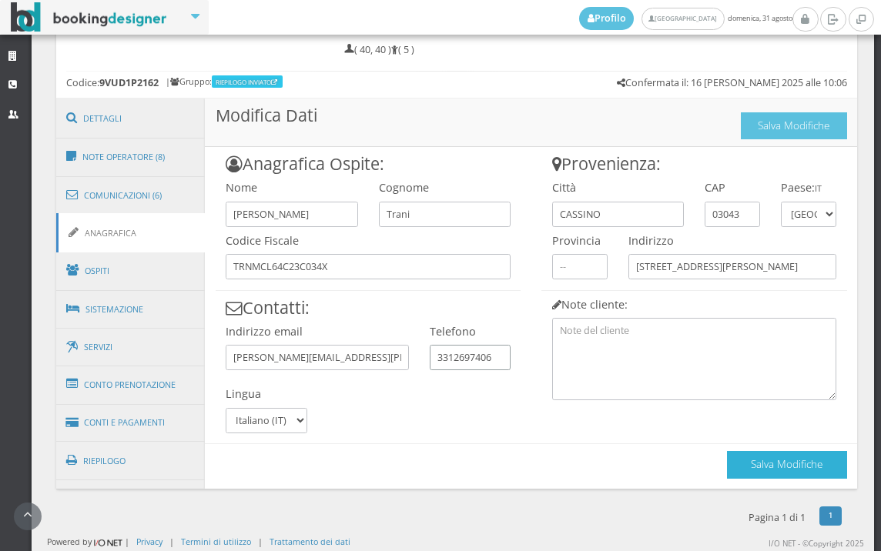
type input "3312697406"
click at [813, 473] on button "Salva Modifiche" at bounding box center [787, 464] width 120 height 27
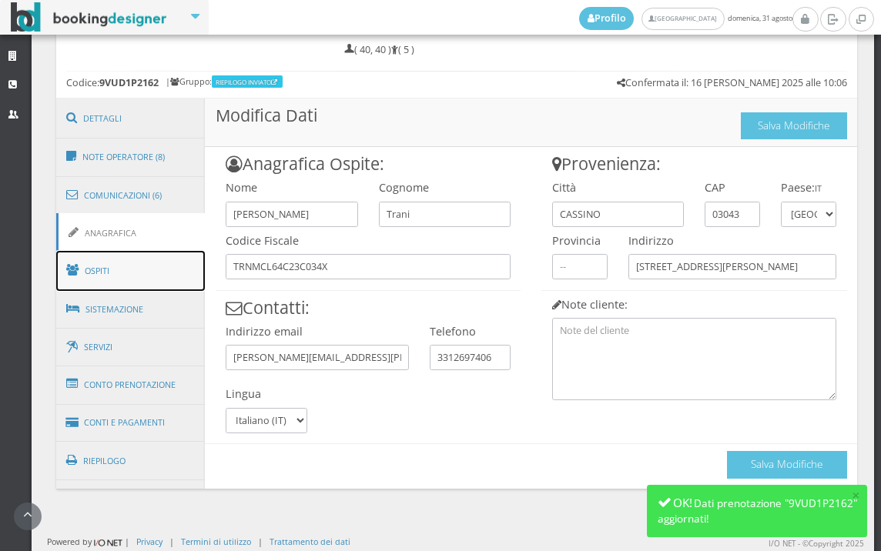
click at [149, 265] on link "Ospiti" at bounding box center [130, 271] width 149 height 40
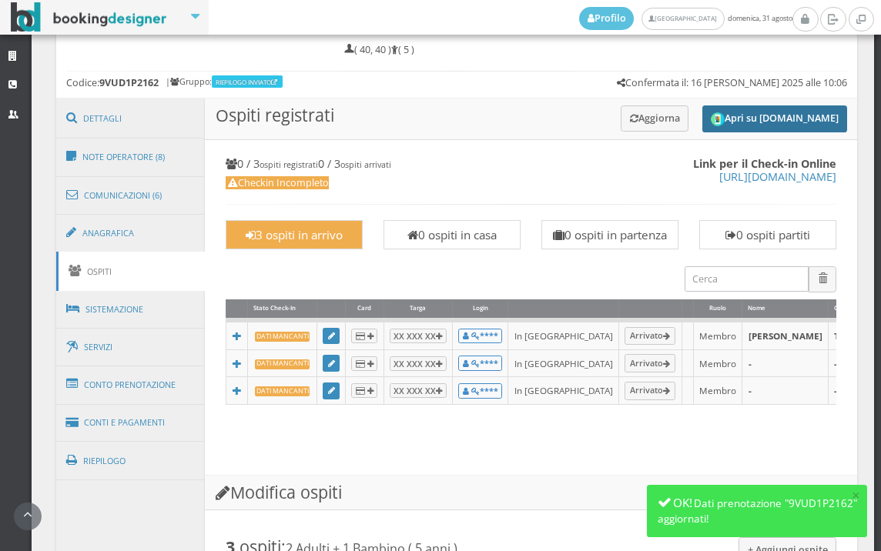
click at [785, 117] on button "Apri su [DOMAIN_NAME]" at bounding box center [774, 118] width 145 height 27
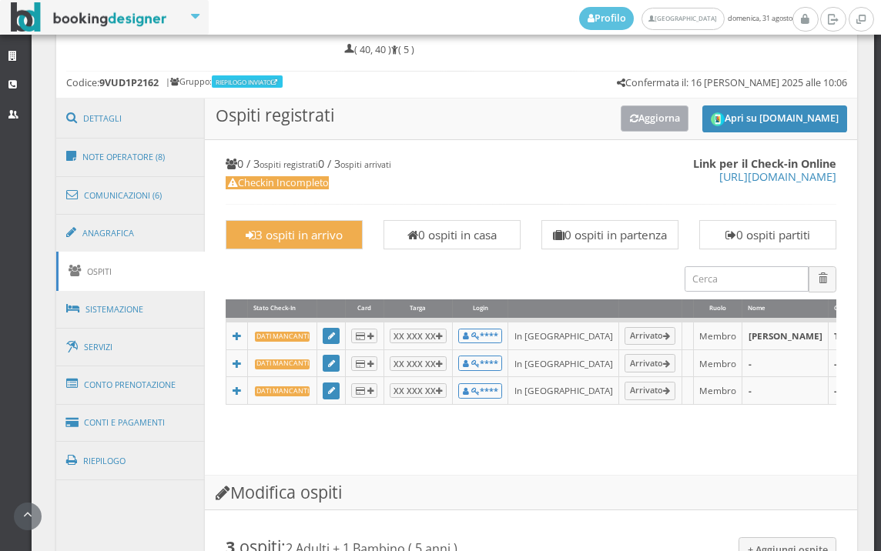
click at [646, 116] on button "Aggiorna" at bounding box center [654, 117] width 69 height 25
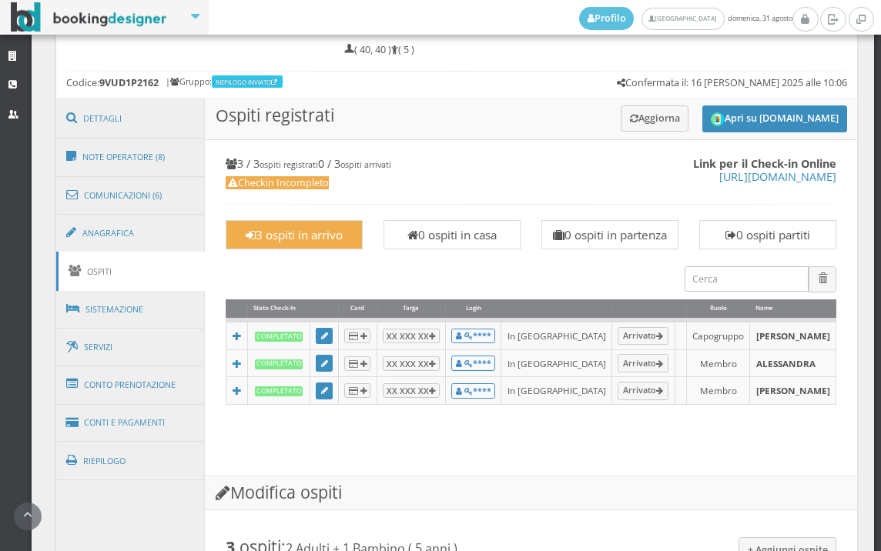
scroll to position [1387, 0]
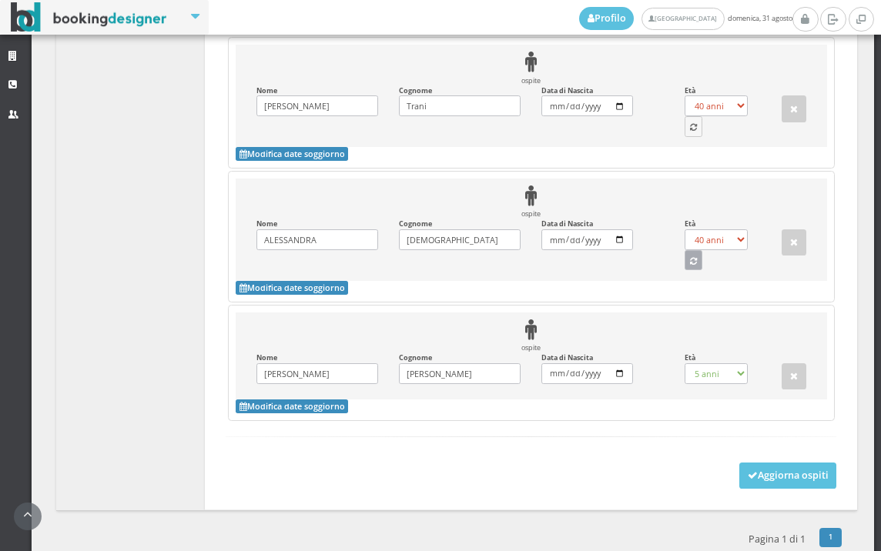
click at [688, 270] on button "button" at bounding box center [693, 260] width 18 height 20
select select "39"
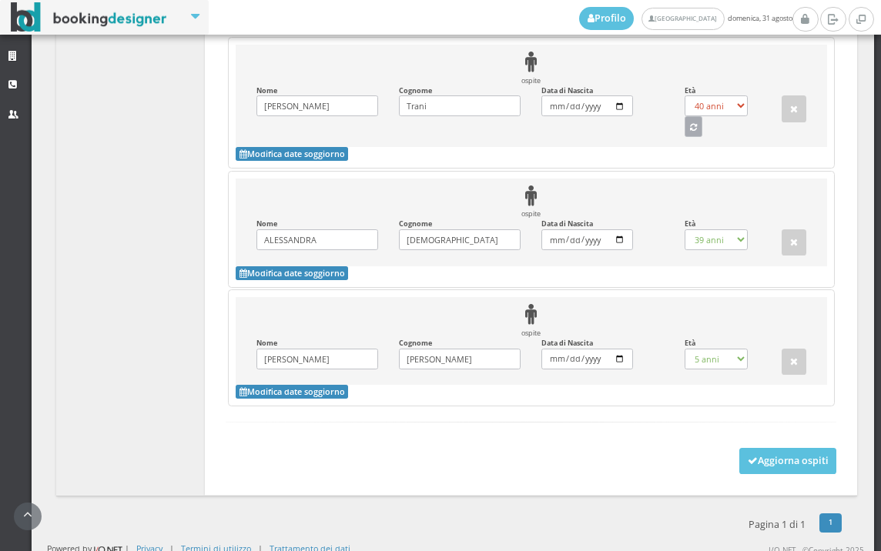
click at [684, 136] on button "button" at bounding box center [693, 126] width 18 height 20
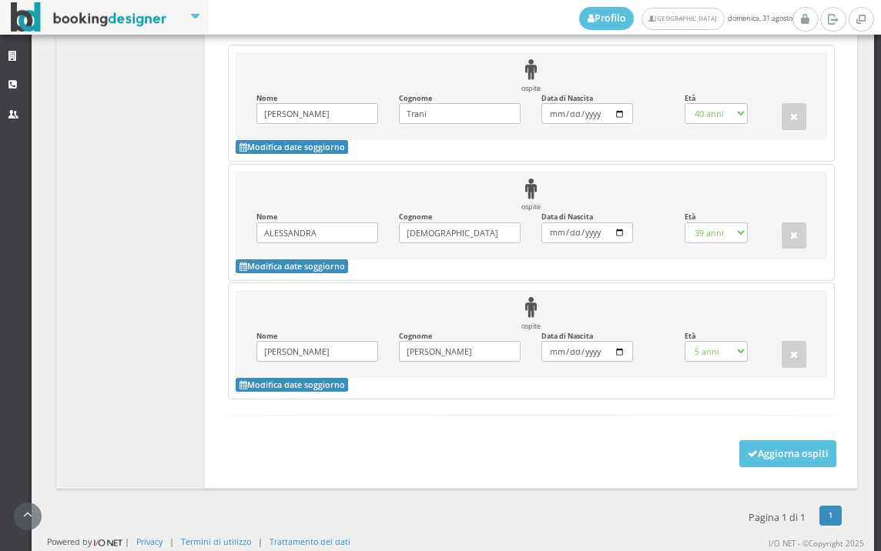
select select "61"
click at [749, 466] on button "Aggiorna ospiti" at bounding box center [788, 453] width 98 height 26
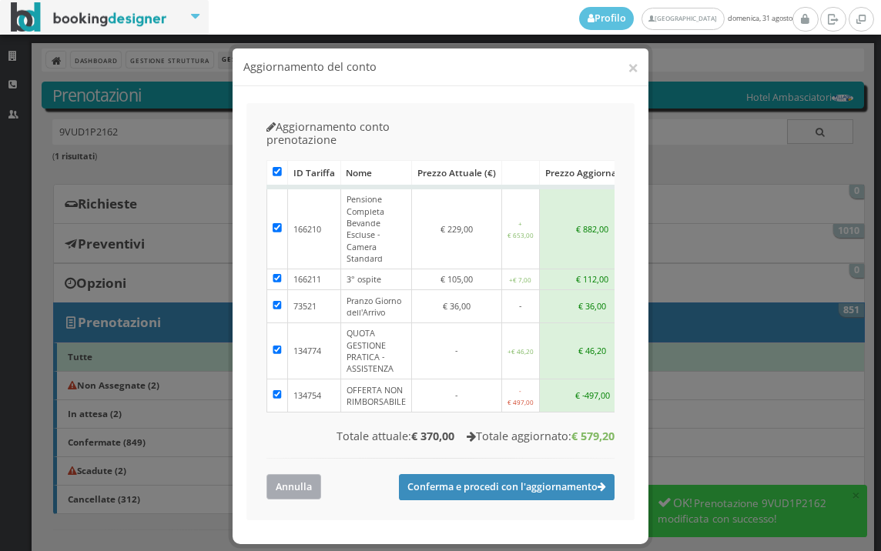
click at [309, 474] on button "Annulla" at bounding box center [293, 486] width 55 height 25
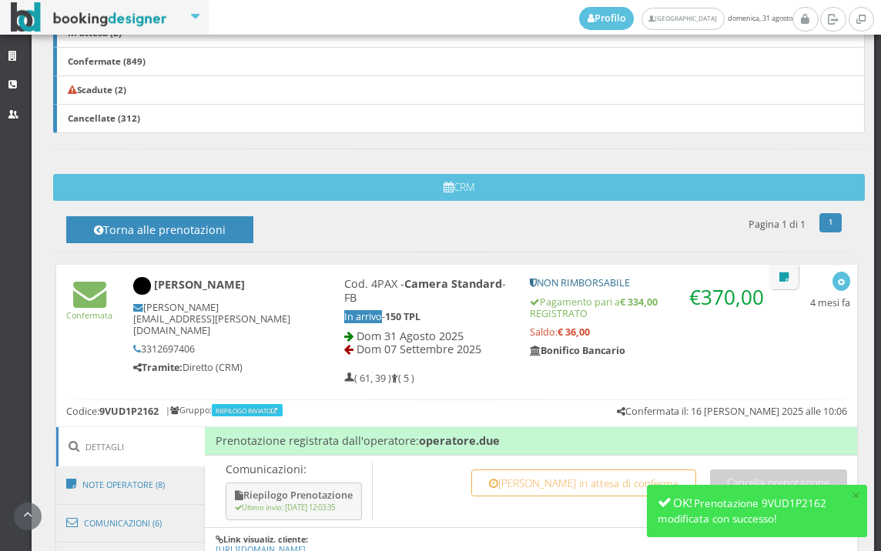
scroll to position [513, 0]
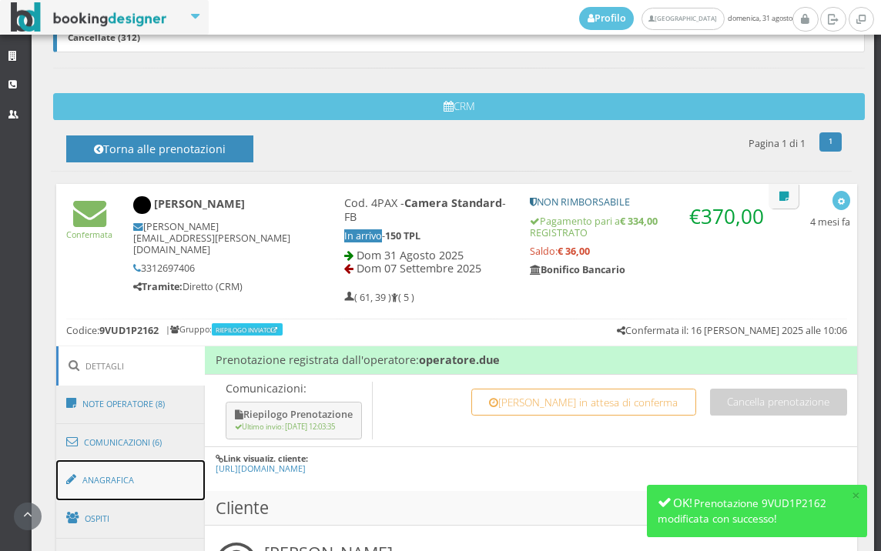
click at [116, 466] on link "Anagrafica" at bounding box center [130, 480] width 149 height 40
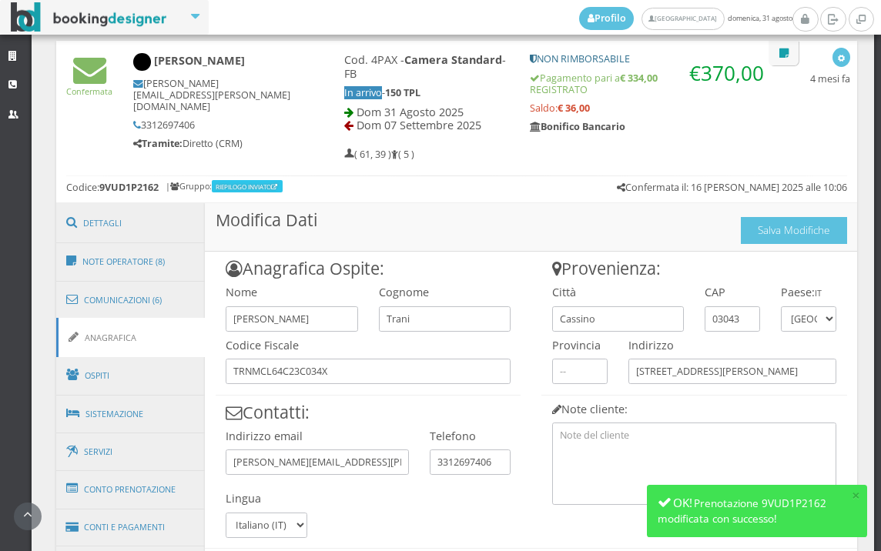
scroll to position [788, 0]
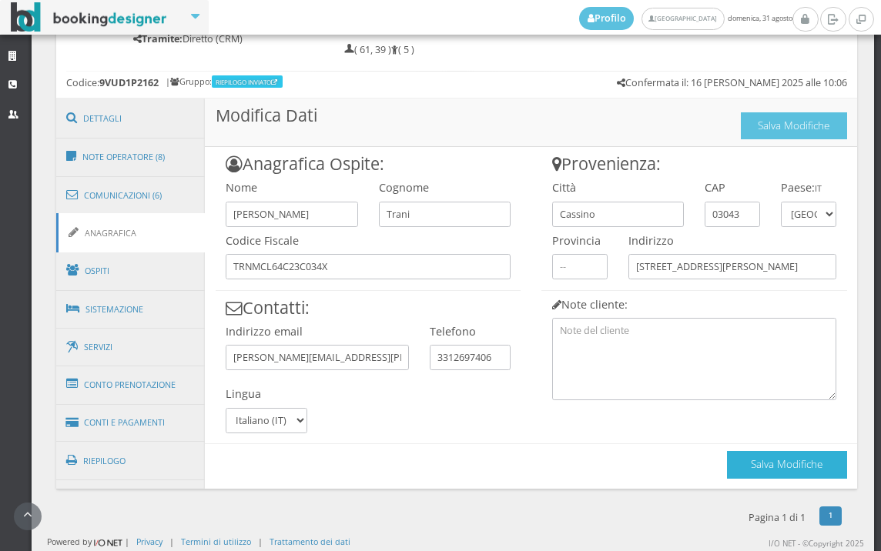
click at [738, 459] on button "Salva Modifiche" at bounding box center [787, 464] width 120 height 27
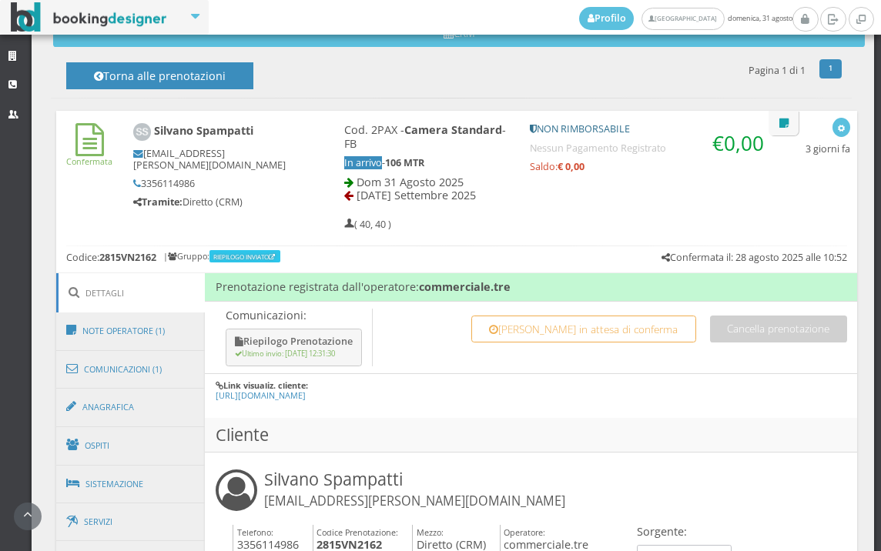
scroll to position [598, 0]
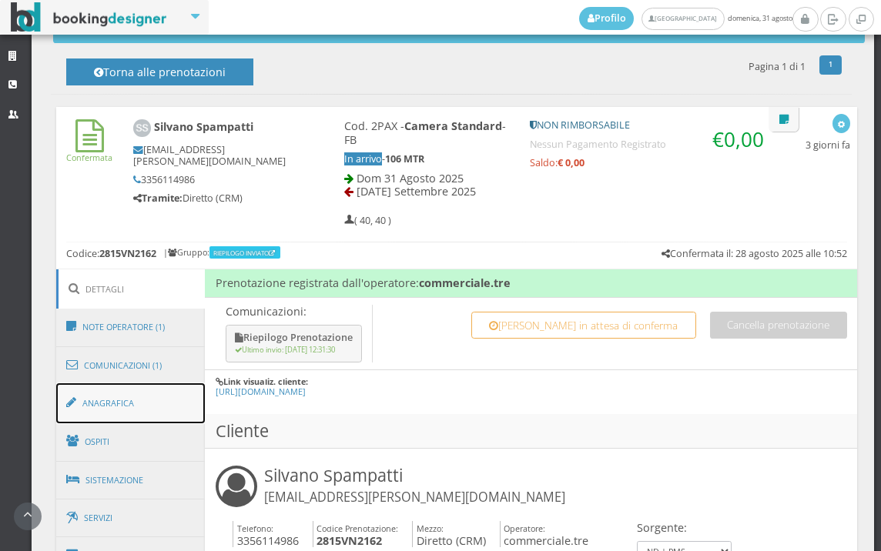
click at [131, 393] on link "Anagrafica" at bounding box center [130, 403] width 149 height 40
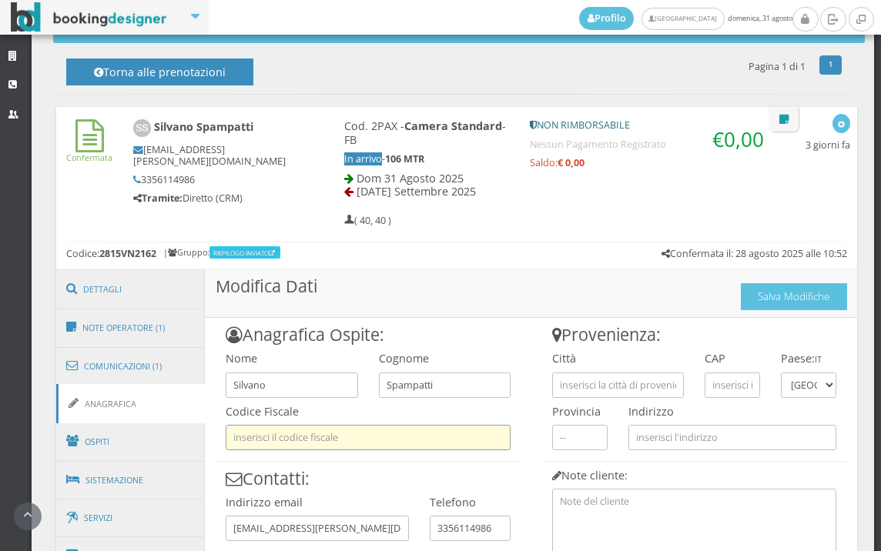
click at [238, 435] on input "text" at bounding box center [368, 437] width 285 height 25
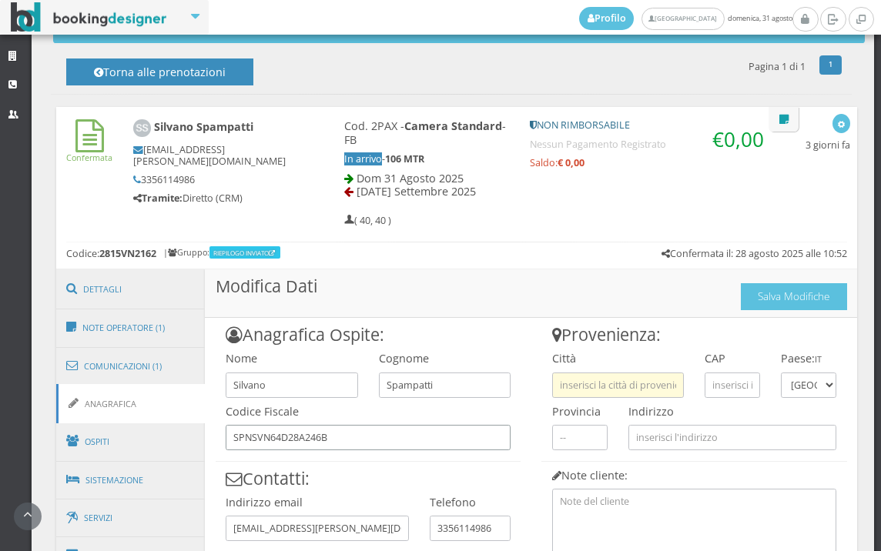
type input "SPNSVN64D28A246B"
click at [589, 394] on input "text" at bounding box center [618, 385] width 132 height 25
click at [567, 384] on input "GADINO" at bounding box center [618, 385] width 132 height 25
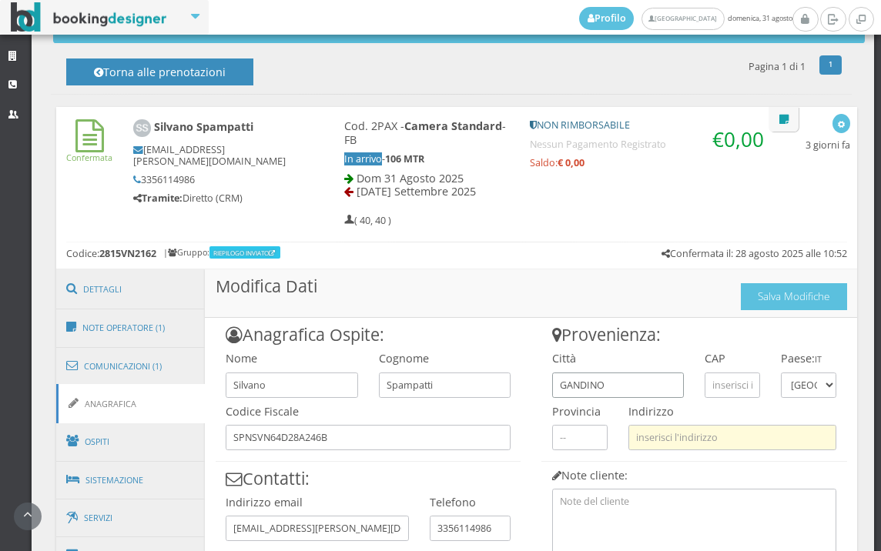
type input "GANDINO"
click at [683, 443] on input "text" at bounding box center [732, 437] width 208 height 25
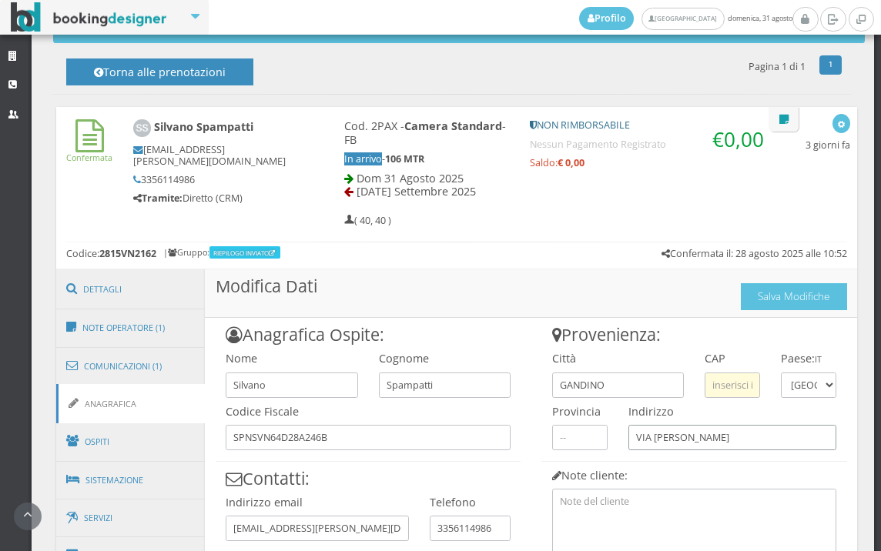
type input "VIA ARMANDO DIAZ"
click at [744, 382] on input "text" at bounding box center [731, 385] width 55 height 25
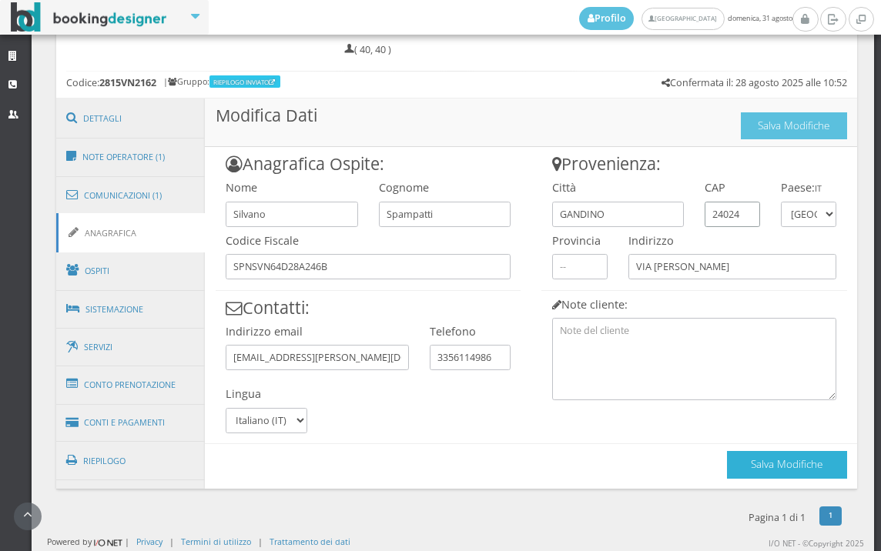
type input "24024"
click at [739, 453] on button "Salva Modifiche" at bounding box center [787, 464] width 120 height 27
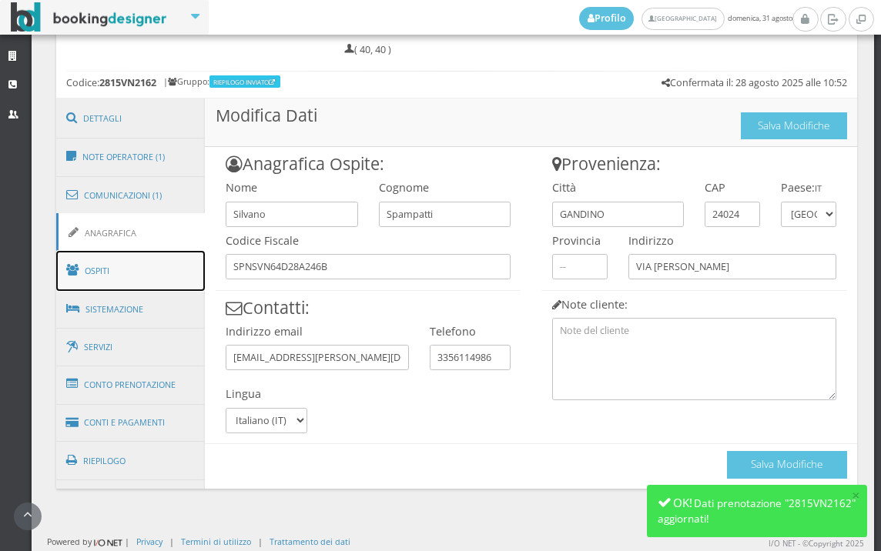
click at [162, 265] on link "Ospiti" at bounding box center [130, 271] width 149 height 40
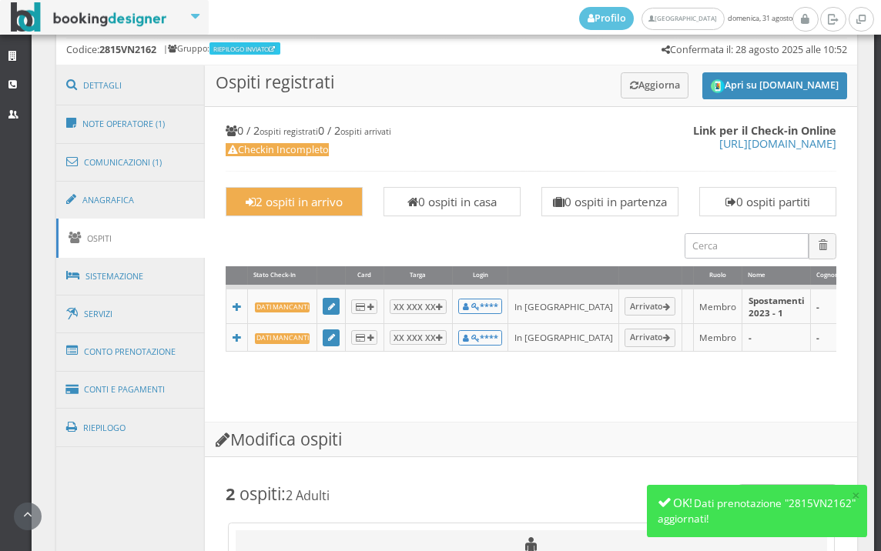
scroll to position [483, 0]
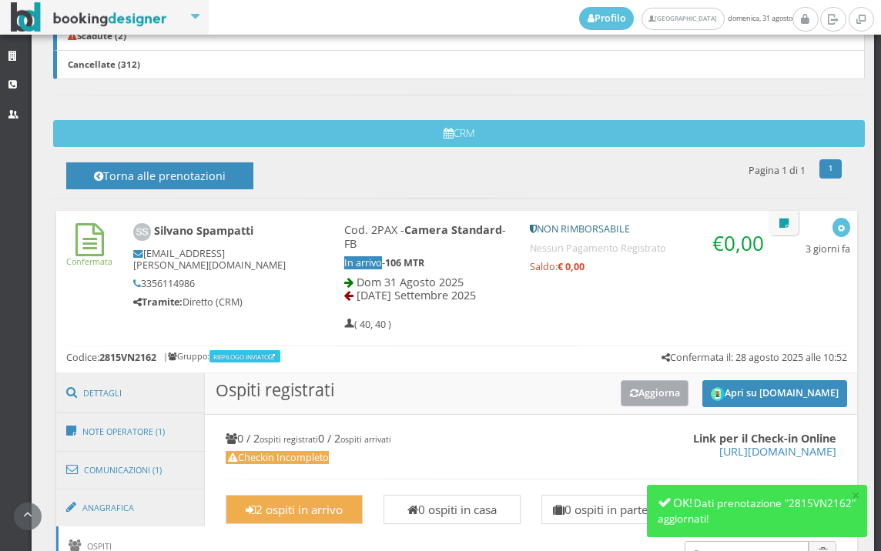
click at [630, 389] on icon at bounding box center [634, 394] width 8 height 10
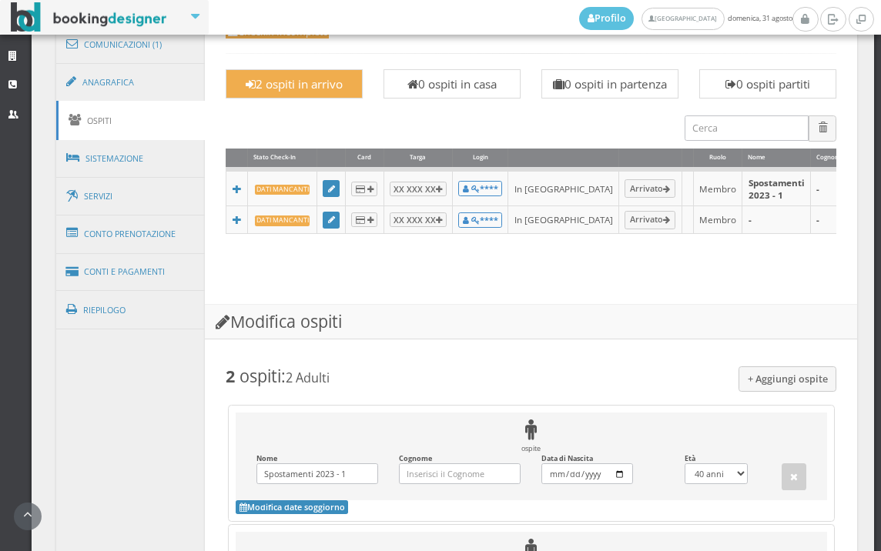
scroll to position [1252, 0]
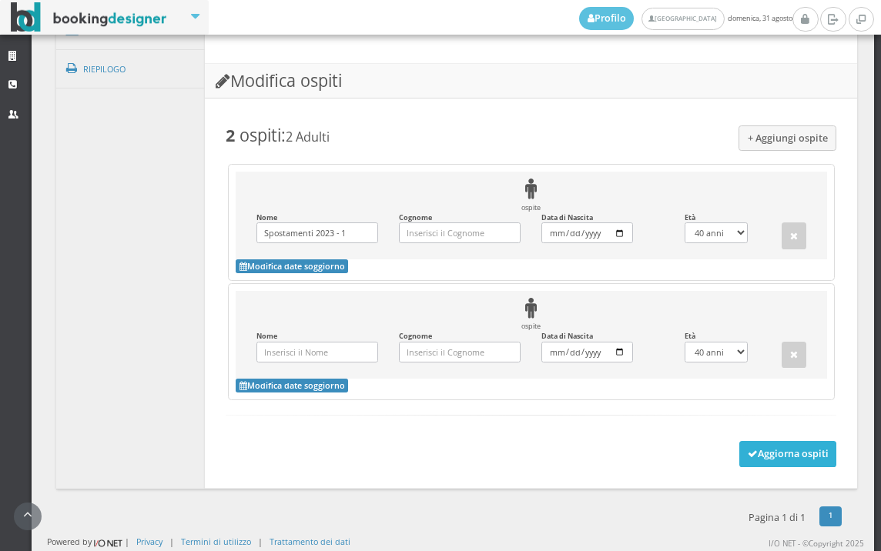
click at [759, 453] on button "Aggiorna ospiti" at bounding box center [788, 454] width 98 height 26
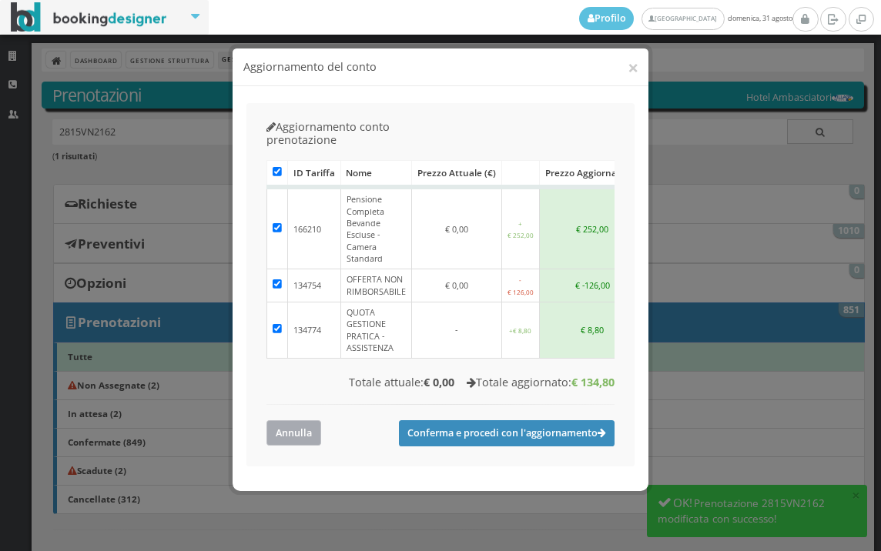
click at [296, 420] on button "Annulla" at bounding box center [293, 432] width 55 height 25
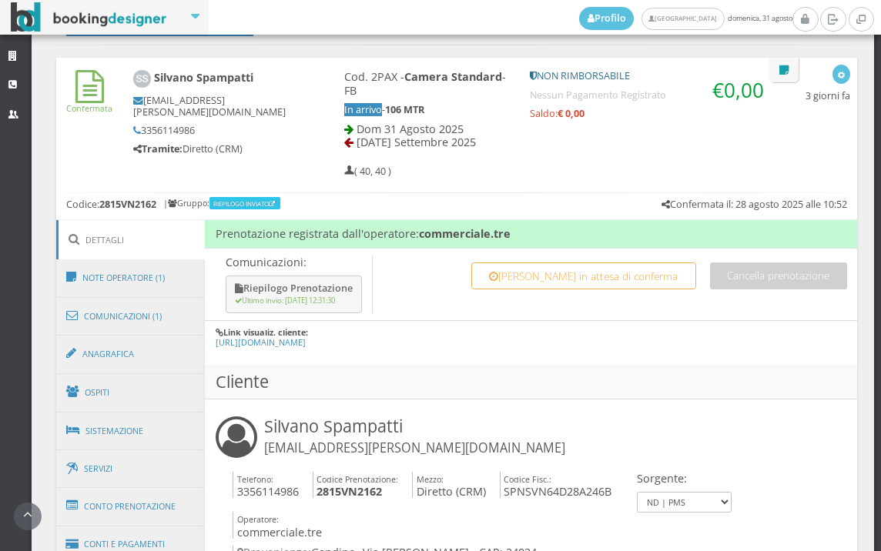
scroll to position [684, 0]
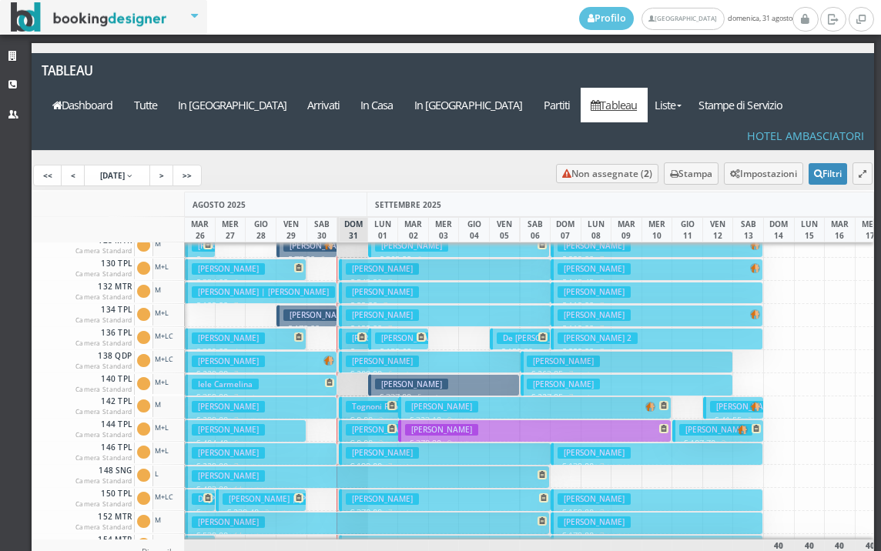
scroll to position [462, 0]
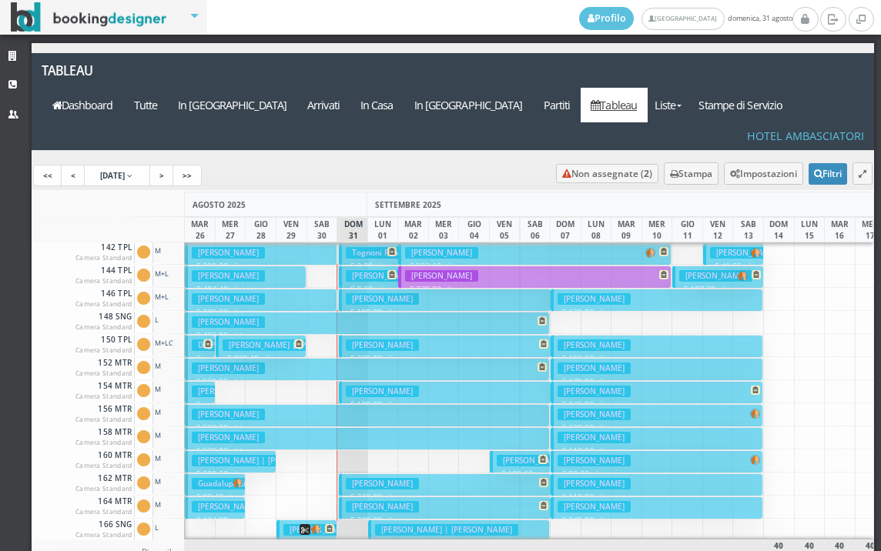
click at [398, 339] on h3 "[PERSON_NAME]" at bounding box center [382, 345] width 73 height 12
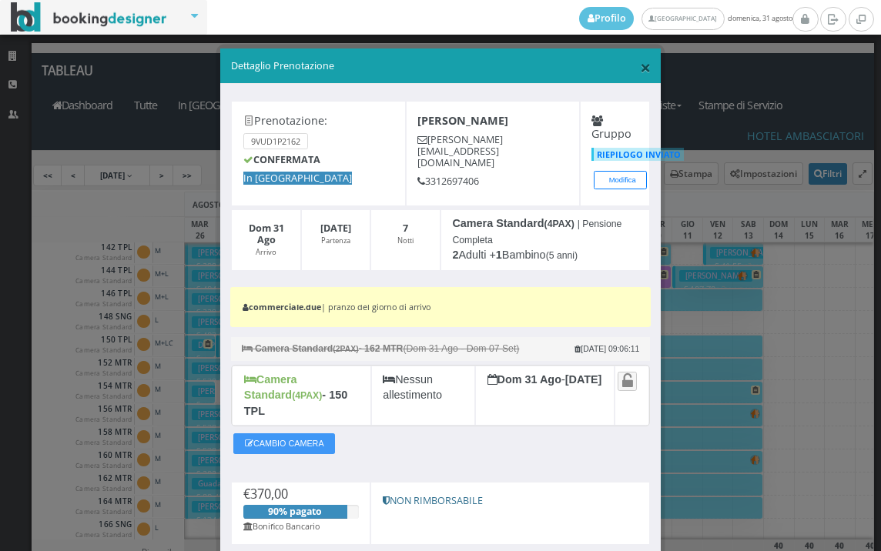
click at [640, 69] on span "×" at bounding box center [645, 67] width 11 height 26
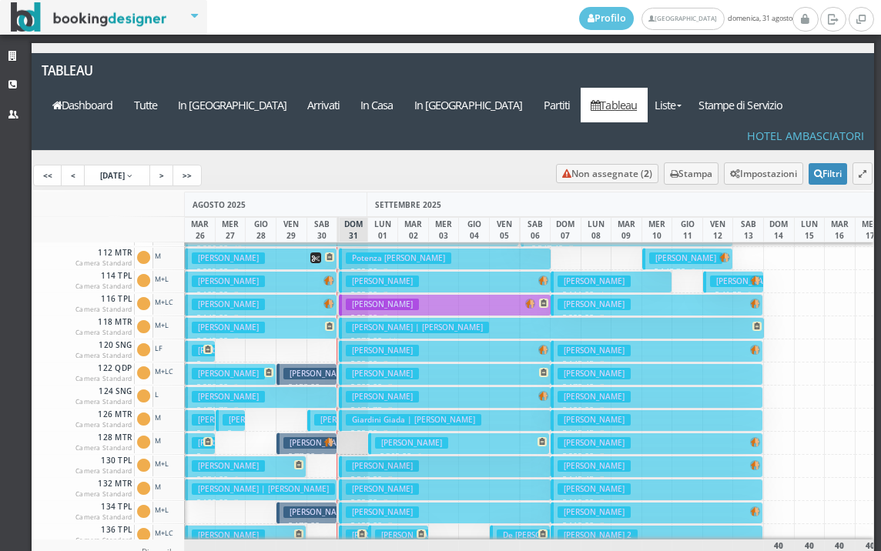
scroll to position [77, 0]
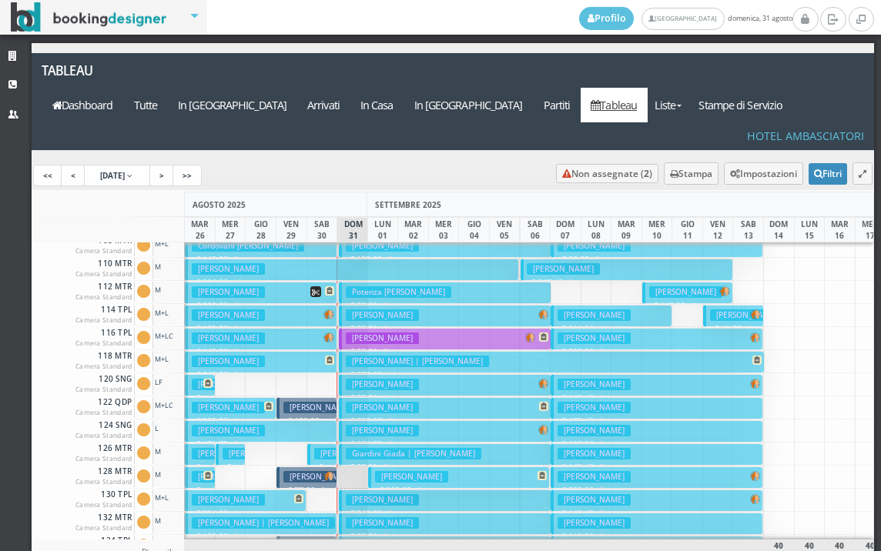
click at [383, 333] on h3 "[PERSON_NAME]" at bounding box center [382, 339] width 73 height 12
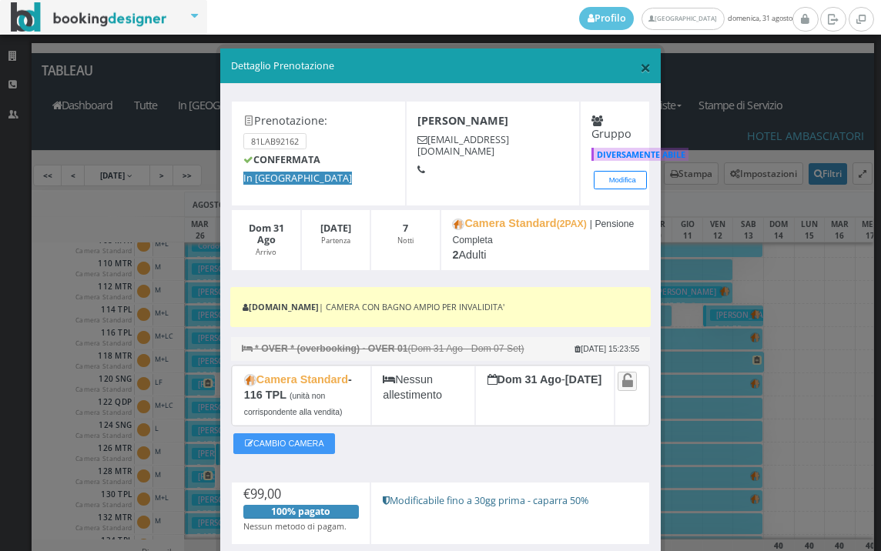
click at [640, 76] on span "×" at bounding box center [645, 67] width 11 height 26
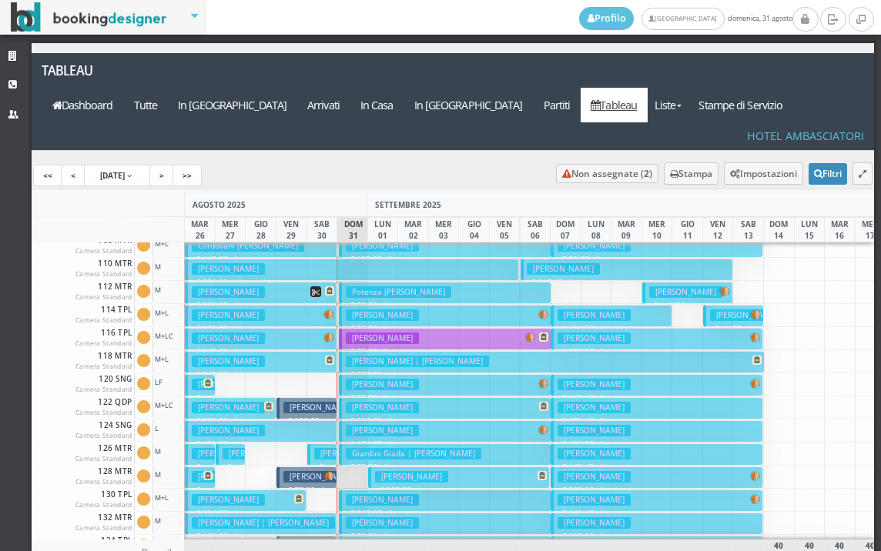
click at [348, 425] on h3 "[PERSON_NAME]" at bounding box center [382, 431] width 73 height 12
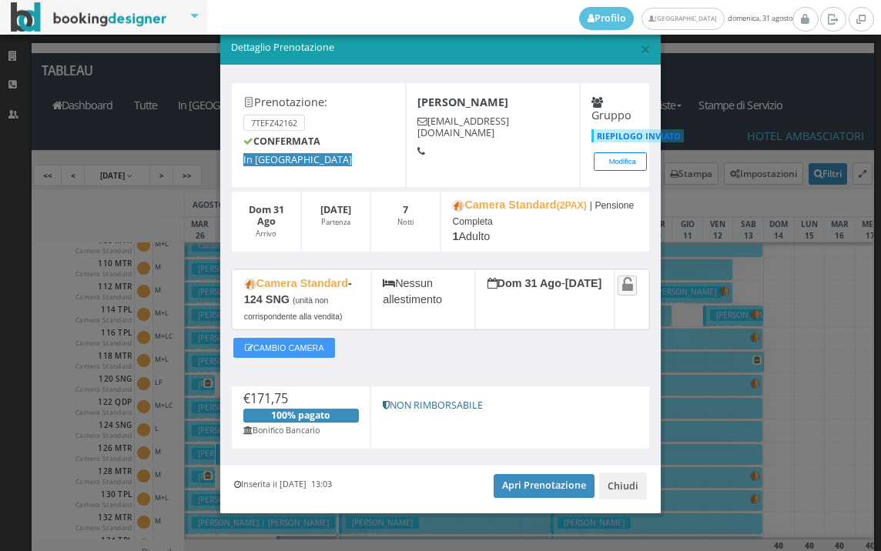
scroll to position [32, 0]
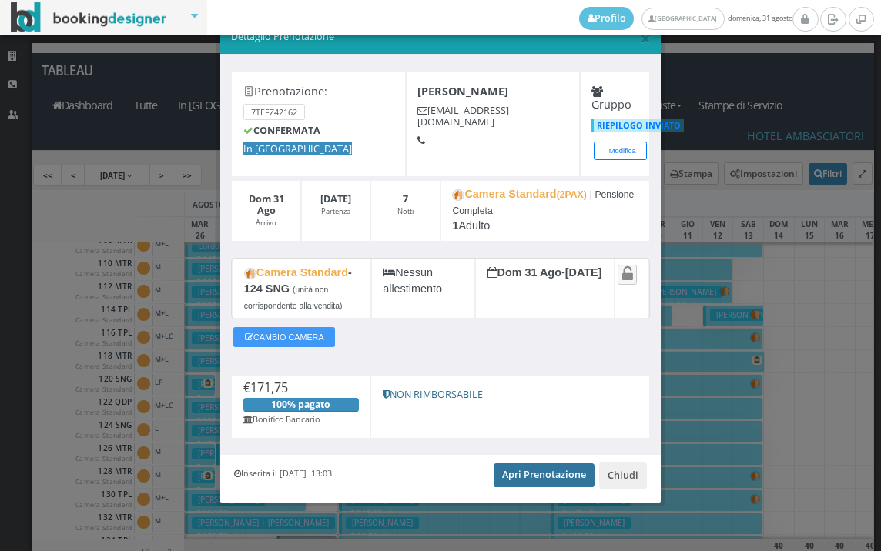
click at [503, 479] on link "Apri Prenotazione" at bounding box center [543, 474] width 101 height 23
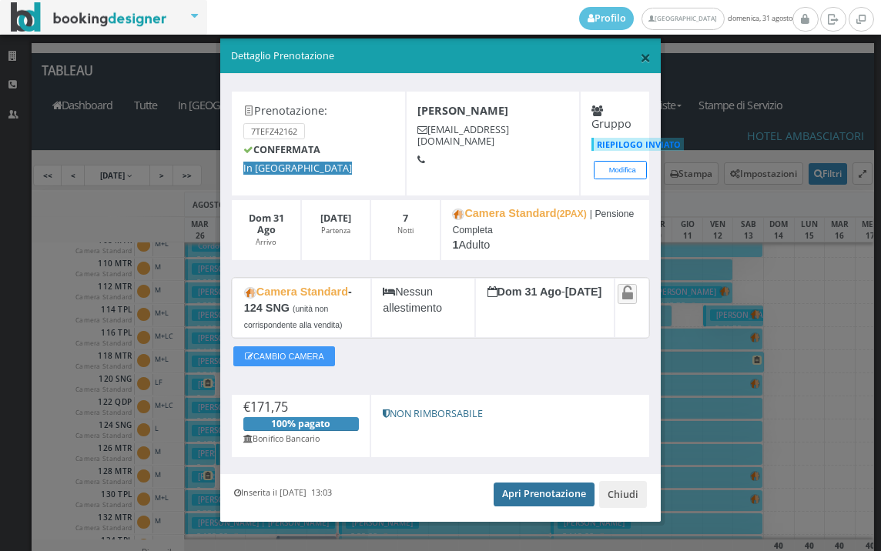
scroll to position [0, 0]
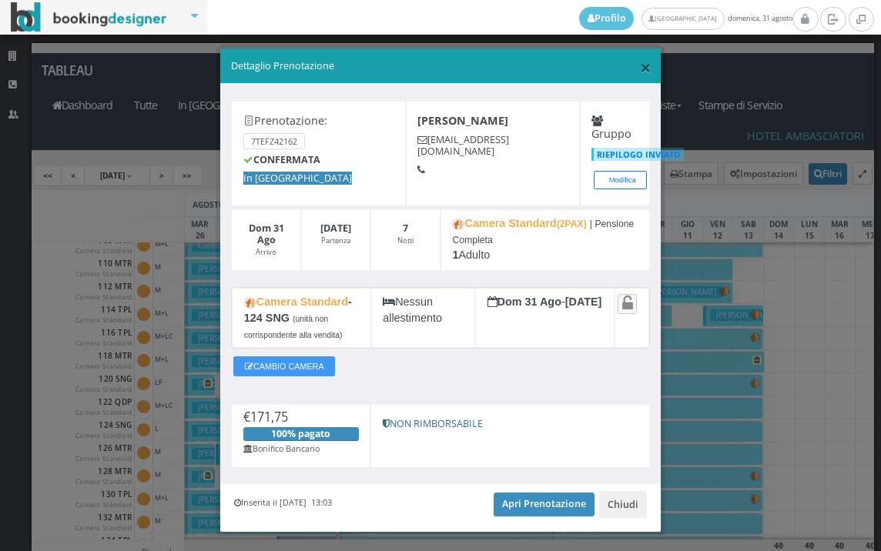
click at [640, 67] on span "×" at bounding box center [645, 67] width 11 height 26
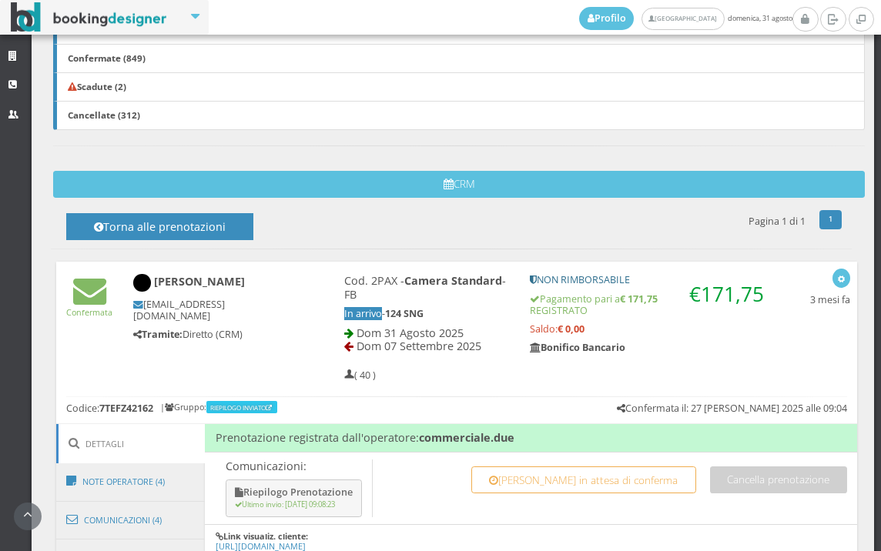
scroll to position [598, 0]
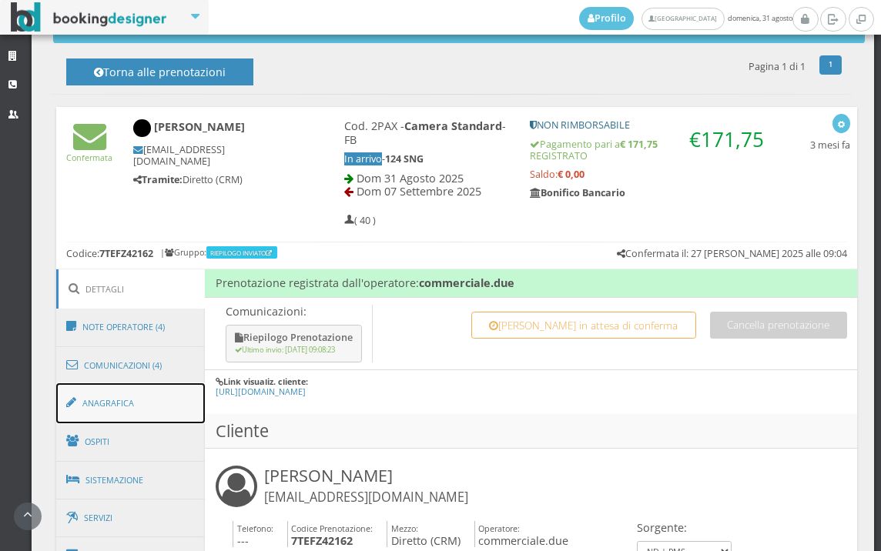
click at [150, 406] on link "Anagrafica" at bounding box center [130, 403] width 149 height 40
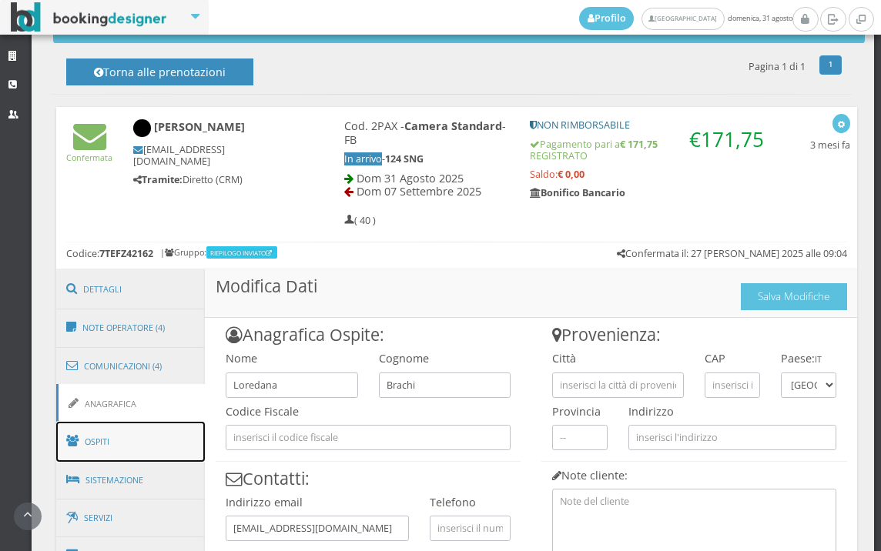
click at [129, 449] on link "Ospiti" at bounding box center [130, 442] width 149 height 40
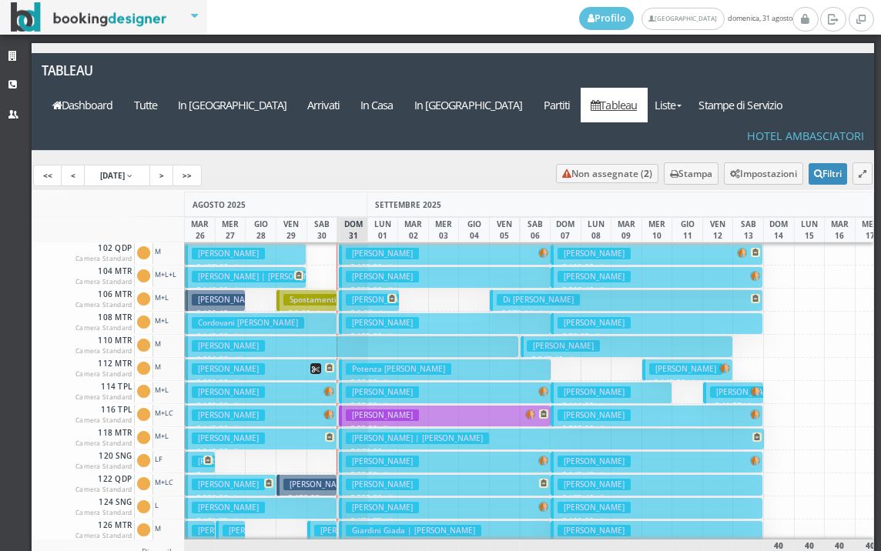
scroll to position [77, 0]
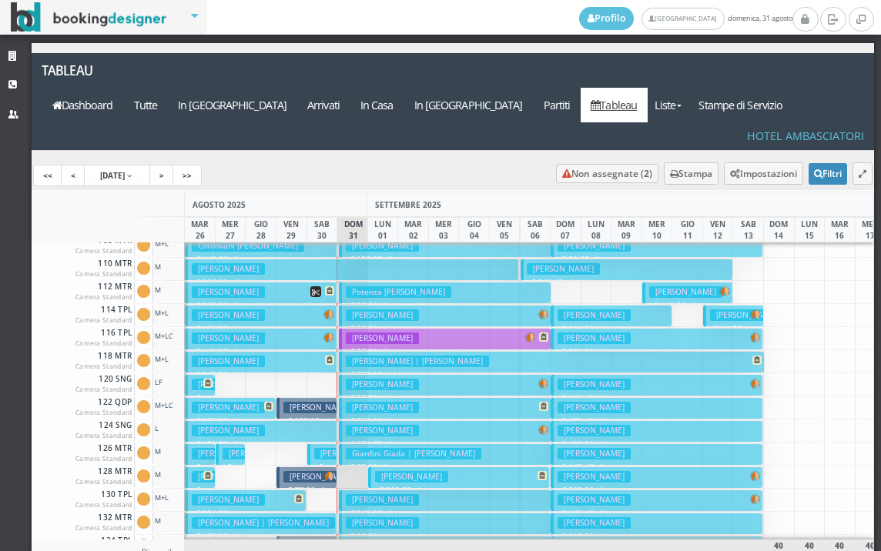
click at [372, 425] on h3 "Brachi Loredana" at bounding box center [382, 431] width 73 height 12
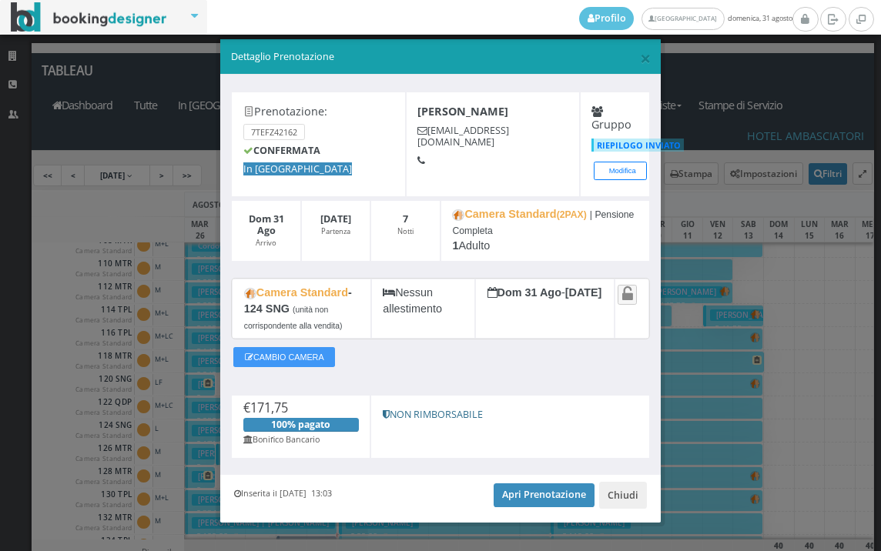
scroll to position [0, 0]
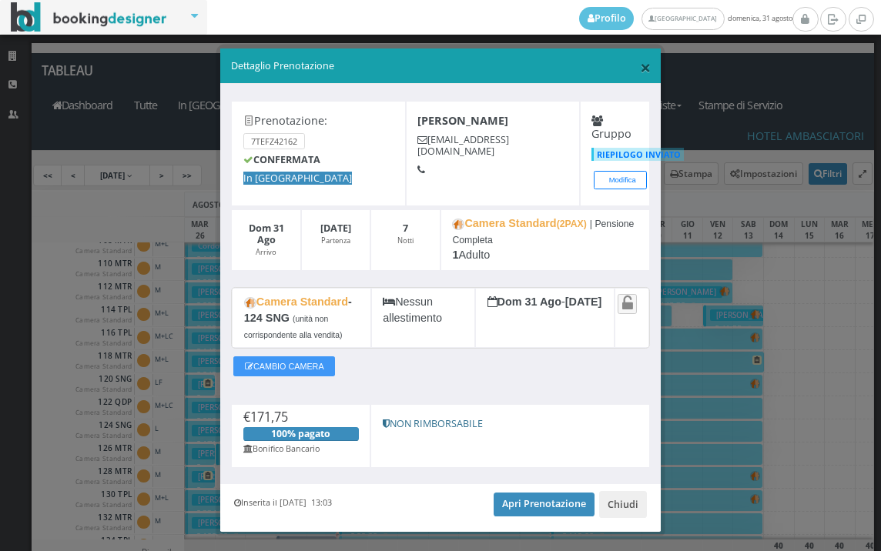
click at [640, 70] on span "×" at bounding box center [645, 67] width 11 height 26
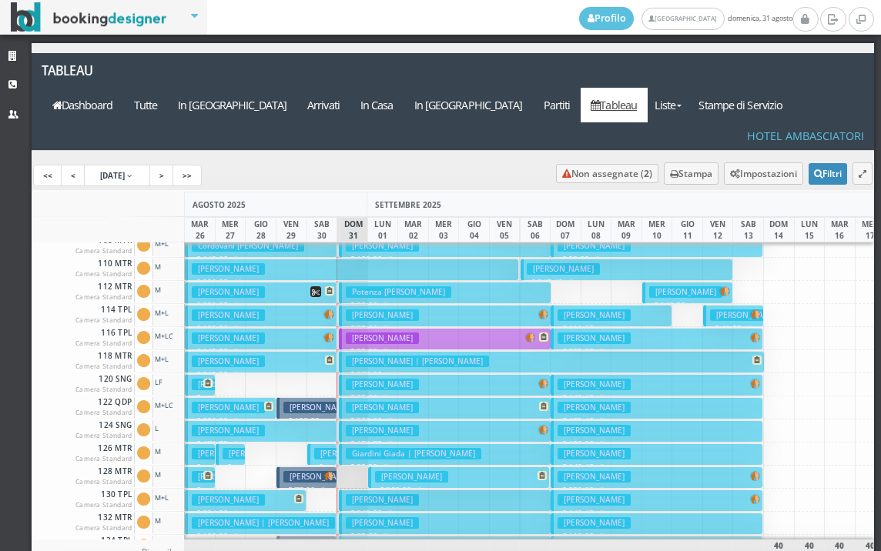
scroll to position [231, 0]
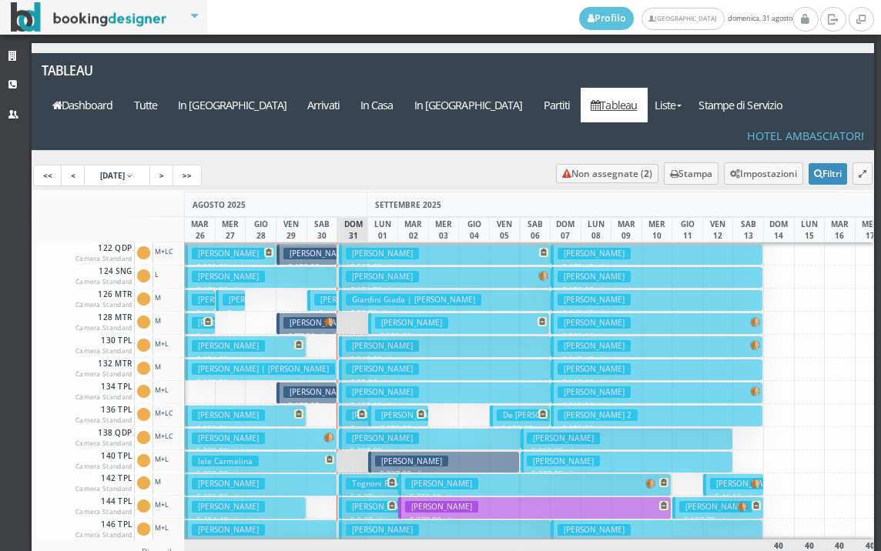
click at [364, 433] on h3 "[PERSON_NAME]" at bounding box center [382, 439] width 73 height 12
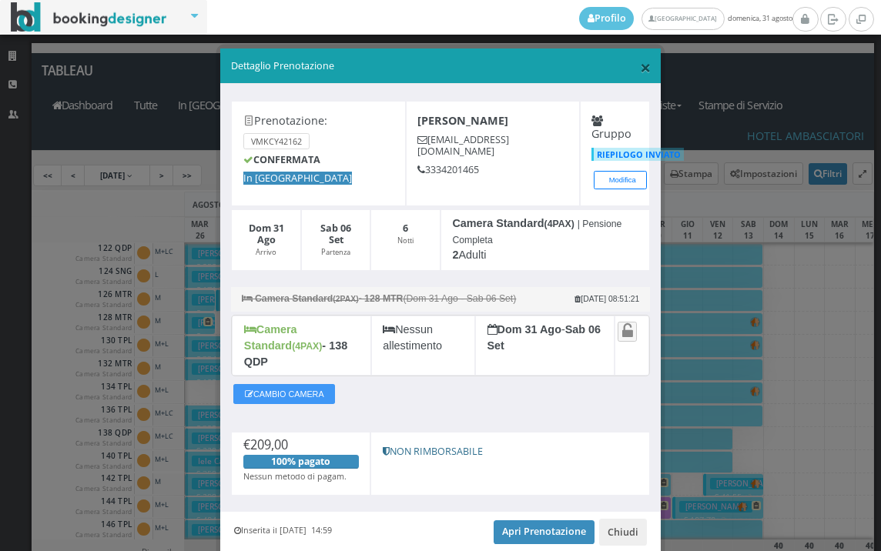
click at [640, 67] on span "×" at bounding box center [645, 67] width 11 height 26
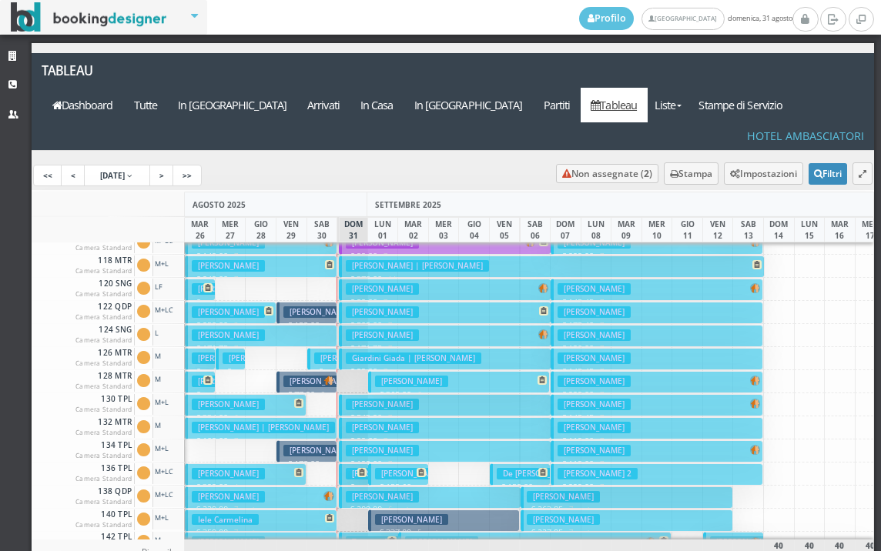
scroll to position [154, 0]
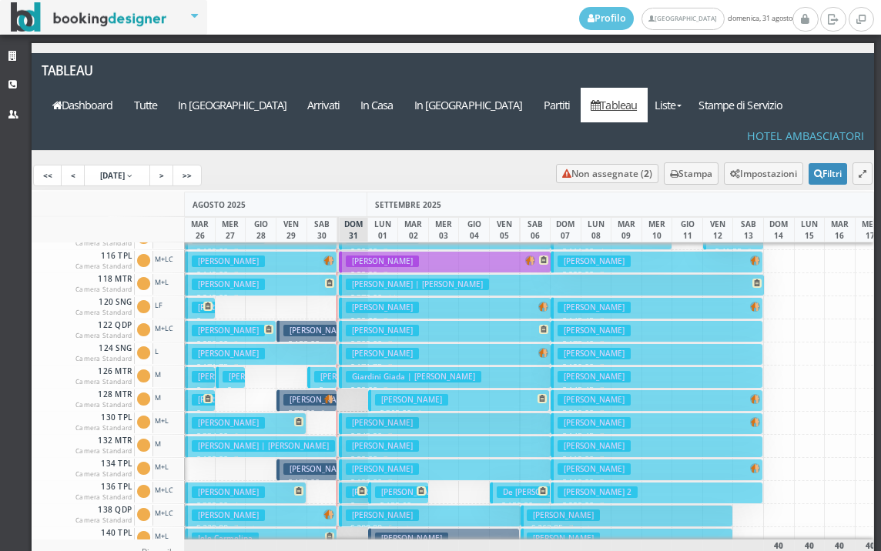
click at [398, 302] on h3 "[PERSON_NAME]" at bounding box center [382, 308] width 73 height 12
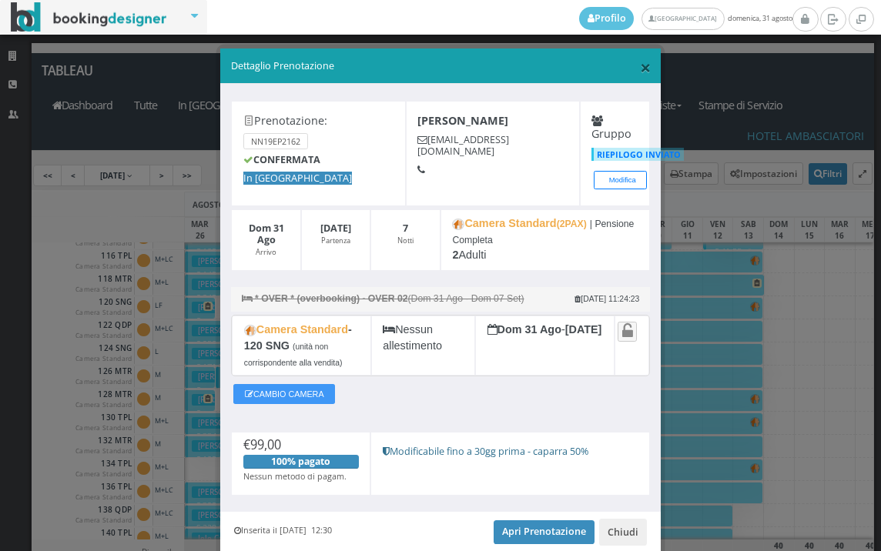
click at [640, 63] on span "×" at bounding box center [645, 67] width 11 height 26
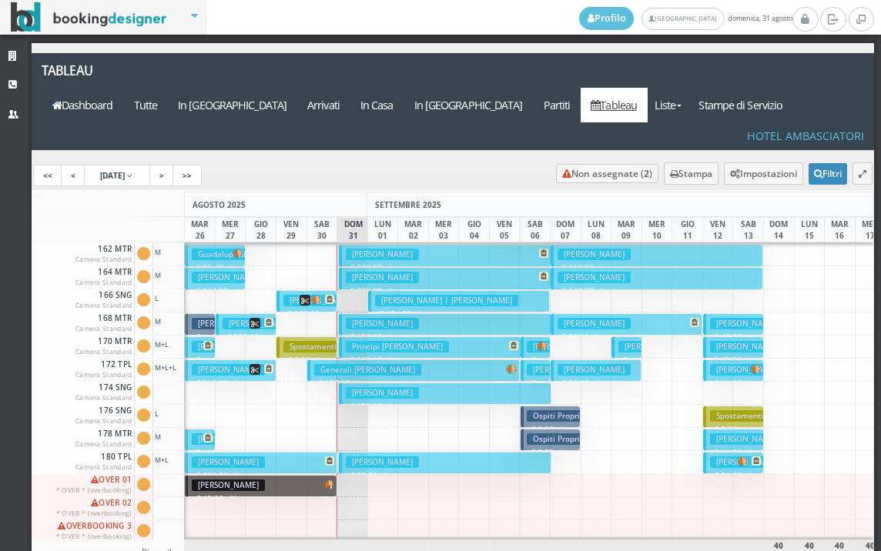
scroll to position [693, 0]
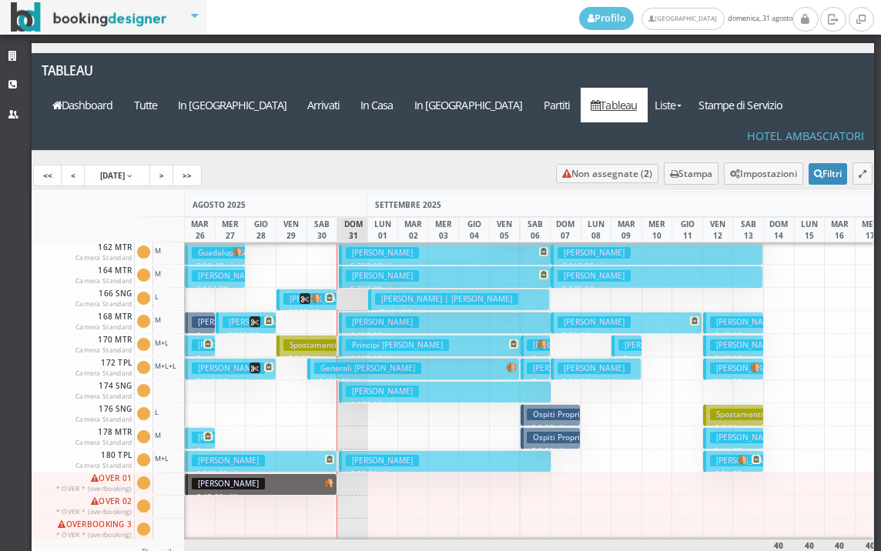
click at [356, 386] on h3 "[PERSON_NAME]" at bounding box center [382, 392] width 73 height 12
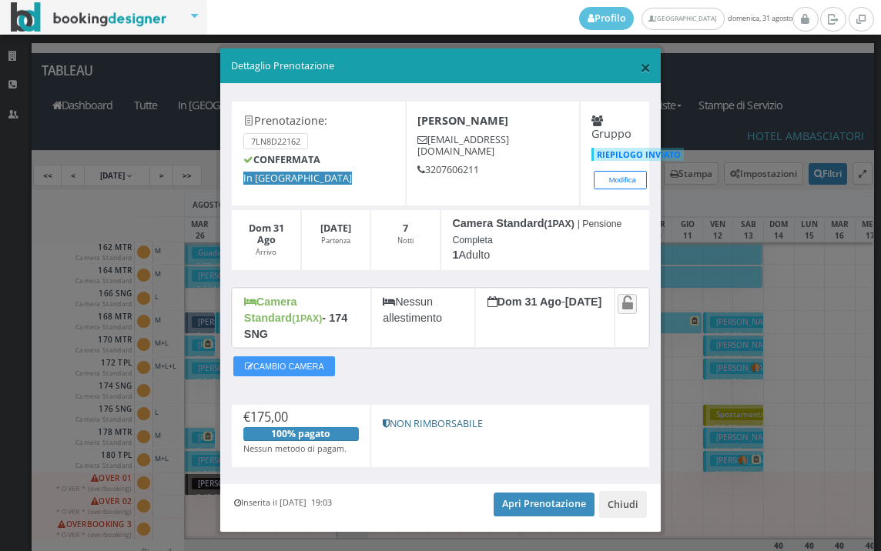
click at [640, 59] on span "×" at bounding box center [645, 67] width 11 height 26
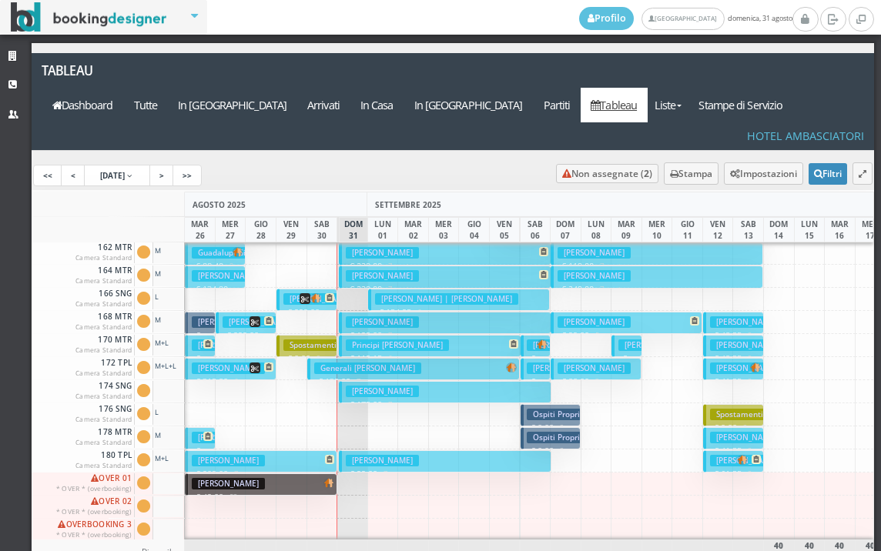
click at [377, 316] on h3 "[PERSON_NAME]" at bounding box center [382, 322] width 73 height 12
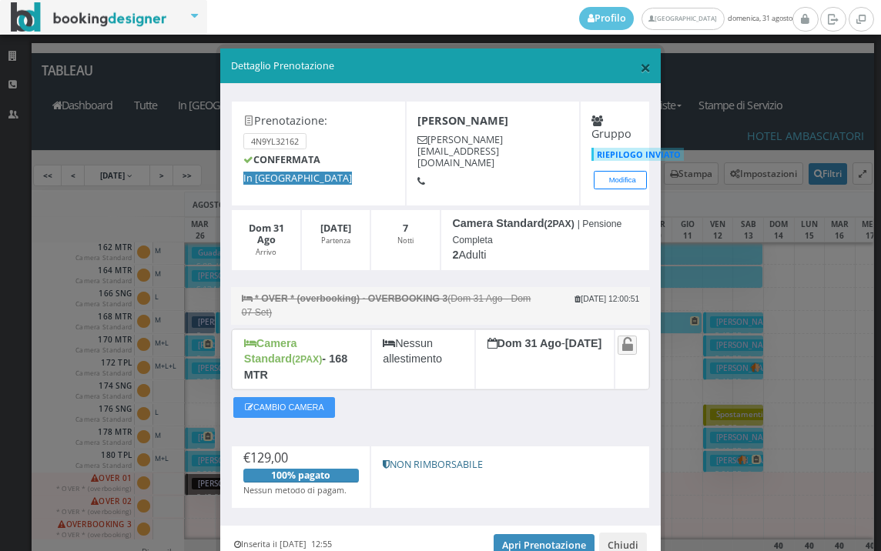
click at [640, 65] on span "×" at bounding box center [645, 67] width 11 height 26
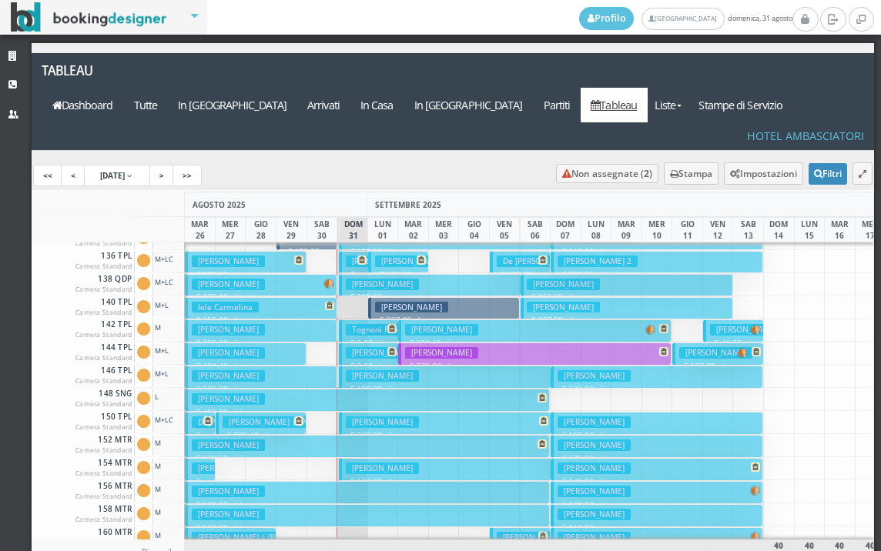
scroll to position [616, 0]
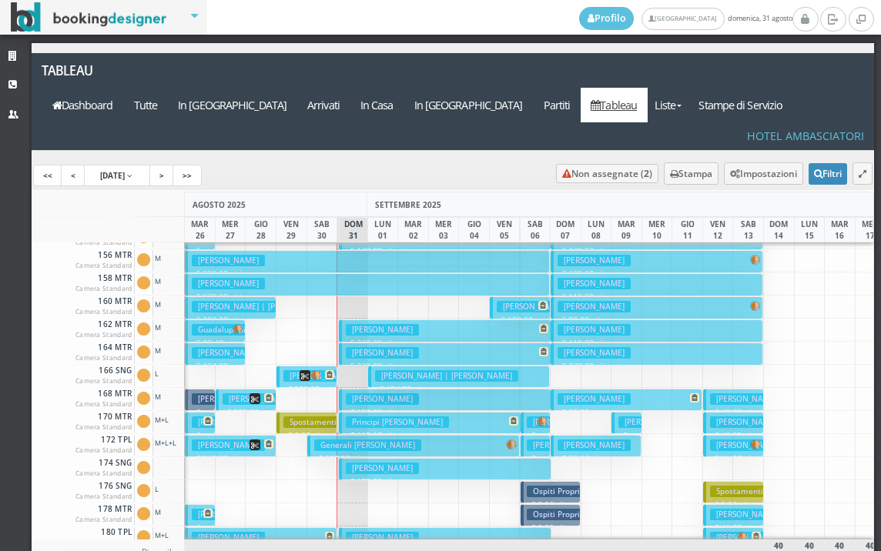
click at [351, 347] on h3 "[PERSON_NAME]" at bounding box center [382, 353] width 73 height 12
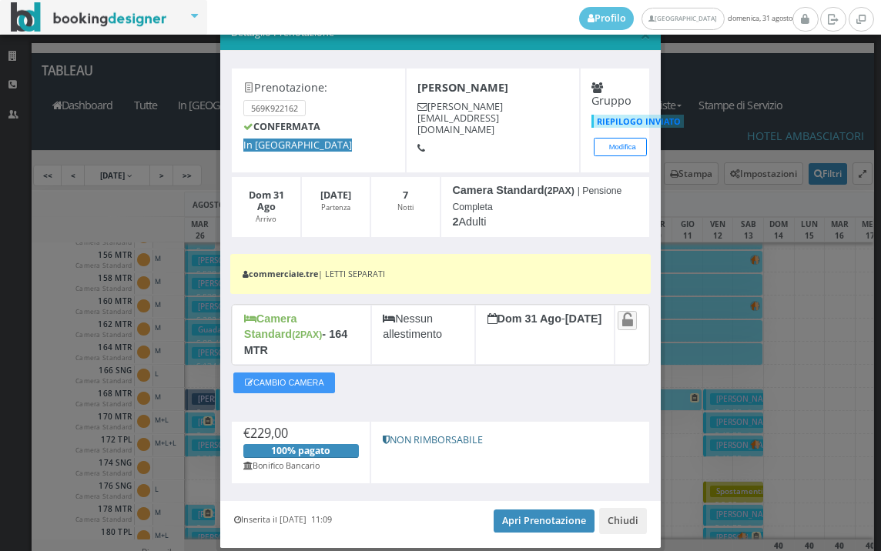
scroll to position [69, 0]
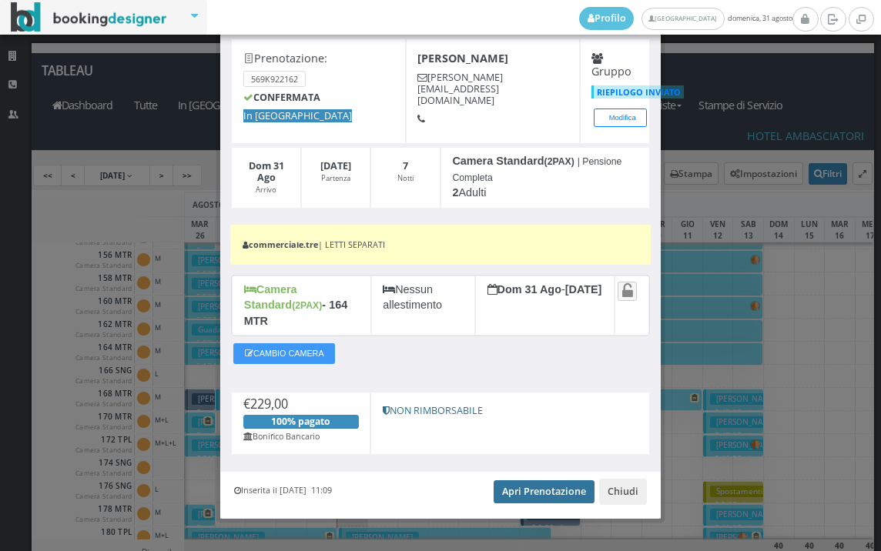
click at [530, 483] on link "Apri Prenotazione" at bounding box center [543, 491] width 101 height 23
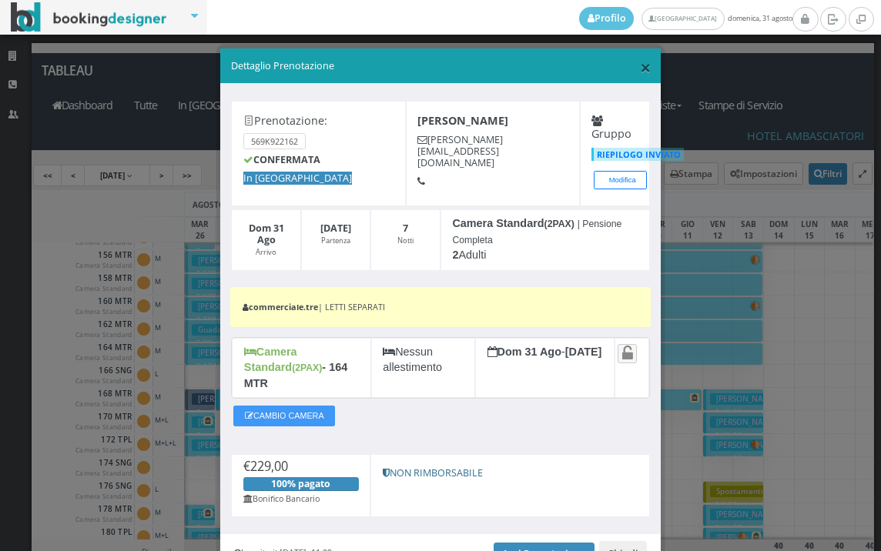
click at [640, 69] on span "×" at bounding box center [645, 67] width 11 height 26
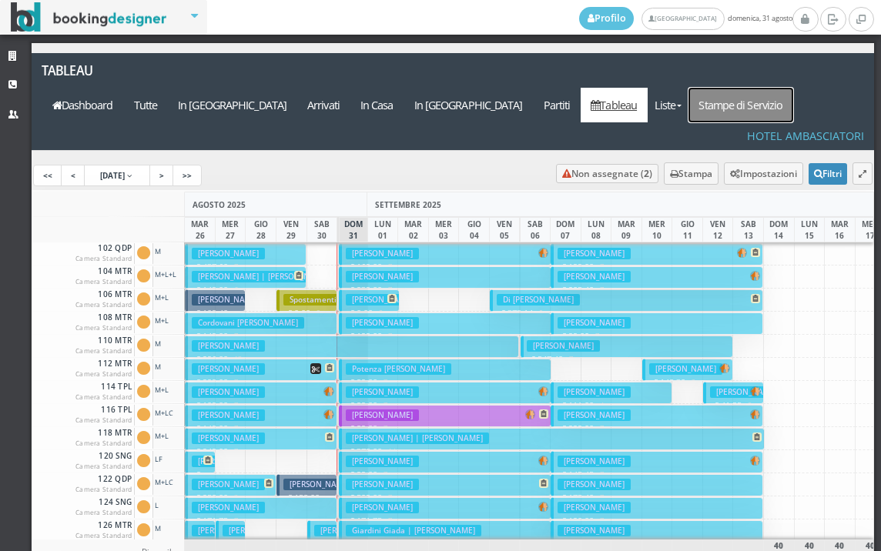
click at [748, 88] on link "Stampe di Servizio" at bounding box center [740, 105] width 105 height 35
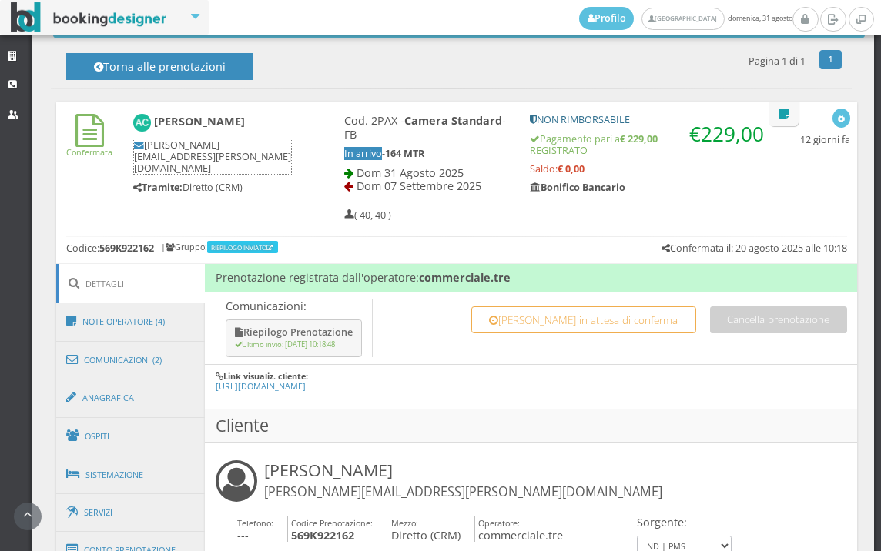
scroll to position [605, 0]
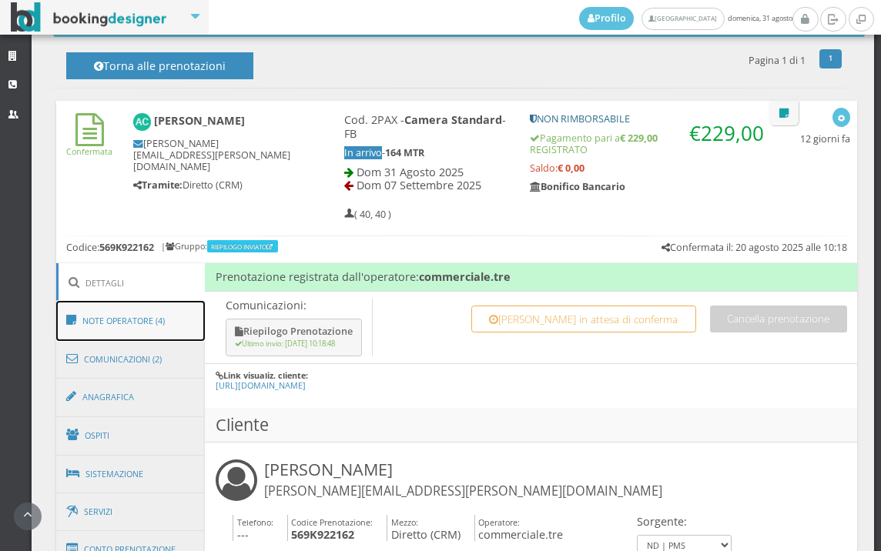
click at [146, 329] on link "Note Operatore (4)" at bounding box center [130, 321] width 149 height 40
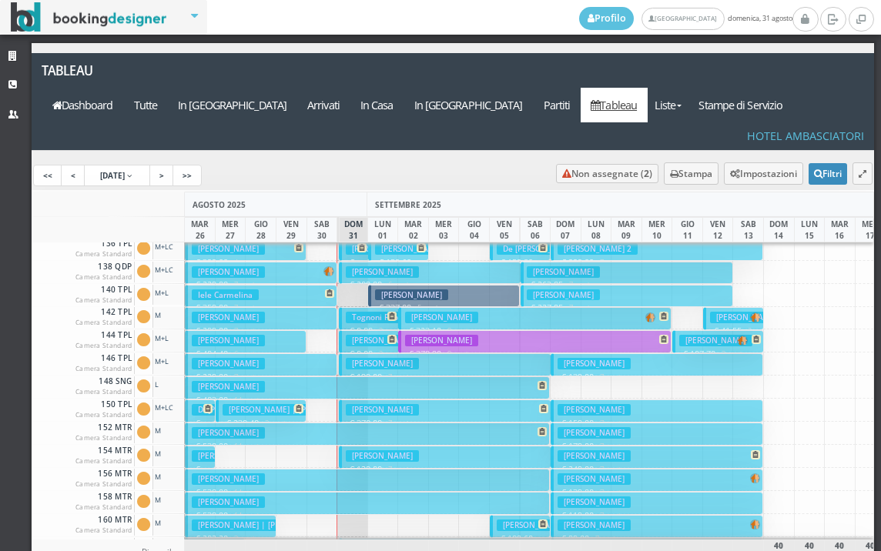
scroll to position [462, 0]
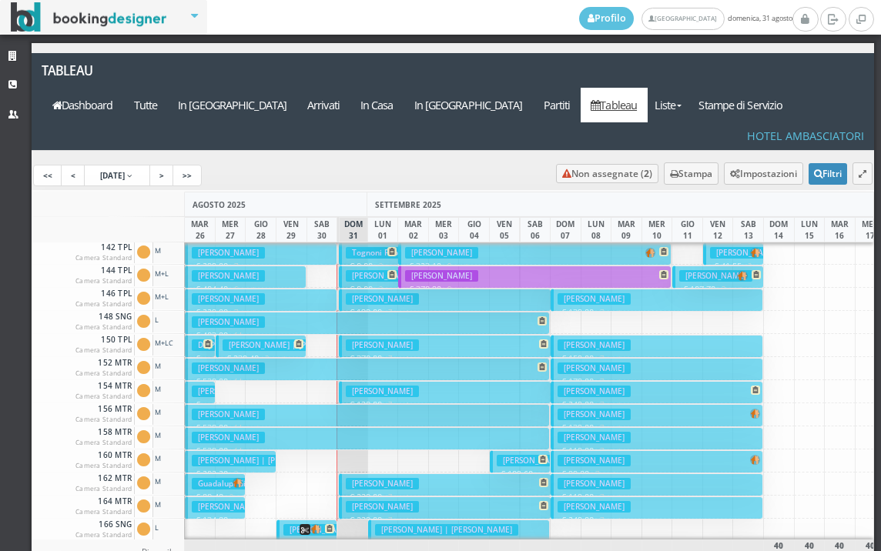
click at [363, 501] on h3 "[PERSON_NAME]" at bounding box center [382, 507] width 73 height 12
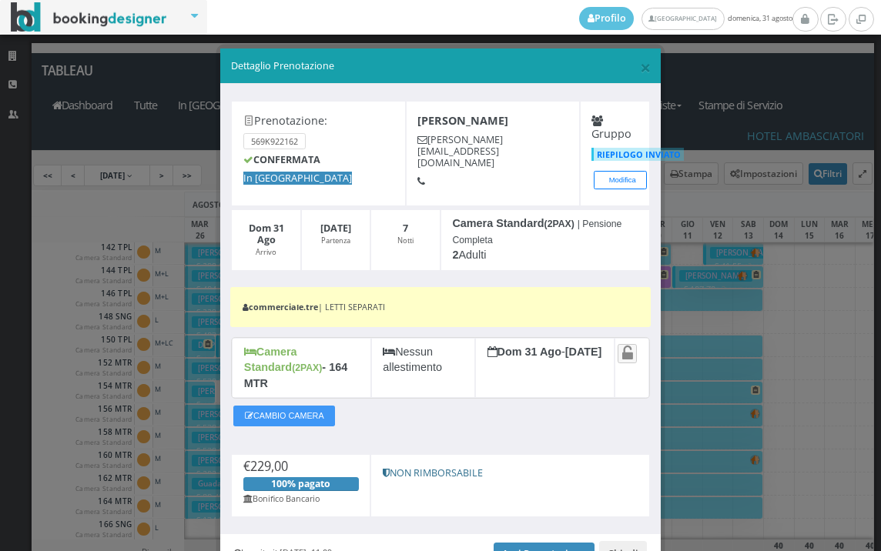
scroll to position [69, 0]
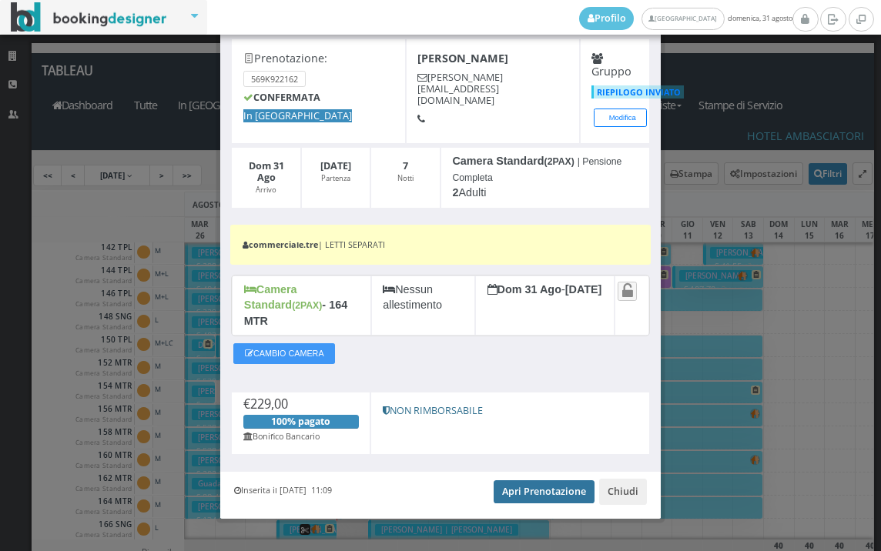
click at [529, 480] on link "Apri Prenotazione" at bounding box center [543, 491] width 101 height 23
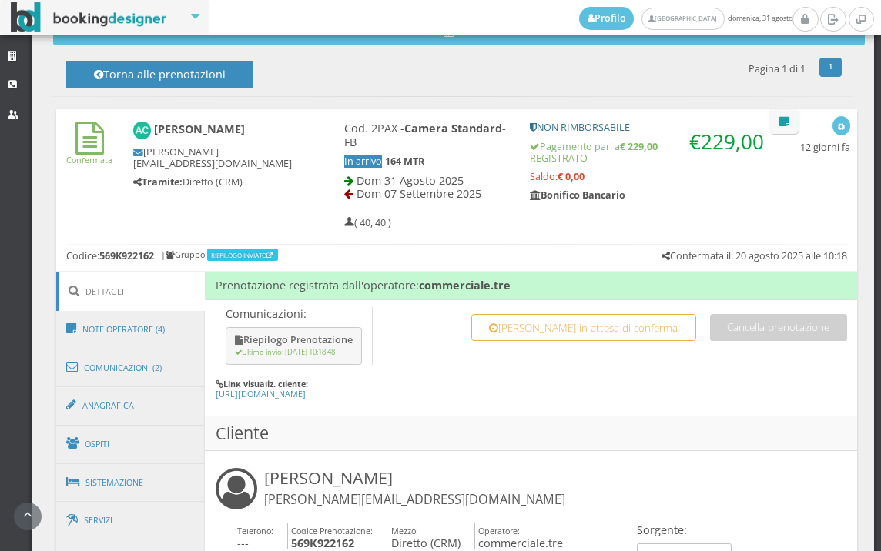
scroll to position [598, 0]
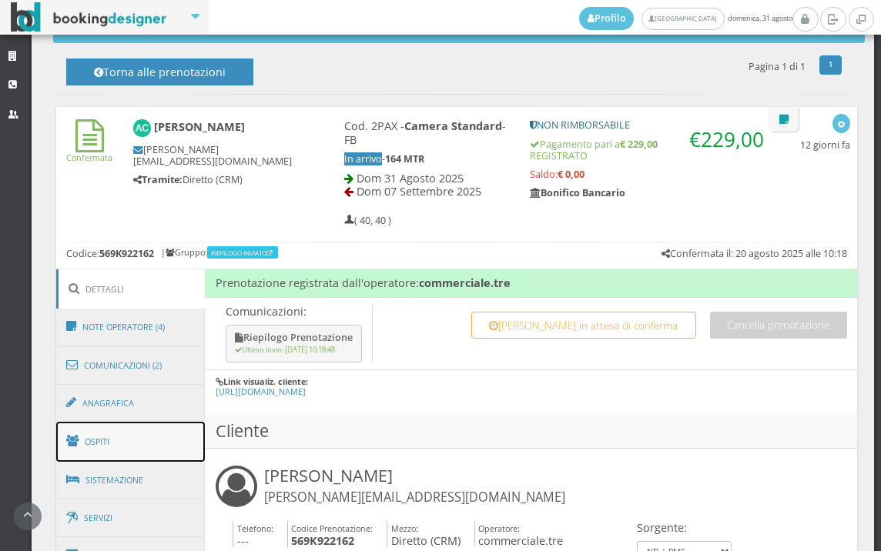
click at [142, 432] on link "Ospiti" at bounding box center [130, 442] width 149 height 40
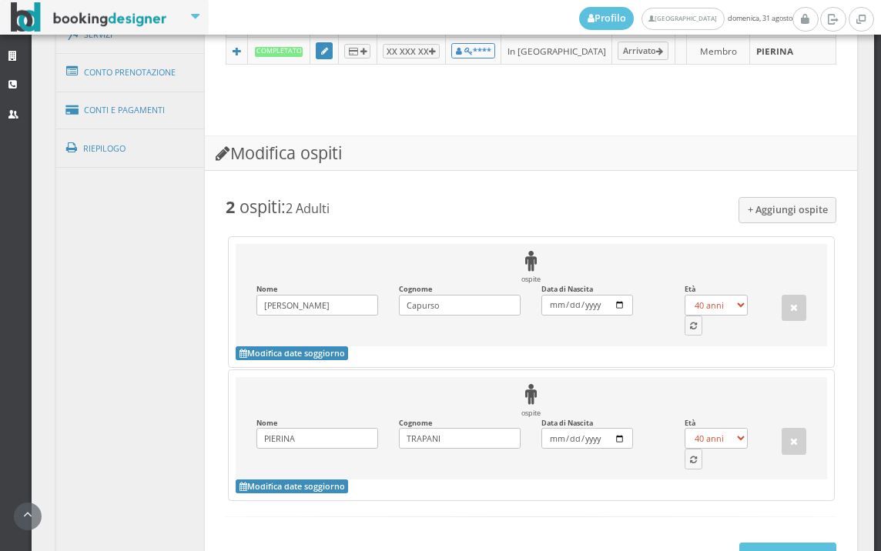
scroll to position [1197, 0]
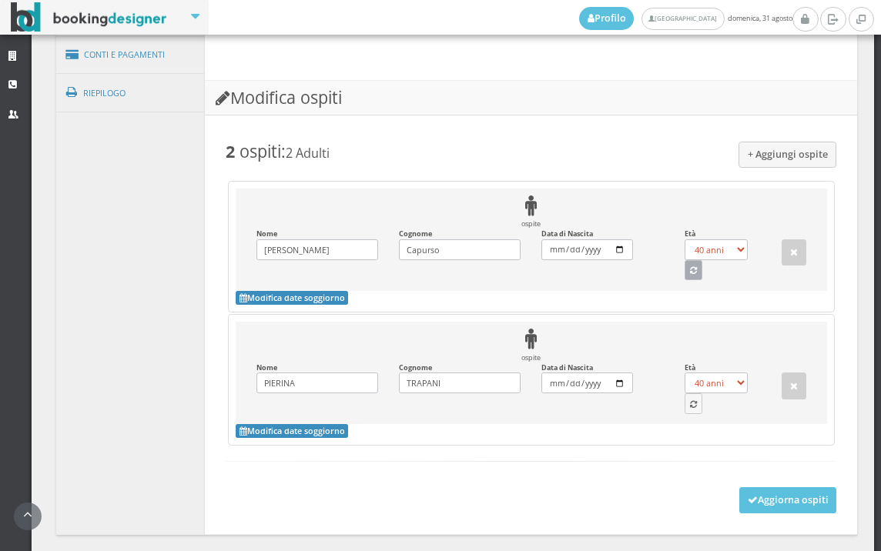
click at [690, 276] on icon "button" at bounding box center [693, 271] width 7 height 8
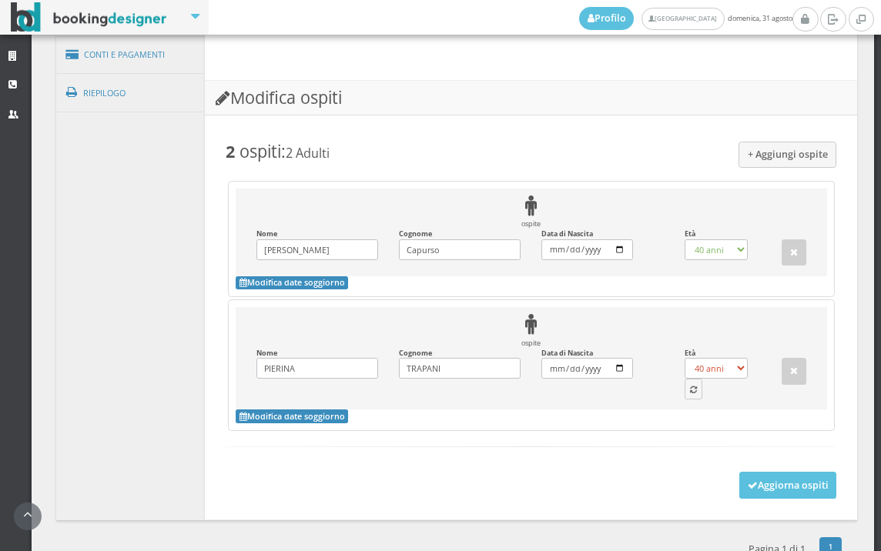
select select "71"
click at [690, 395] on icon "button" at bounding box center [693, 390] width 7 height 8
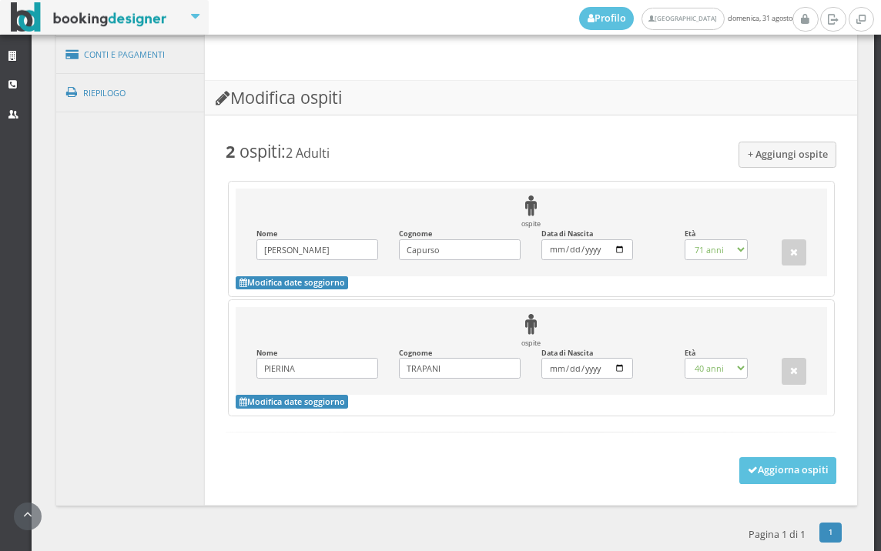
select select "79"
click at [757, 483] on button "Aggiorna ospiti" at bounding box center [788, 470] width 98 height 26
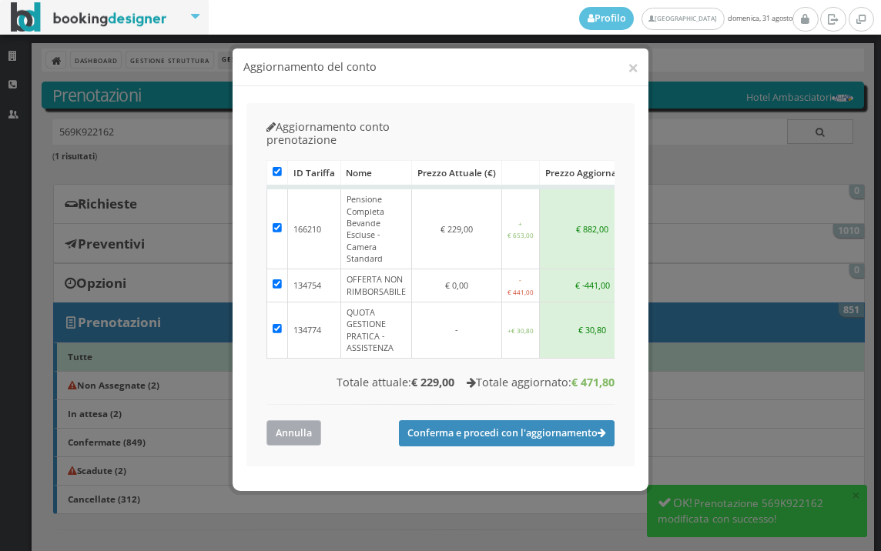
click at [288, 420] on button "Annulla" at bounding box center [293, 432] width 55 height 25
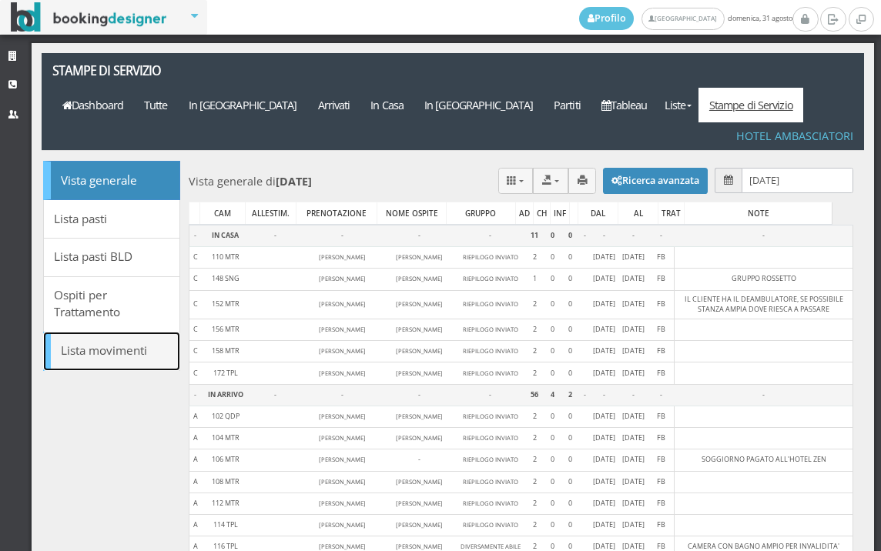
click at [112, 332] on link "Lista movimenti" at bounding box center [111, 351] width 137 height 39
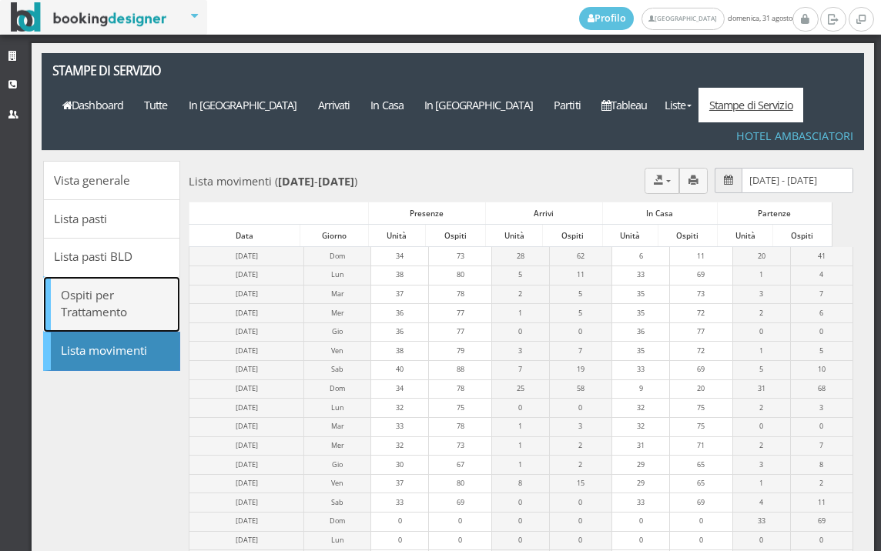
click at [100, 276] on link "Ospiti per Trattamento" at bounding box center [111, 304] width 137 height 56
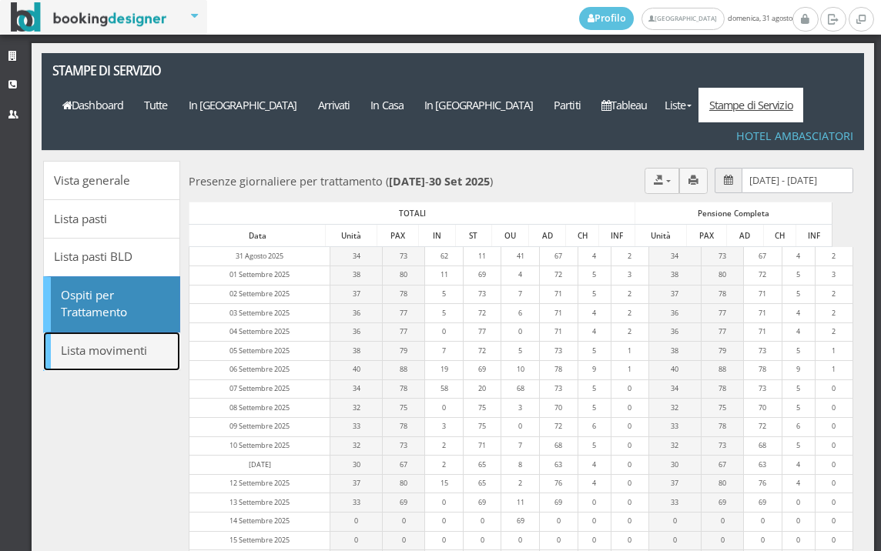
click at [111, 332] on link "Lista movimenti" at bounding box center [111, 351] width 137 height 39
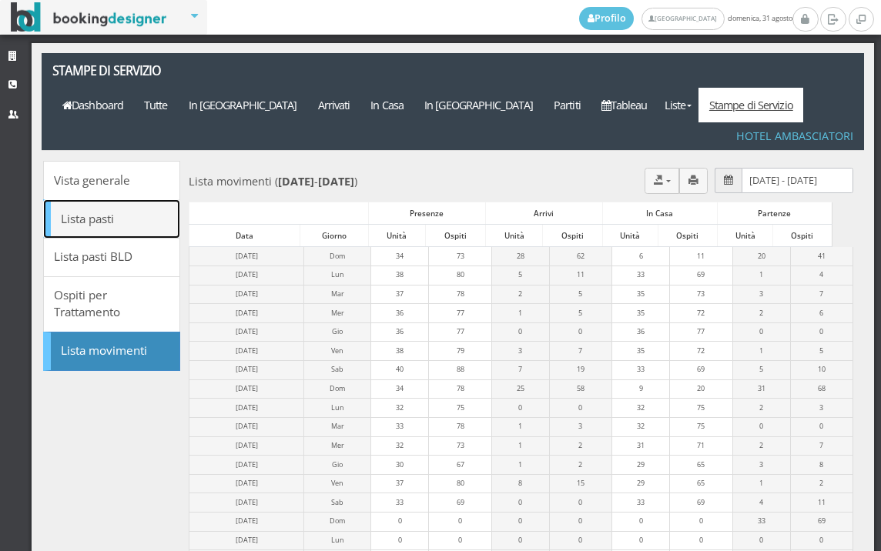
click at [89, 199] on link "Lista pasti" at bounding box center [111, 218] width 137 height 39
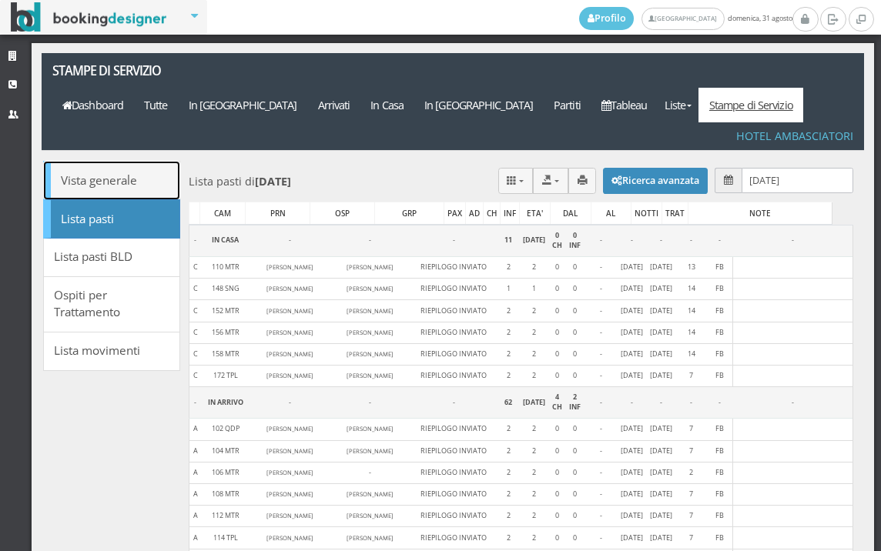
click at [115, 161] on link "Vista generale" at bounding box center [111, 180] width 137 height 39
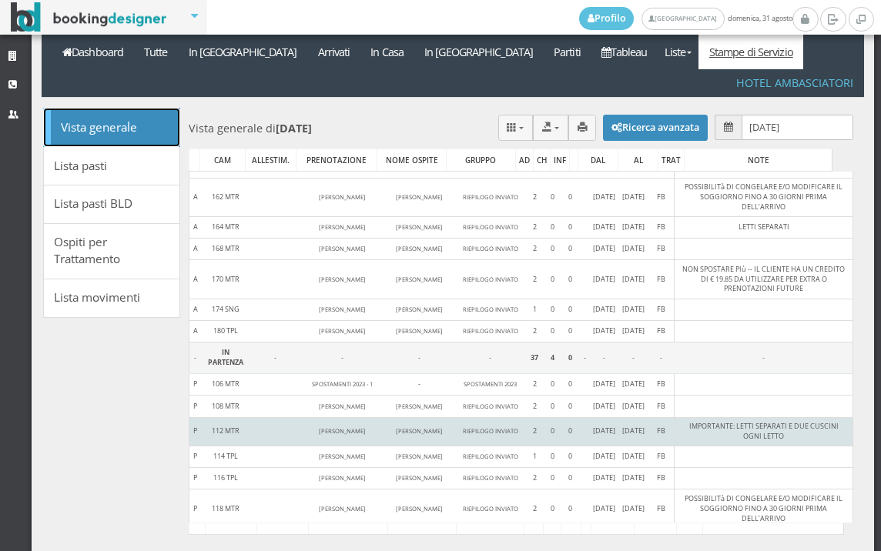
scroll to position [577, 0]
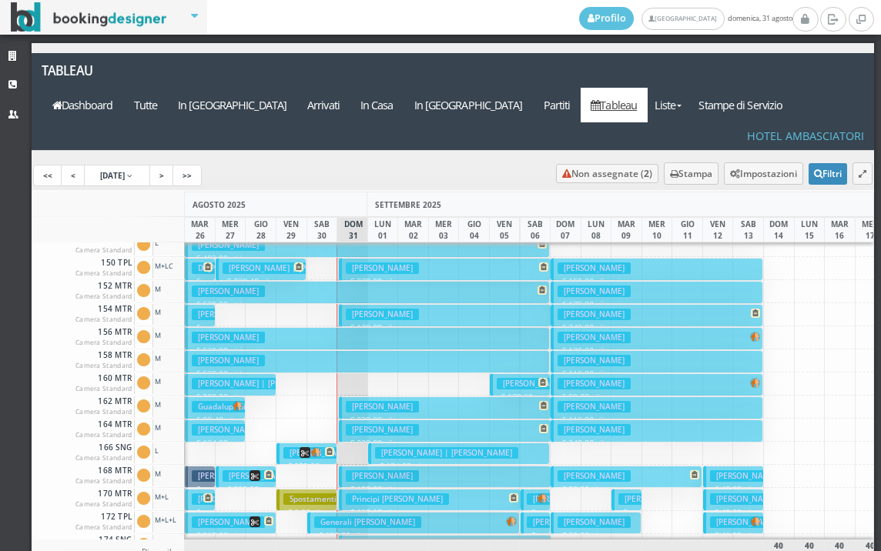
scroll to position [616, 0]
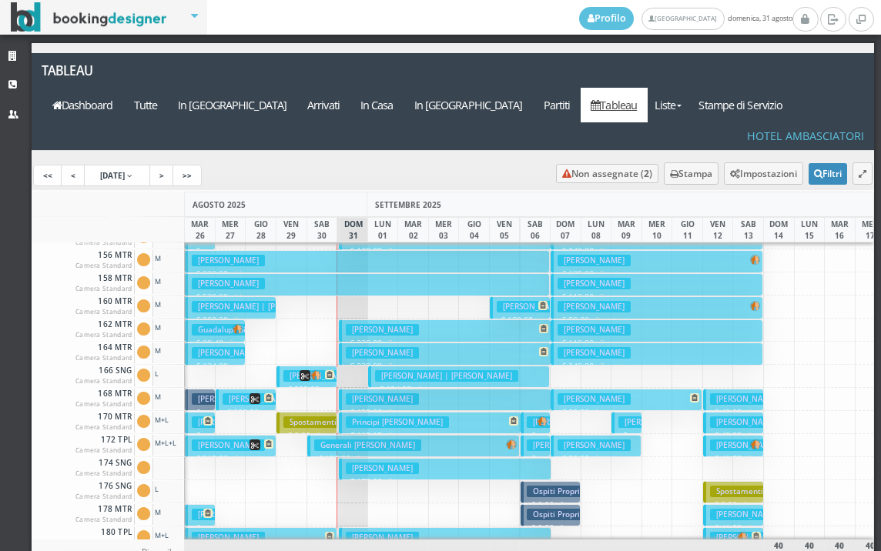
click at [390, 370] on h3 "[PERSON_NAME] | [PERSON_NAME]" at bounding box center [446, 376] width 143 height 12
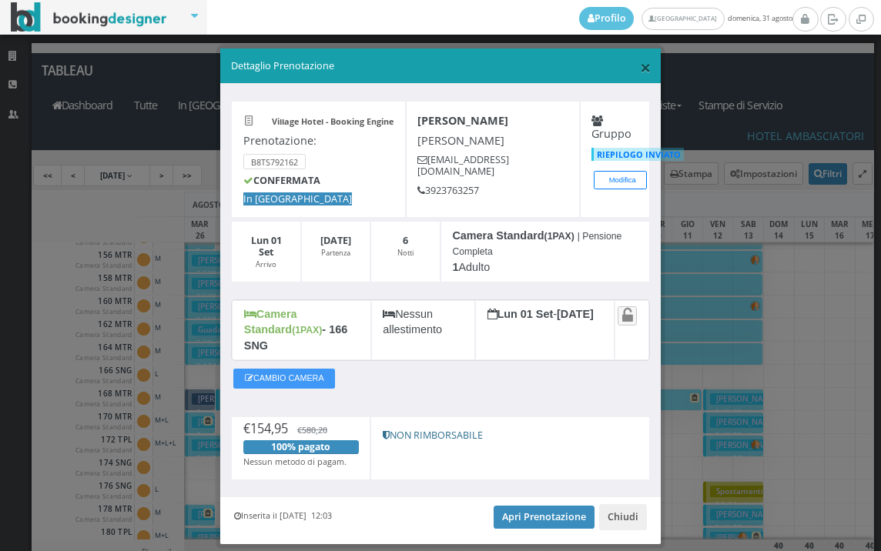
click at [640, 69] on span "×" at bounding box center [645, 67] width 11 height 26
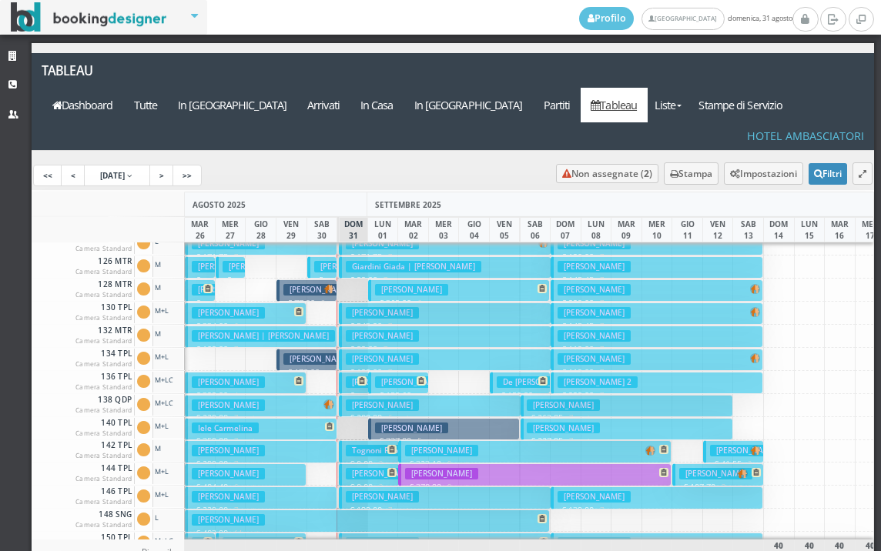
scroll to position [154, 0]
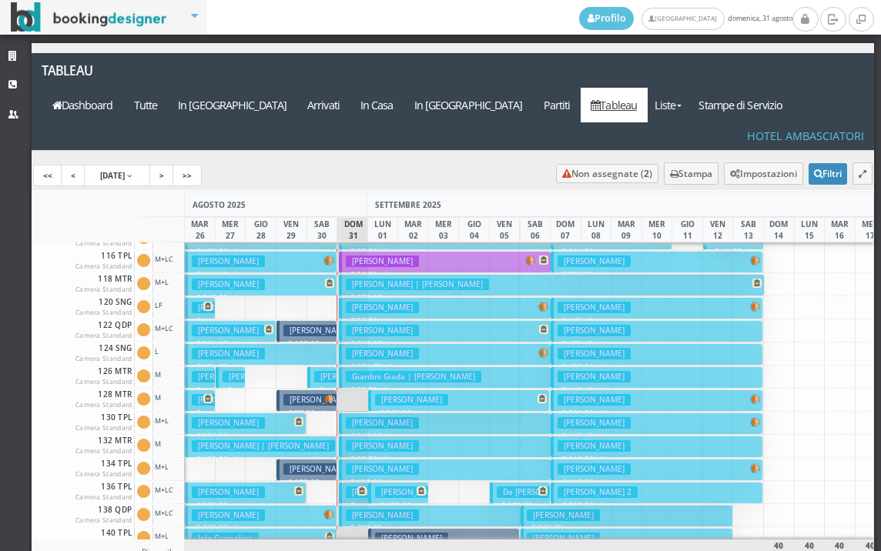
click at [362, 302] on h3 "[PERSON_NAME]" at bounding box center [382, 308] width 73 height 12
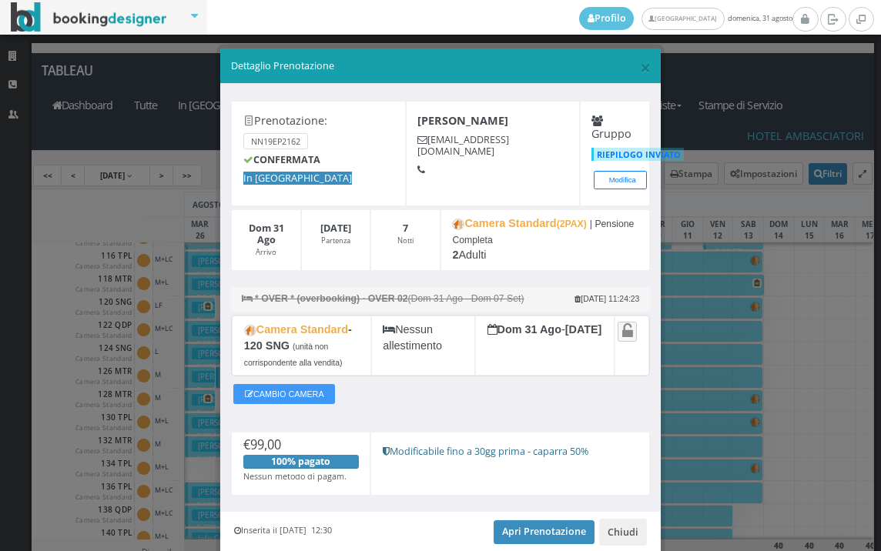
scroll to position [63, 0]
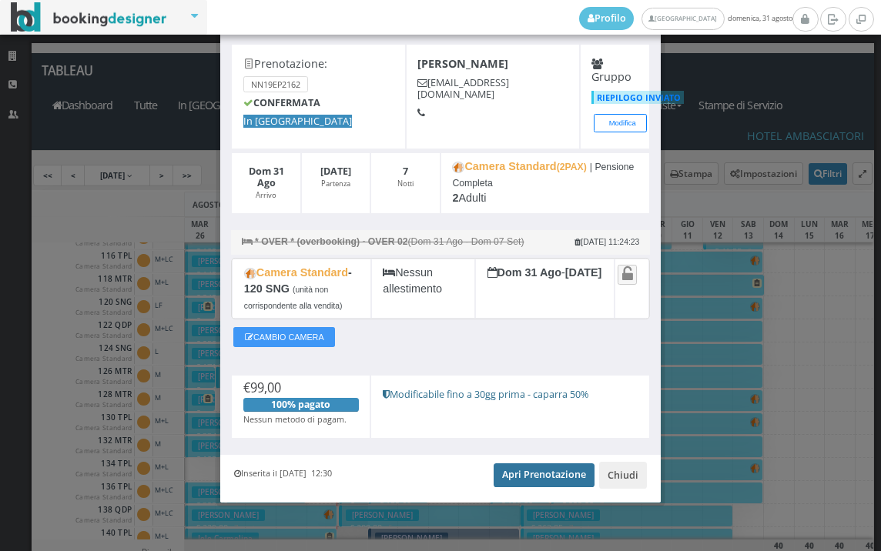
click at [506, 473] on link "Apri Prenotazione" at bounding box center [543, 474] width 101 height 23
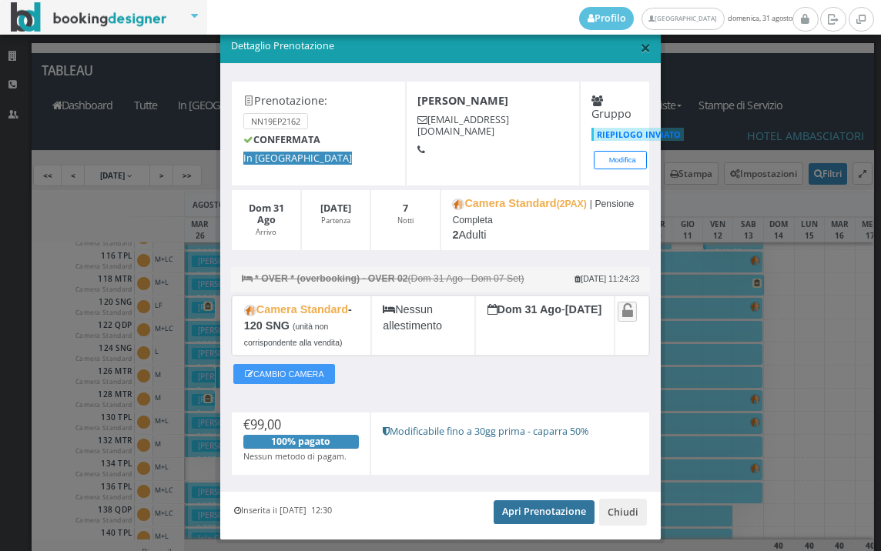
scroll to position [0, 0]
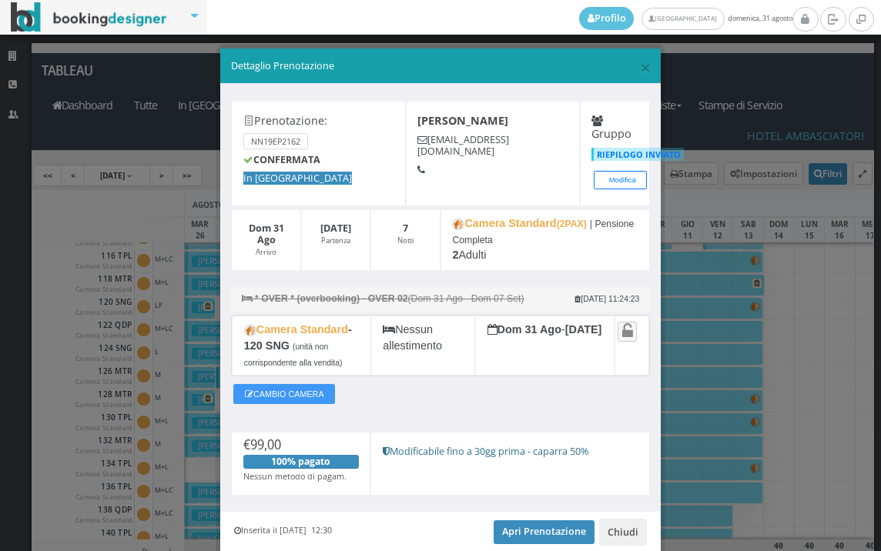
click at [642, 59] on div "× Dettaglio Prenotazione" at bounding box center [440, 65] width 440 height 35
click at [640, 71] on span "×" at bounding box center [645, 67] width 11 height 26
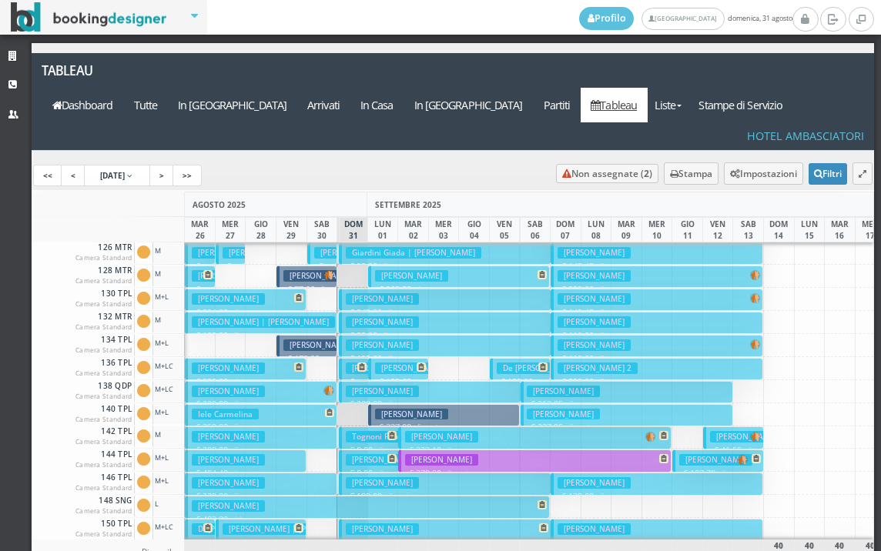
scroll to position [308, 0]
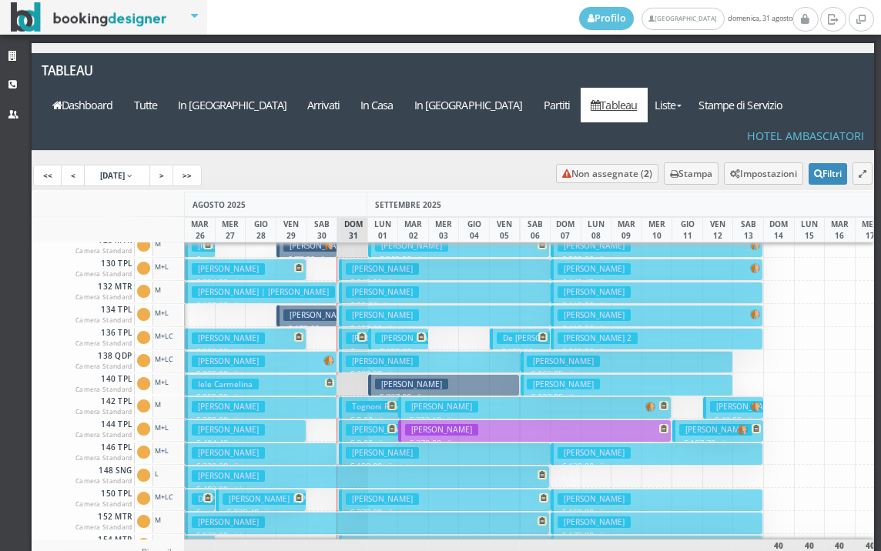
click at [363, 447] on h3 "[PERSON_NAME]" at bounding box center [382, 453] width 73 height 12
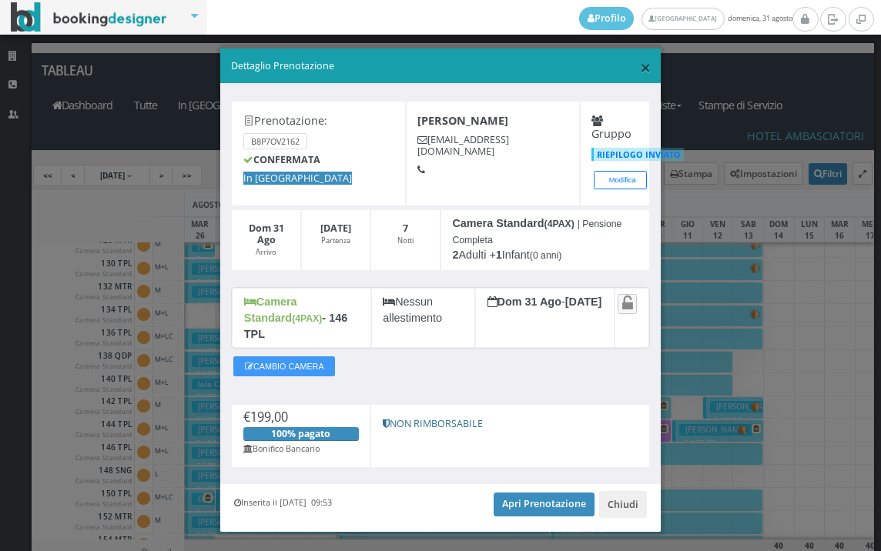
click at [640, 62] on span "×" at bounding box center [645, 67] width 11 height 26
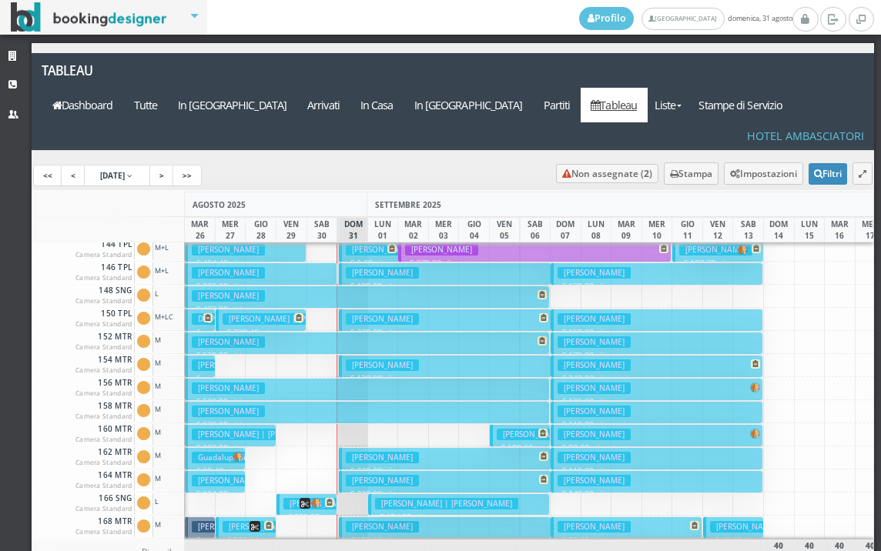
scroll to position [539, 0]
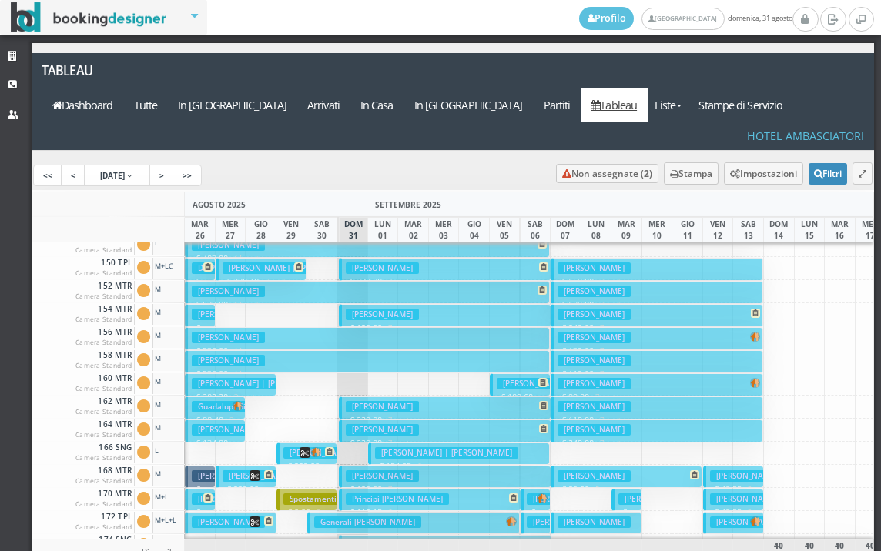
click at [508, 378] on h3 "[PERSON_NAME] Gioia" at bounding box center [544, 384] width 95 height 12
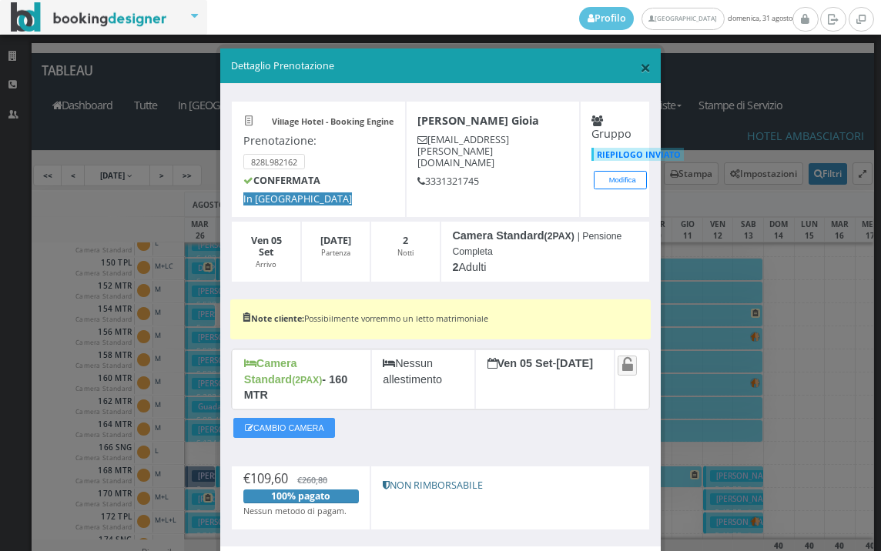
click at [640, 65] on span "×" at bounding box center [645, 67] width 11 height 26
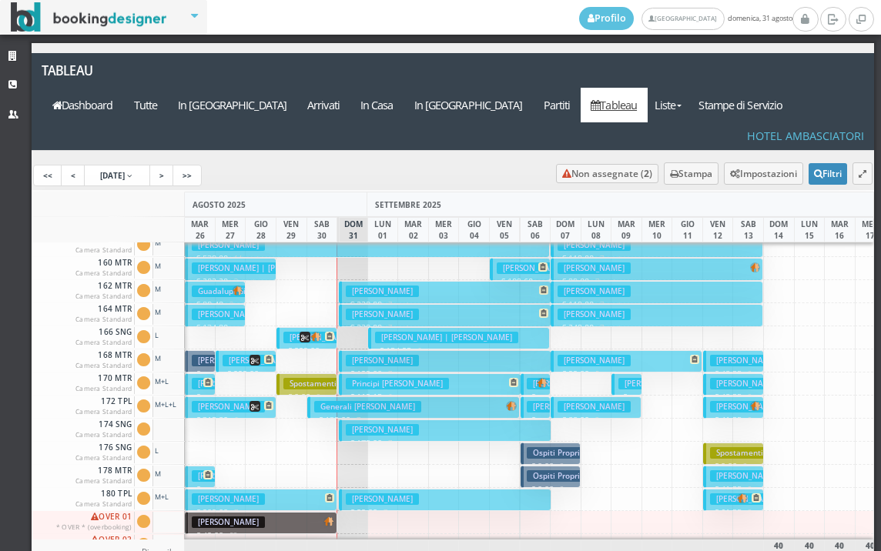
scroll to position [693, 0]
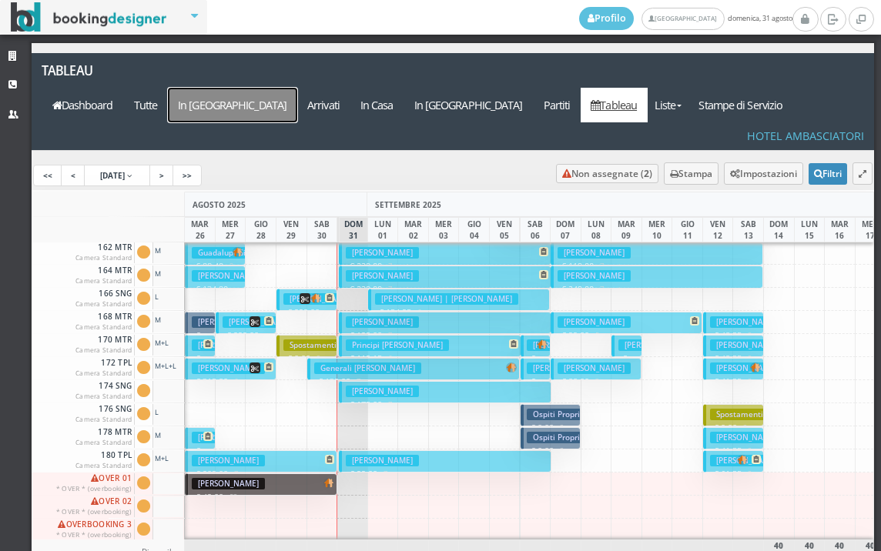
click at [297, 88] on a=pms-arrival-reservations"] "In [GEOGRAPHIC_DATA]" at bounding box center [232, 105] width 129 height 35
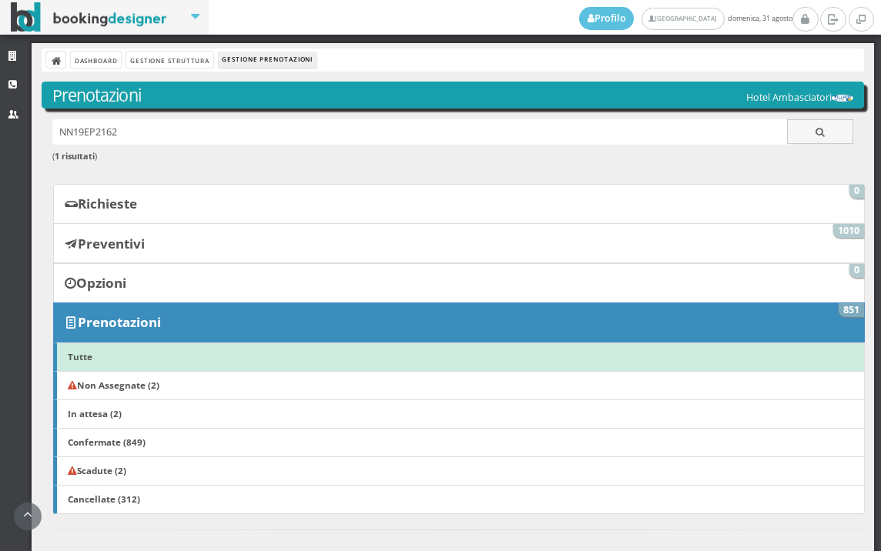
scroll to position [349, 0]
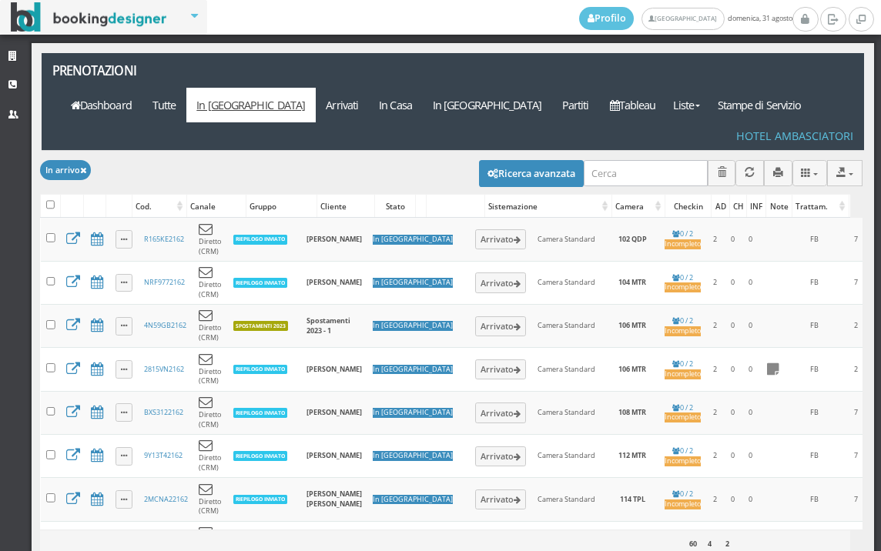
select select
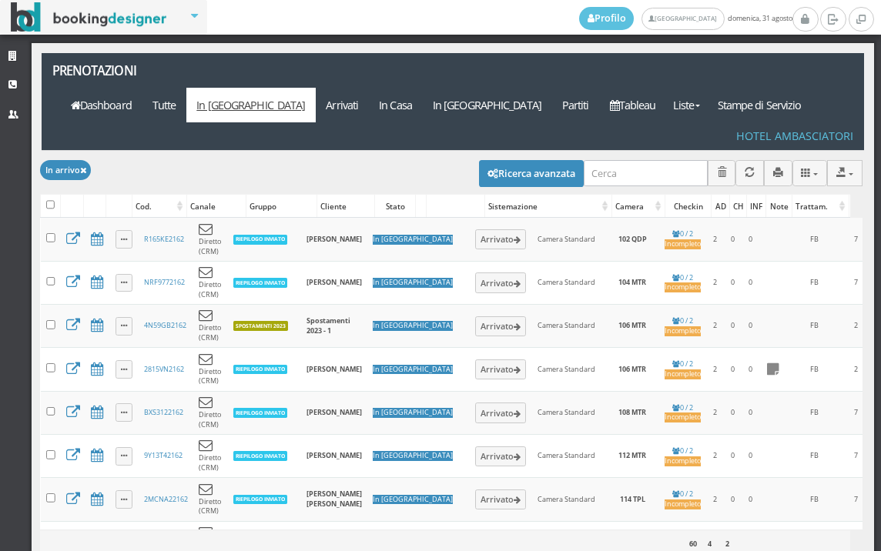
select select
click at [487, 160] on button "Ricerca avanzata" at bounding box center [531, 173] width 105 height 26
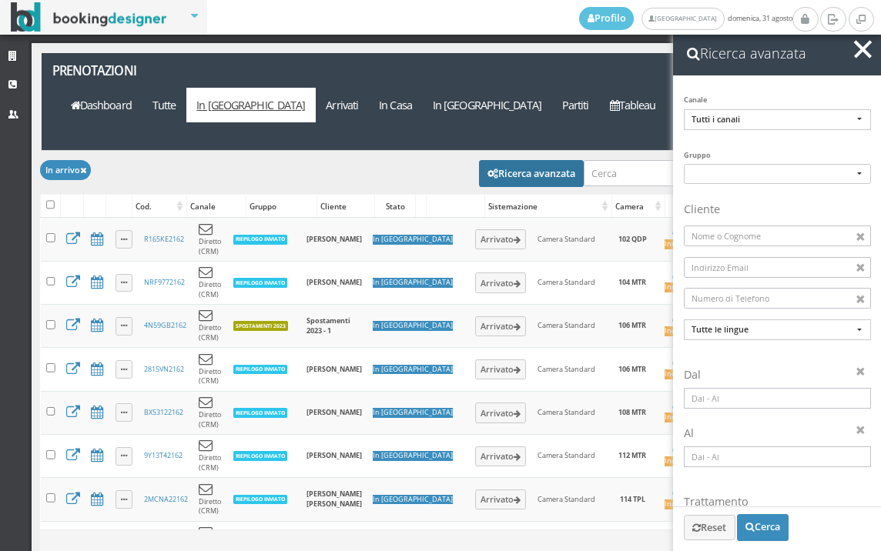
click at [763, 406] on input at bounding box center [777, 398] width 187 height 21
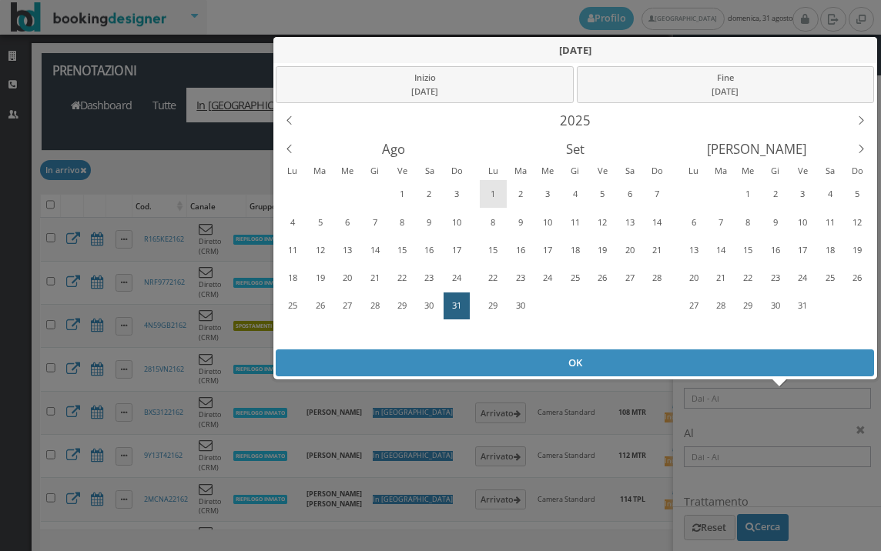
click at [491, 197] on div "1" at bounding box center [493, 194] width 24 height 25
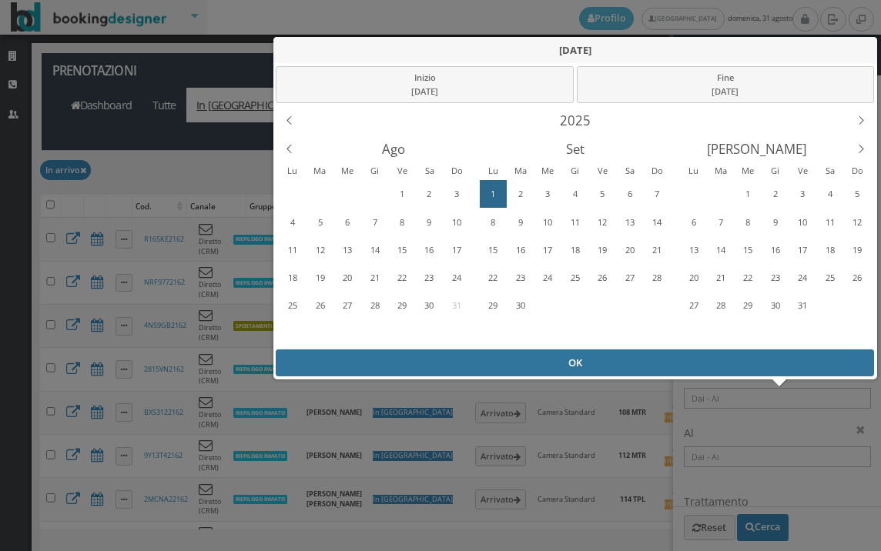
click at [508, 354] on div "OK" at bounding box center [575, 362] width 598 height 27
type input "[DATE] - [DATE]"
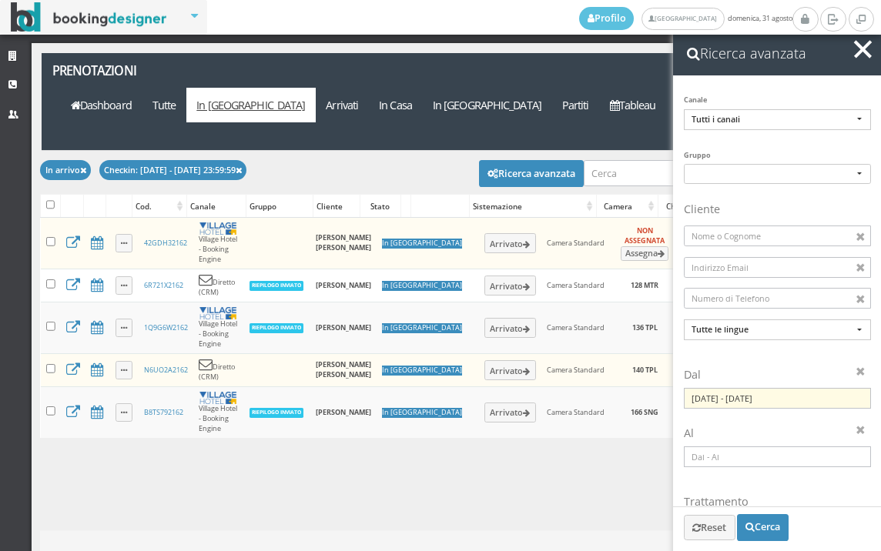
click at [860, 52] on span "button" at bounding box center [863, 49] width 18 height 18
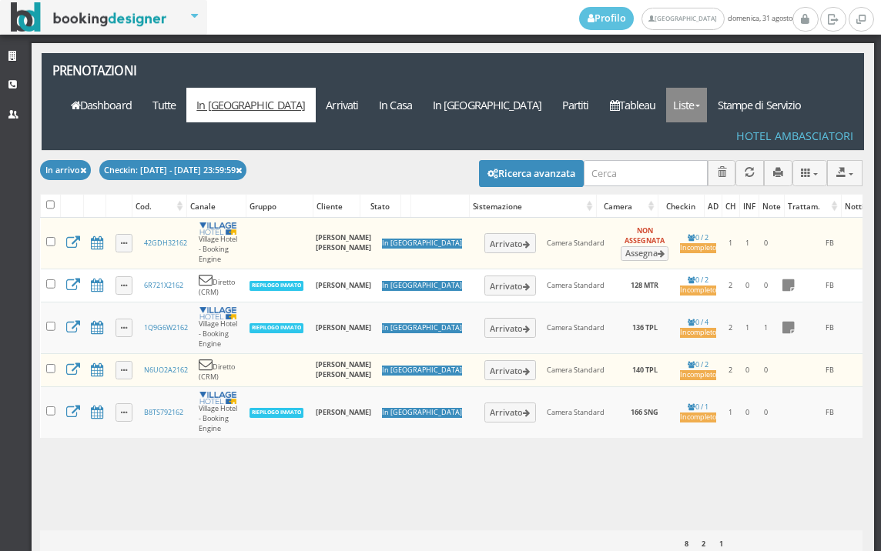
click at [707, 88] on link "Liste" at bounding box center [686, 105] width 41 height 35
click at [728, 176] on link "Foglio Pulizie" at bounding box center [721, 189] width 111 height 27
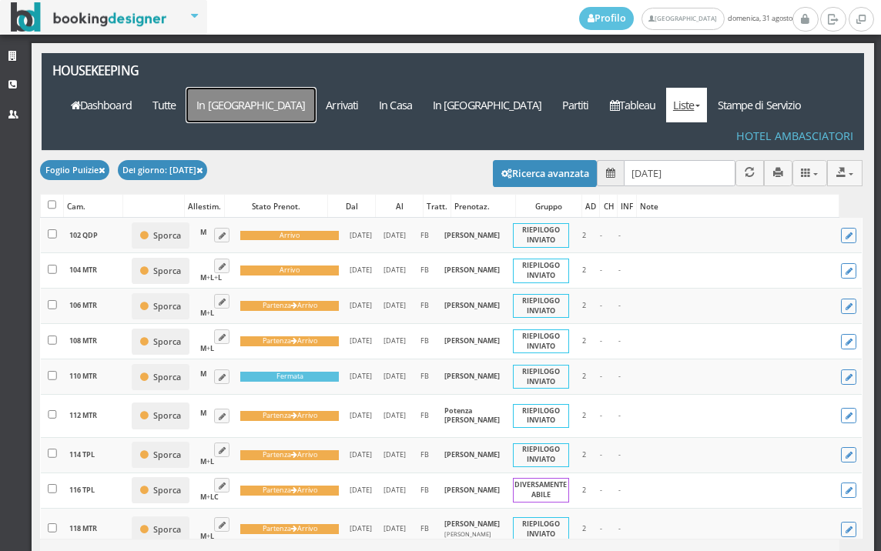
click at [316, 88] on a=pms-arrival-reservations"] "In [GEOGRAPHIC_DATA]" at bounding box center [250, 105] width 129 height 35
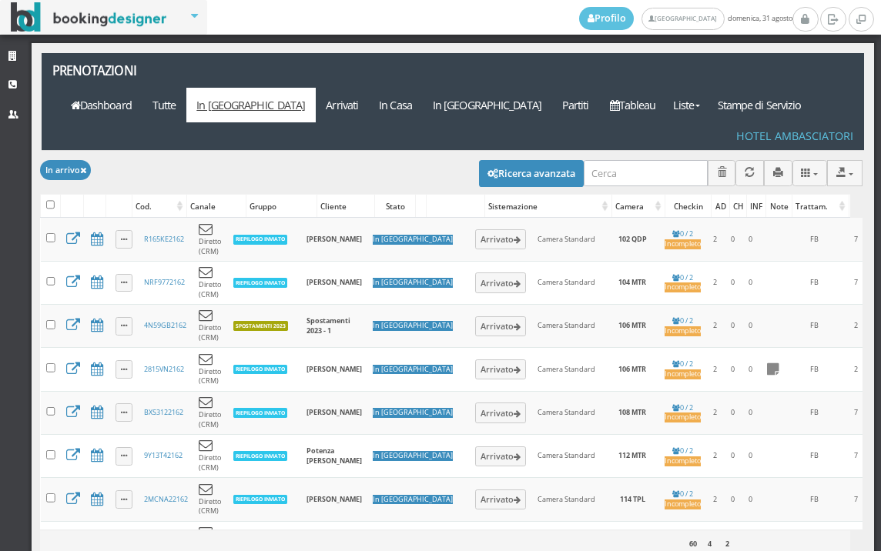
select select
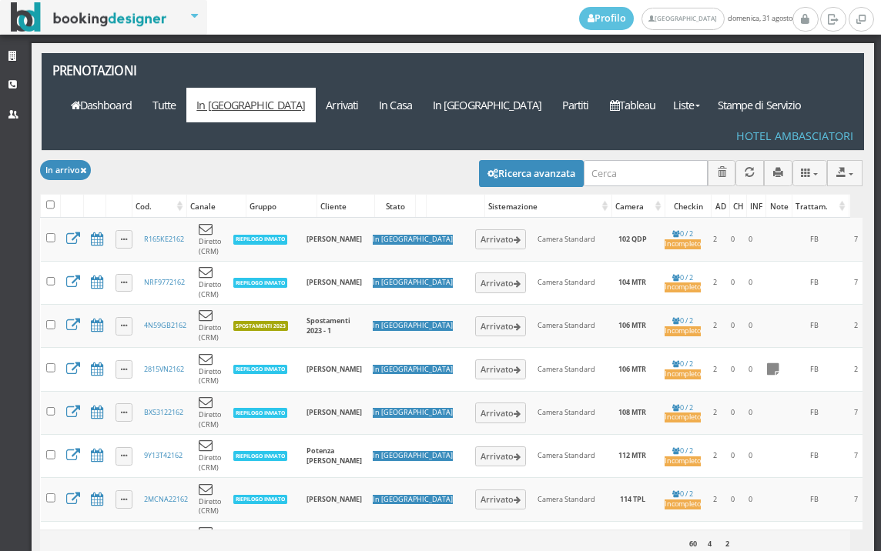
select select
click at [537, 160] on button "Ricerca avanzata" at bounding box center [531, 173] width 105 height 26
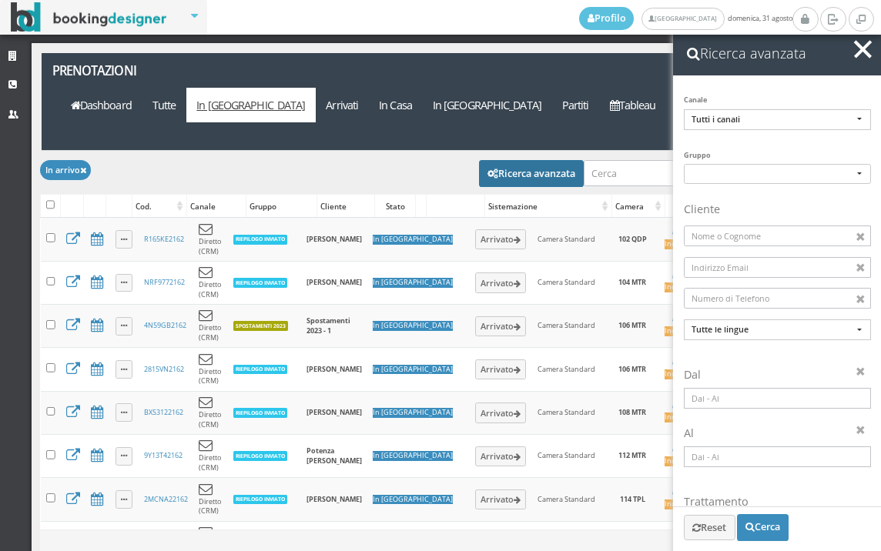
click at [801, 395] on input at bounding box center [777, 398] width 187 height 21
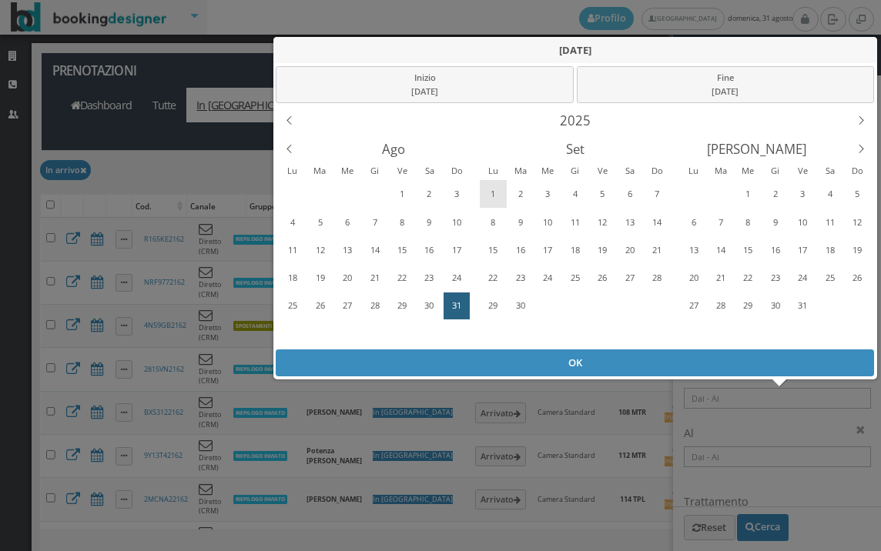
click at [489, 187] on div "1" at bounding box center [493, 194] width 24 height 25
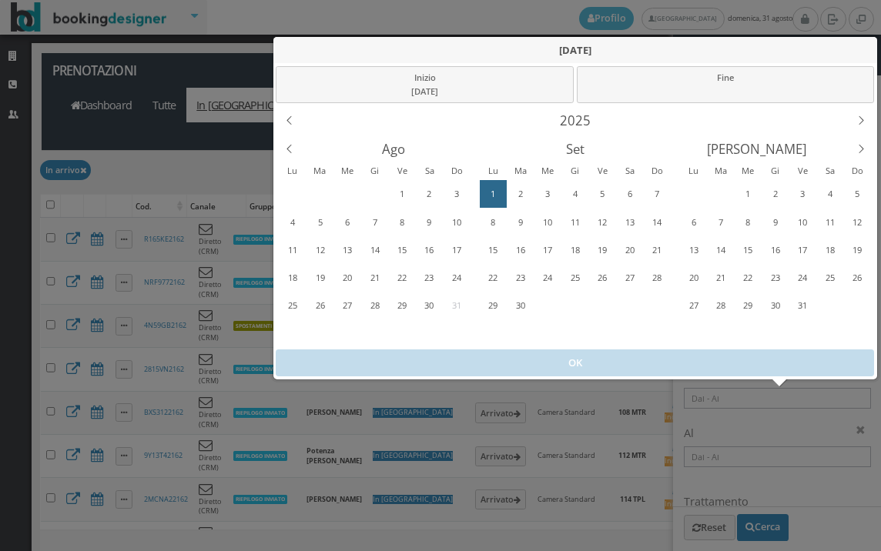
click at [489, 187] on div "1" at bounding box center [493, 194] width 24 height 25
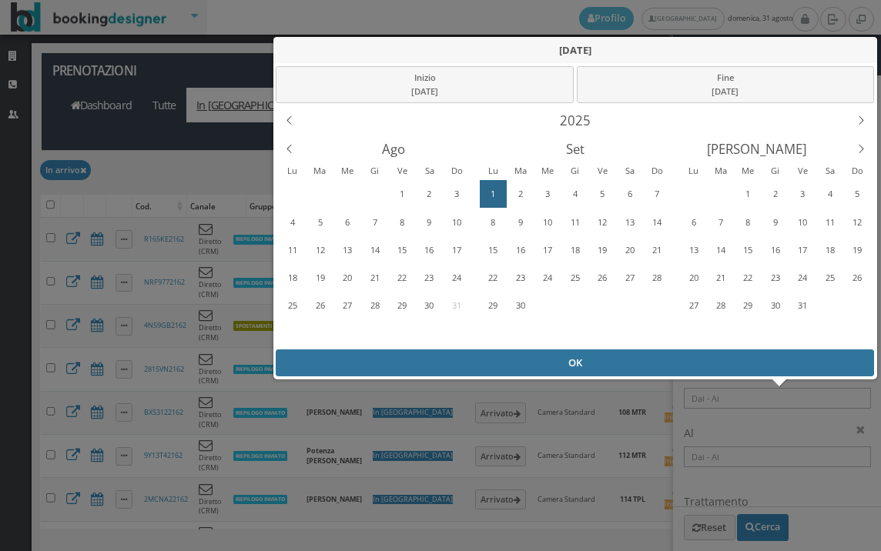
click at [512, 352] on div "OK" at bounding box center [575, 362] width 598 height 27
type input "[DATE] - [DATE]"
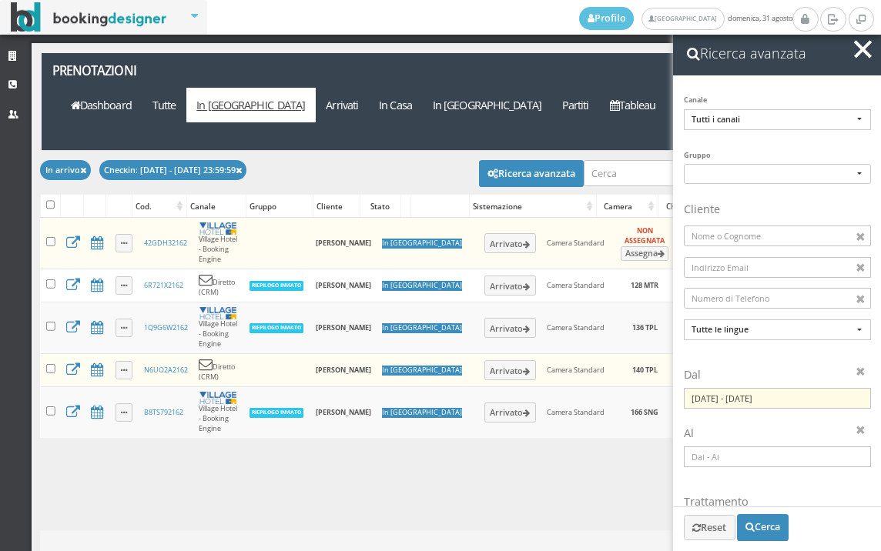
click at [864, 42] on button "button" at bounding box center [862, 49] width 22 height 22
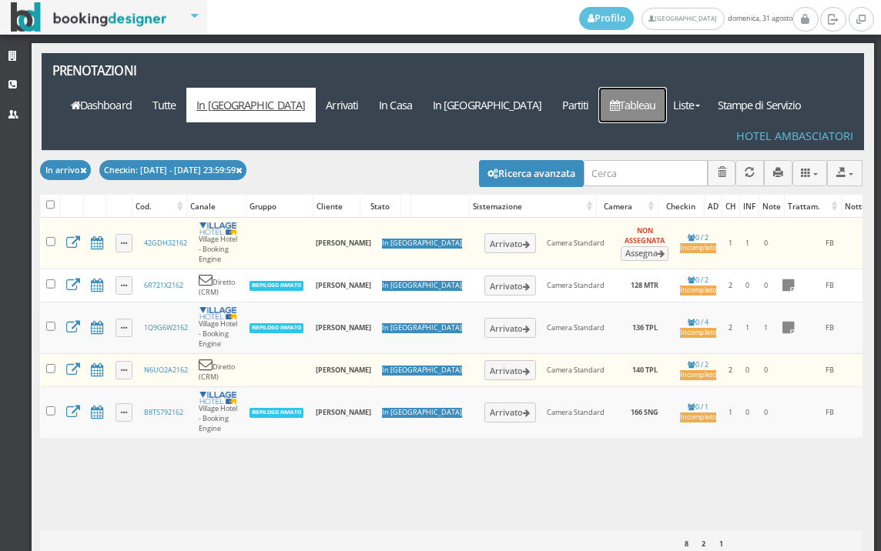
click at [666, 88] on link "Tableau" at bounding box center [632, 105] width 67 height 35
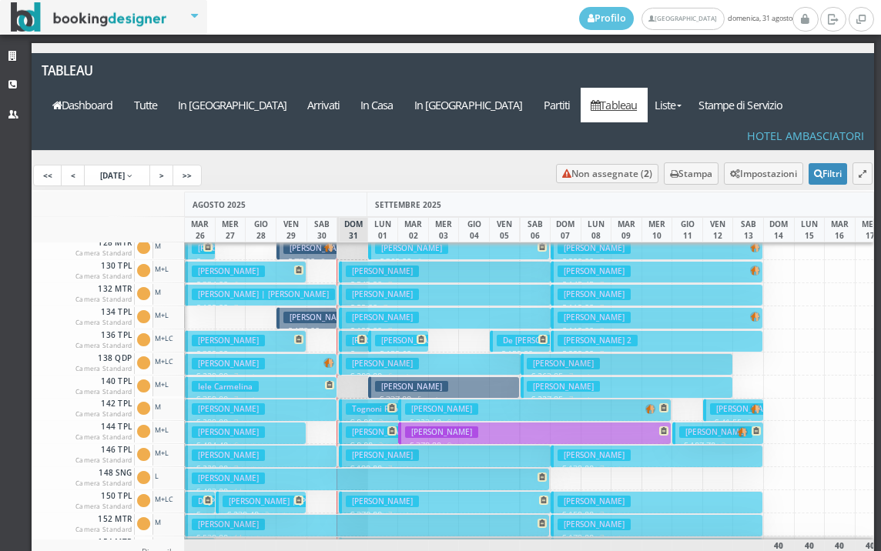
scroll to position [539, 0]
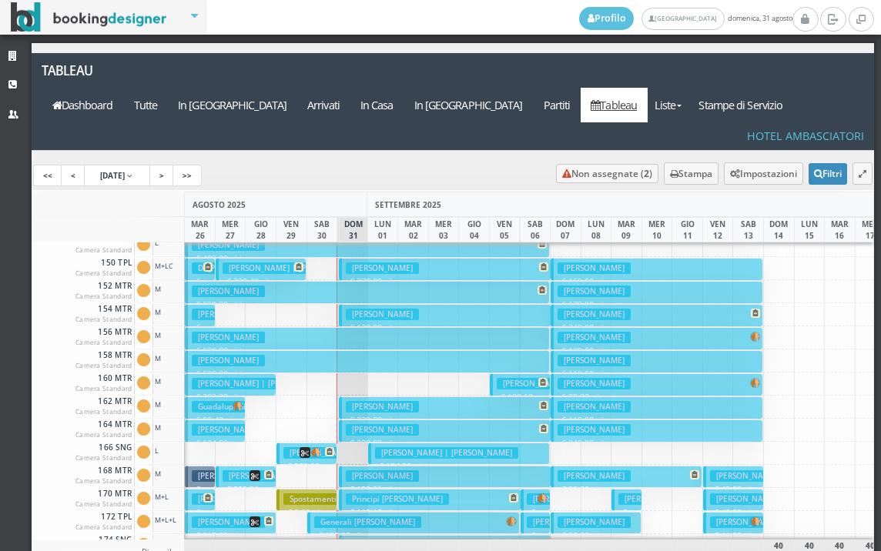
click at [401, 493] on h3 "Principi [PERSON_NAME]" at bounding box center [397, 499] width 103 height 12
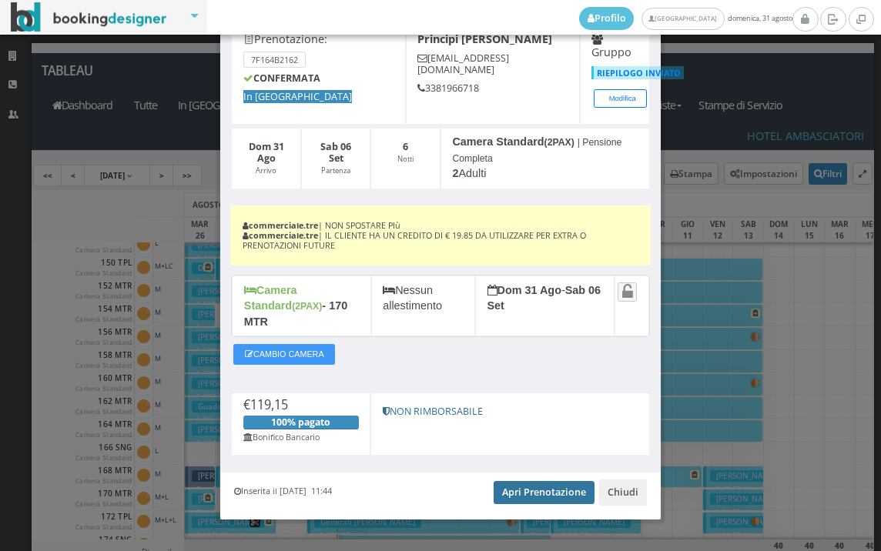
scroll to position [91, 0]
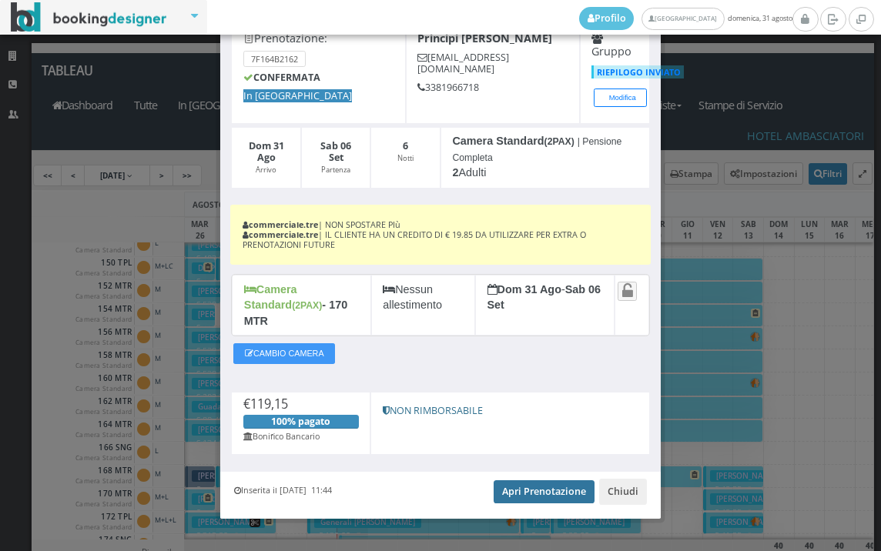
click at [523, 480] on link "Apri Prenotazione" at bounding box center [543, 491] width 101 height 23
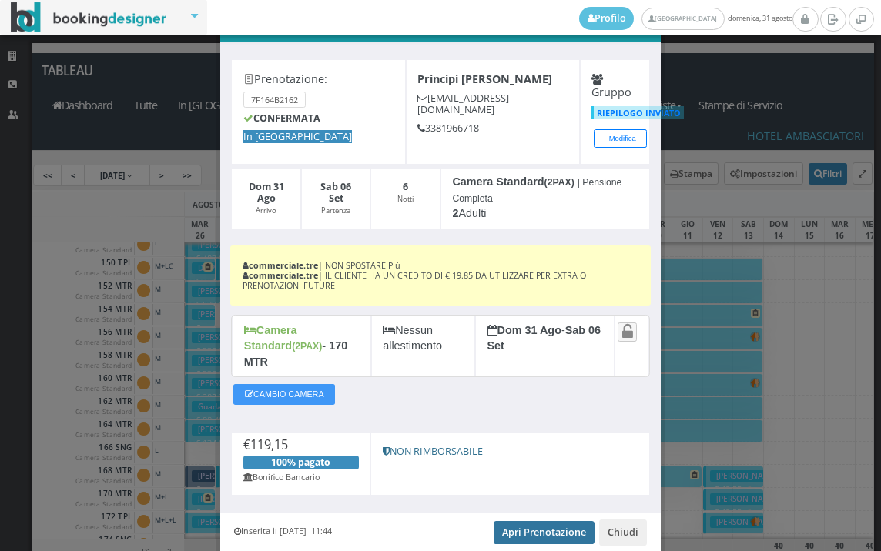
scroll to position [0, 0]
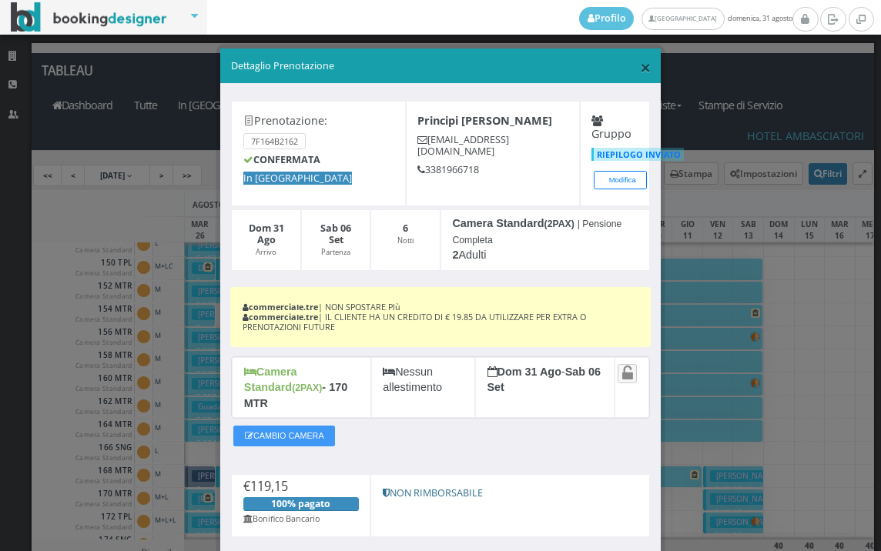
click at [640, 69] on span "×" at bounding box center [645, 67] width 11 height 26
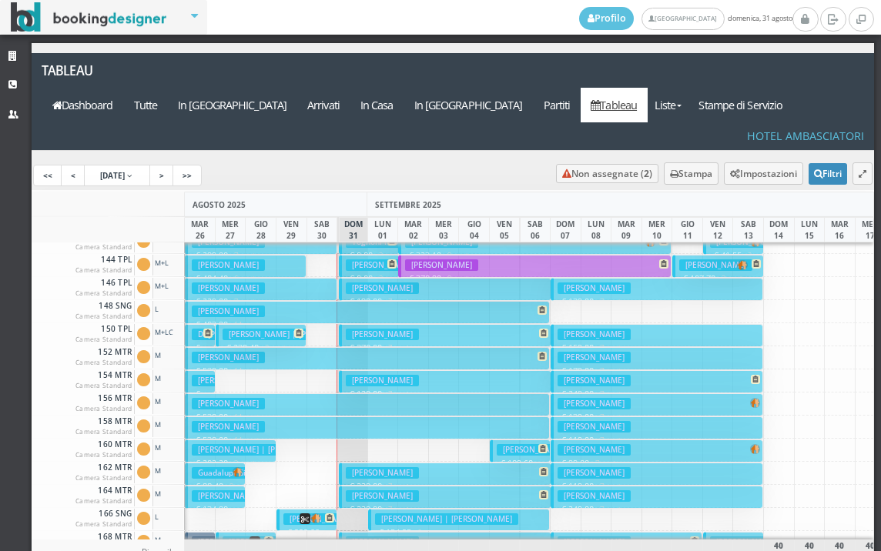
scroll to position [462, 0]
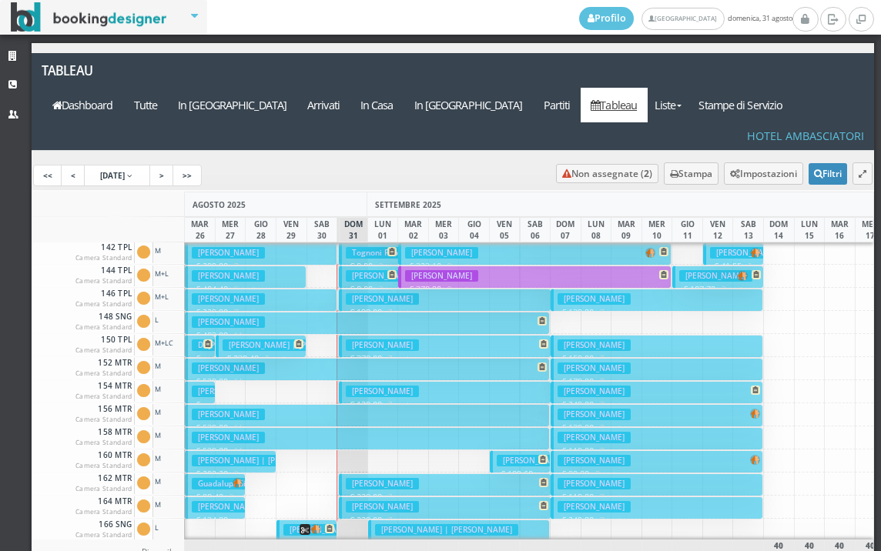
click at [380, 293] on h3 "[PERSON_NAME]" at bounding box center [382, 299] width 73 height 12
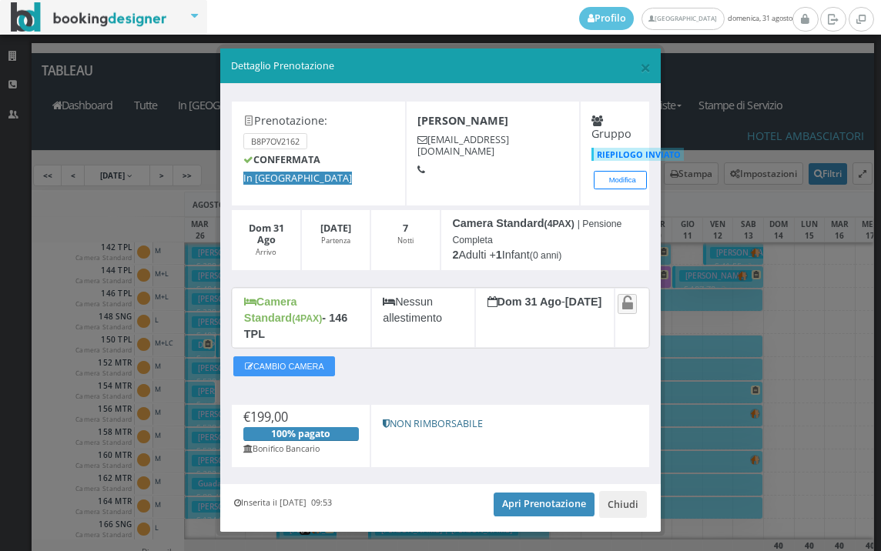
click at [504, 503] on div "Inserita il [DATE] 09:53 Apri Prenotazione Chiudi" at bounding box center [440, 507] width 440 height 47
click at [510, 493] on link "Apri Prenotazione" at bounding box center [543, 504] width 101 height 23
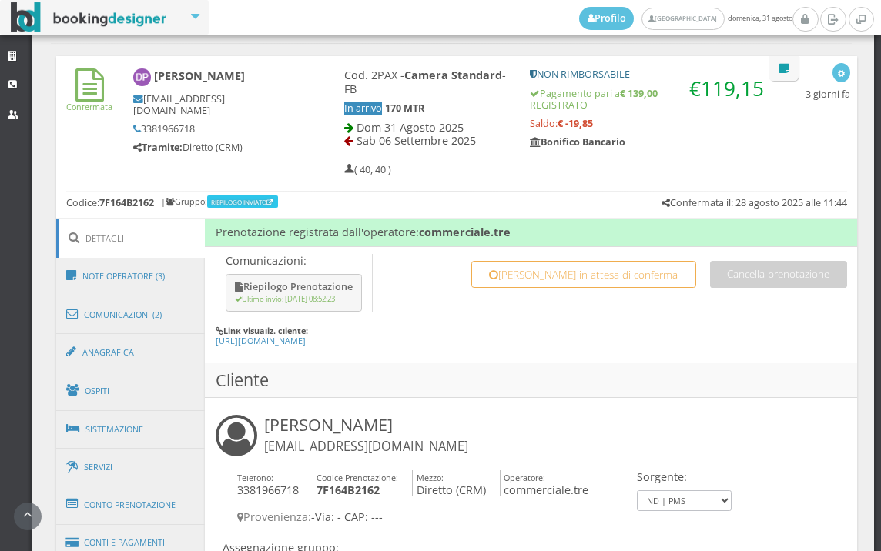
scroll to position [684, 0]
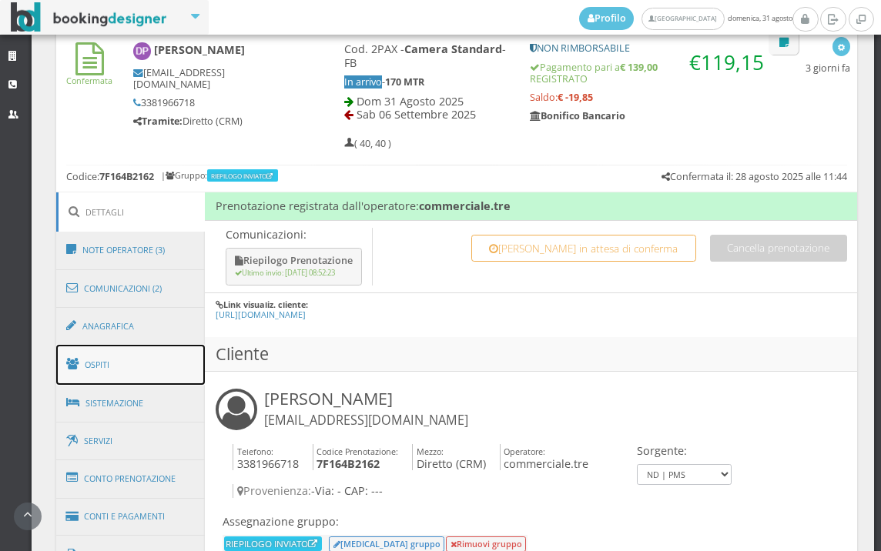
click at [142, 370] on link "Ospiti" at bounding box center [130, 365] width 149 height 40
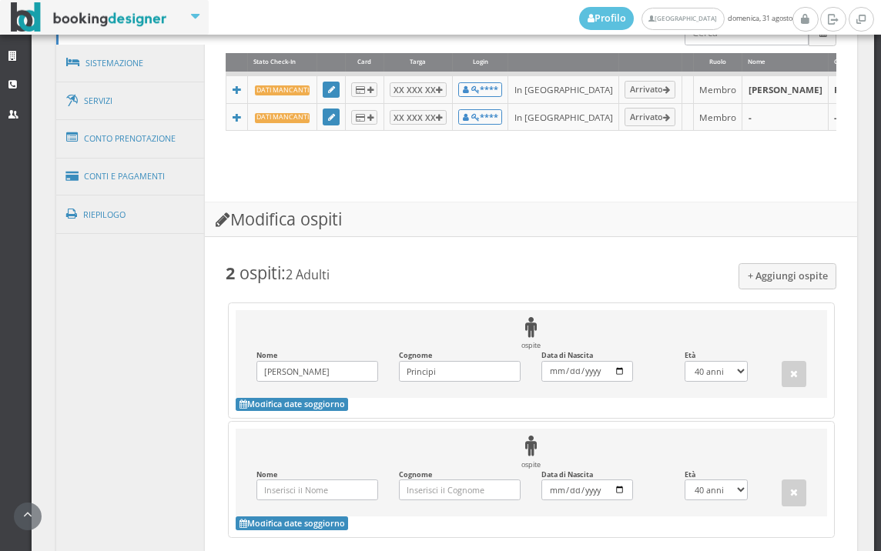
scroll to position [770, 0]
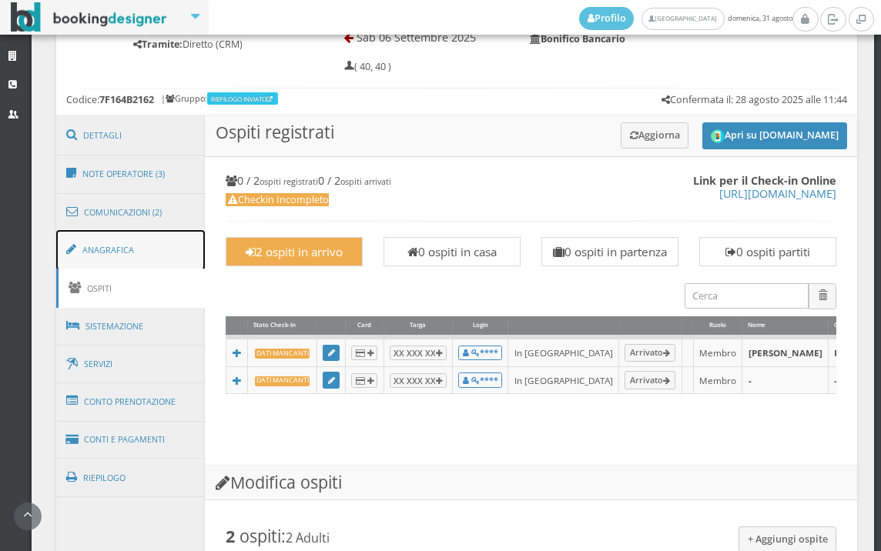
click at [174, 262] on link "Anagrafica" at bounding box center [130, 250] width 149 height 40
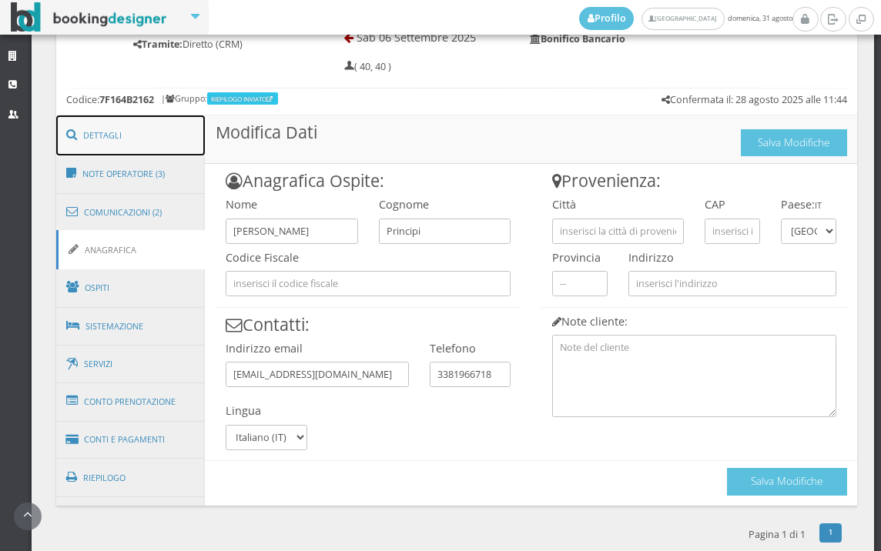
click at [142, 152] on link "Dettagli" at bounding box center [130, 135] width 149 height 40
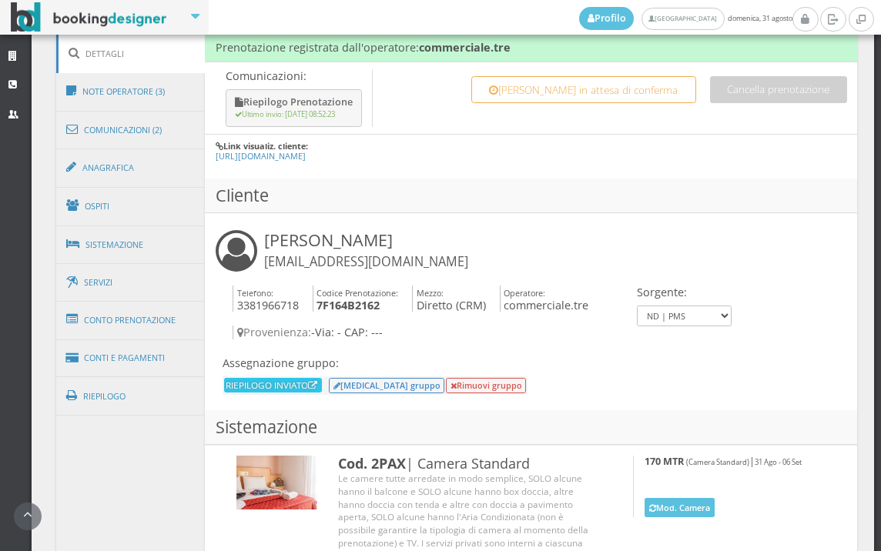
scroll to position [941, 0]
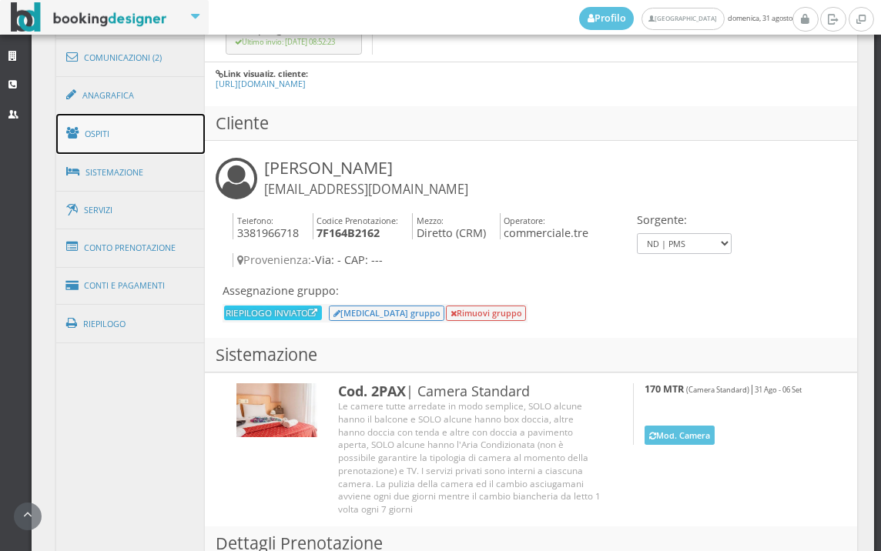
click at [172, 137] on link "Ospiti" at bounding box center [130, 134] width 149 height 40
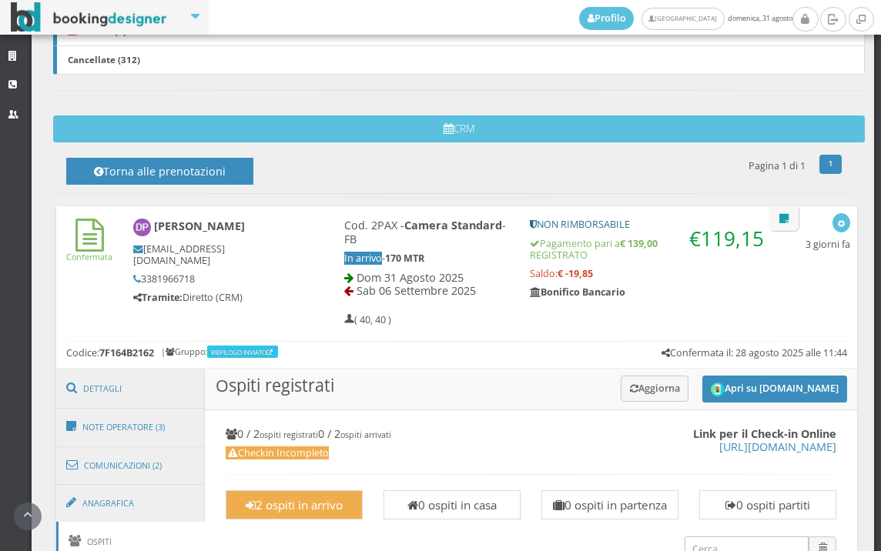
scroll to position [389, 0]
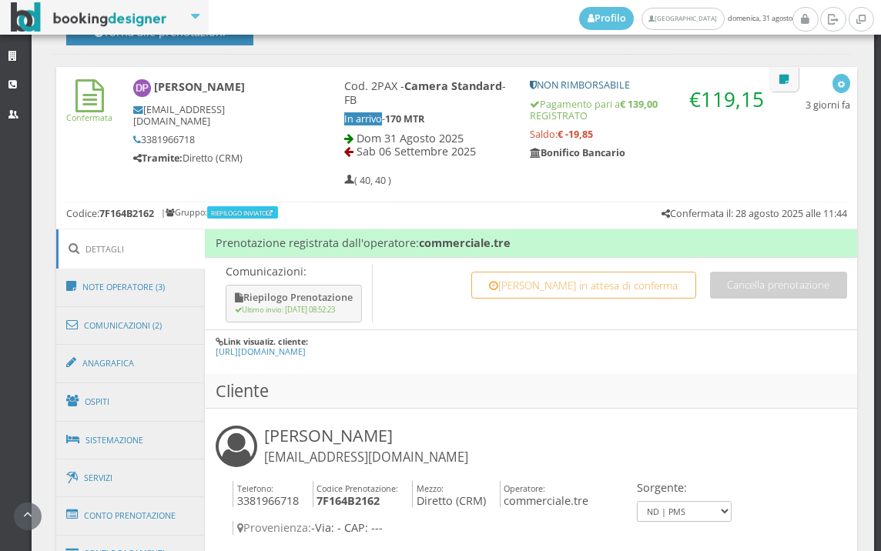
scroll to position [684, 0]
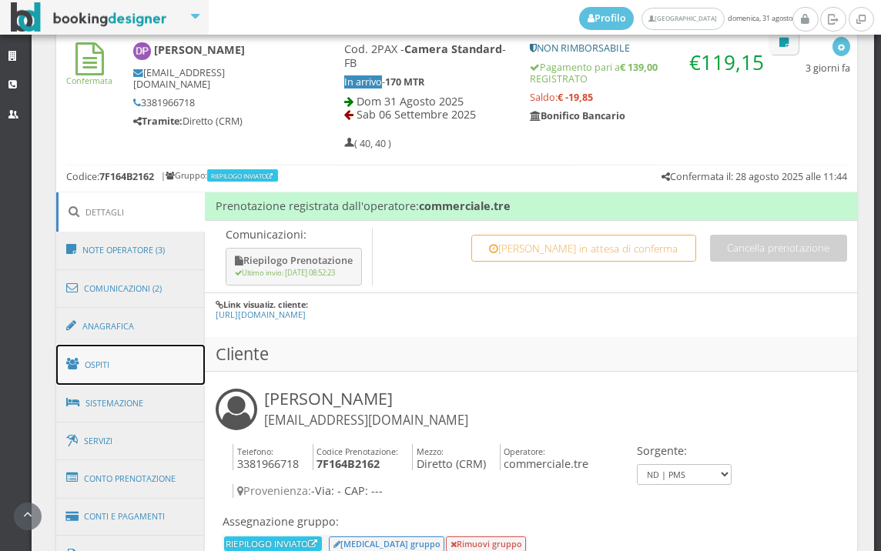
click at [83, 367] on span at bounding box center [75, 364] width 18 height 25
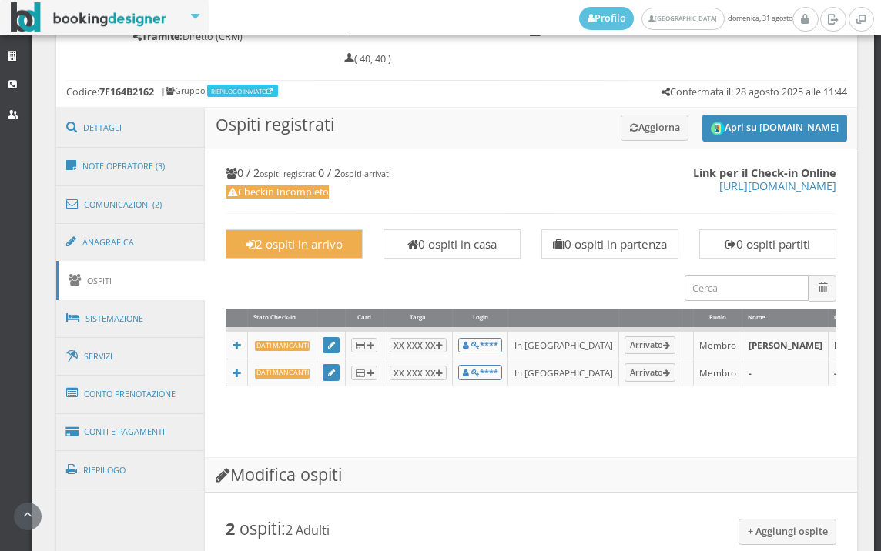
scroll to position [770, 0]
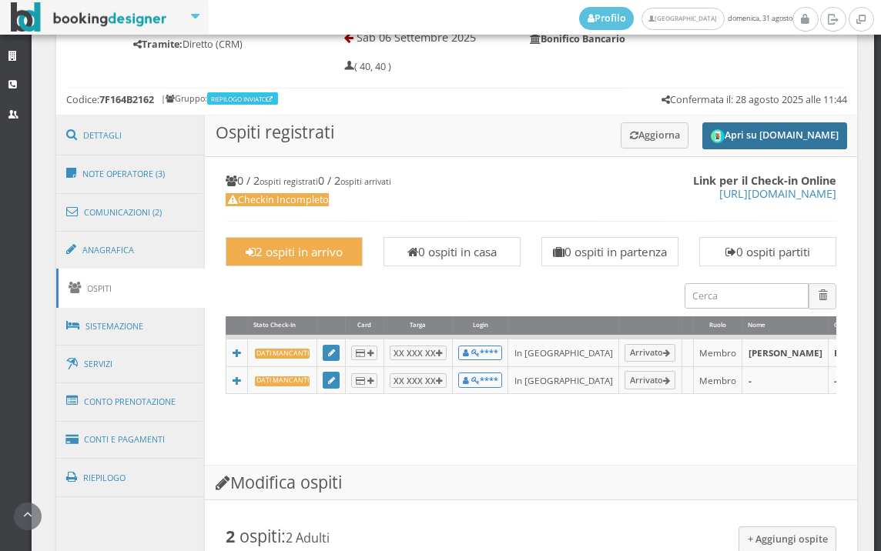
click at [788, 132] on button "Apri su [DOMAIN_NAME]" at bounding box center [774, 135] width 145 height 27
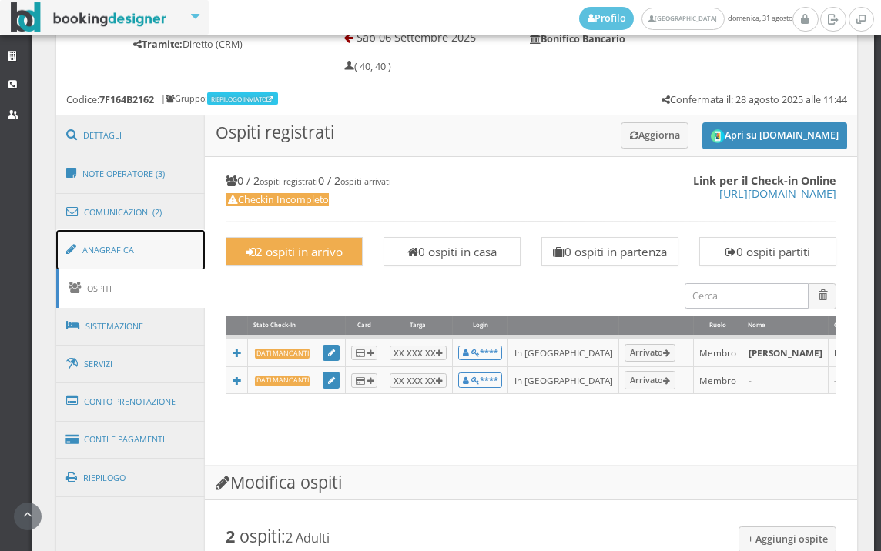
click at [135, 244] on link "Anagrafica" at bounding box center [130, 250] width 149 height 40
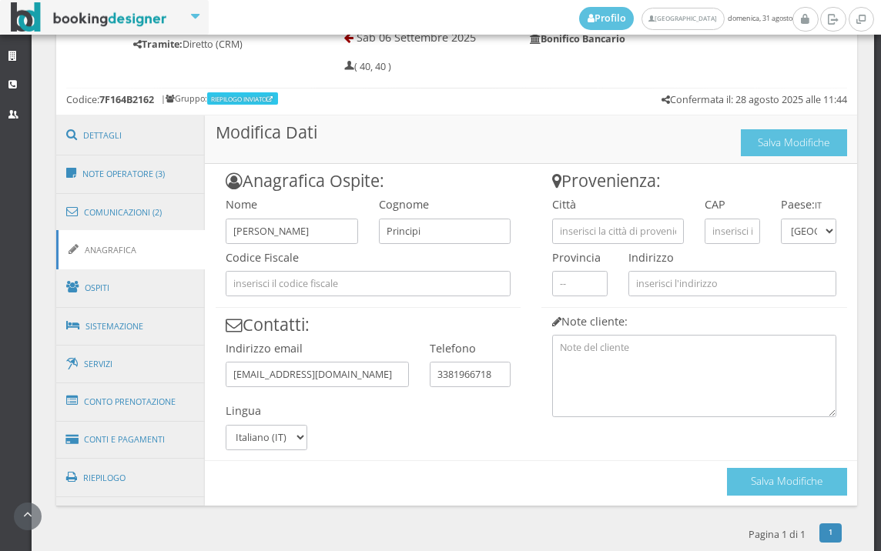
click at [352, 269] on div "Codice Fiscale" at bounding box center [369, 270] width 306 height 53
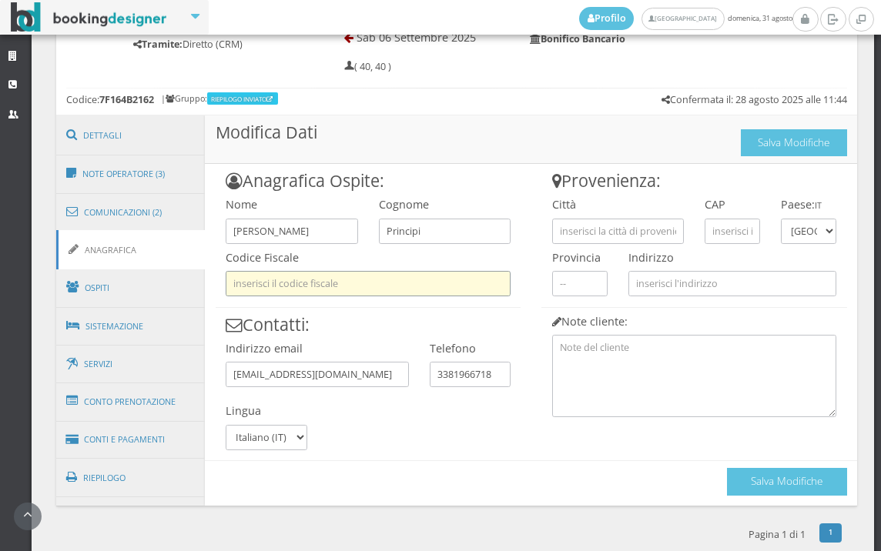
click at [353, 280] on input "text" at bounding box center [368, 283] width 285 height 25
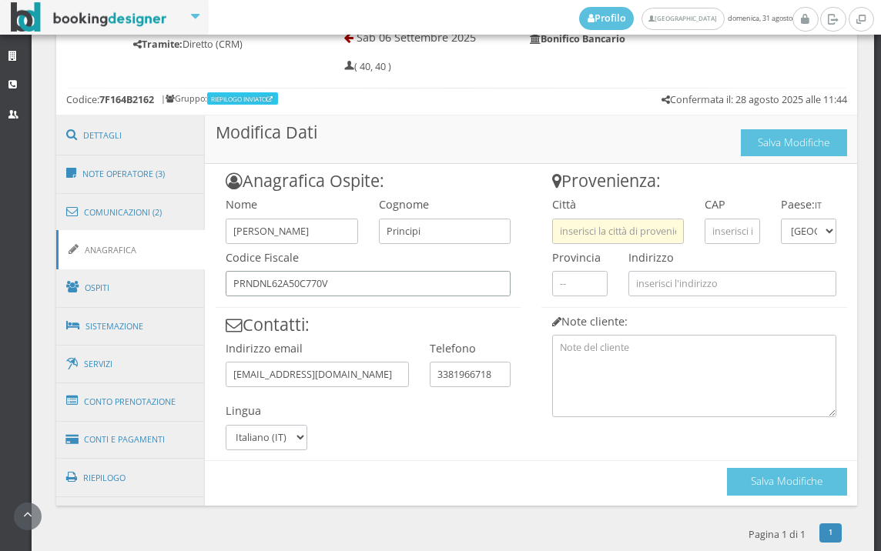
type input "PRNDNL62A50C770V"
click at [576, 229] on input "text" at bounding box center [618, 231] width 132 height 25
type input "CIVITANOVA MARCHE"
click at [522, 271] on div "Anagrafica Ospite: Nome [PERSON_NAME] Cognome Principi Codice Fiscale PRNDNL62A…" at bounding box center [368, 307] width 326 height 286
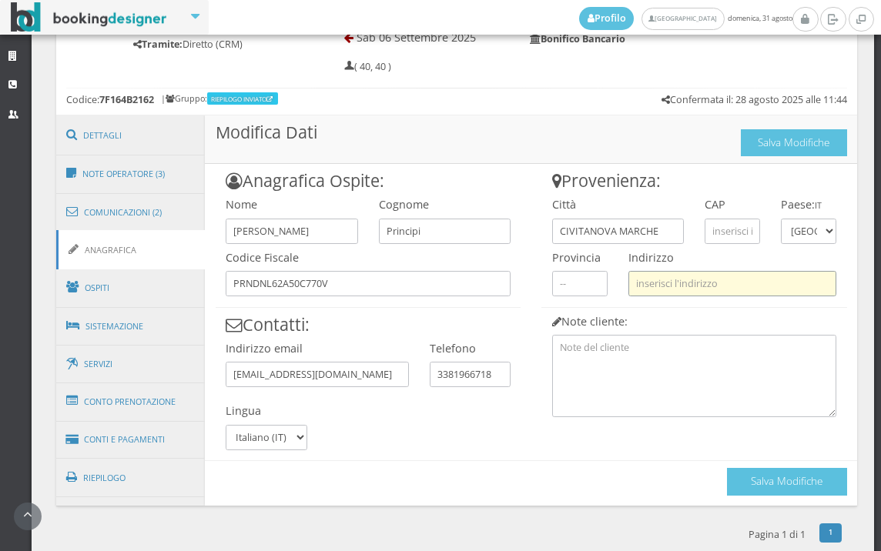
click at [670, 279] on input "text" at bounding box center [732, 283] width 208 height 25
paste input "[STREET_ADDRESS][PERSON_NAME]"
type input "[STREET_ADDRESS][PERSON_NAME]"
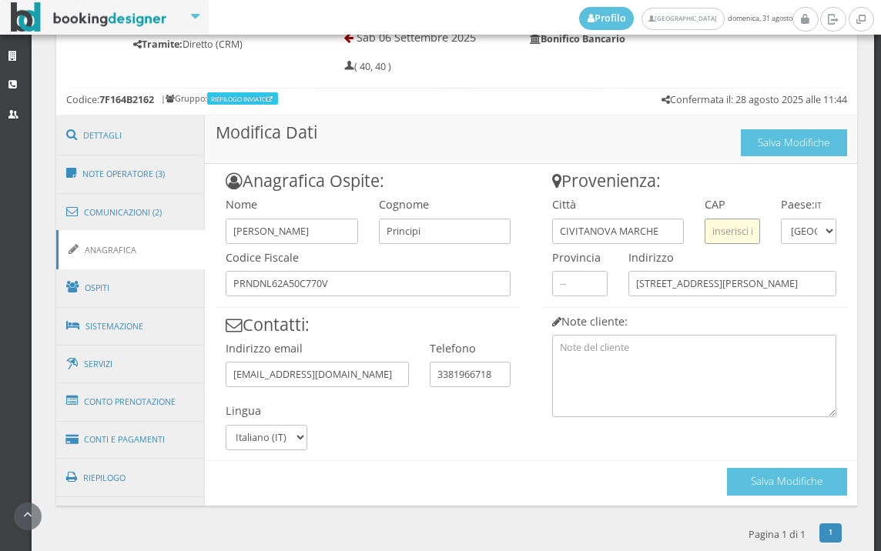
click at [711, 232] on input "text" at bounding box center [731, 231] width 55 height 25
type input "62012"
click at [744, 468] on button "Salva Modifiche" at bounding box center [787, 481] width 120 height 27
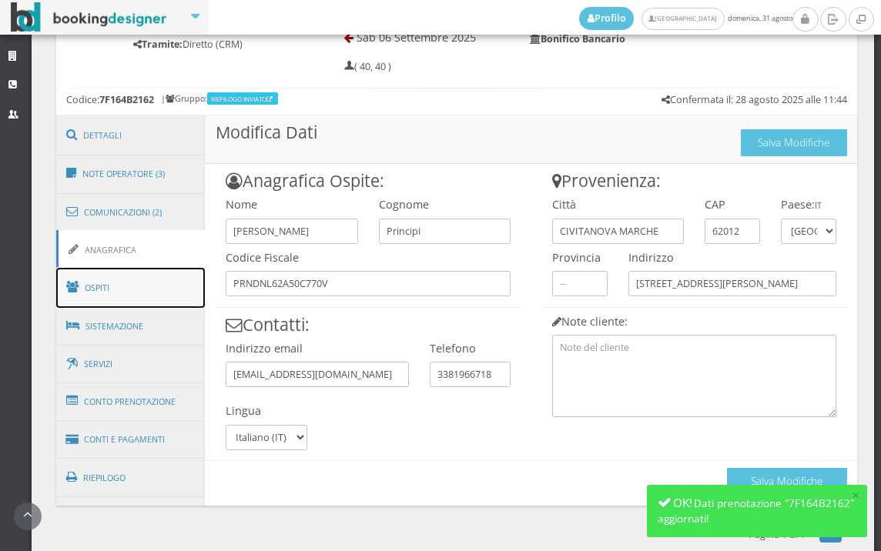
click at [114, 303] on link "Ospiti" at bounding box center [130, 288] width 149 height 40
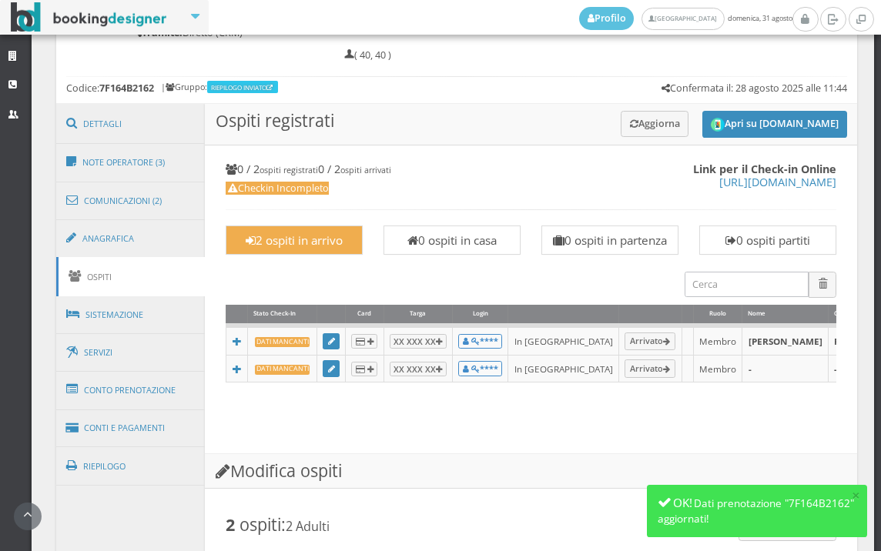
scroll to position [645, 0]
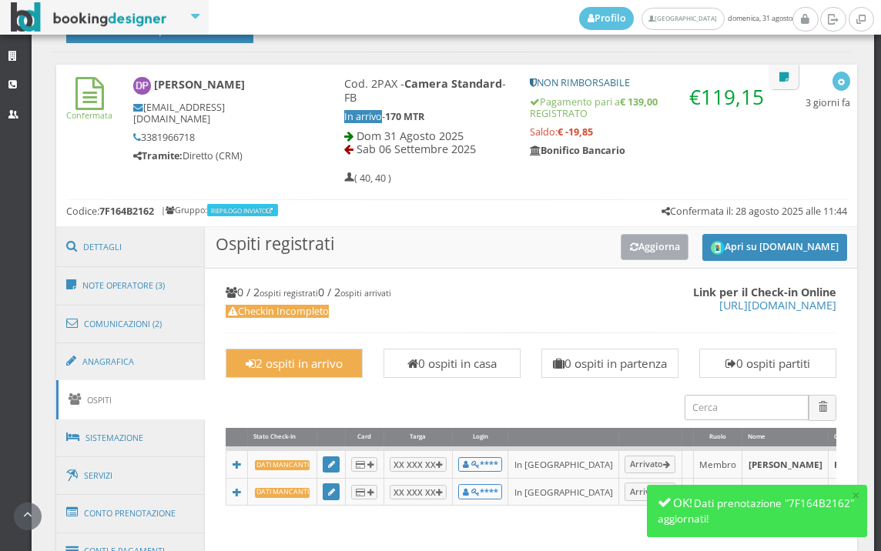
click at [639, 249] on button "Aggiorna" at bounding box center [654, 246] width 69 height 25
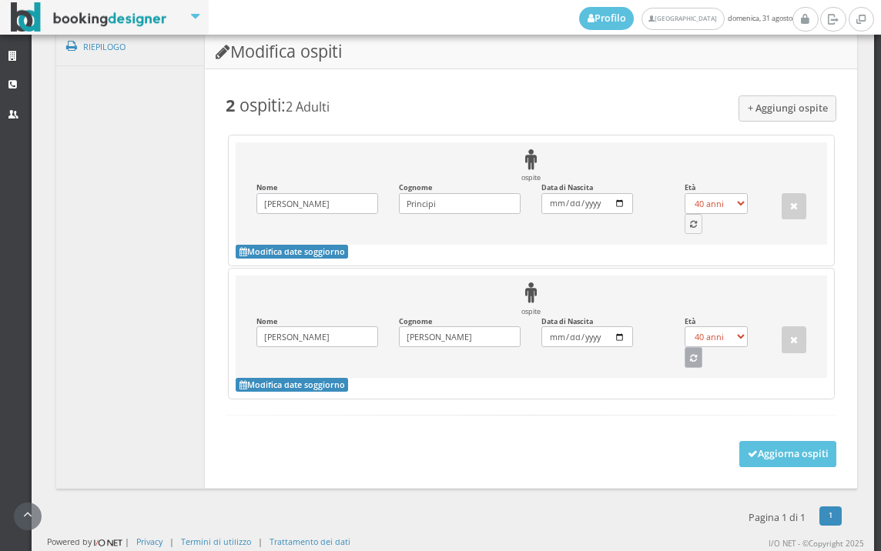
click at [690, 359] on icon "button" at bounding box center [693, 359] width 7 height 8
select select "64"
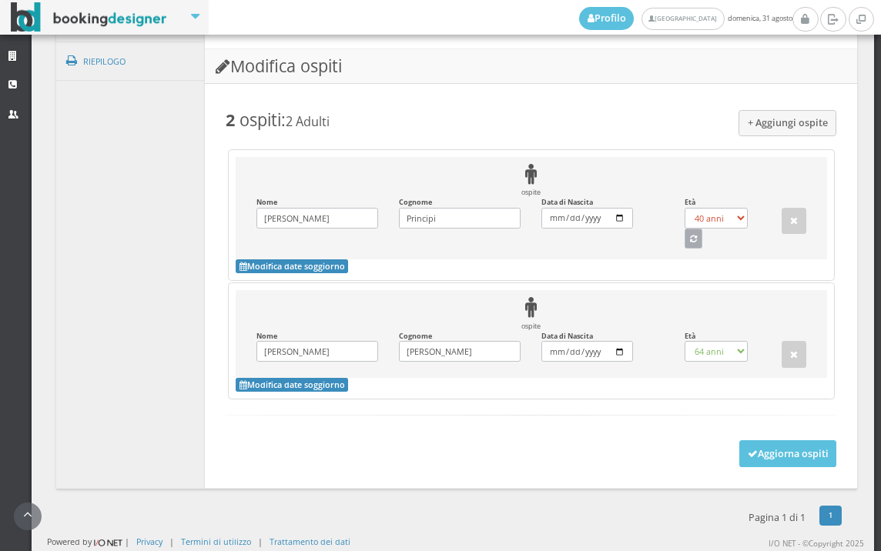
click at [684, 232] on button "button" at bounding box center [693, 239] width 18 height 20
select select "63"
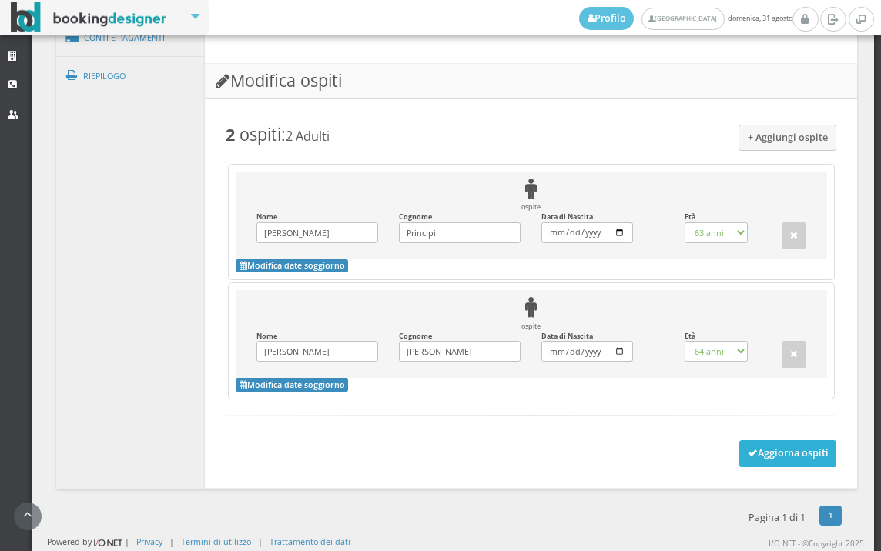
click at [749, 446] on button "Aggiorna ospiti" at bounding box center [788, 453] width 98 height 26
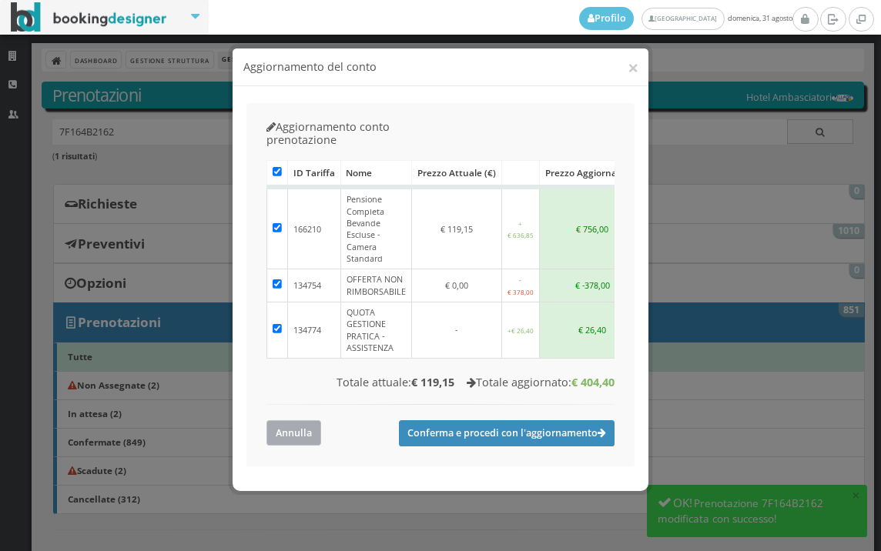
click at [296, 420] on button "Annulla" at bounding box center [293, 432] width 55 height 25
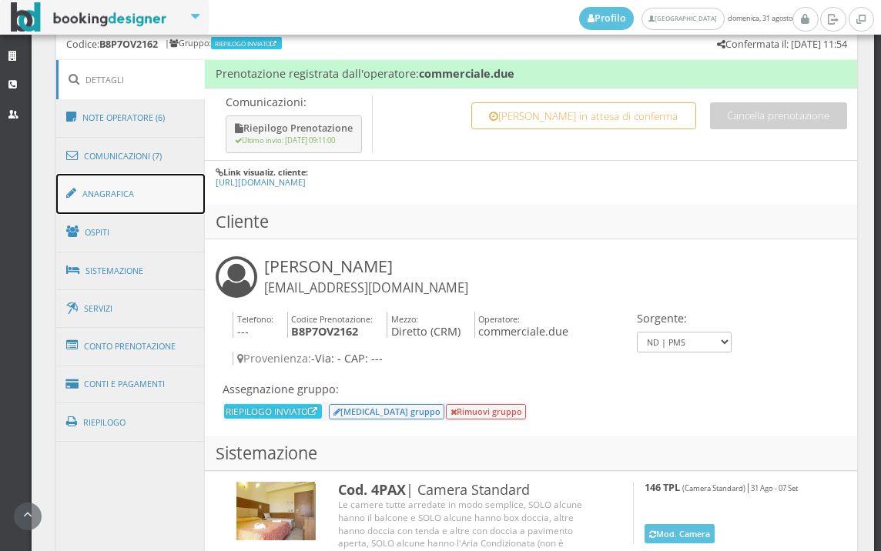
click at [147, 203] on link "Anagrafica" at bounding box center [130, 194] width 149 height 40
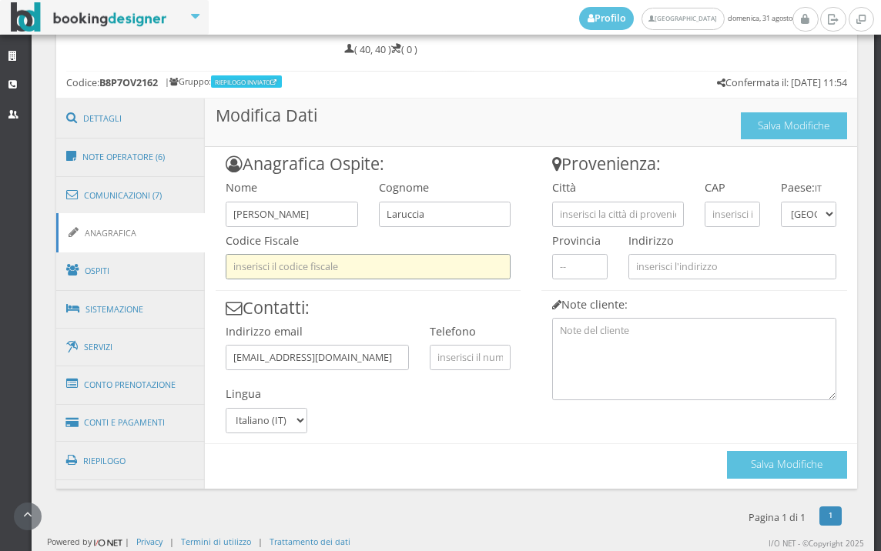
click at [382, 276] on input "text" at bounding box center [368, 266] width 285 height 25
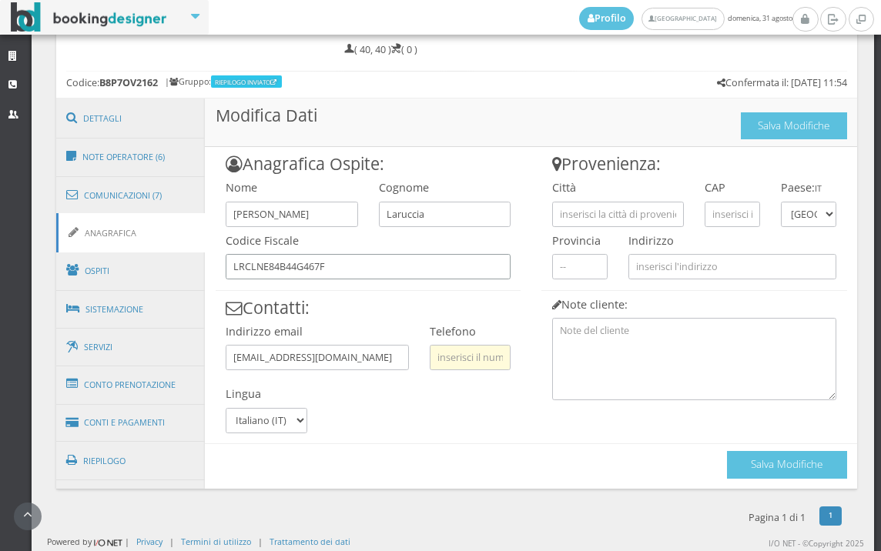
type input "LRCLNE84B44G467F"
click at [447, 359] on input "text" at bounding box center [470, 357] width 81 height 25
type input "3487827844"
click at [635, 218] on input "text" at bounding box center [618, 214] width 132 height 25
click at [512, 140] on h3 "Modifica Dati Salva Modifiche" at bounding box center [531, 123] width 652 height 48
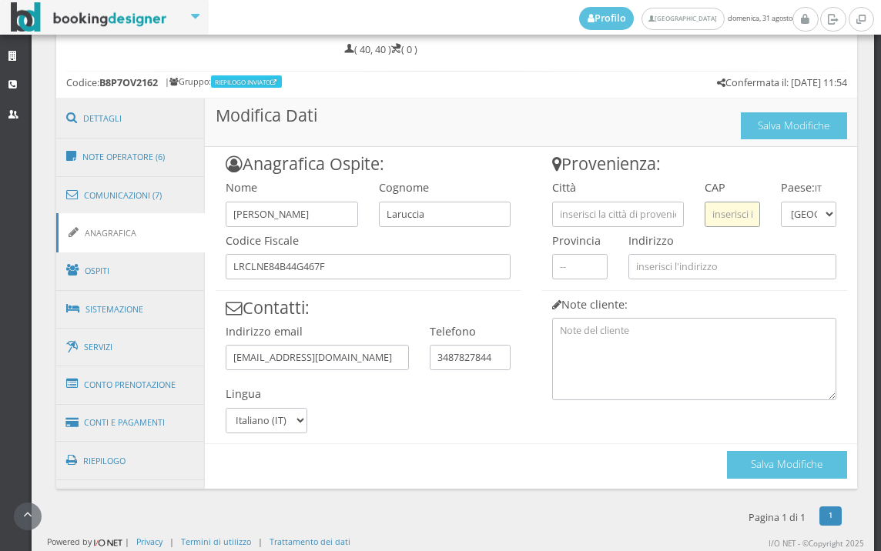
click at [738, 212] on input "text" at bounding box center [731, 214] width 55 height 25
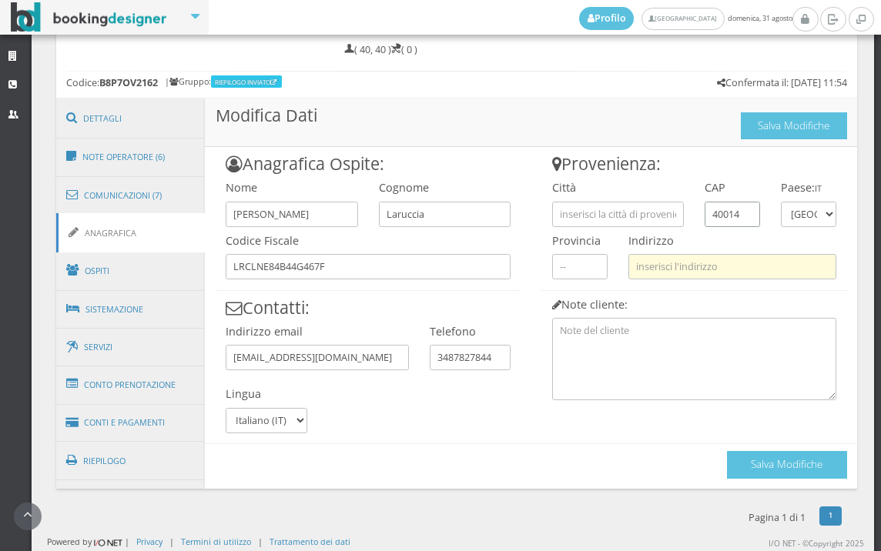
type input "40014"
click at [699, 266] on input "text" at bounding box center [732, 266] width 208 height 25
type input "VIA FRATELLO CERVI 270"
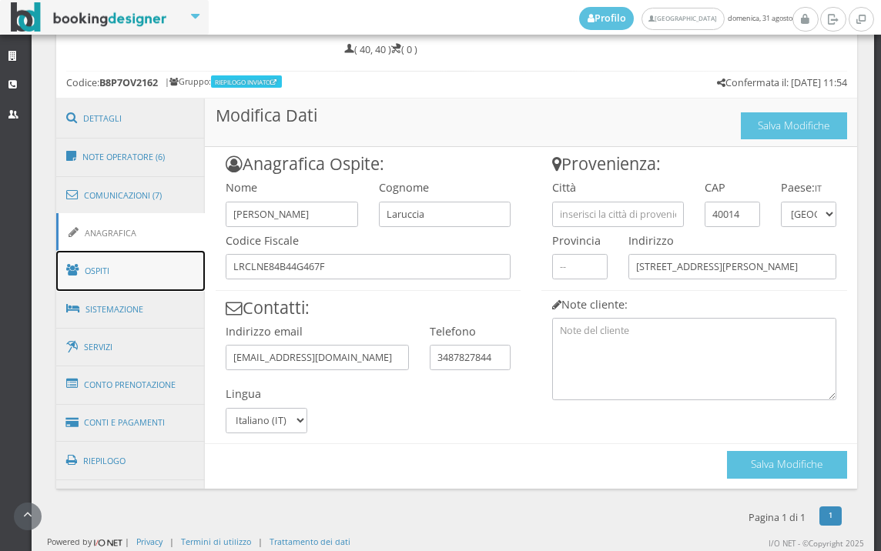
click at [195, 273] on link "Ospiti" at bounding box center [130, 271] width 149 height 40
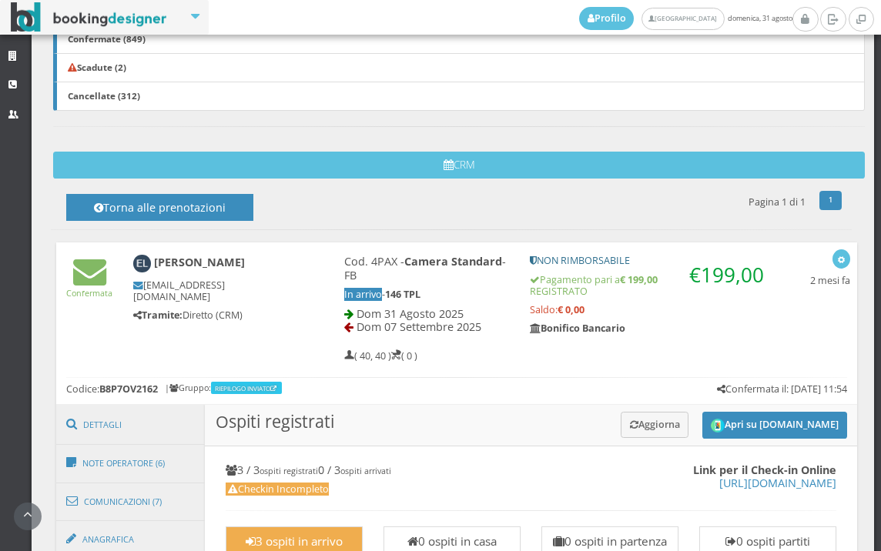
scroll to position [446, 0]
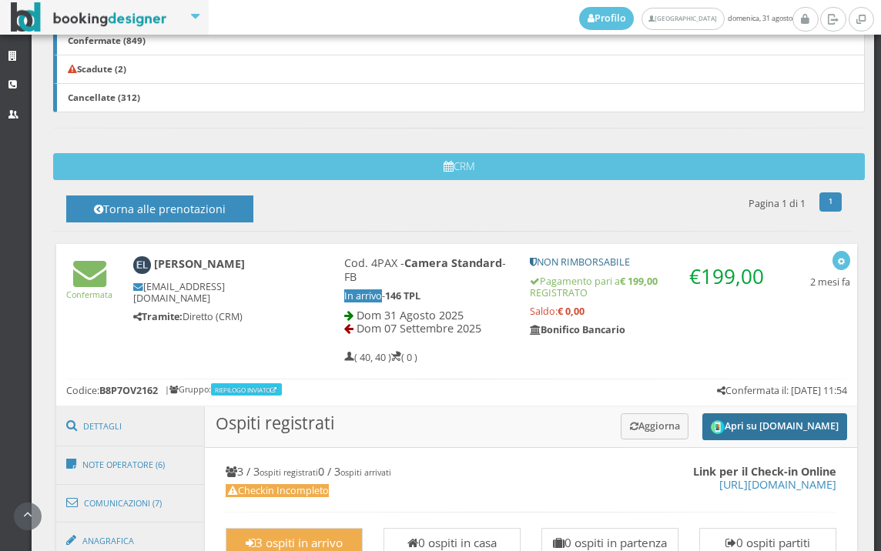
click at [728, 419] on button "Apri su [DOMAIN_NAME]" at bounding box center [774, 426] width 145 height 27
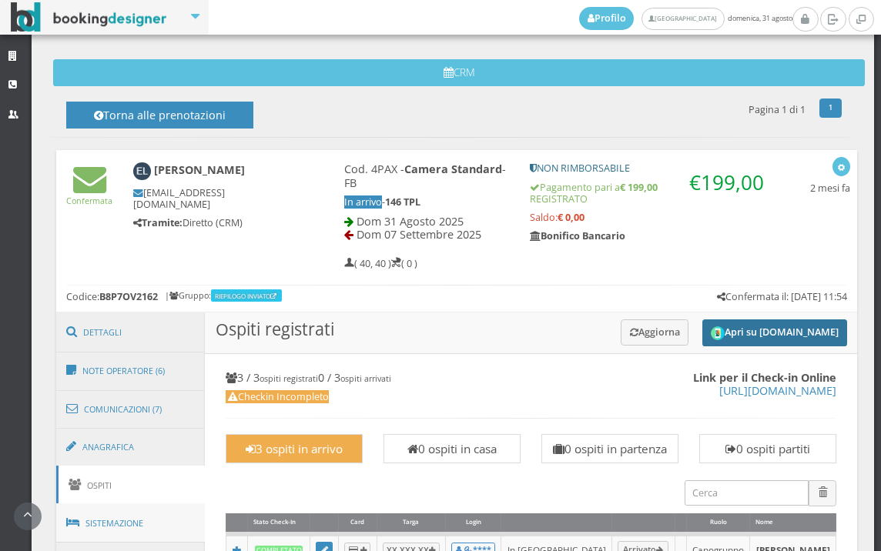
scroll to position [703, 0]
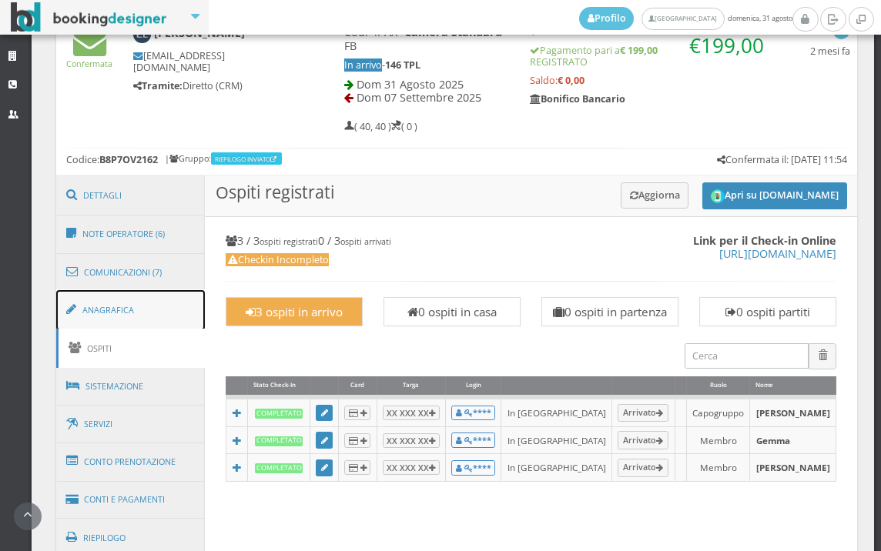
click at [116, 300] on link "Anagrafica" at bounding box center [130, 310] width 149 height 40
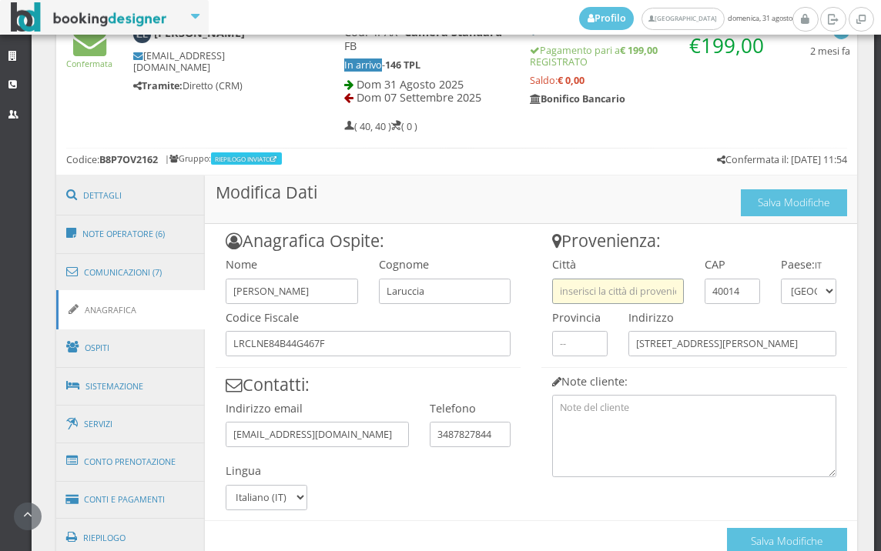
click at [623, 286] on input "text" at bounding box center [618, 291] width 132 height 25
paste input "CREVALCORE"
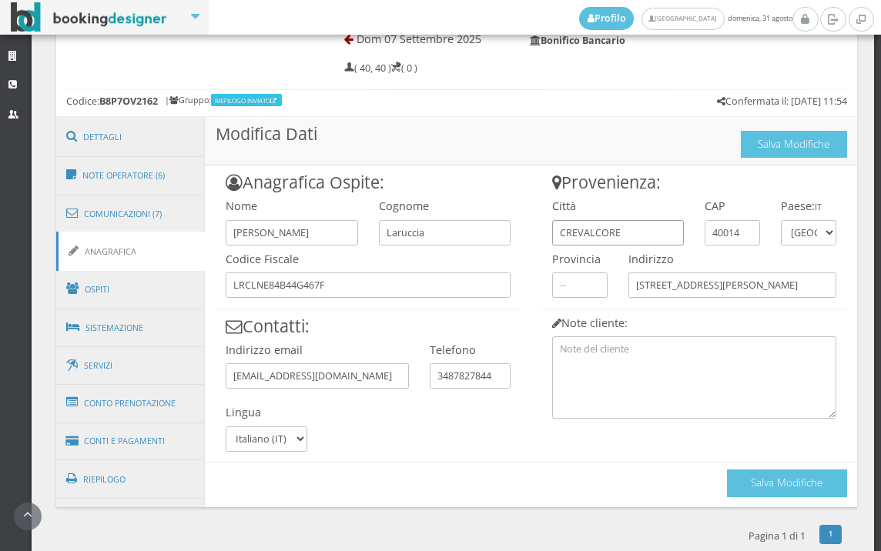
scroll to position [788, 0]
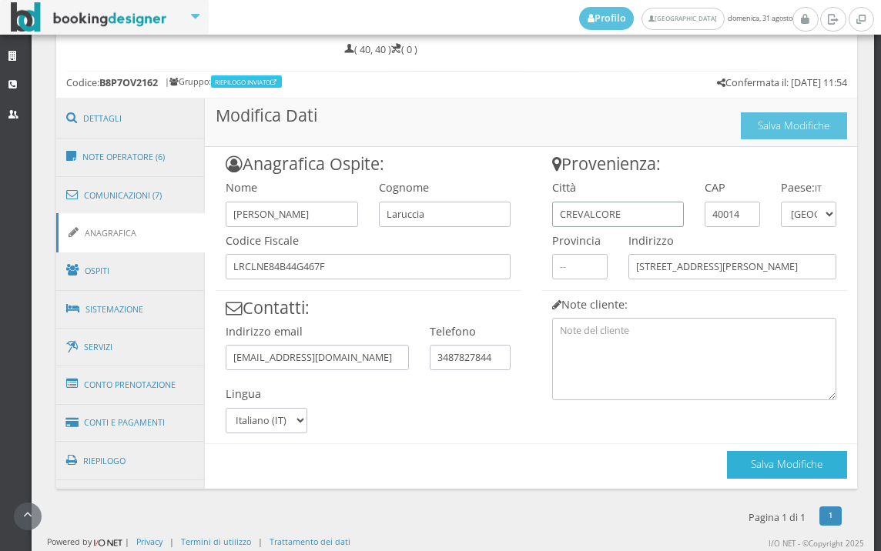
type input "CREVALCORE"
click at [757, 455] on button "Salva Modifiche" at bounding box center [787, 464] width 120 height 27
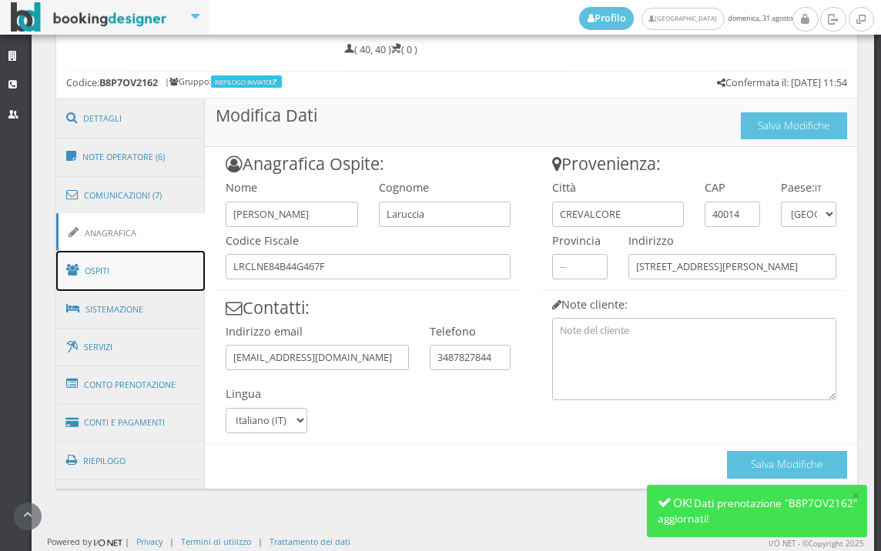
click at [145, 261] on link "Ospiti" at bounding box center [130, 271] width 149 height 40
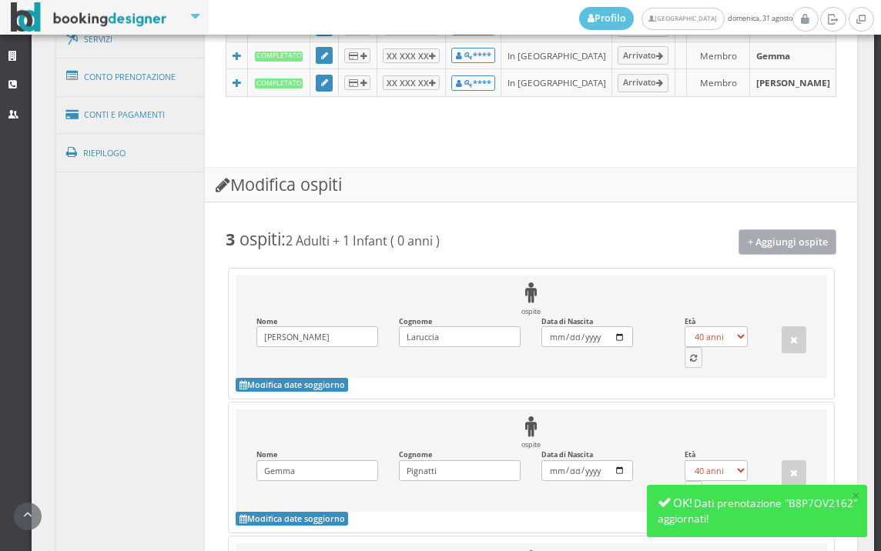
scroll to position [1464, 0]
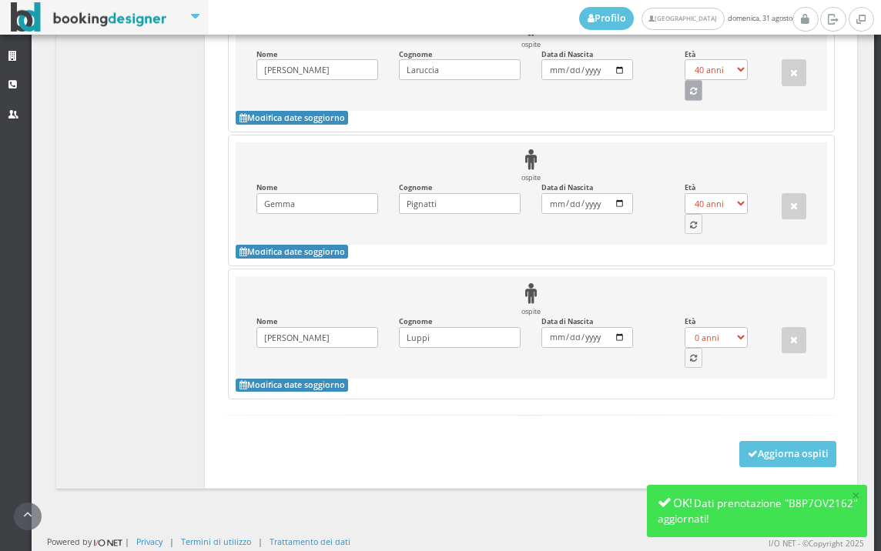
click at [684, 83] on button "button" at bounding box center [693, 90] width 18 height 20
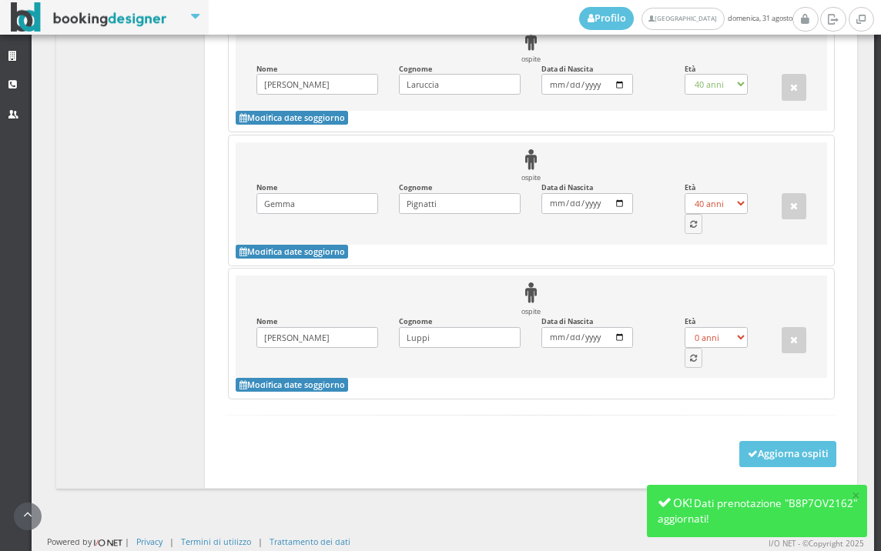
select select "41"
click at [684, 218] on button "button" at bounding box center [693, 224] width 18 height 20
select select "0"
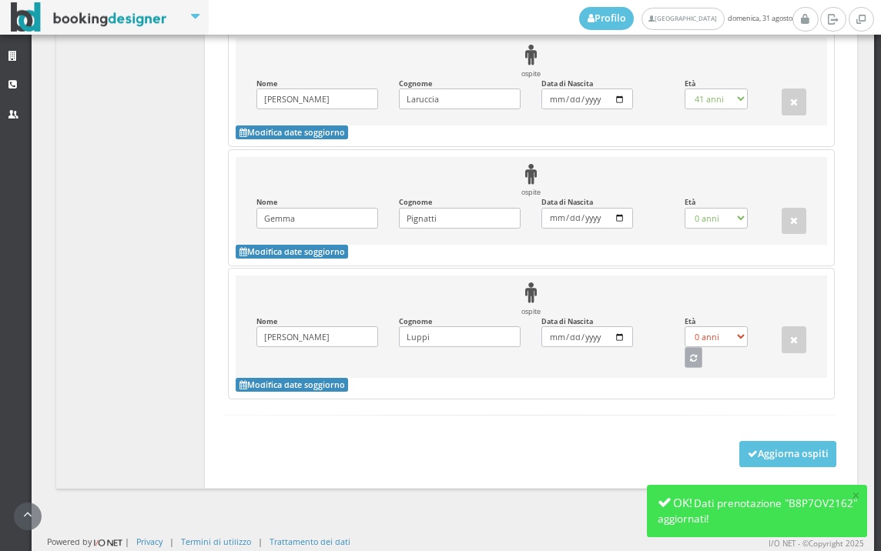
click at [684, 362] on button "button" at bounding box center [693, 357] width 18 height 20
select select "75"
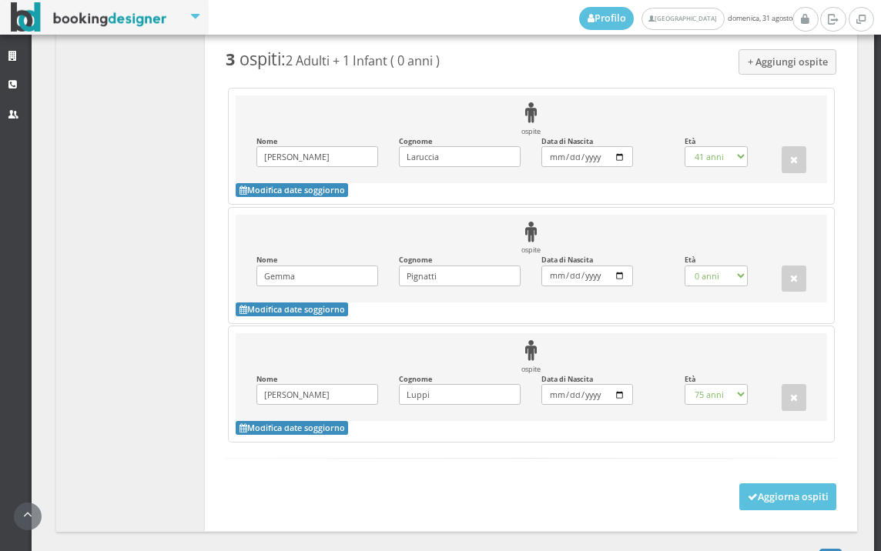
scroll to position [1415, 0]
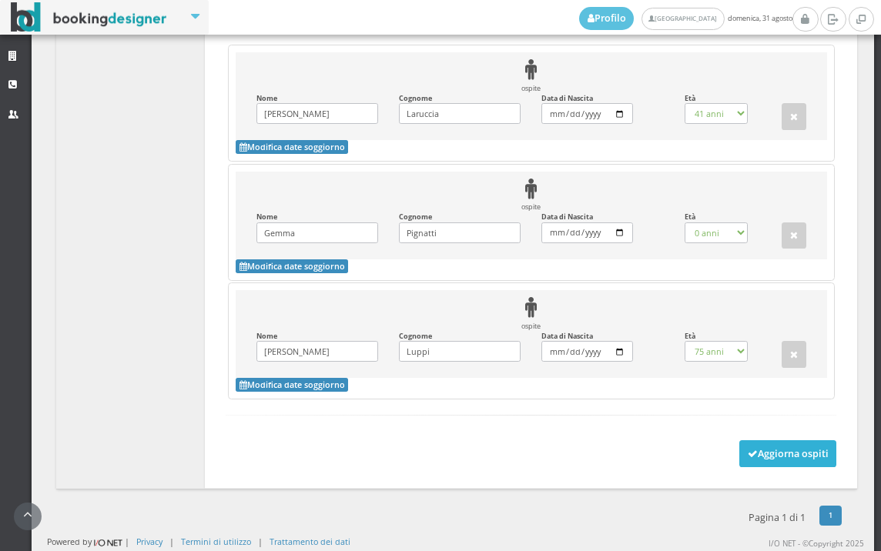
click at [774, 460] on button "Aggiorna ospiti" at bounding box center [788, 453] width 98 height 26
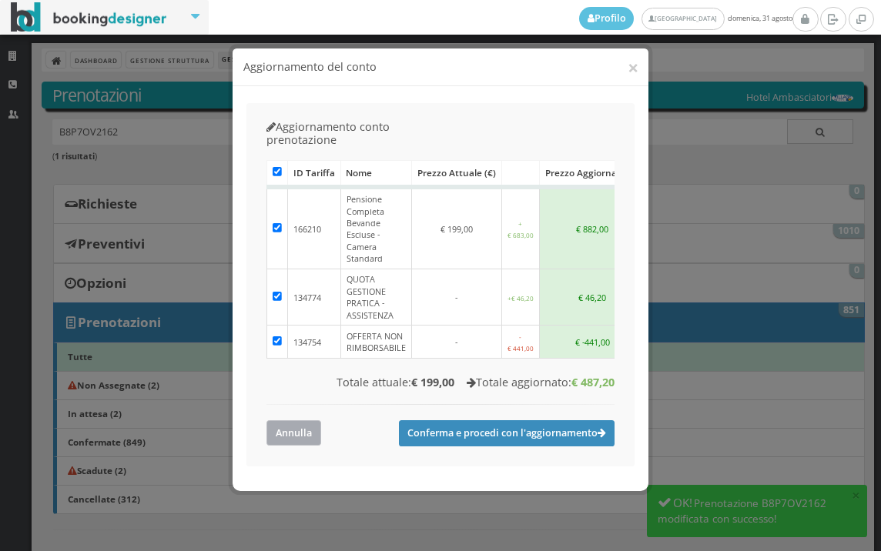
click at [282, 420] on button "Annulla" at bounding box center [293, 432] width 55 height 25
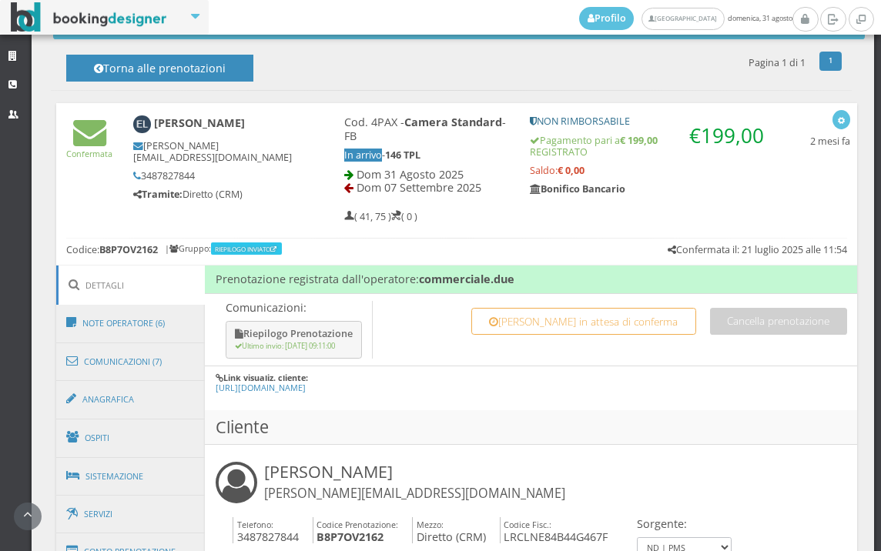
scroll to position [770, 0]
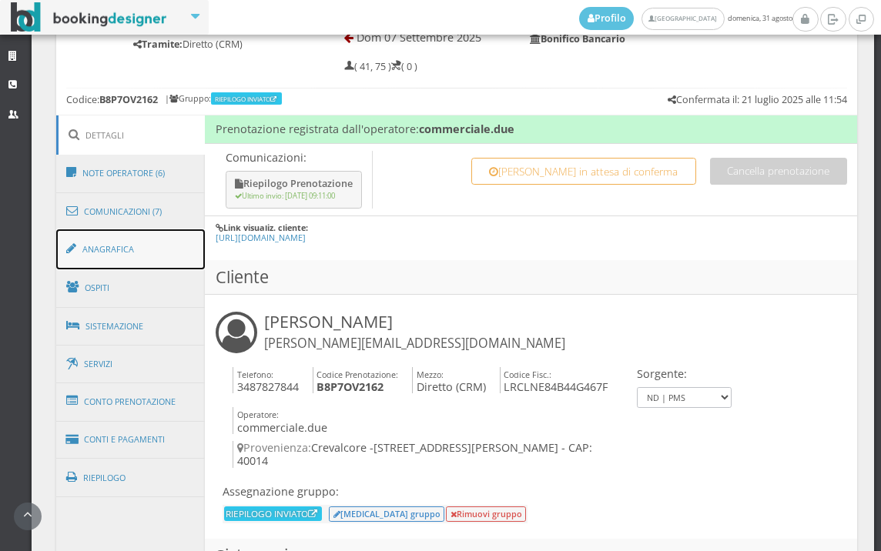
click at [128, 255] on link "Anagrafica" at bounding box center [130, 249] width 149 height 40
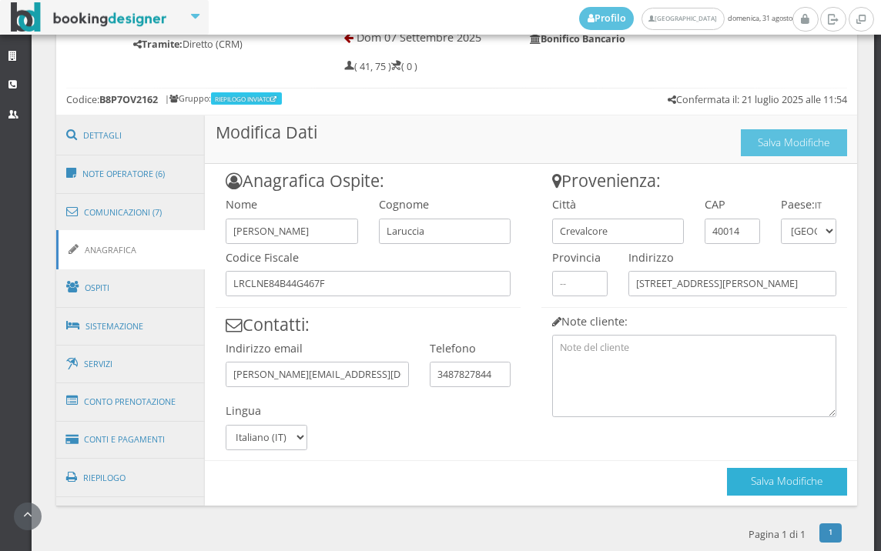
click at [810, 473] on button "Salva Modifiche" at bounding box center [787, 481] width 120 height 27
